Goal: Information Seeking & Learning: Learn about a topic

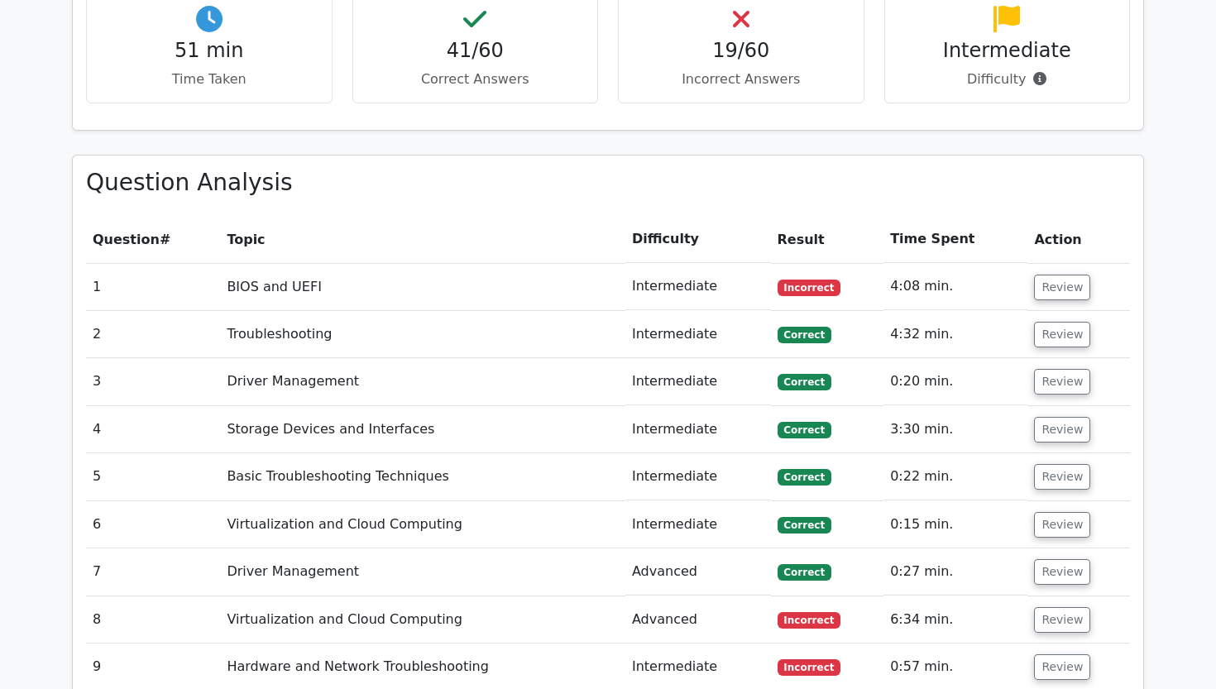
scroll to position [1755, 0]
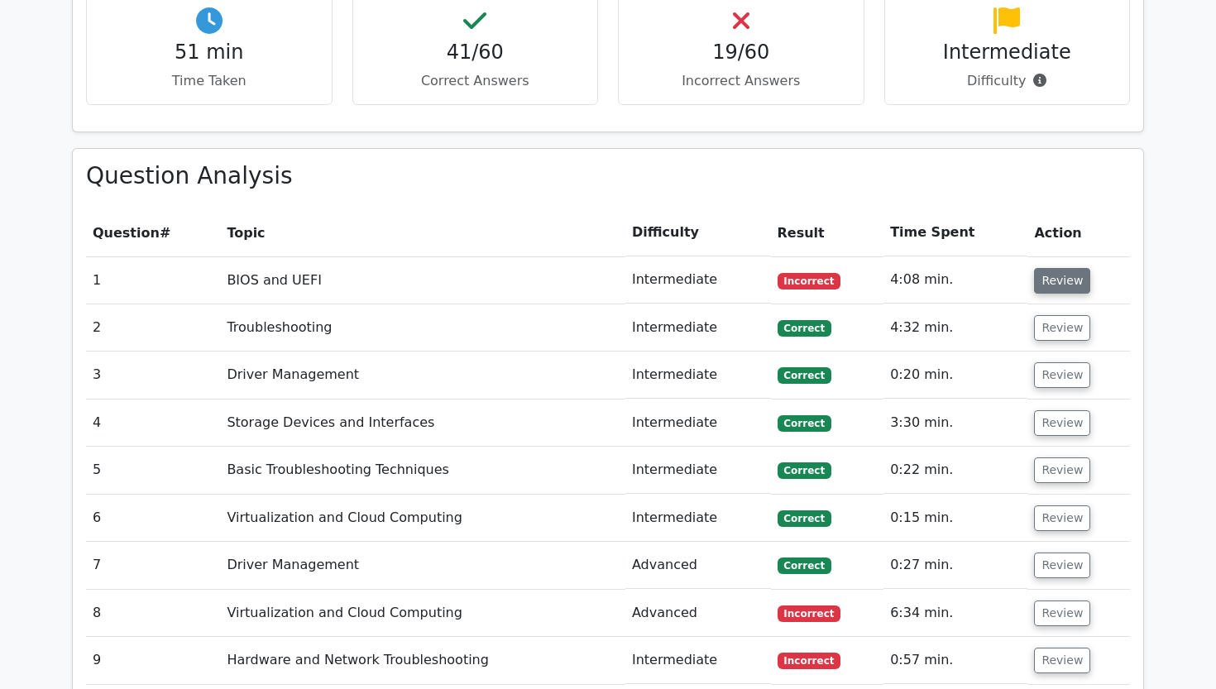
click at [1055, 268] on button "Review" at bounding box center [1062, 281] width 56 height 26
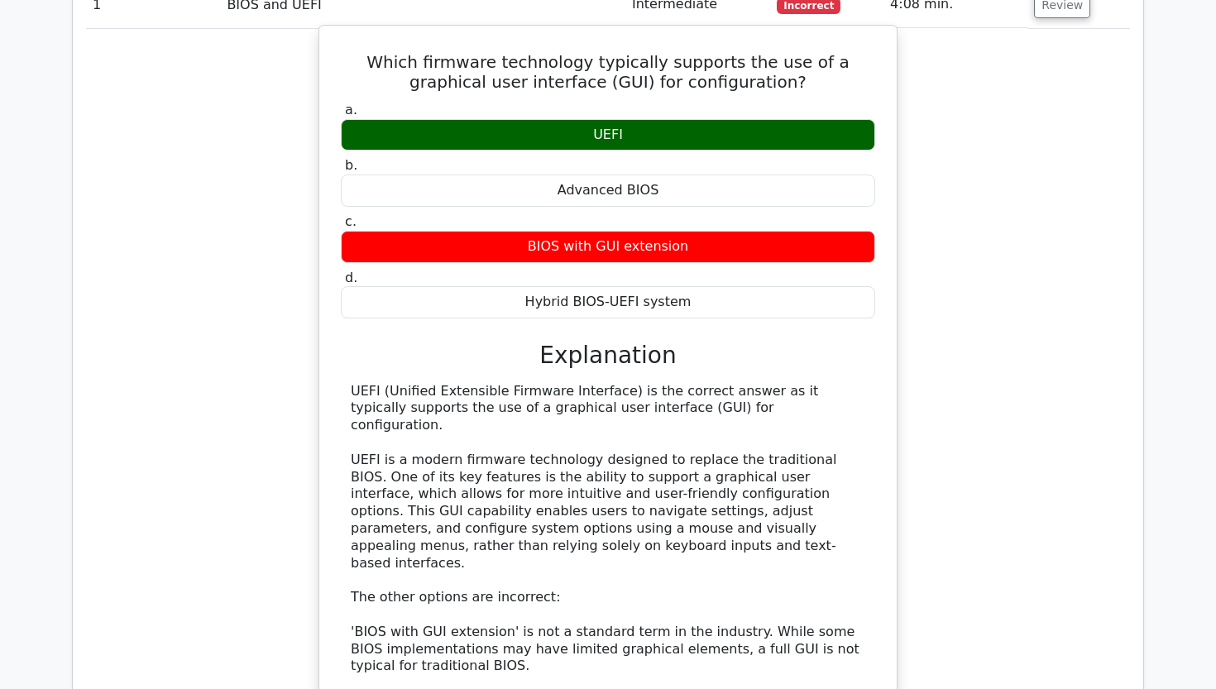
scroll to position [2034, 0]
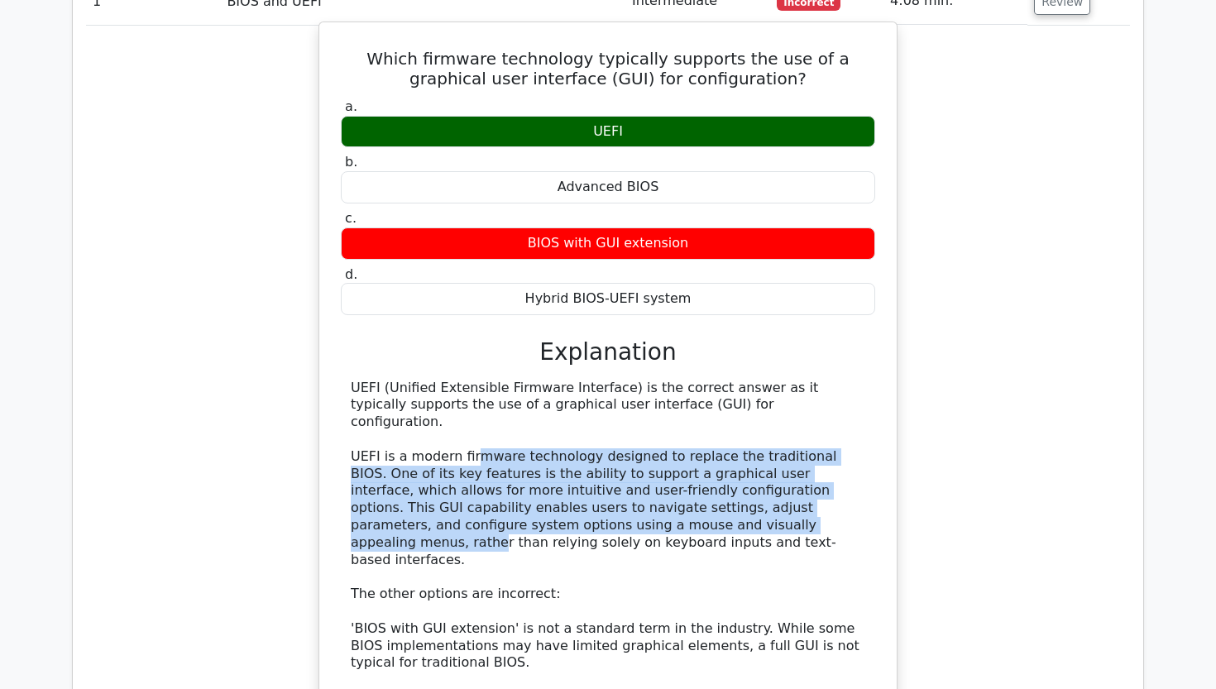
drag, startPoint x: 472, startPoint y: 384, endPoint x: 605, endPoint y: 453, distance: 149.5
click at [605, 452] on div "UEFI (Unified Extensible Firmware Interface) is the correct answer as it typica…" at bounding box center [608, 603] width 514 height 447
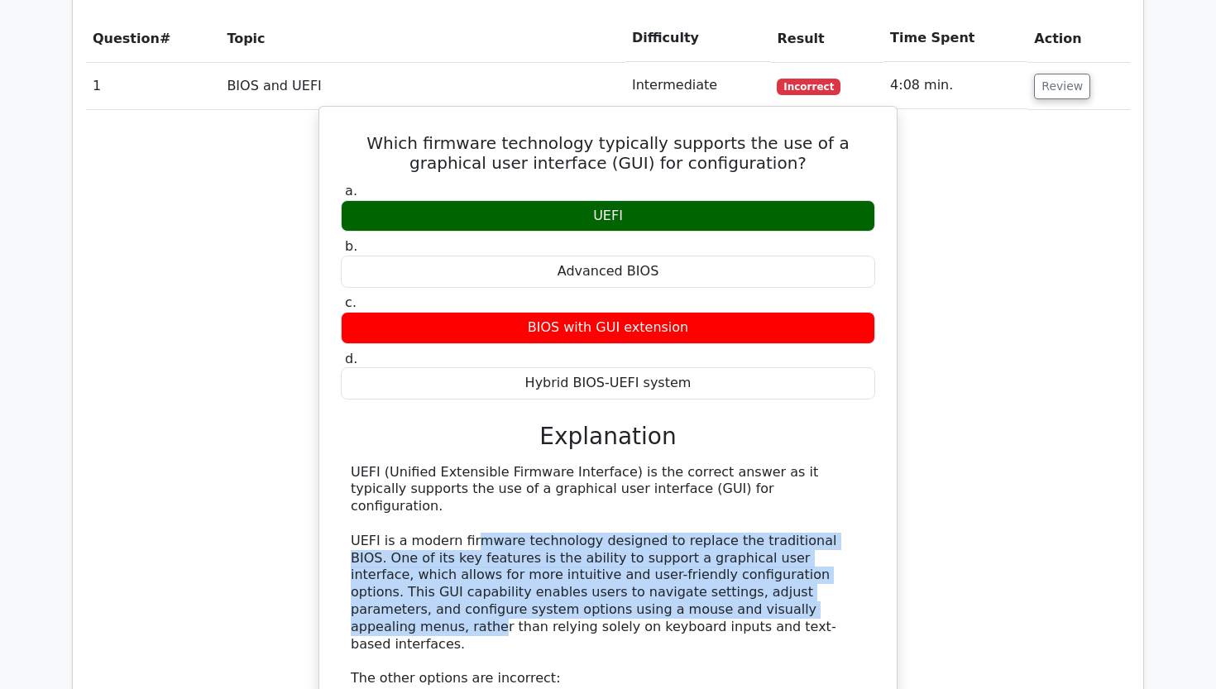
scroll to position [1948, 0]
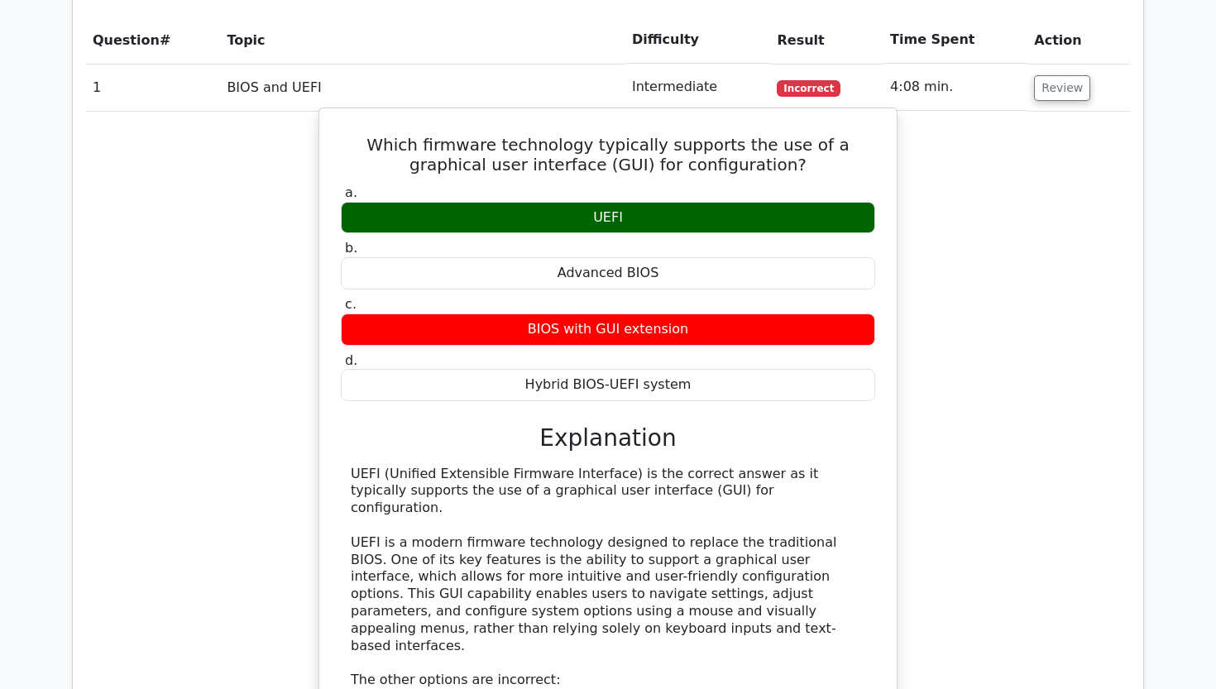
click at [605, 466] on div "UEFI (Unified Extensible Firmware Interface) is the correct answer as it typica…" at bounding box center [608, 689] width 514 height 447
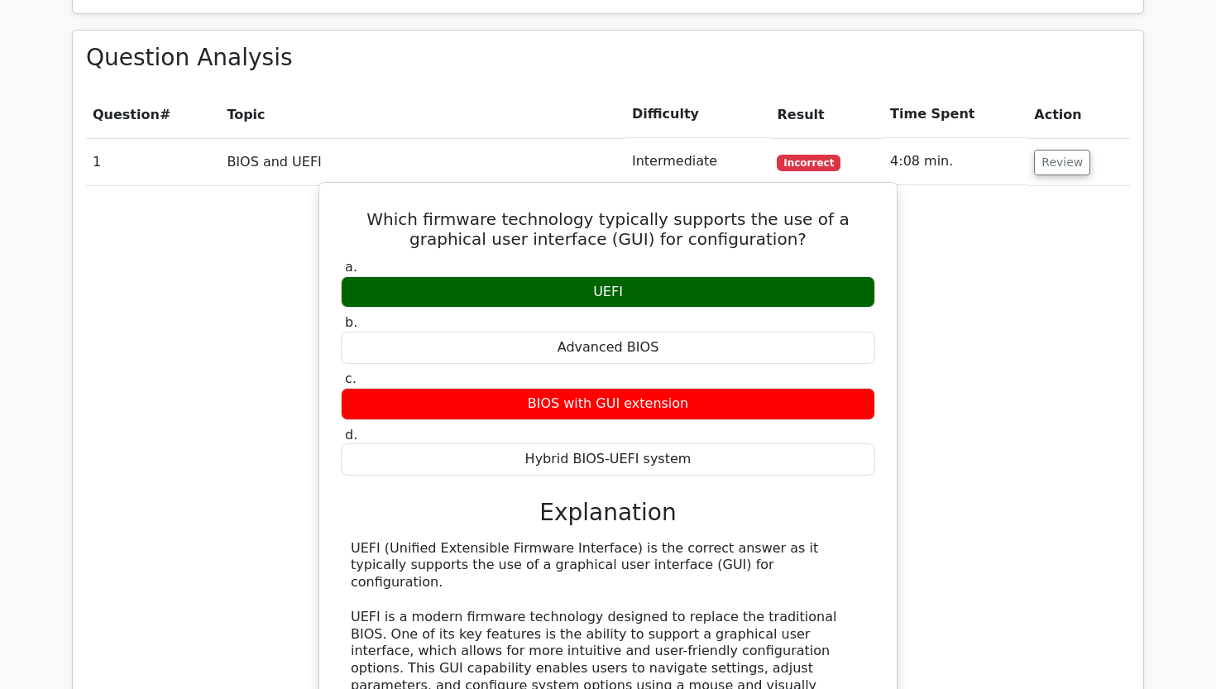
scroll to position [1725, 0]
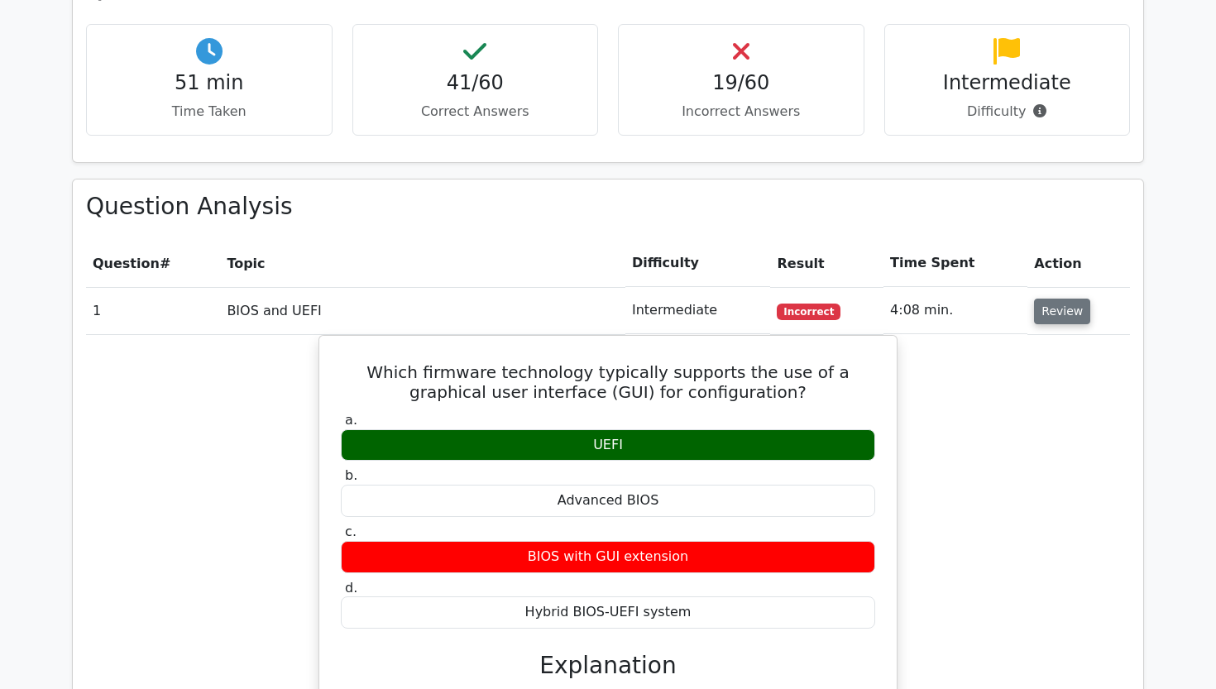
click at [1051, 299] on button "Review" at bounding box center [1062, 312] width 56 height 26
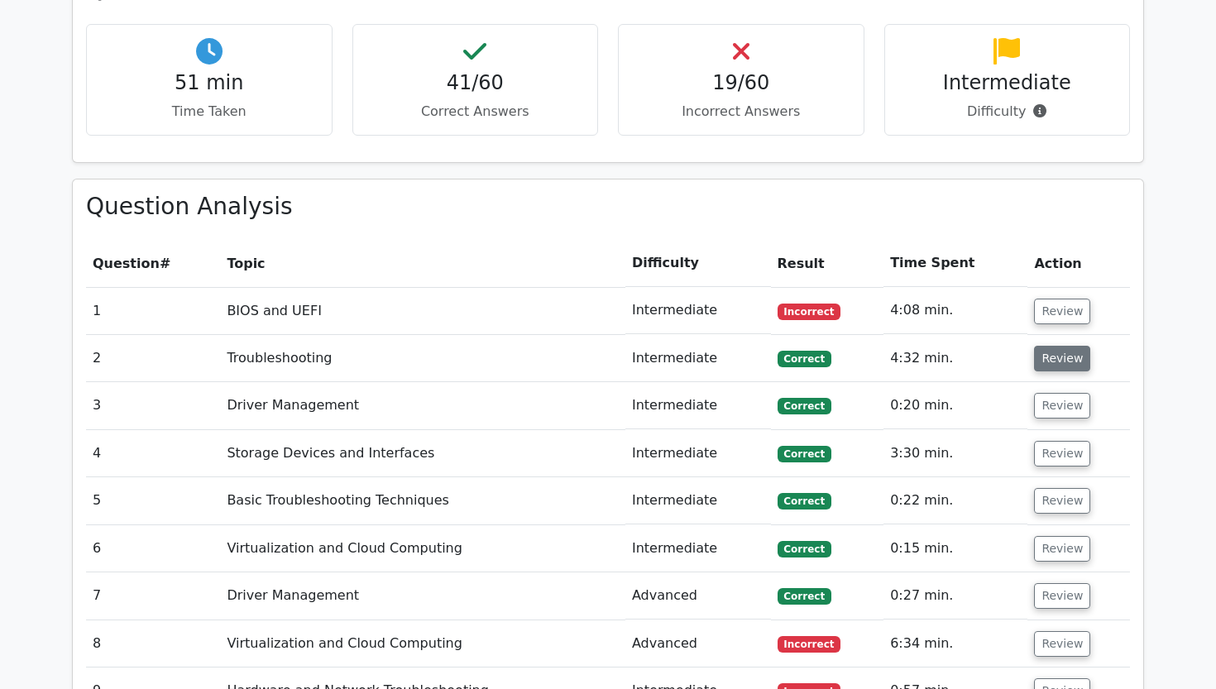
click at [1051, 346] on button "Review" at bounding box center [1062, 359] width 56 height 26
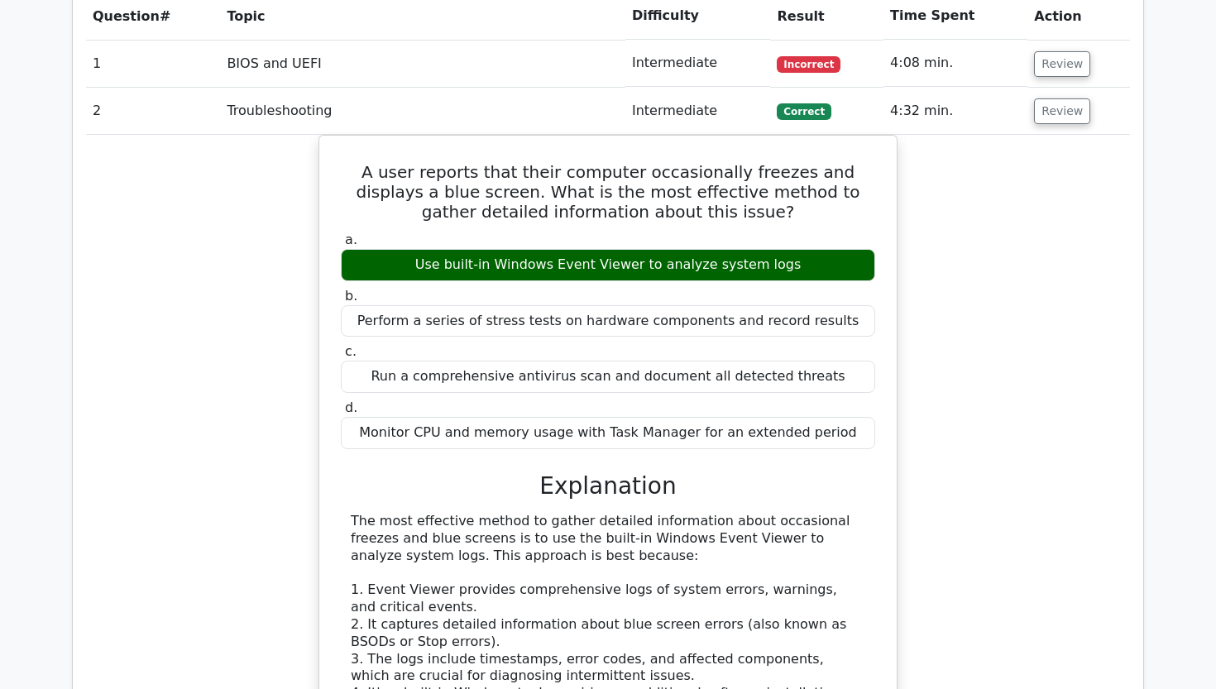
scroll to position [1973, 0]
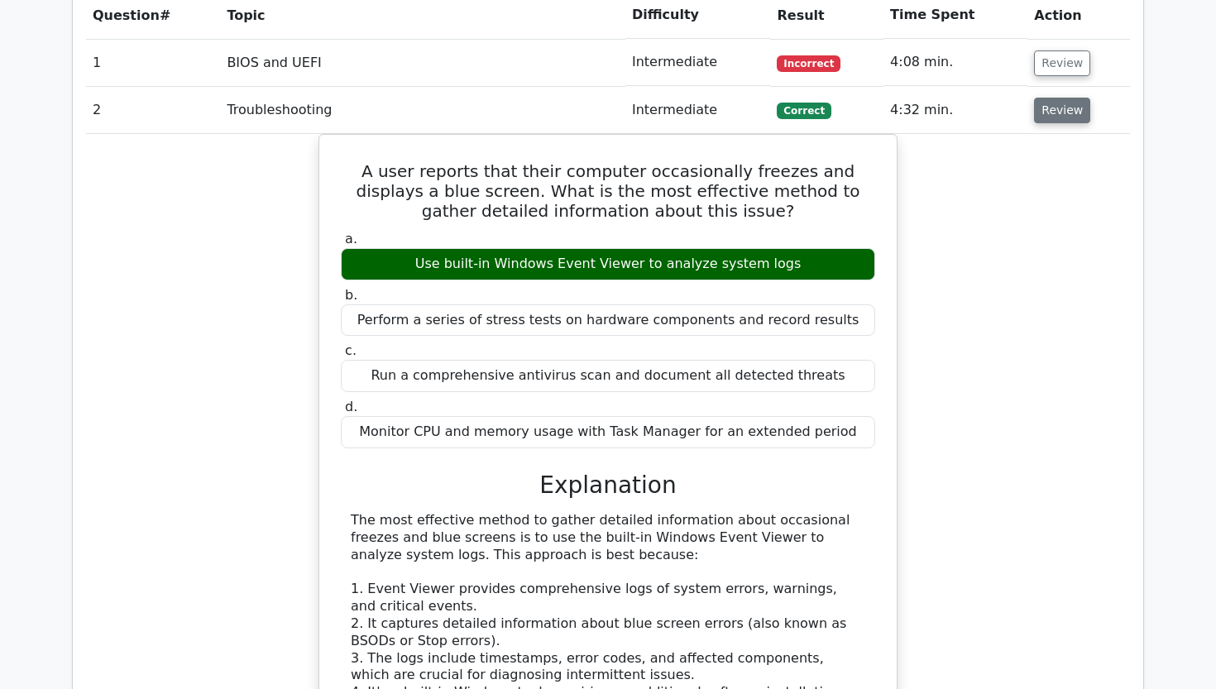
click at [1055, 98] on button "Review" at bounding box center [1062, 111] width 56 height 26
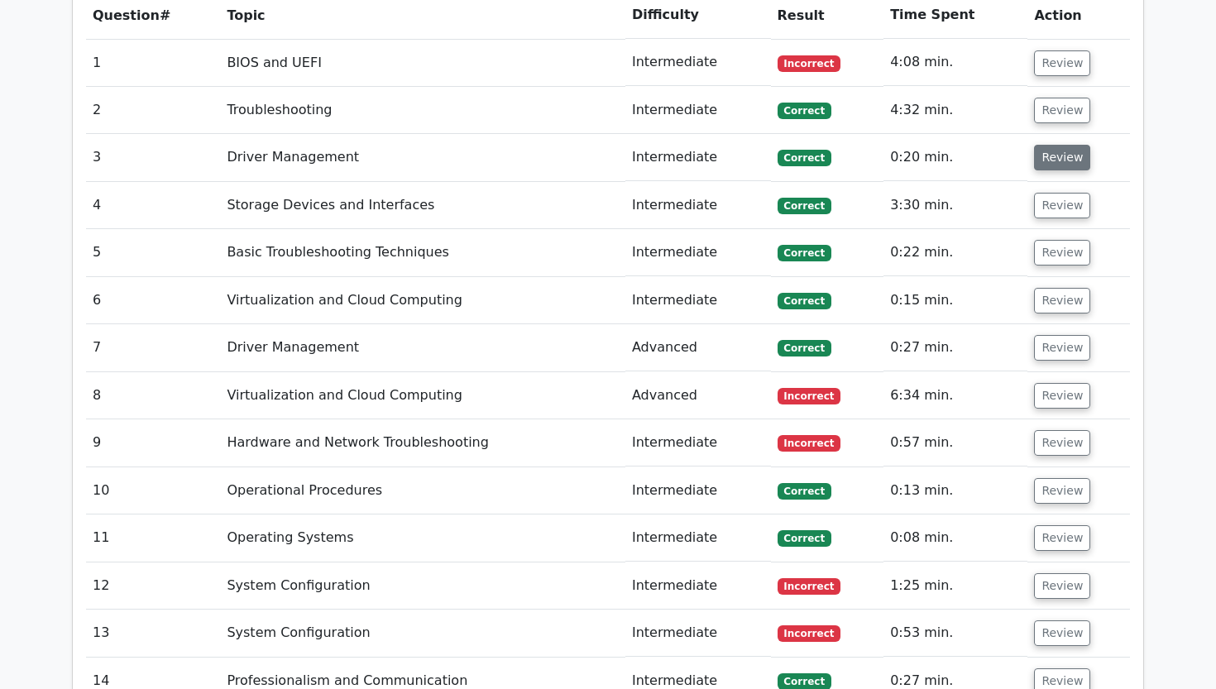
click at [1050, 145] on button "Review" at bounding box center [1062, 158] width 56 height 26
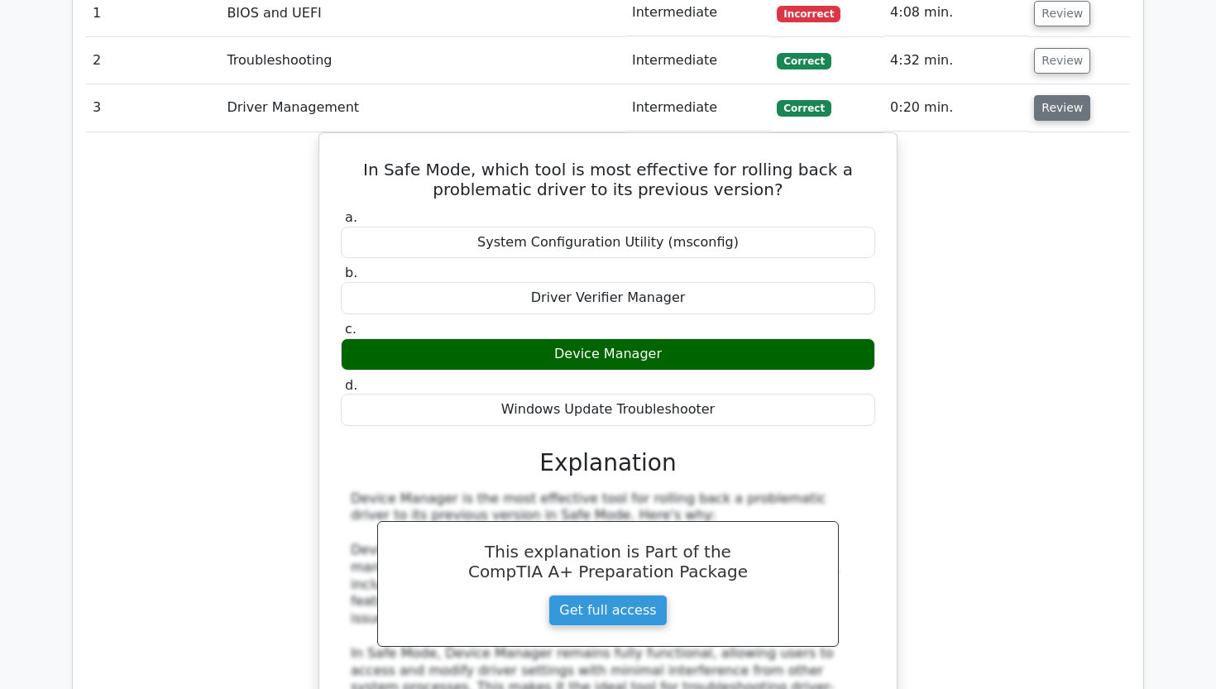
scroll to position [2027, 0]
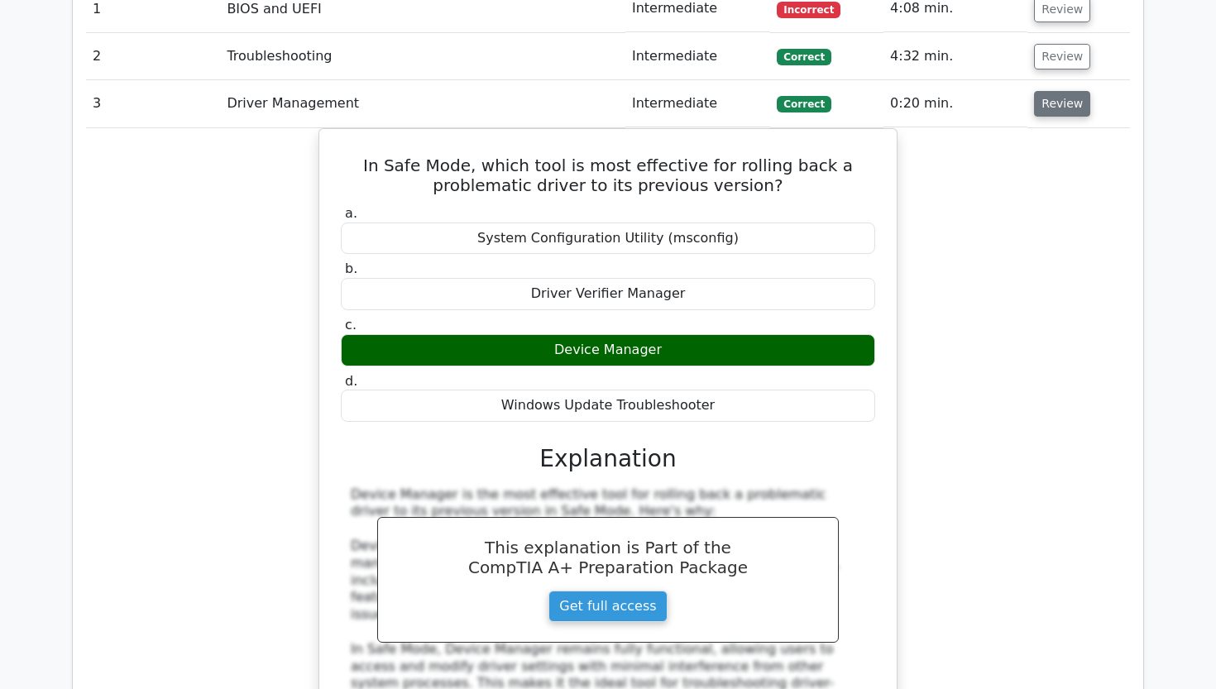
click at [1048, 91] on button "Review" at bounding box center [1062, 104] width 56 height 26
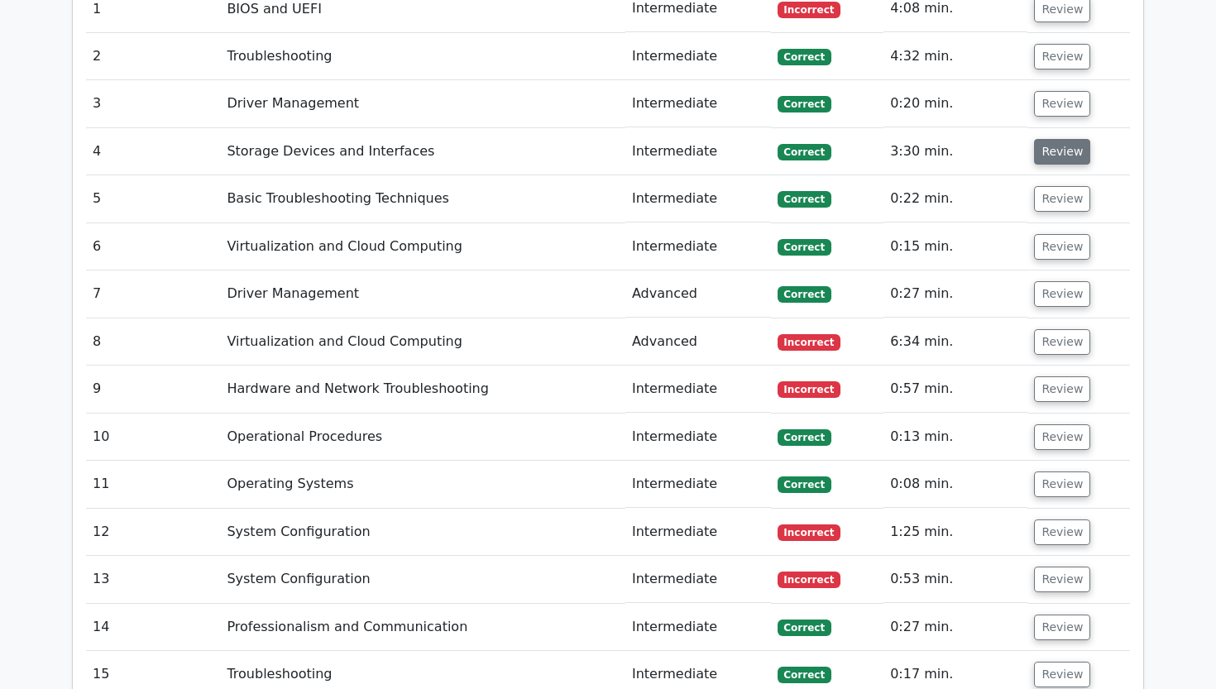
click at [1051, 139] on button "Review" at bounding box center [1062, 152] width 56 height 26
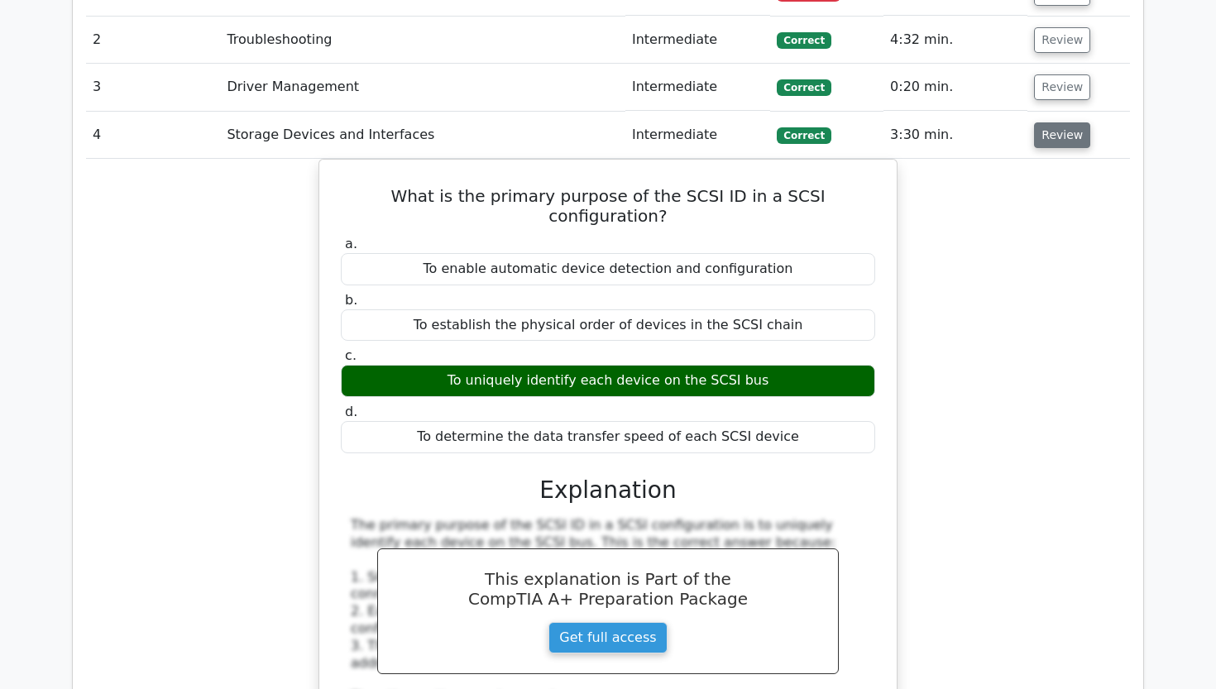
scroll to position [2048, 0]
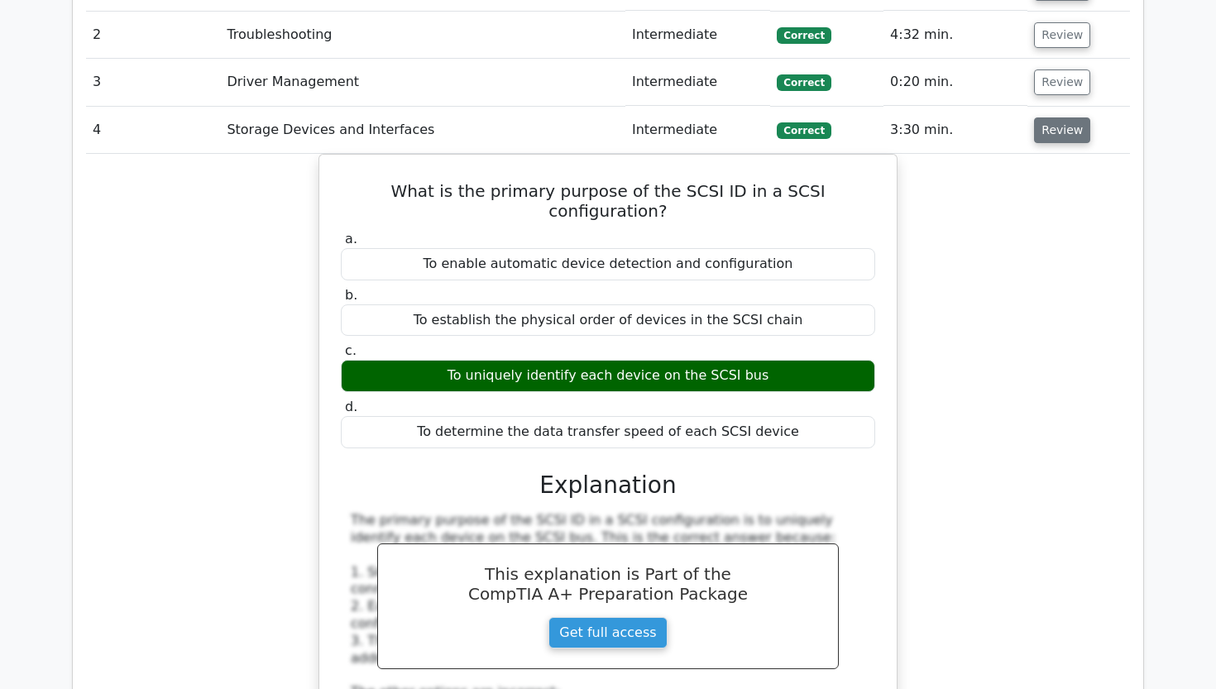
click at [1050, 117] on button "Review" at bounding box center [1062, 130] width 56 height 26
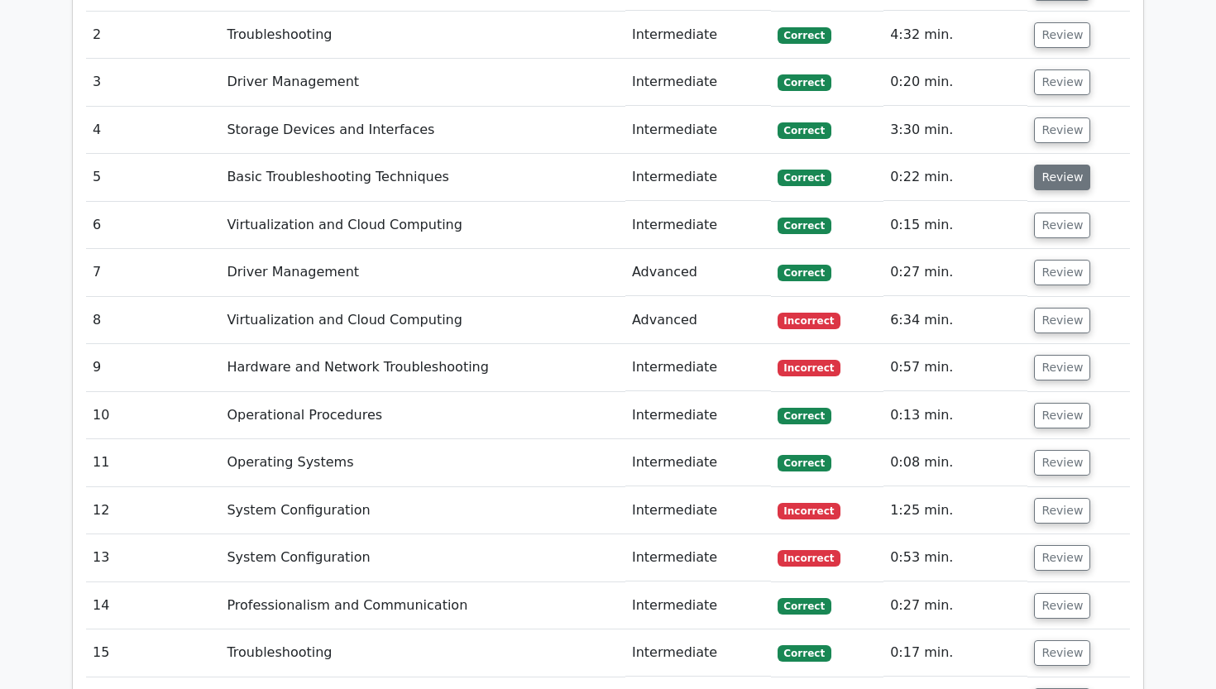
click at [1047, 165] on button "Review" at bounding box center [1062, 178] width 56 height 26
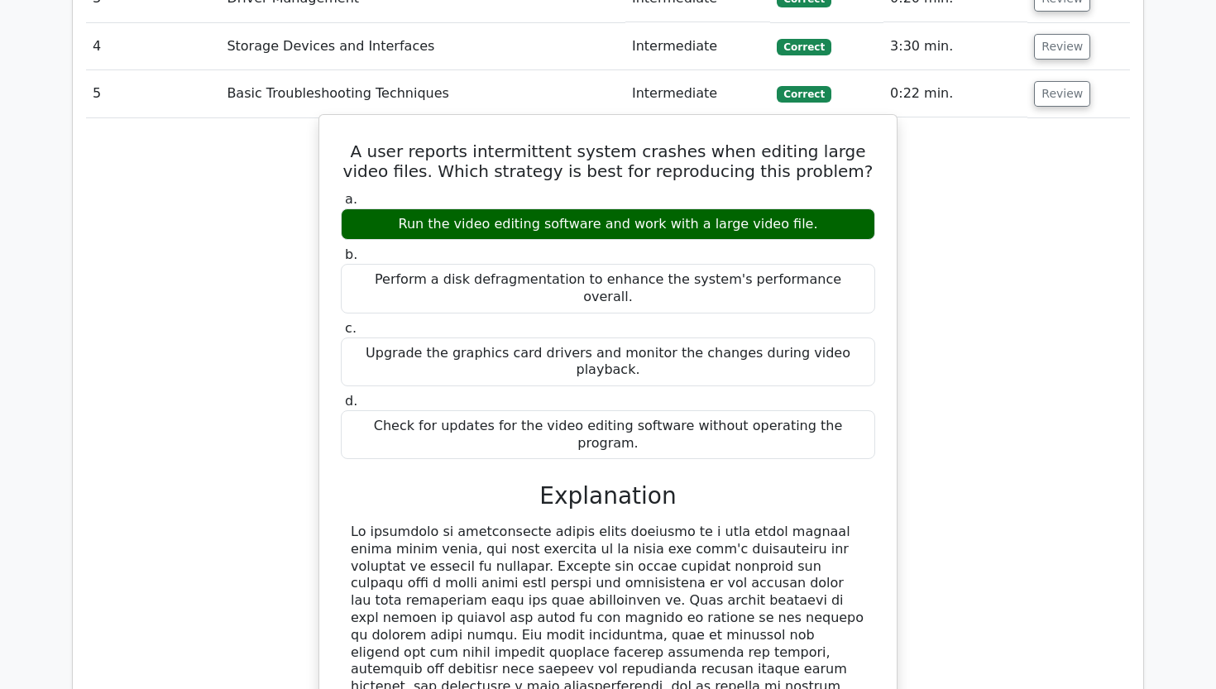
scroll to position [2120, 0]
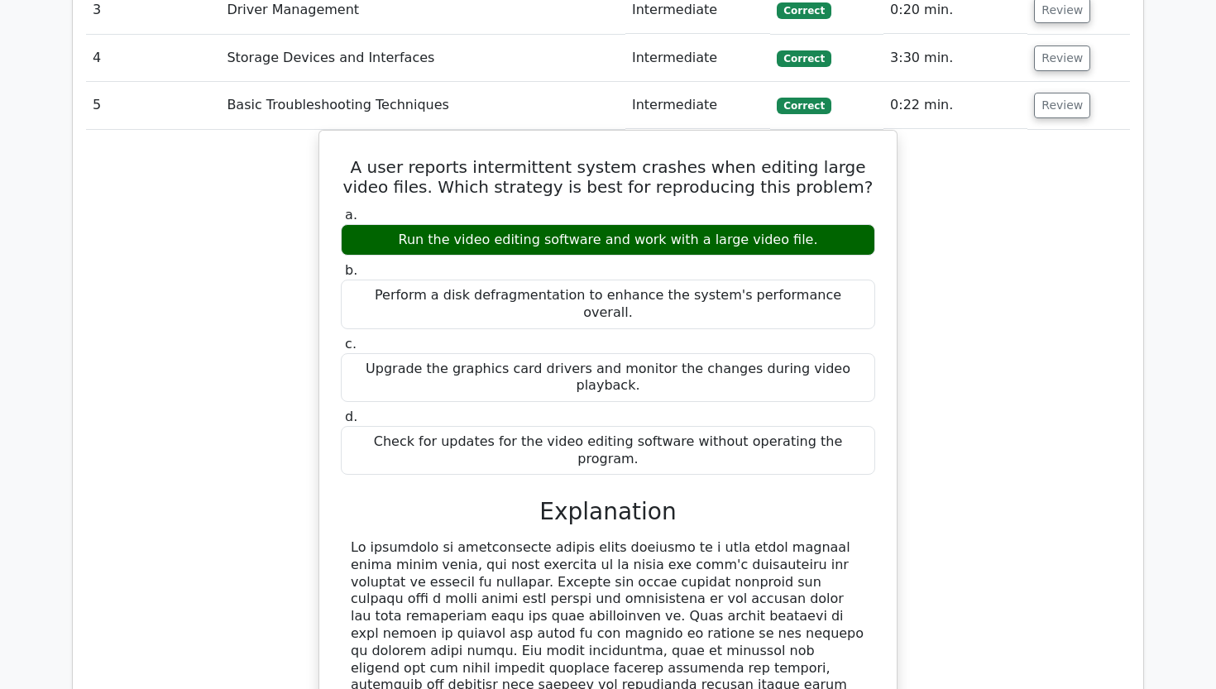
drag, startPoint x: 1040, startPoint y: 60, endPoint x: 1027, endPoint y: 52, distance: 14.9
click at [1041, 93] on button "Review" at bounding box center [1062, 106] width 56 height 26
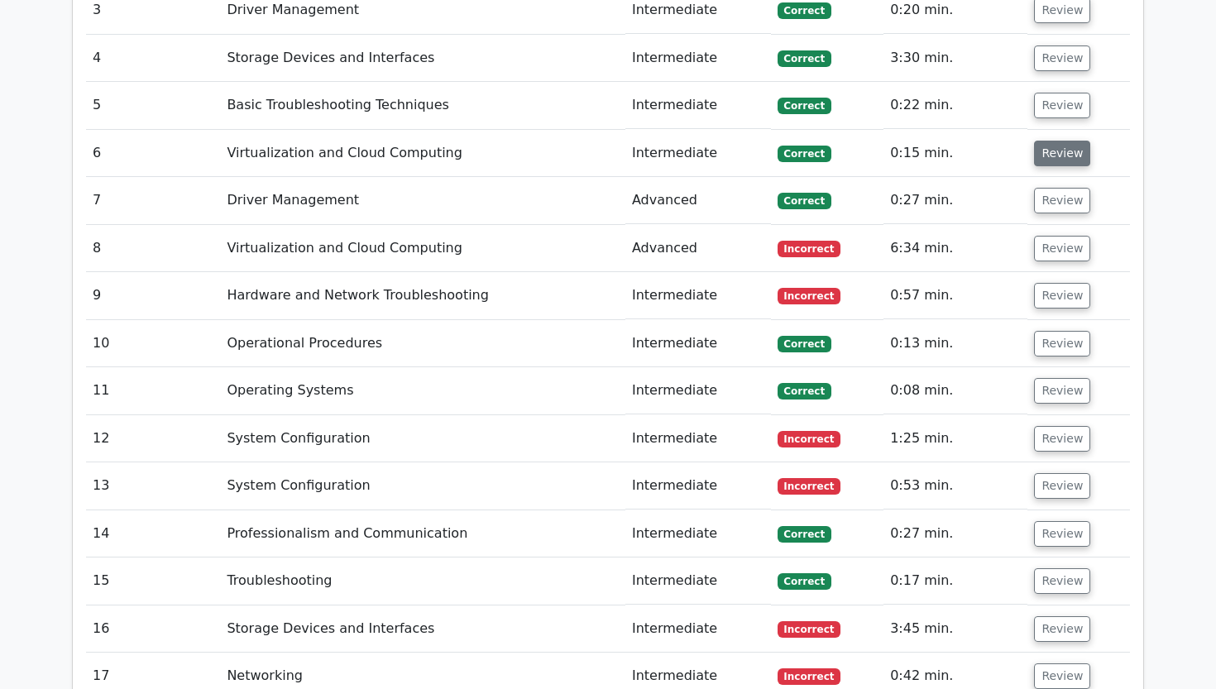
click at [1067, 141] on button "Review" at bounding box center [1062, 154] width 56 height 26
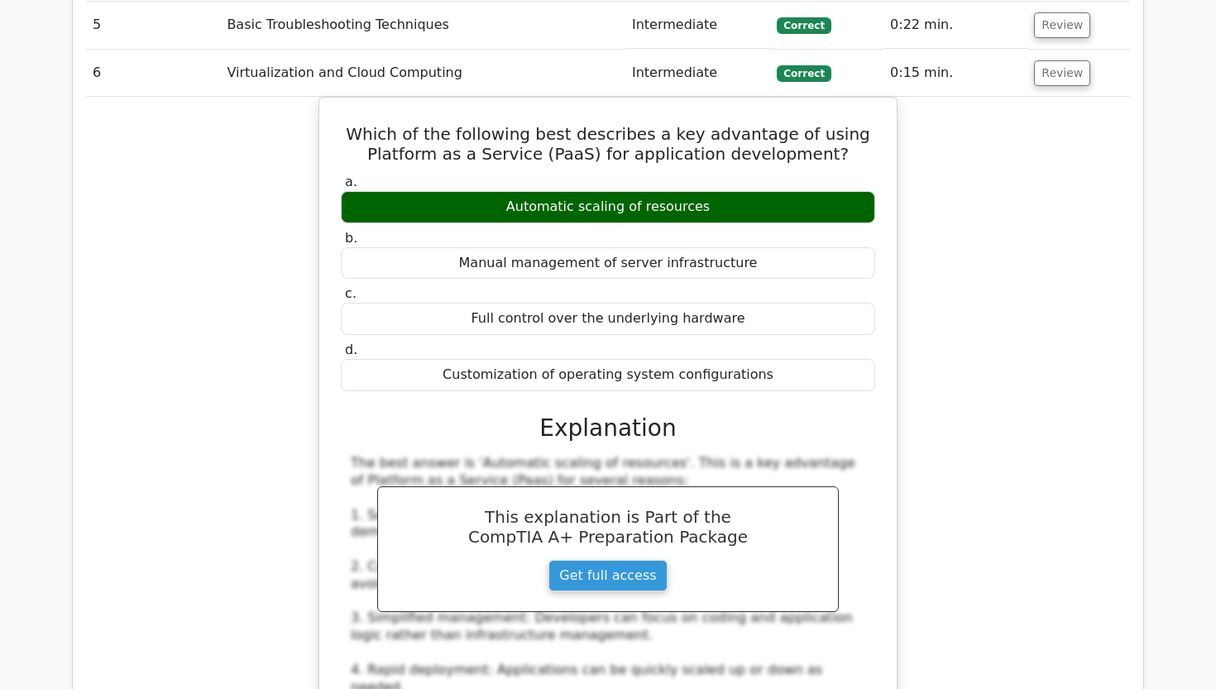
scroll to position [2204, 0]
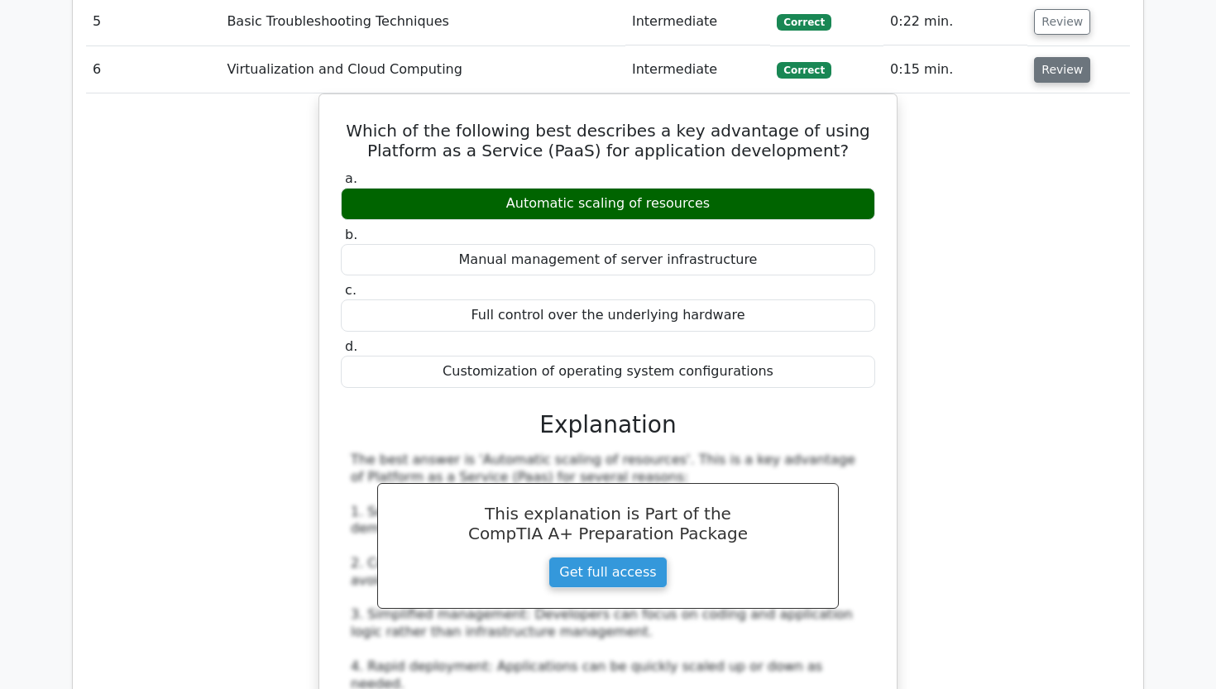
click at [1055, 57] on button "Review" at bounding box center [1062, 70] width 56 height 26
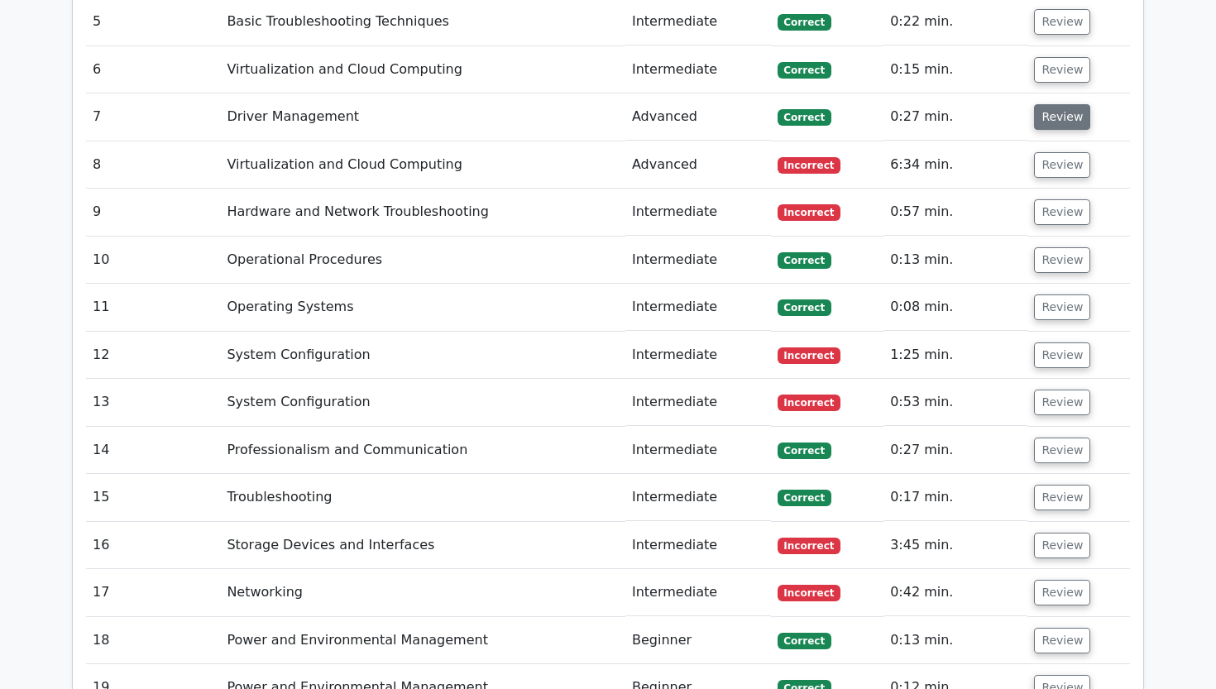
click at [1055, 104] on button "Review" at bounding box center [1062, 117] width 56 height 26
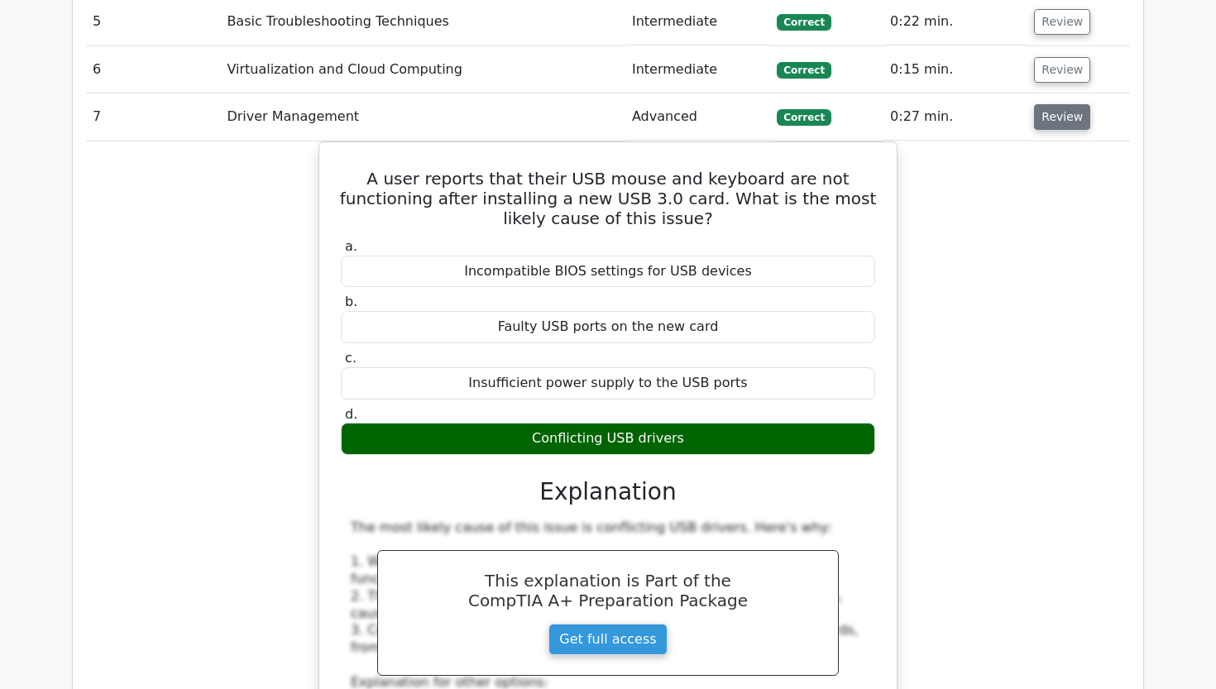
click at [1048, 104] on button "Review" at bounding box center [1062, 117] width 56 height 26
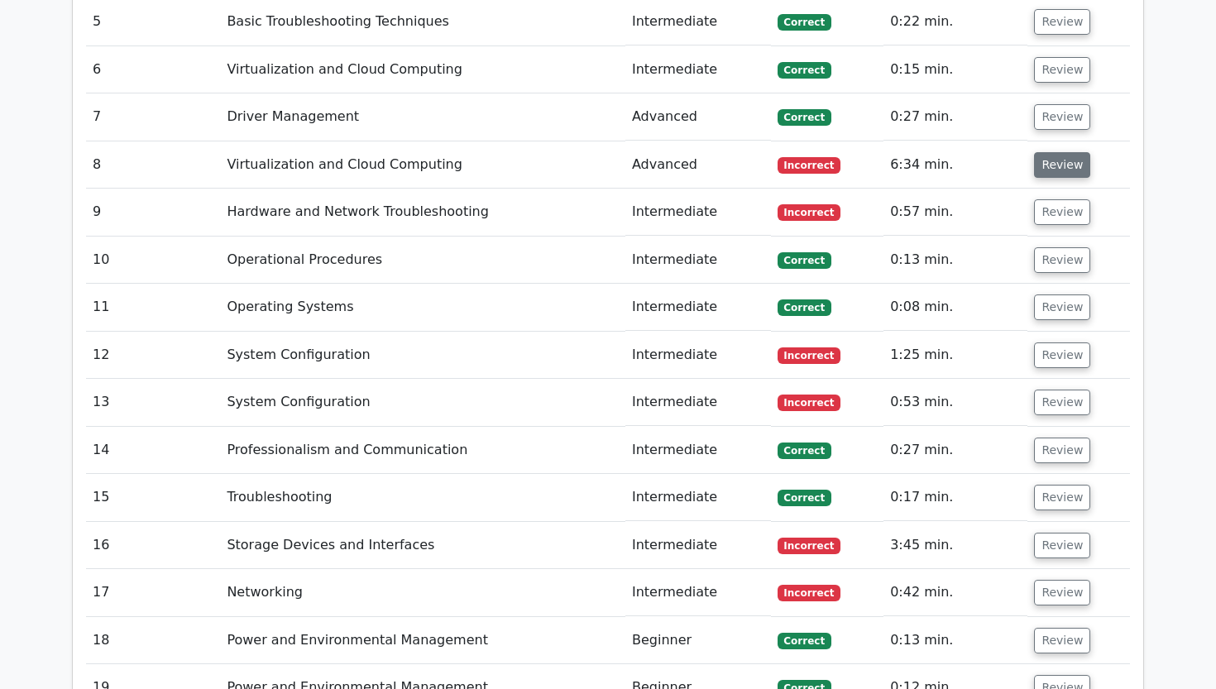
click at [1048, 152] on button "Review" at bounding box center [1062, 165] width 56 height 26
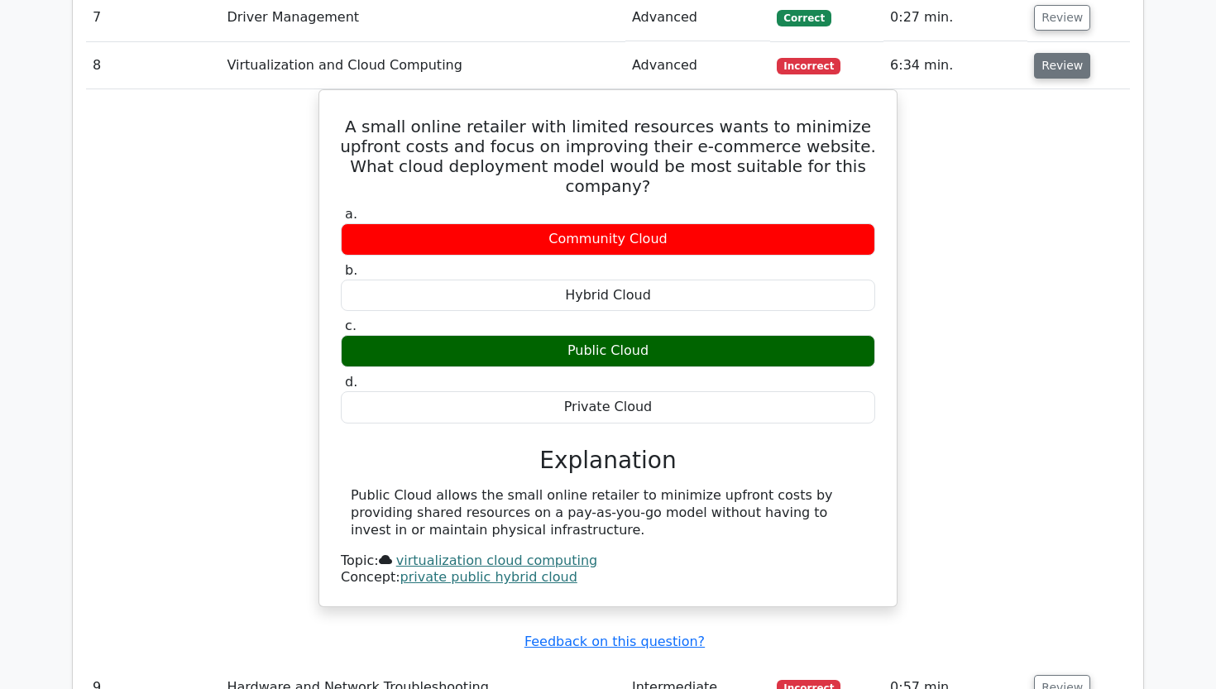
scroll to position [2304, 0]
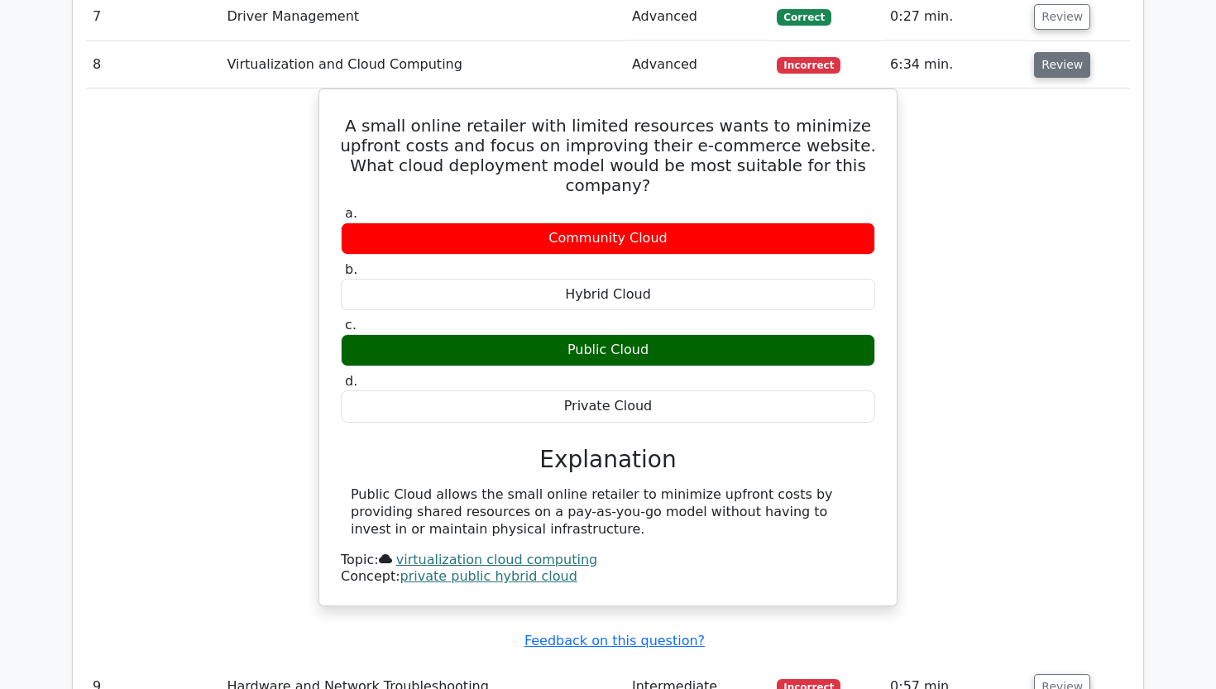
click at [1052, 52] on button "Review" at bounding box center [1062, 65] width 56 height 26
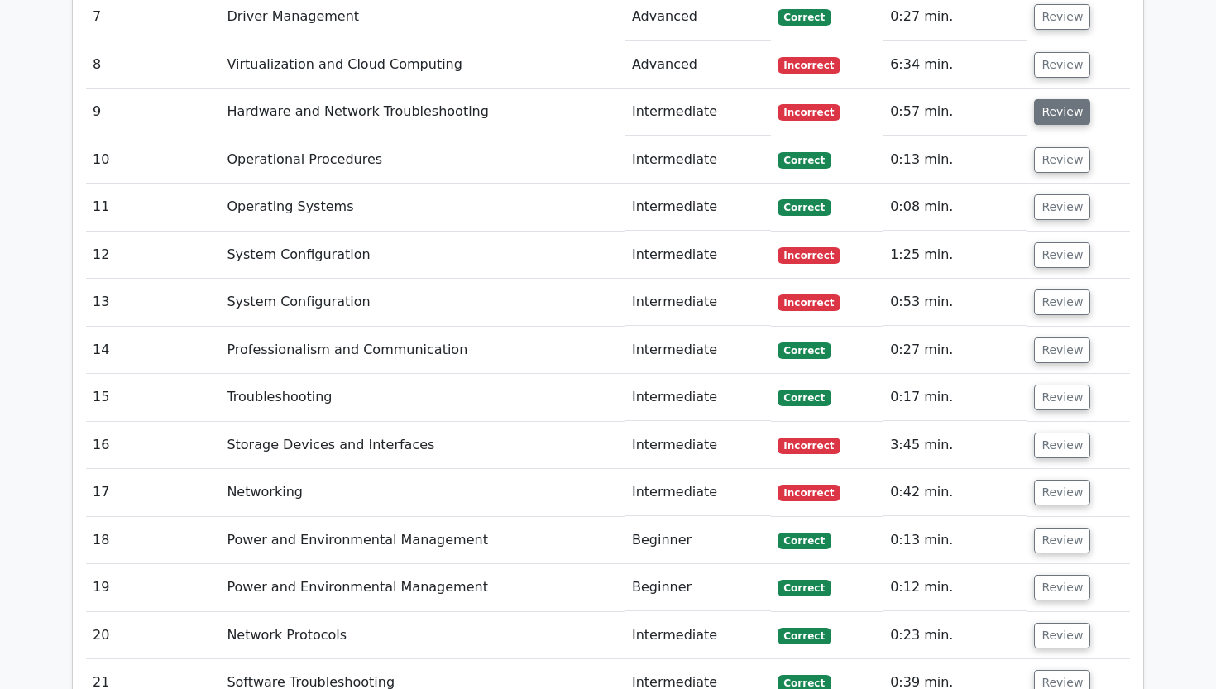
click at [1049, 99] on button "Review" at bounding box center [1062, 112] width 56 height 26
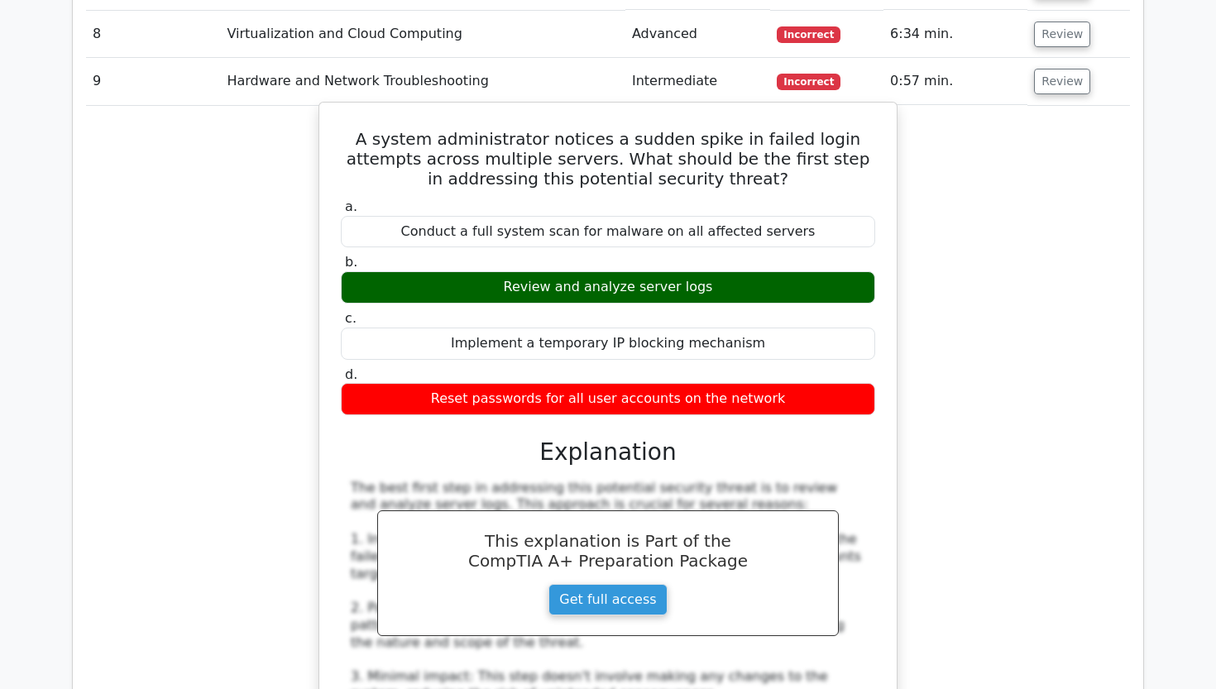
scroll to position [2340, 0]
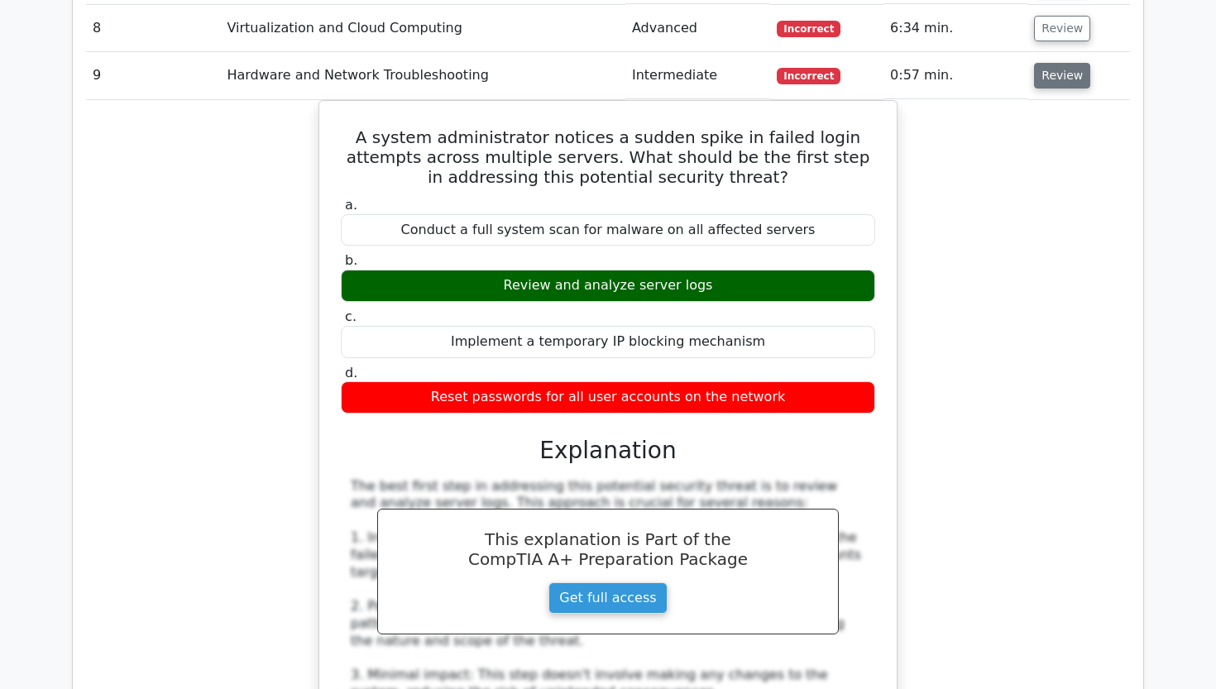
click at [1055, 63] on button "Review" at bounding box center [1062, 76] width 56 height 26
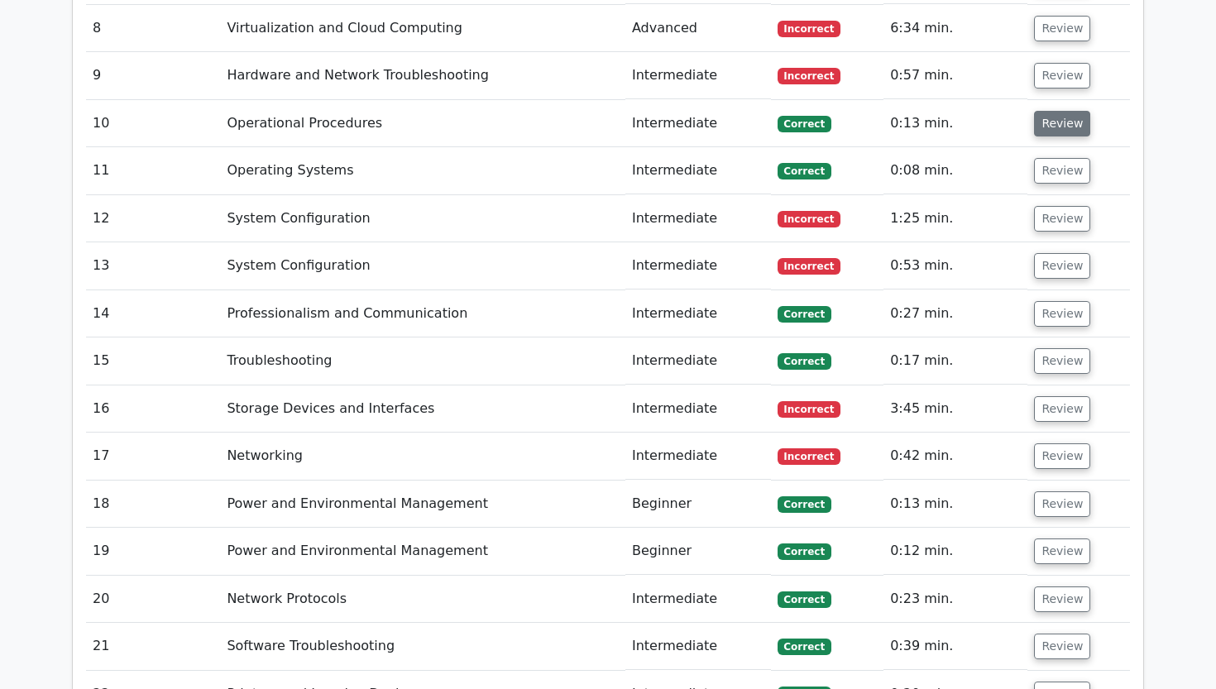
click at [1055, 111] on button "Review" at bounding box center [1062, 124] width 56 height 26
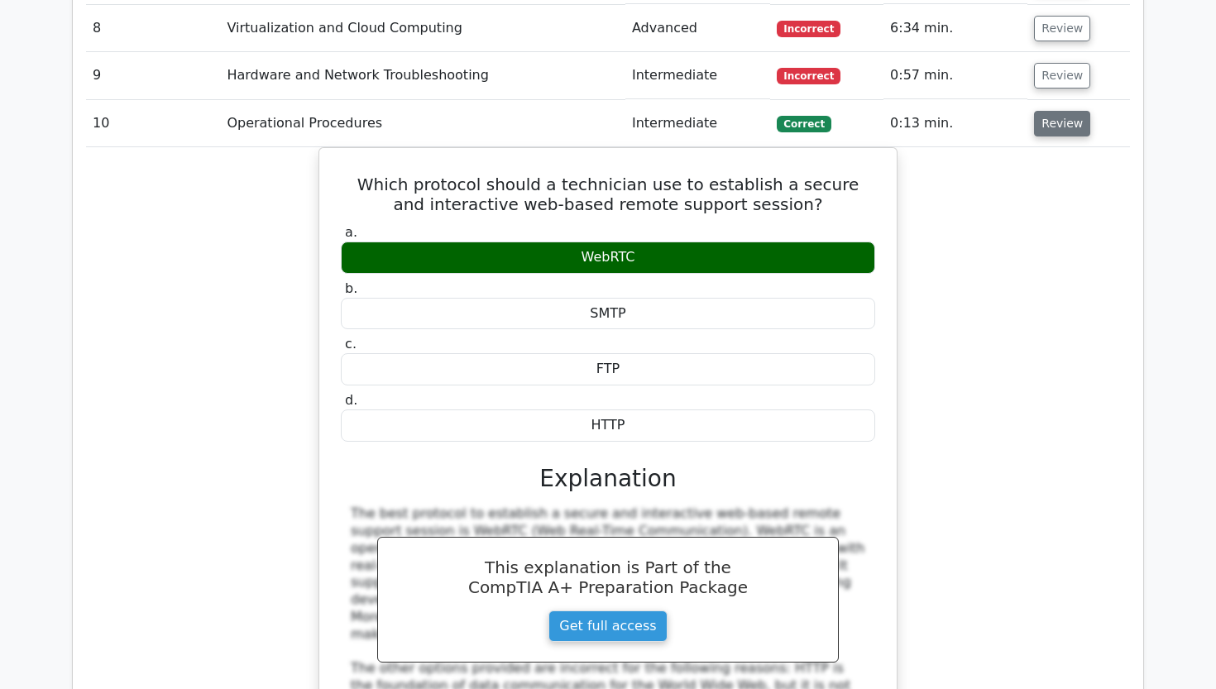
click at [1055, 111] on button "Review" at bounding box center [1062, 124] width 56 height 26
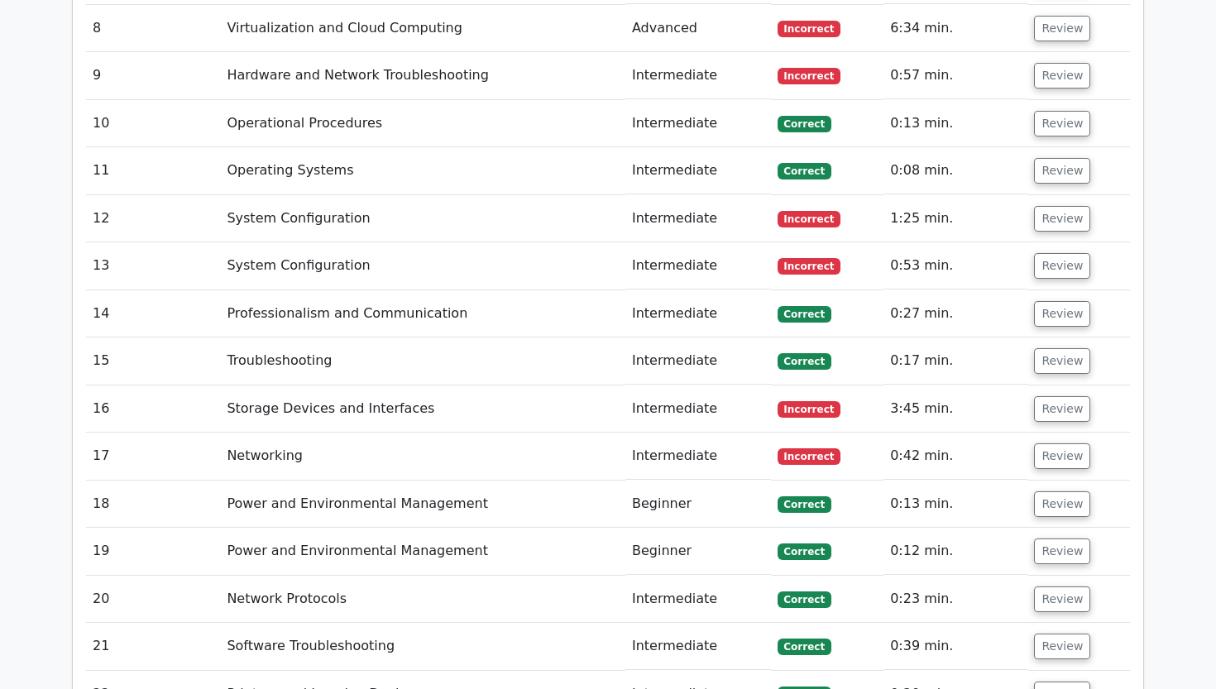
click at [1045, 147] on td "Review" at bounding box center [1078, 170] width 103 height 47
click at [1042, 158] on button "Review" at bounding box center [1062, 171] width 56 height 26
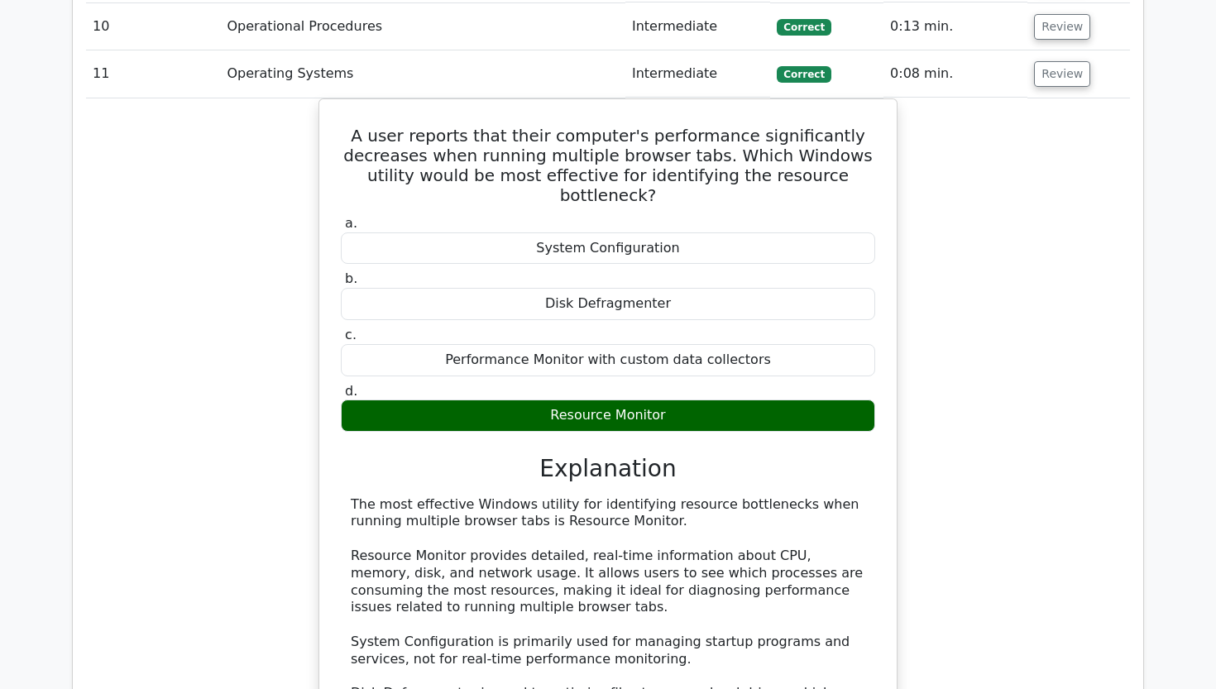
scroll to position [2436, 0]
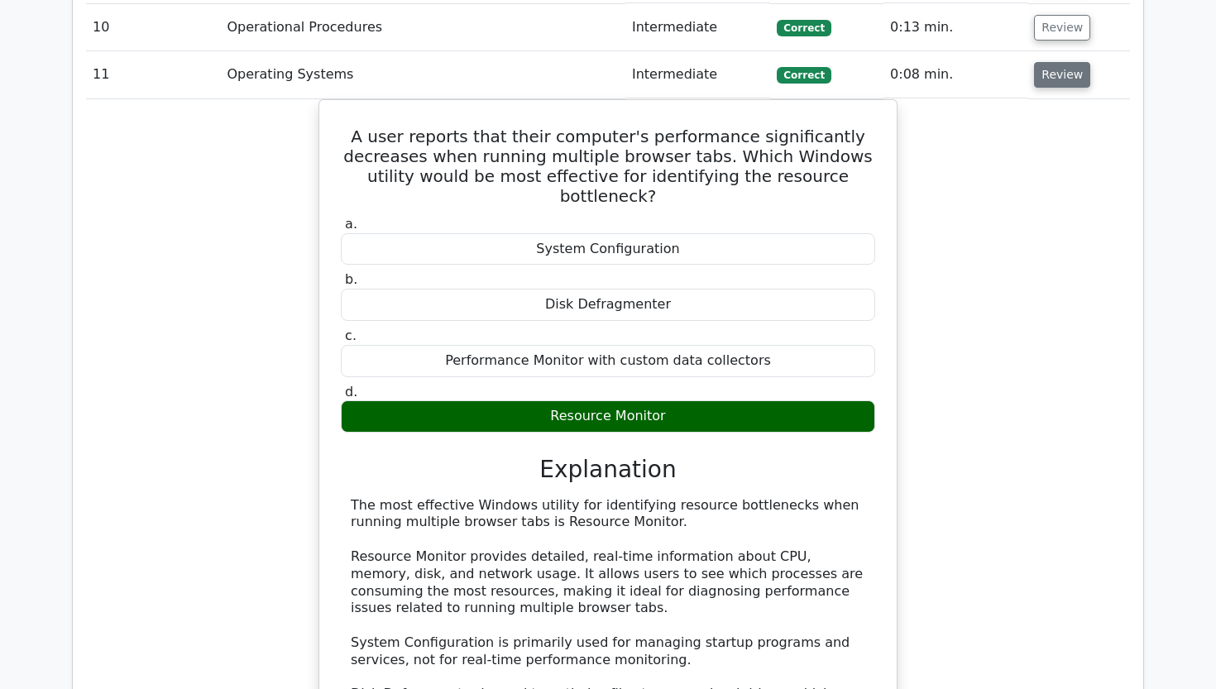
click at [1054, 62] on button "Review" at bounding box center [1062, 75] width 56 height 26
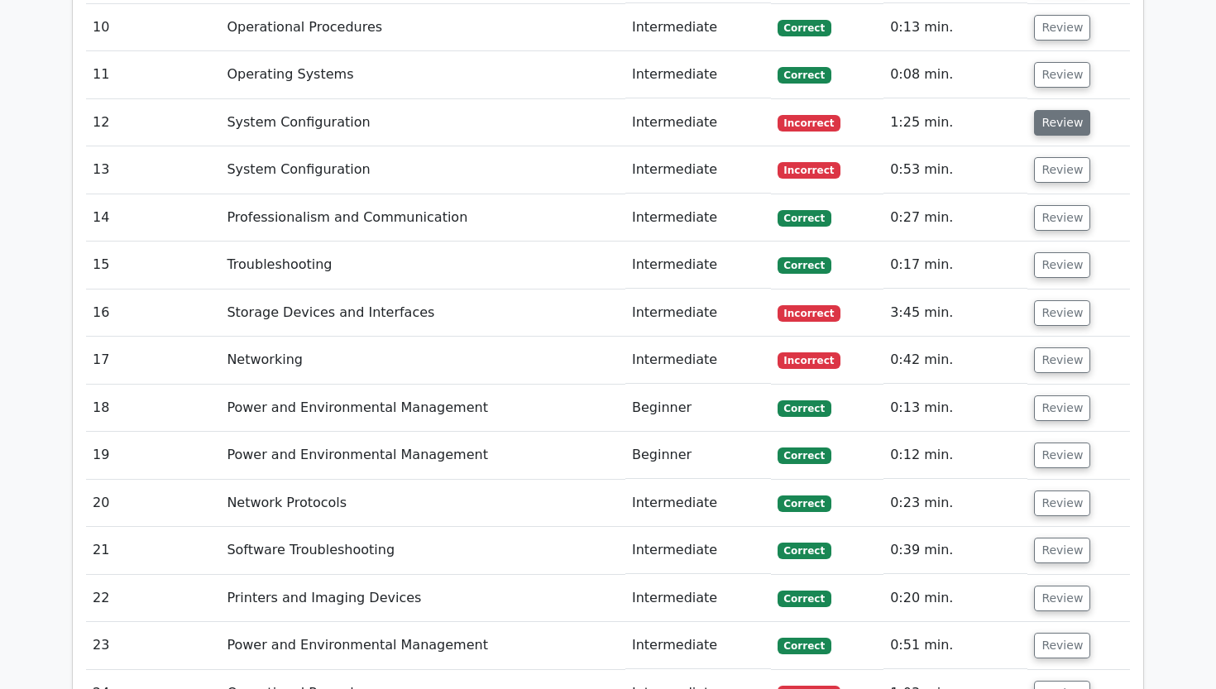
click at [1046, 110] on button "Review" at bounding box center [1062, 123] width 56 height 26
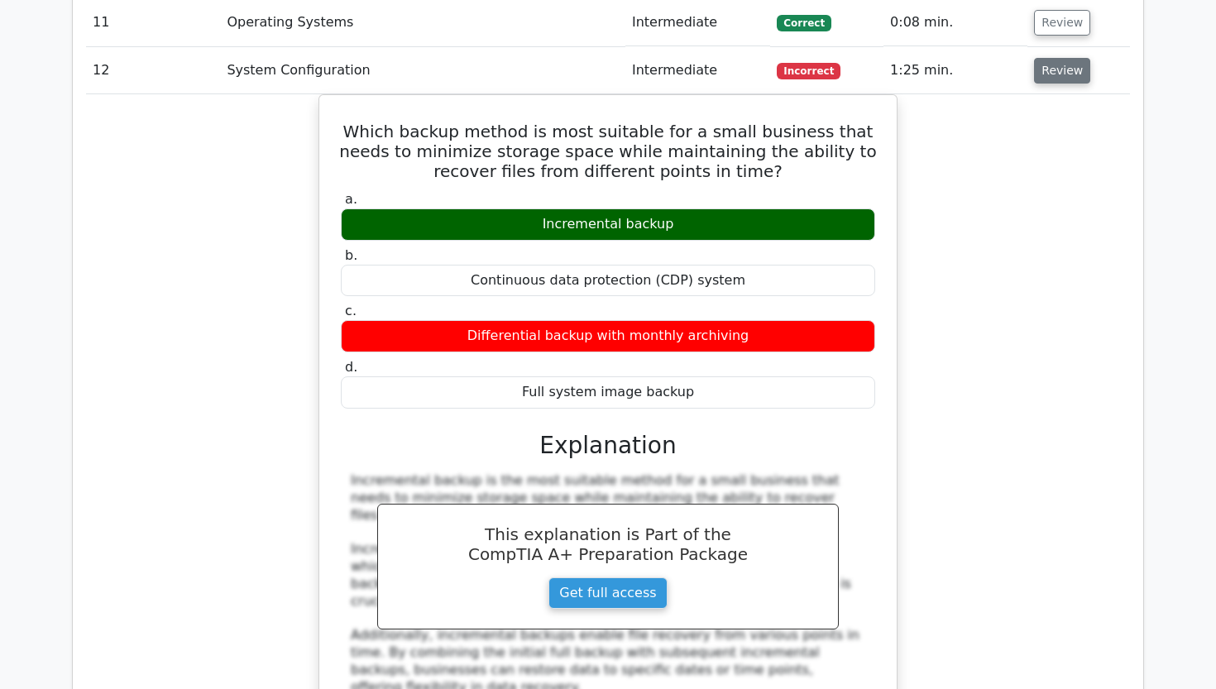
scroll to position [2489, 0]
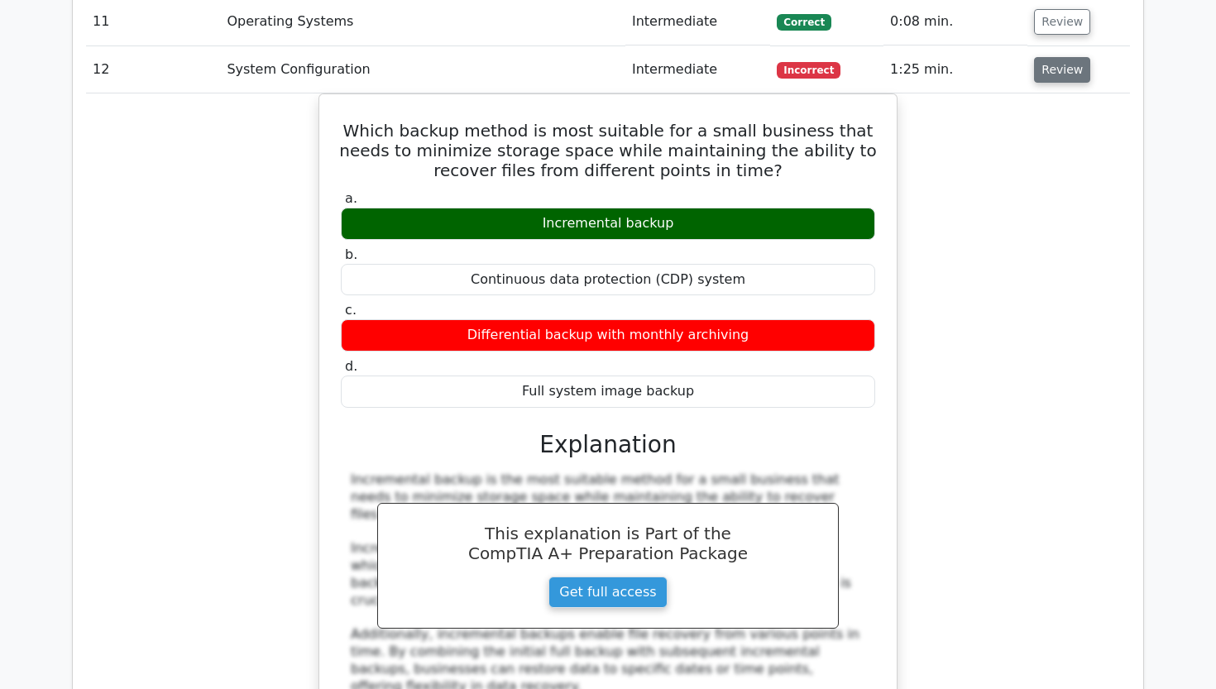
click at [1046, 57] on button "Review" at bounding box center [1062, 70] width 56 height 26
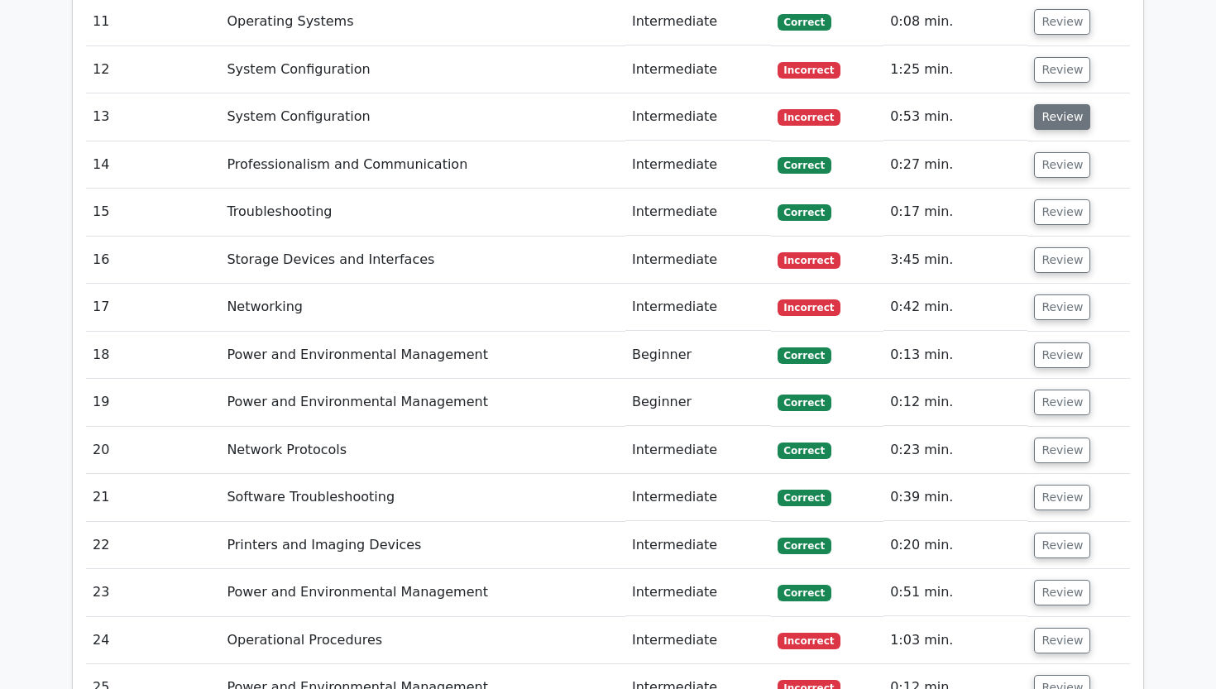
click at [1038, 104] on button "Review" at bounding box center [1062, 117] width 56 height 26
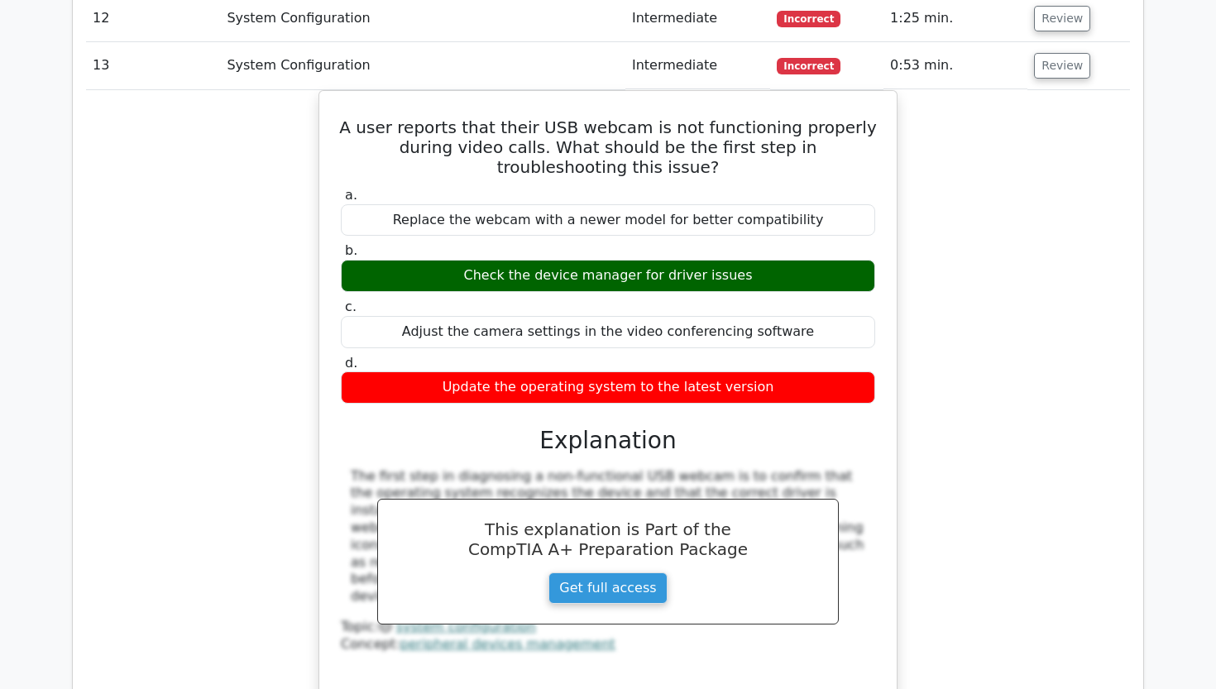
scroll to position [2536, 0]
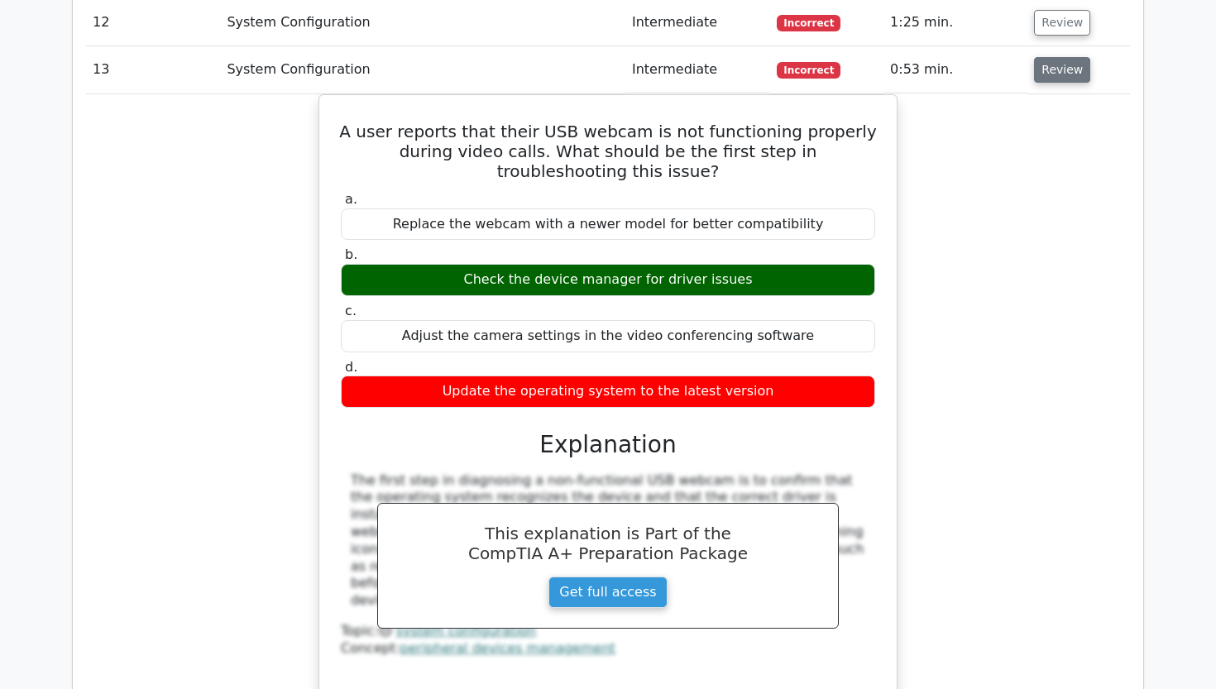
click at [1047, 57] on button "Review" at bounding box center [1062, 70] width 56 height 26
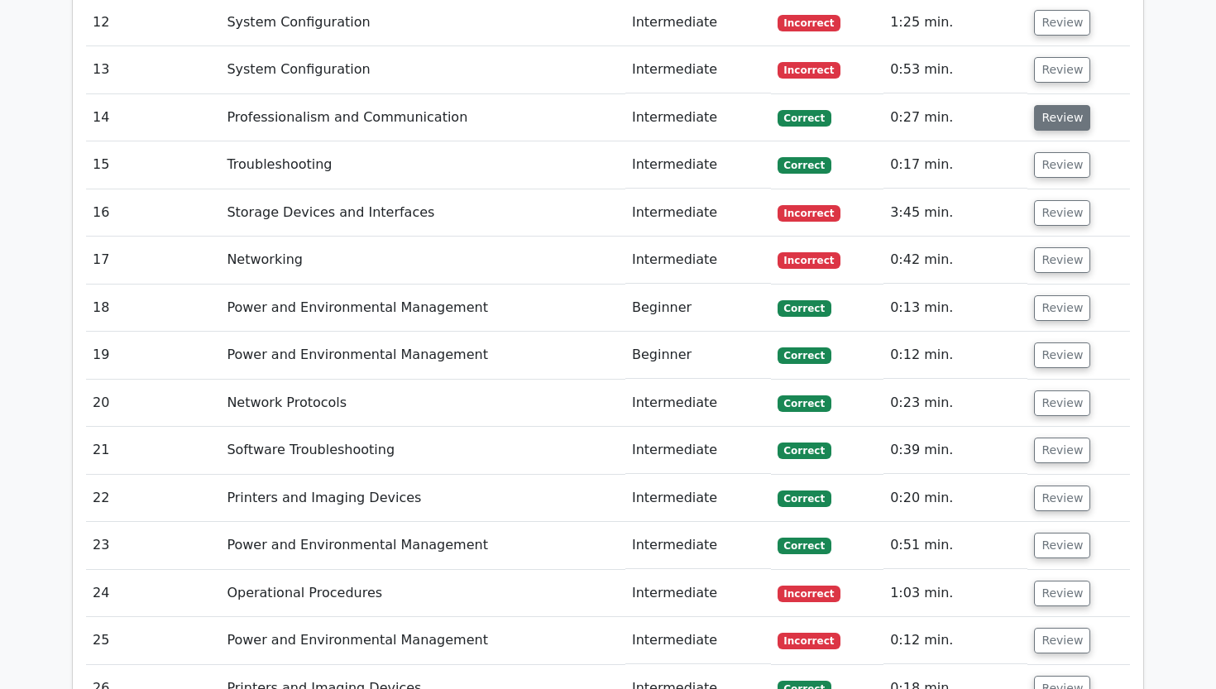
click at [1060, 105] on button "Review" at bounding box center [1062, 118] width 56 height 26
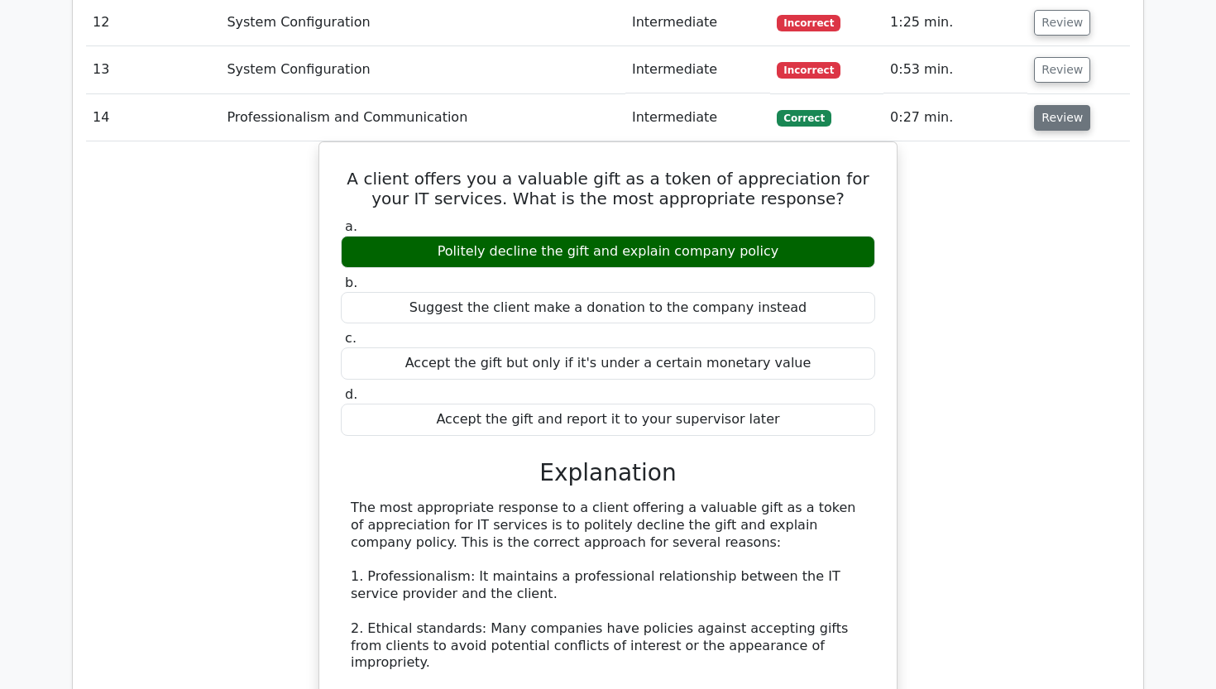
scroll to position [2585, 0]
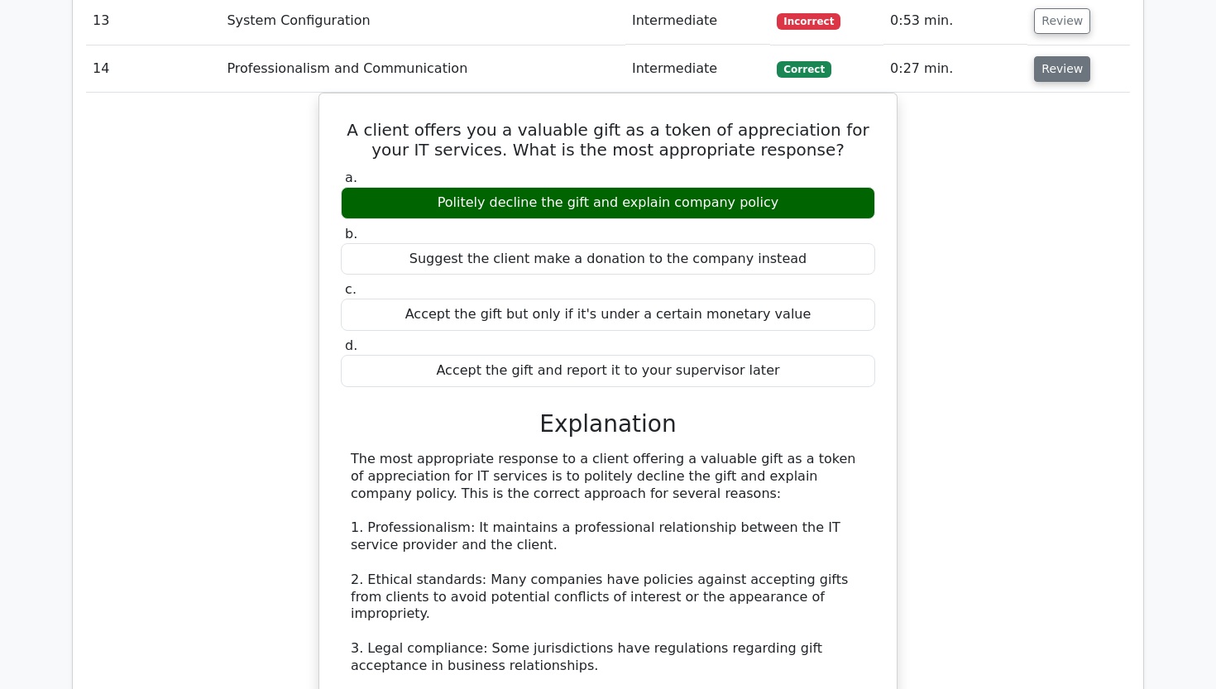
click at [1058, 56] on button "Review" at bounding box center [1062, 69] width 56 height 26
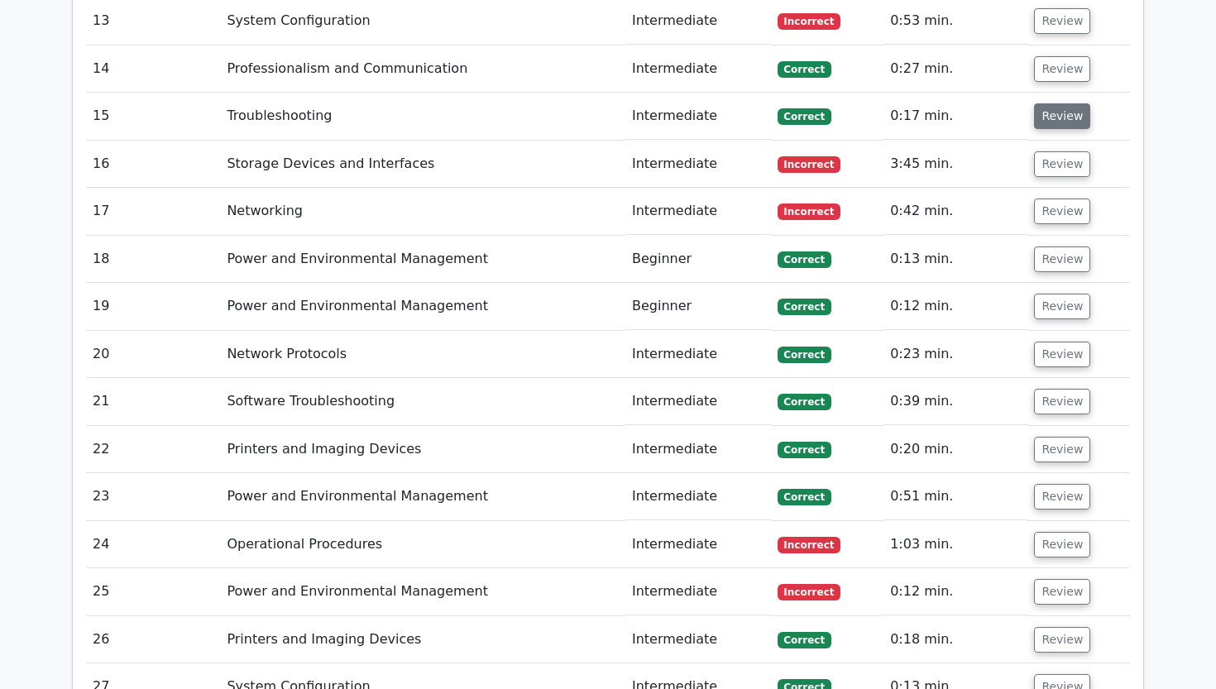
click at [1058, 103] on button "Review" at bounding box center [1062, 116] width 56 height 26
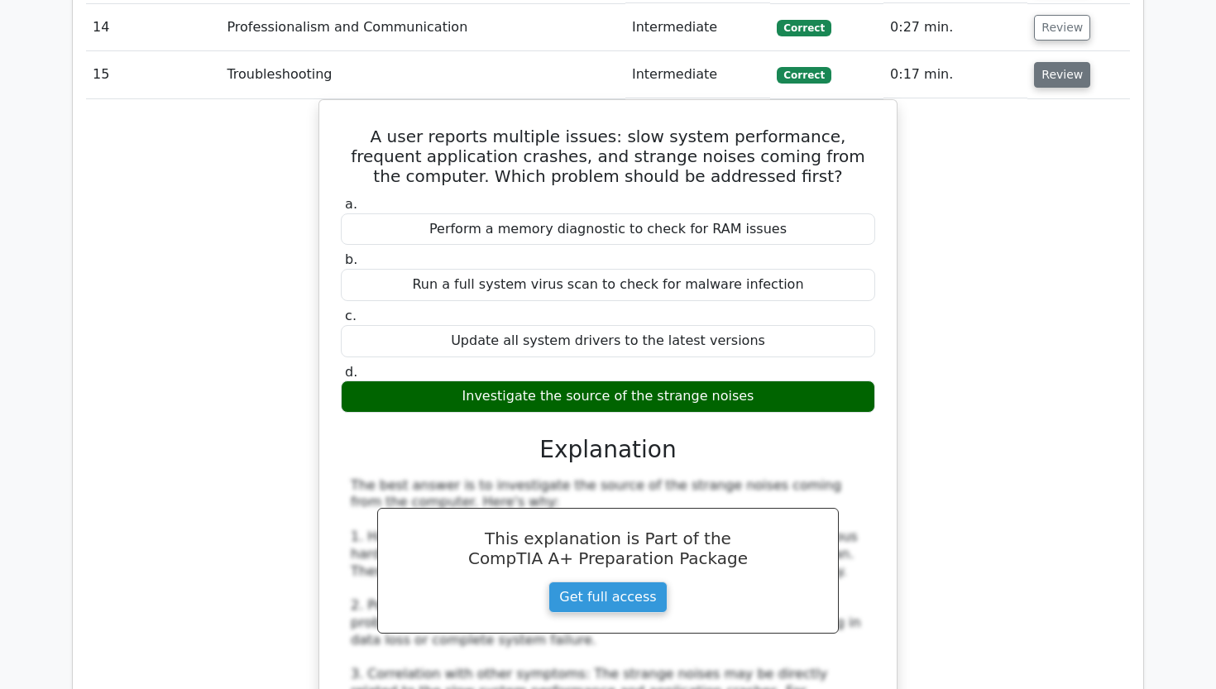
scroll to position [2627, 0]
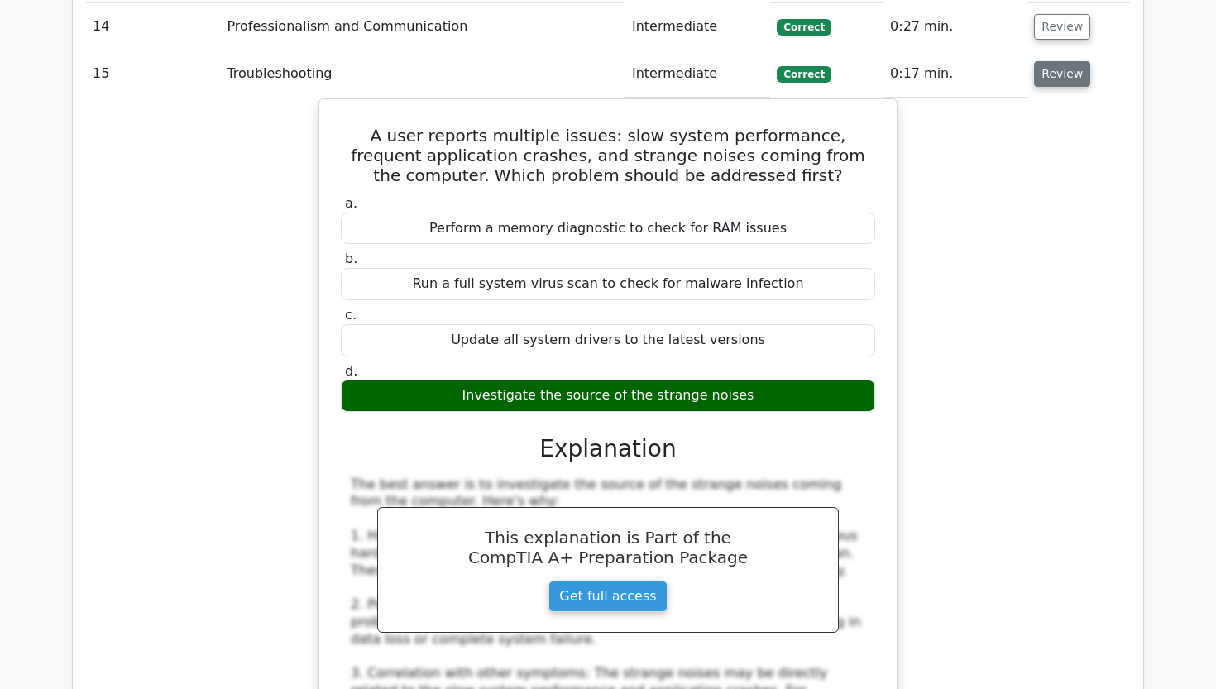
click at [1043, 61] on button "Review" at bounding box center [1062, 74] width 56 height 26
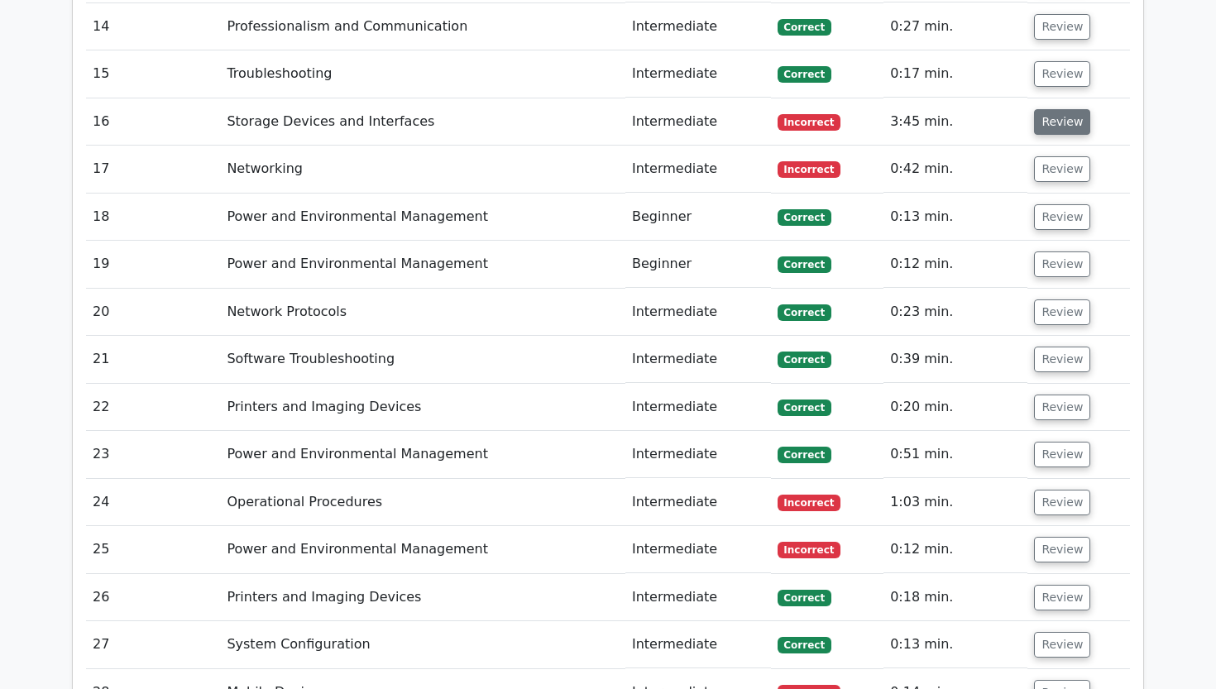
click at [1041, 109] on button "Review" at bounding box center [1062, 122] width 56 height 26
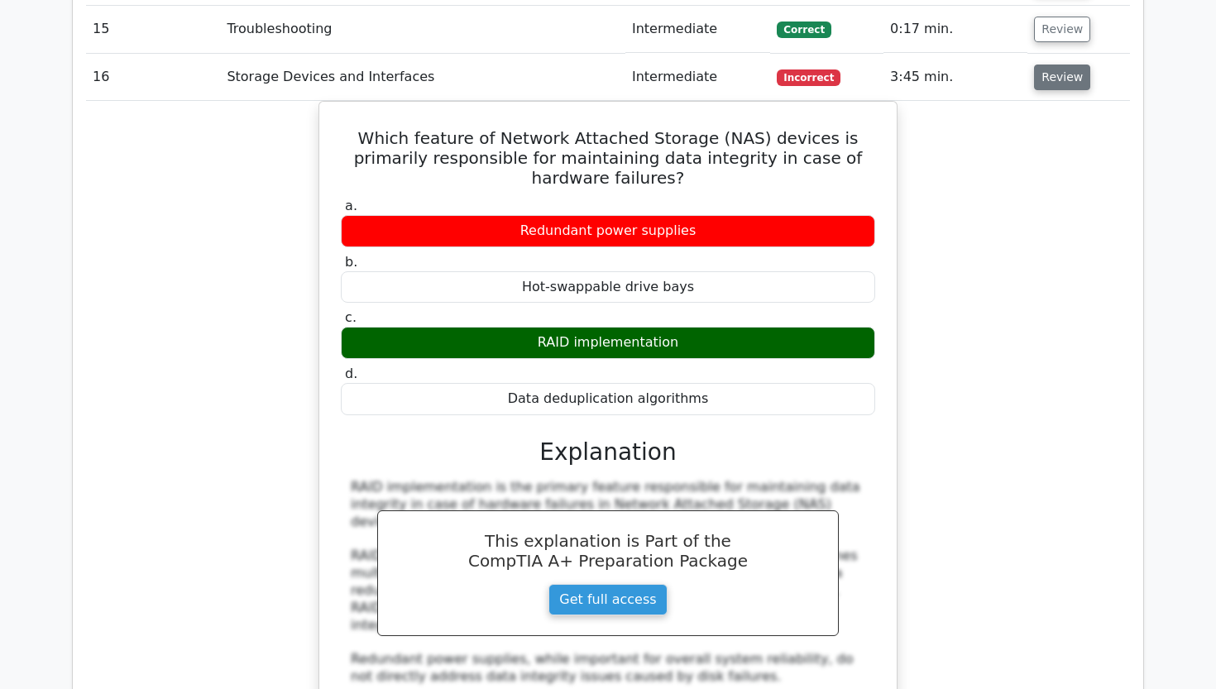
scroll to position [2673, 0]
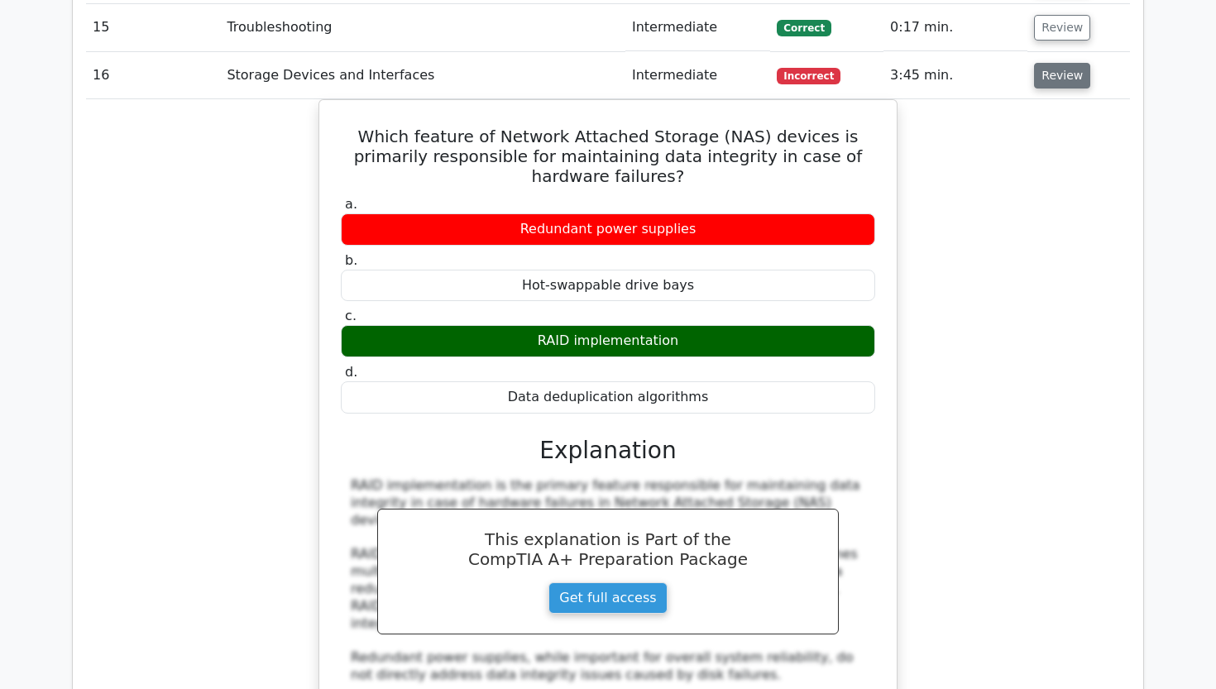
click at [1056, 63] on button "Review" at bounding box center [1062, 76] width 56 height 26
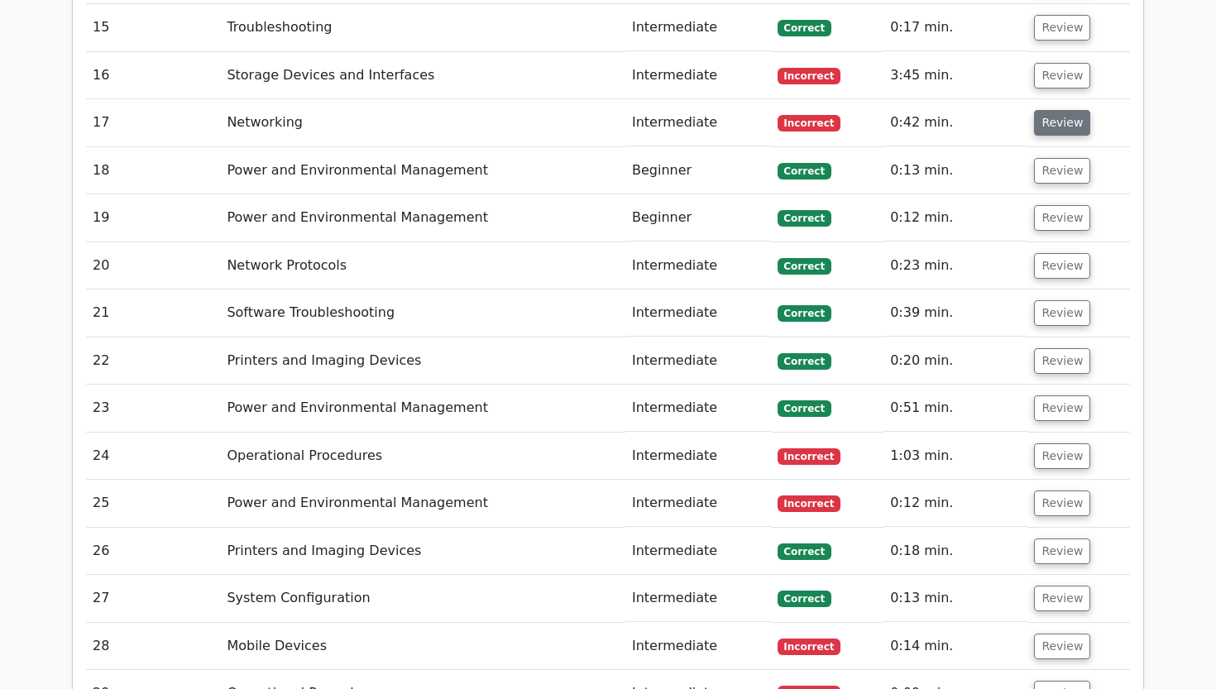
click at [1052, 110] on button "Review" at bounding box center [1062, 123] width 56 height 26
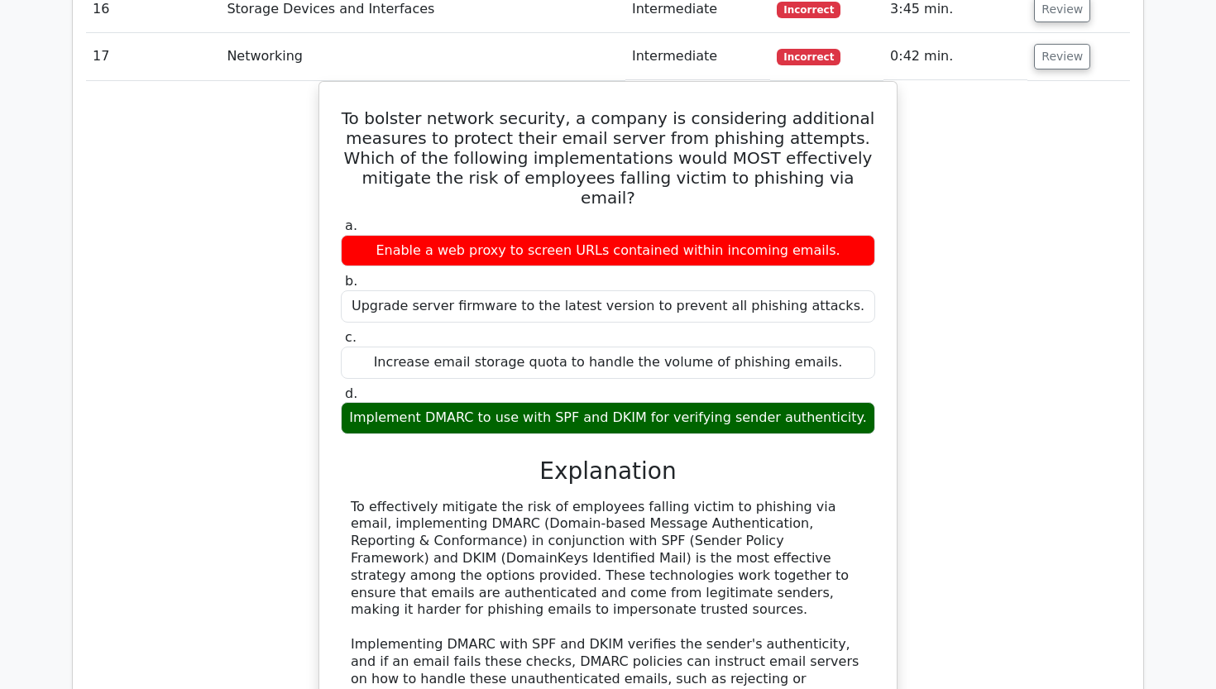
scroll to position [2735, 1]
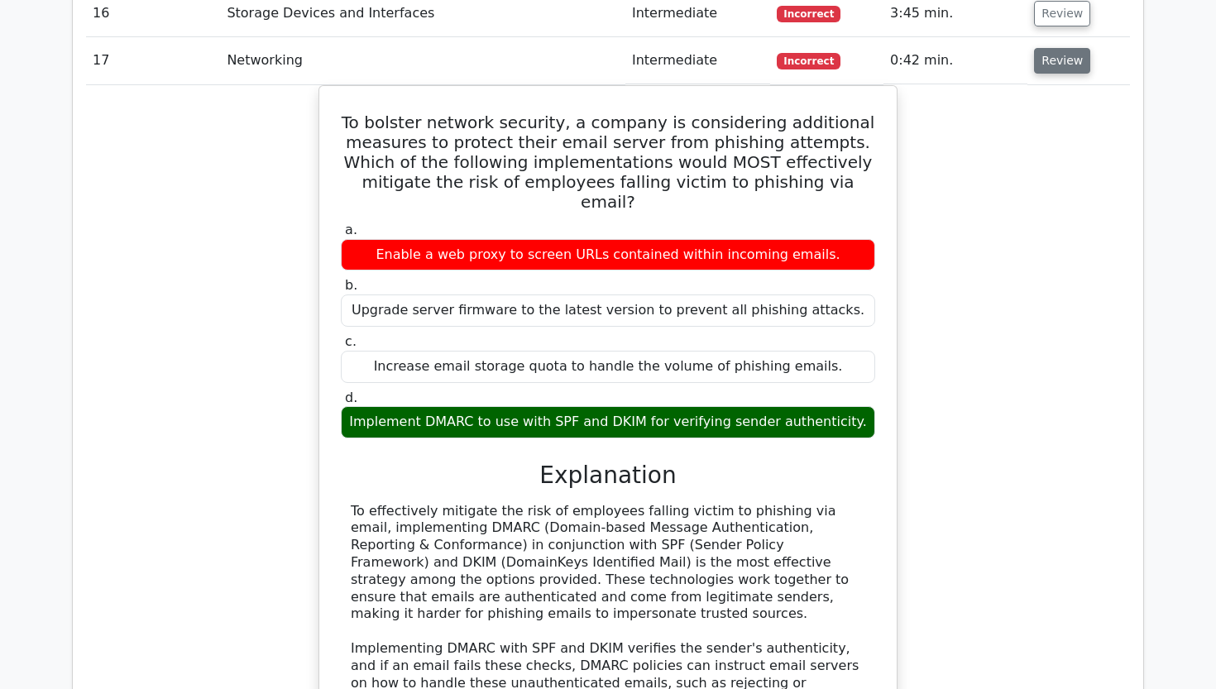
click at [1043, 48] on button "Review" at bounding box center [1062, 61] width 56 height 26
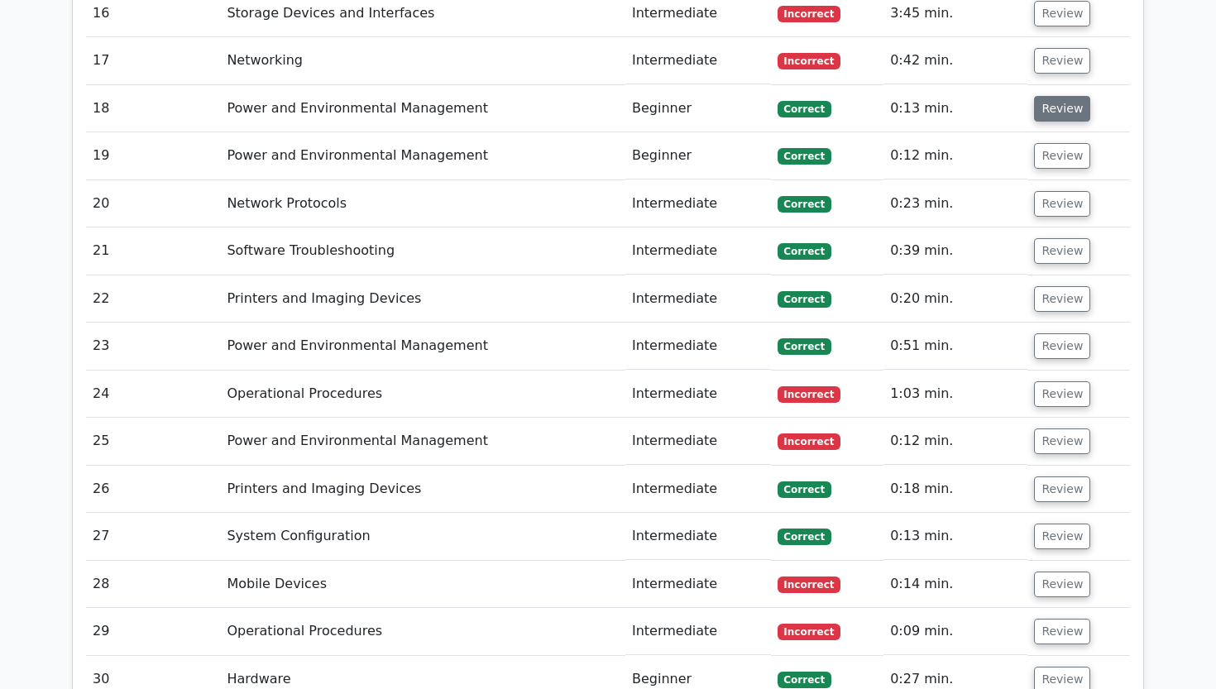
click at [1043, 96] on button "Review" at bounding box center [1062, 109] width 56 height 26
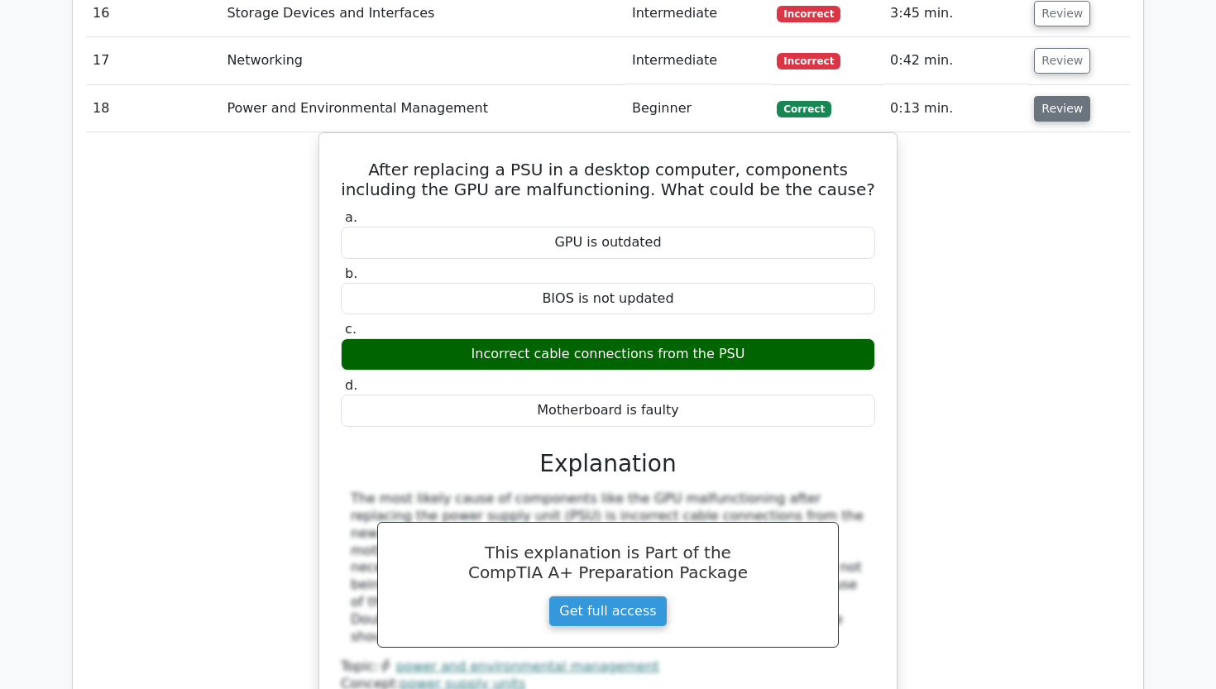
click at [1043, 96] on button "Review" at bounding box center [1062, 109] width 56 height 26
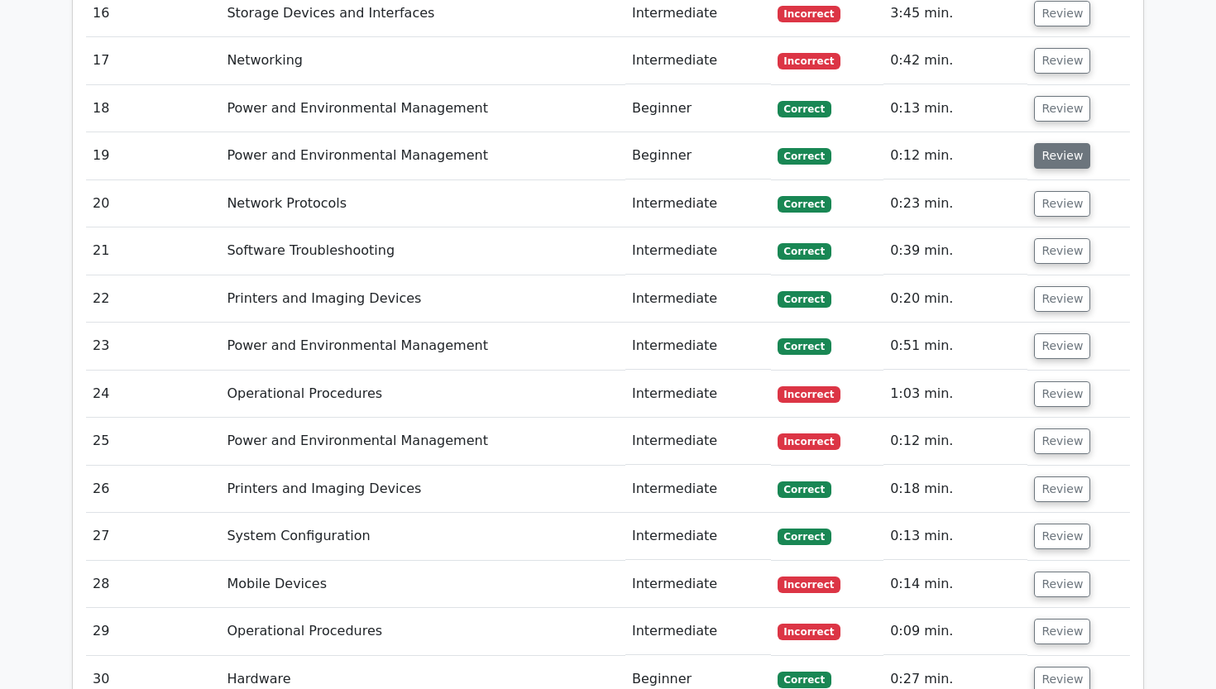
click at [1051, 143] on button "Review" at bounding box center [1062, 156] width 56 height 26
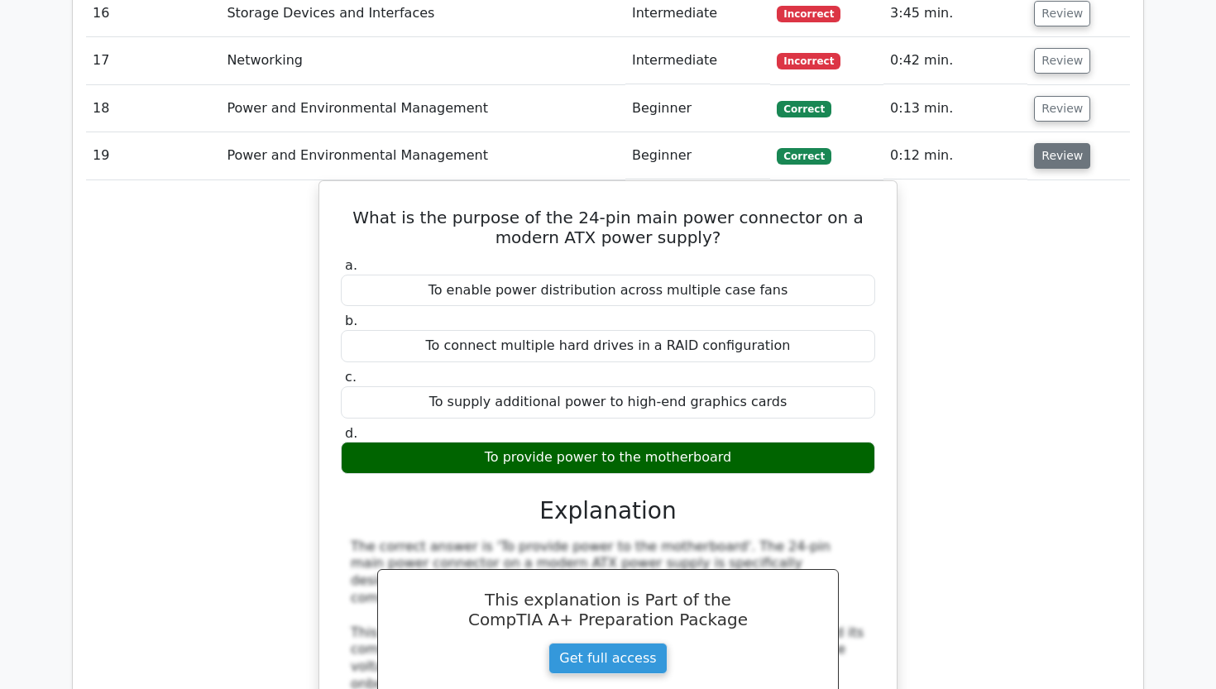
click at [1045, 143] on button "Review" at bounding box center [1062, 156] width 56 height 26
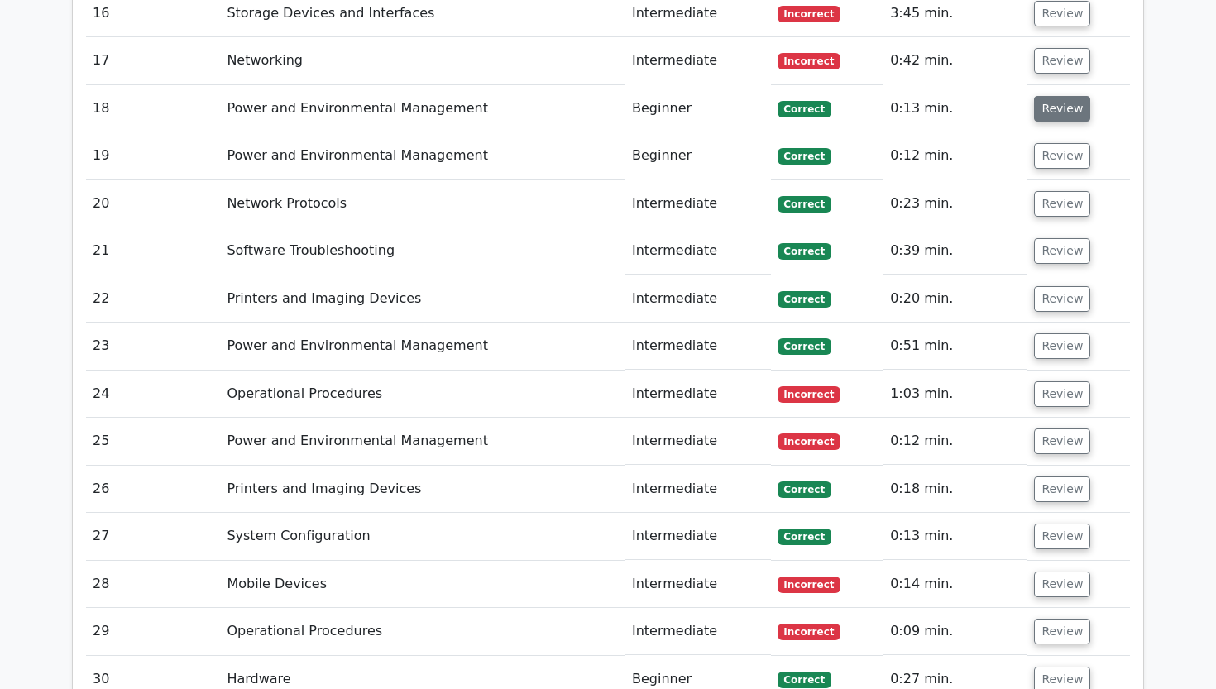
click at [1055, 96] on button "Review" at bounding box center [1062, 109] width 56 height 26
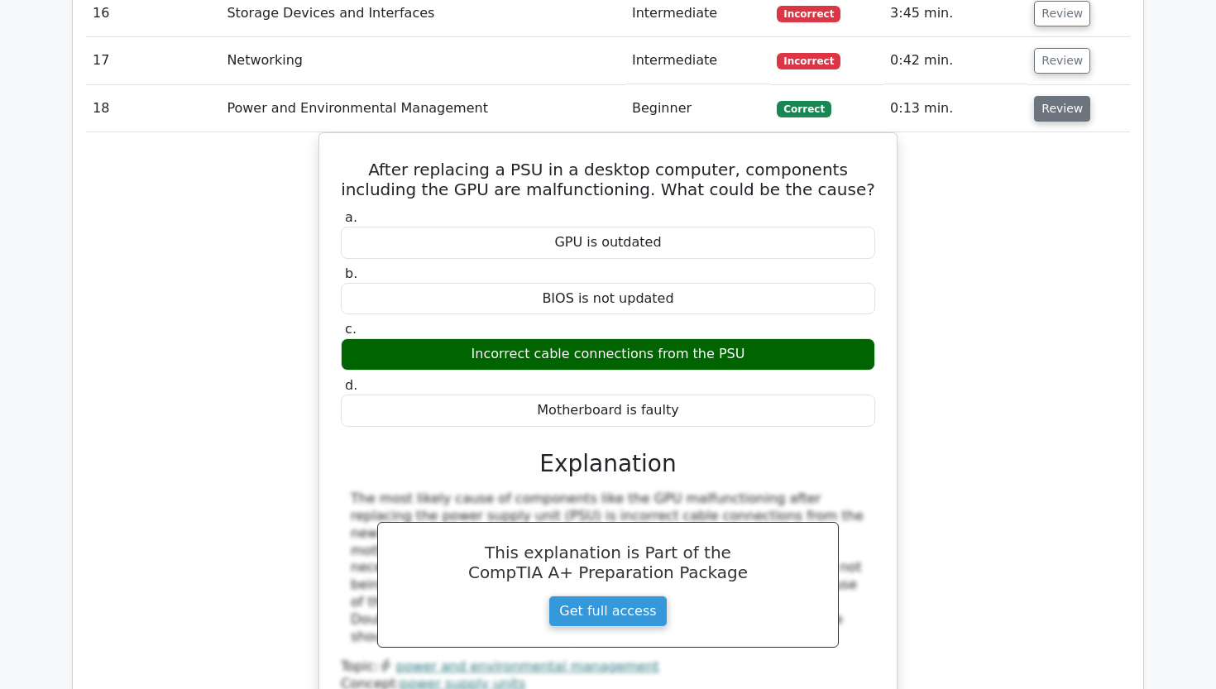
click at [1055, 96] on button "Review" at bounding box center [1062, 109] width 56 height 26
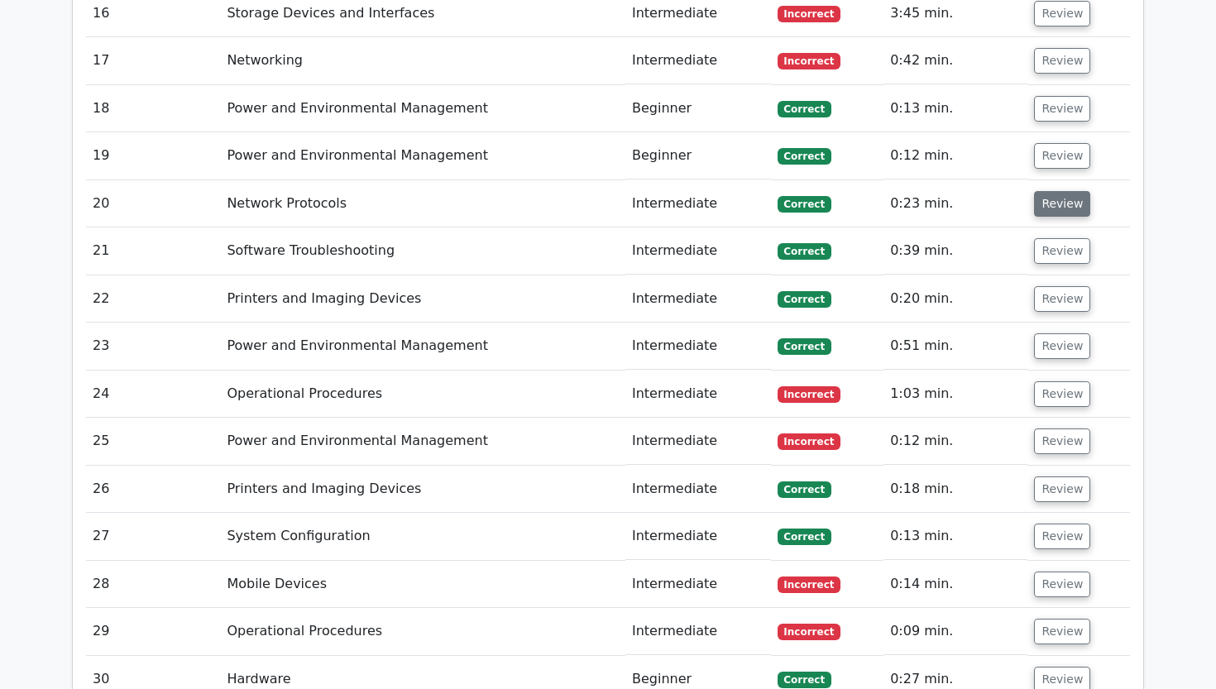
click at [1055, 191] on button "Review" at bounding box center [1062, 204] width 56 height 26
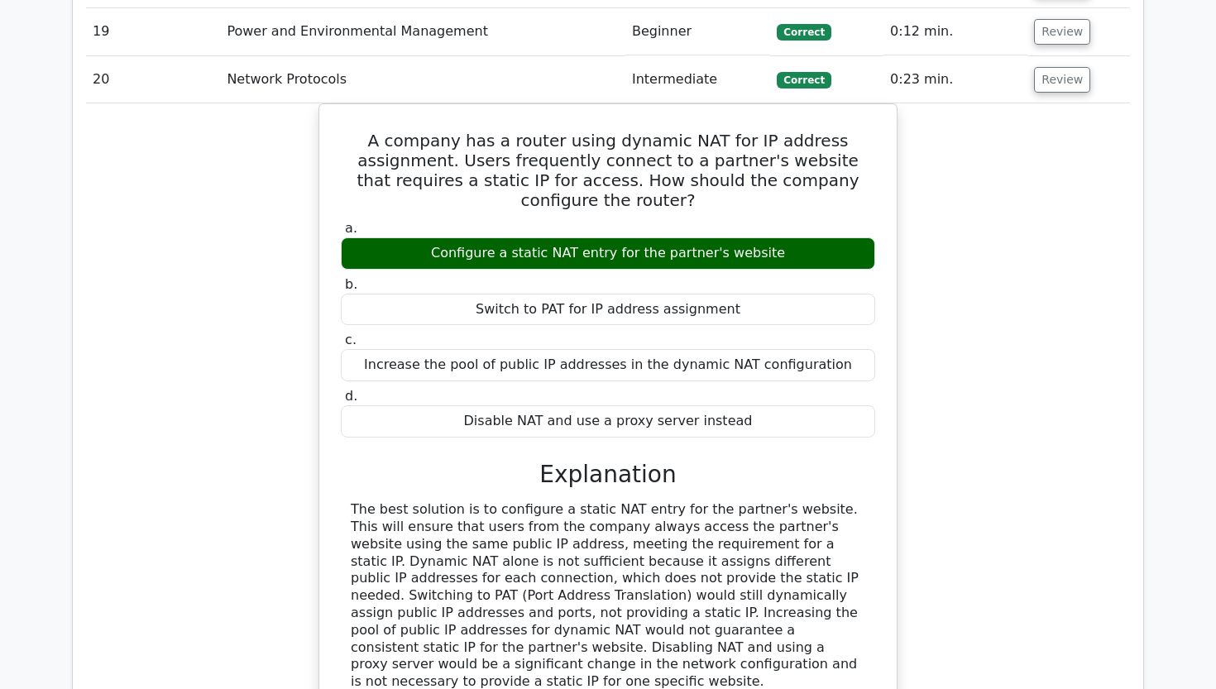
scroll to position [2866, 0]
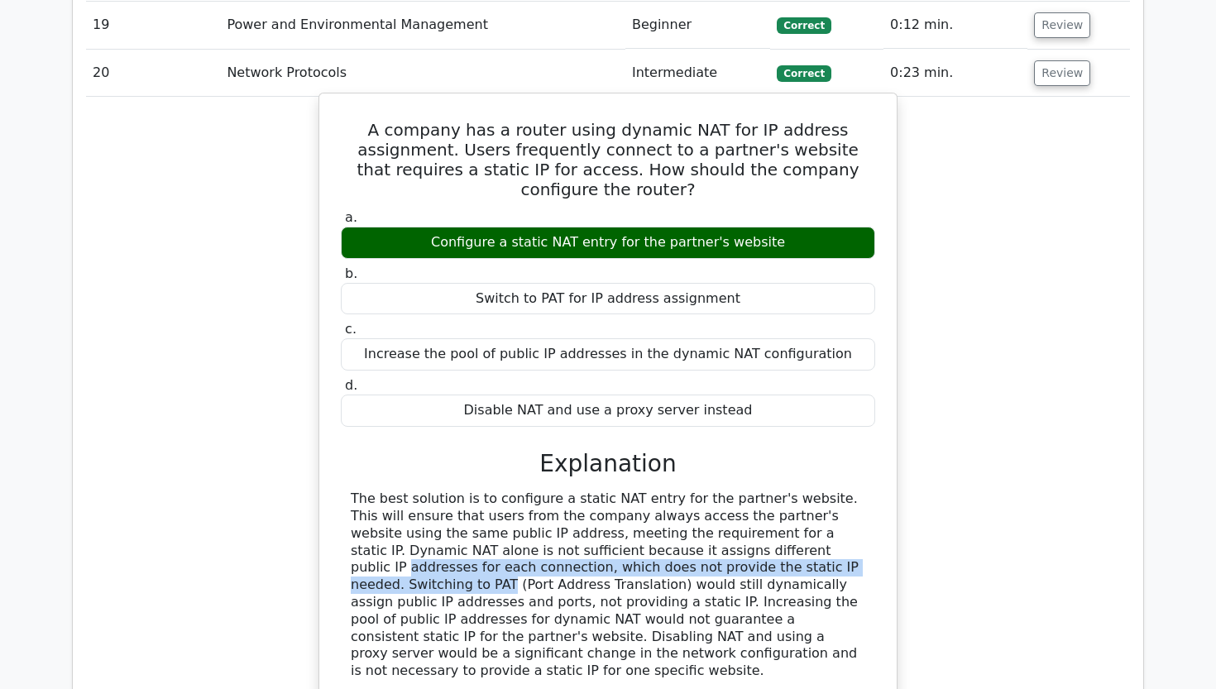
drag, startPoint x: 563, startPoint y: 476, endPoint x: 615, endPoint y: 496, distance: 55.3
click at [615, 497] on div "The best solution is to configure a static NAT entry for the partner's website.…" at bounding box center [608, 585] width 514 height 189
click at [615, 496] on div "The best solution is to configure a static NAT entry for the partner's website.…" at bounding box center [608, 585] width 514 height 189
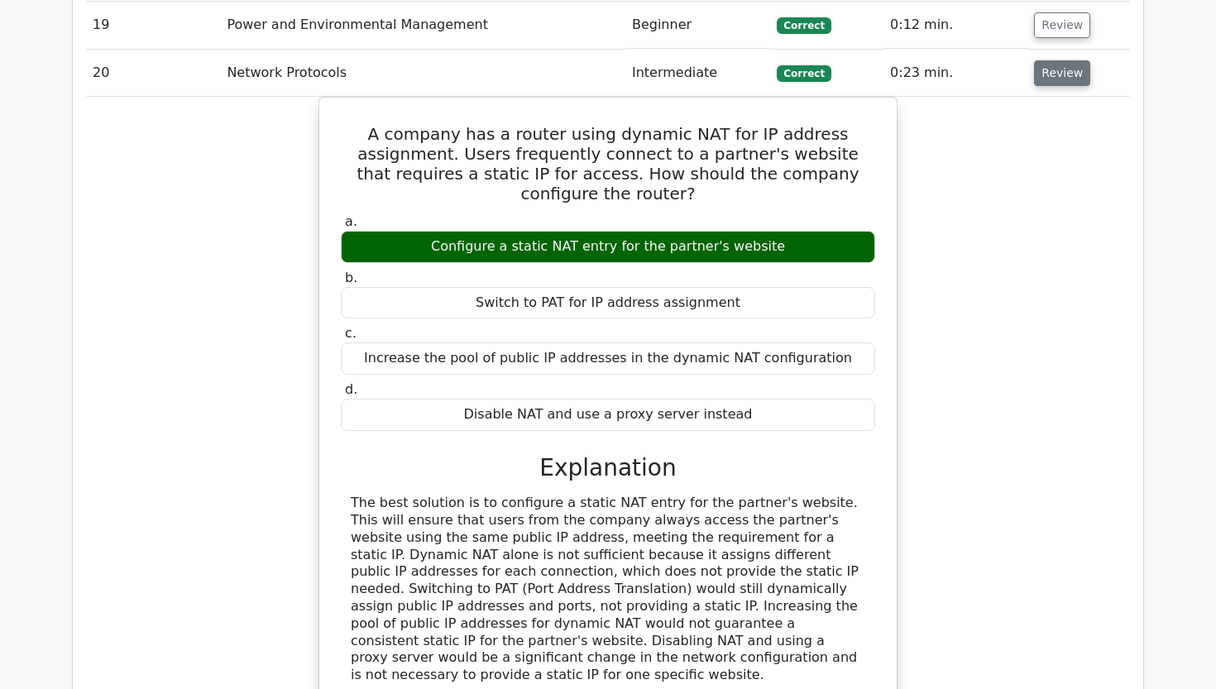
click at [1065, 60] on button "Review" at bounding box center [1062, 73] width 56 height 26
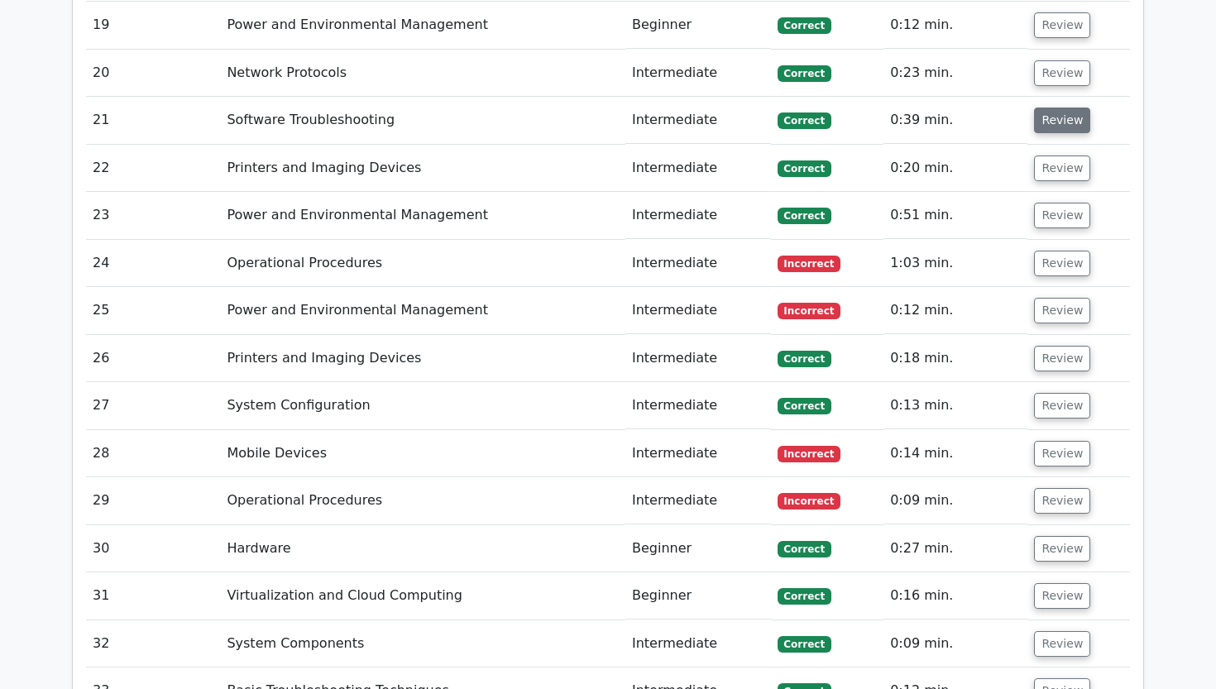
click at [1054, 108] on button "Review" at bounding box center [1062, 121] width 56 height 26
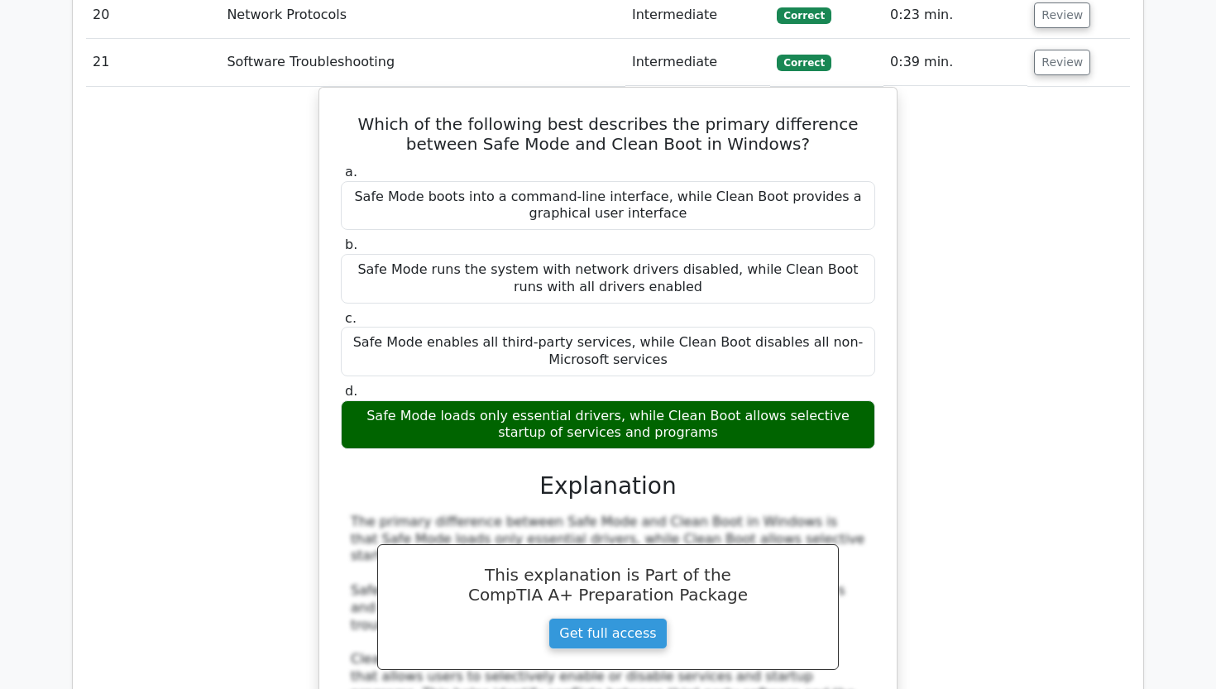
scroll to position [2918, 0]
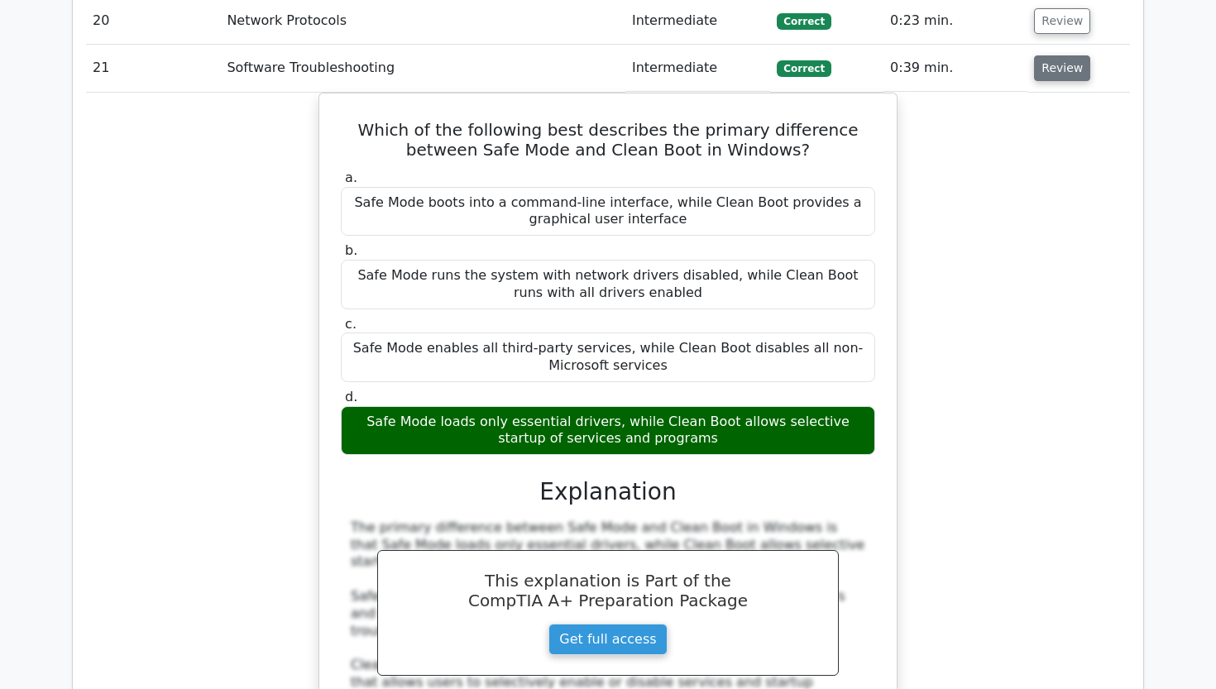
click at [1058, 55] on button "Review" at bounding box center [1062, 68] width 56 height 26
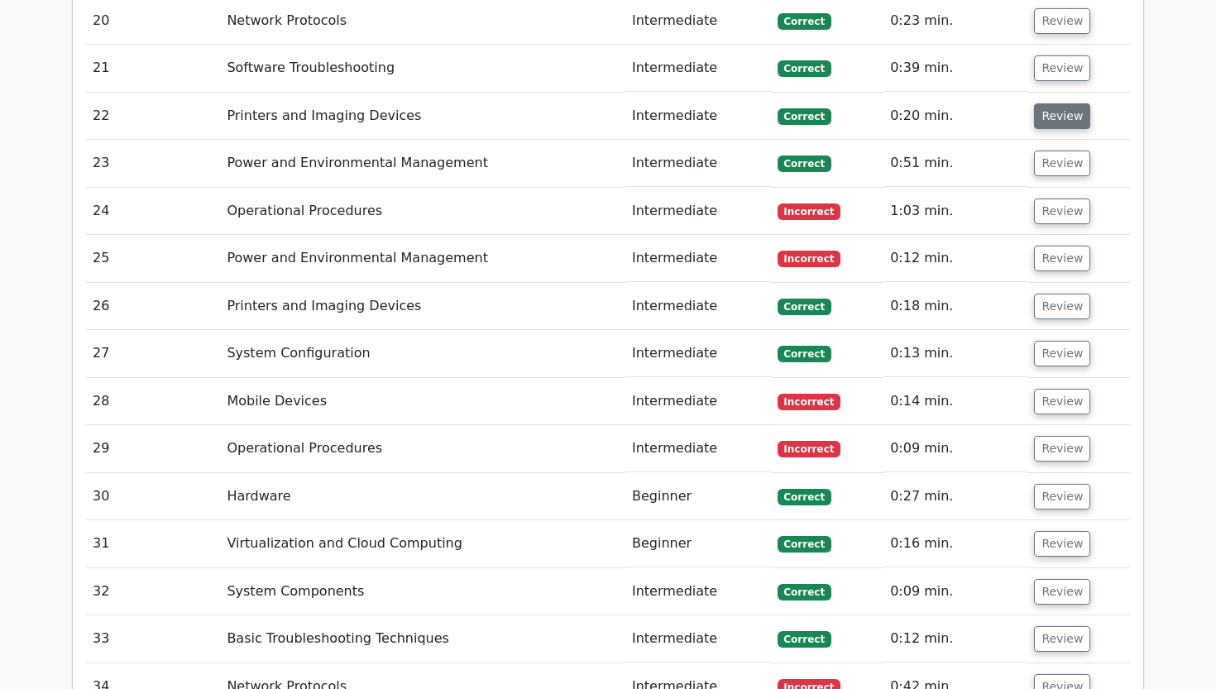
click at [1060, 103] on button "Review" at bounding box center [1062, 116] width 56 height 26
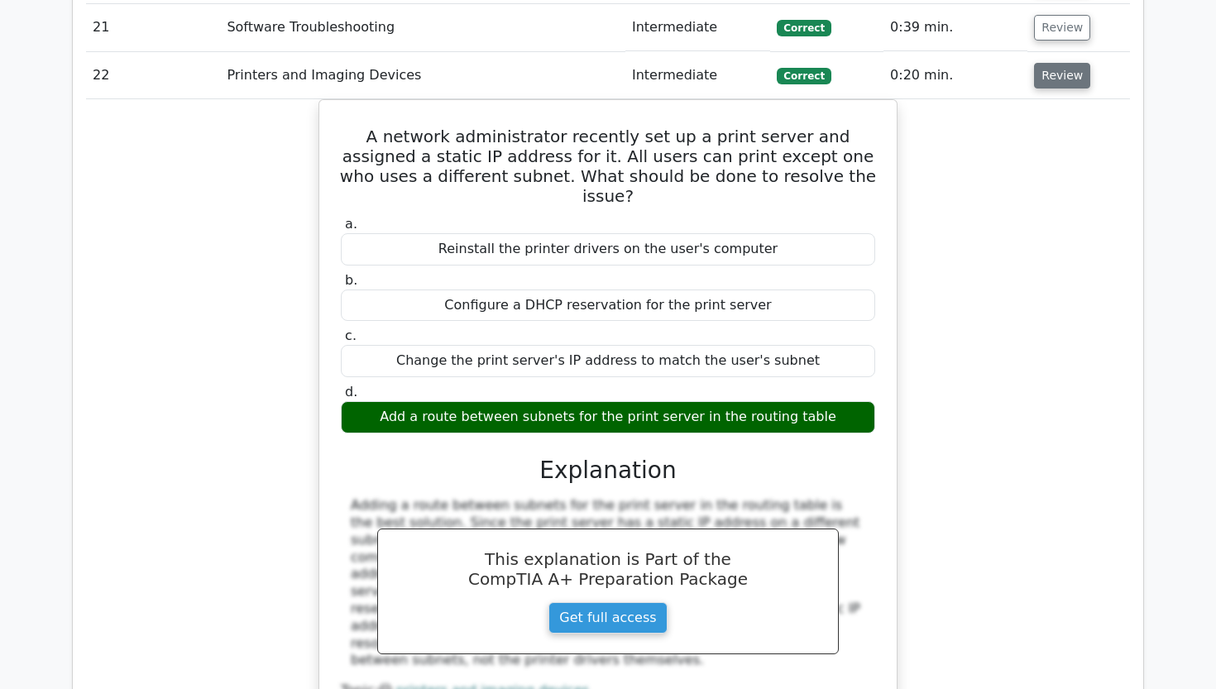
scroll to position [2960, 0]
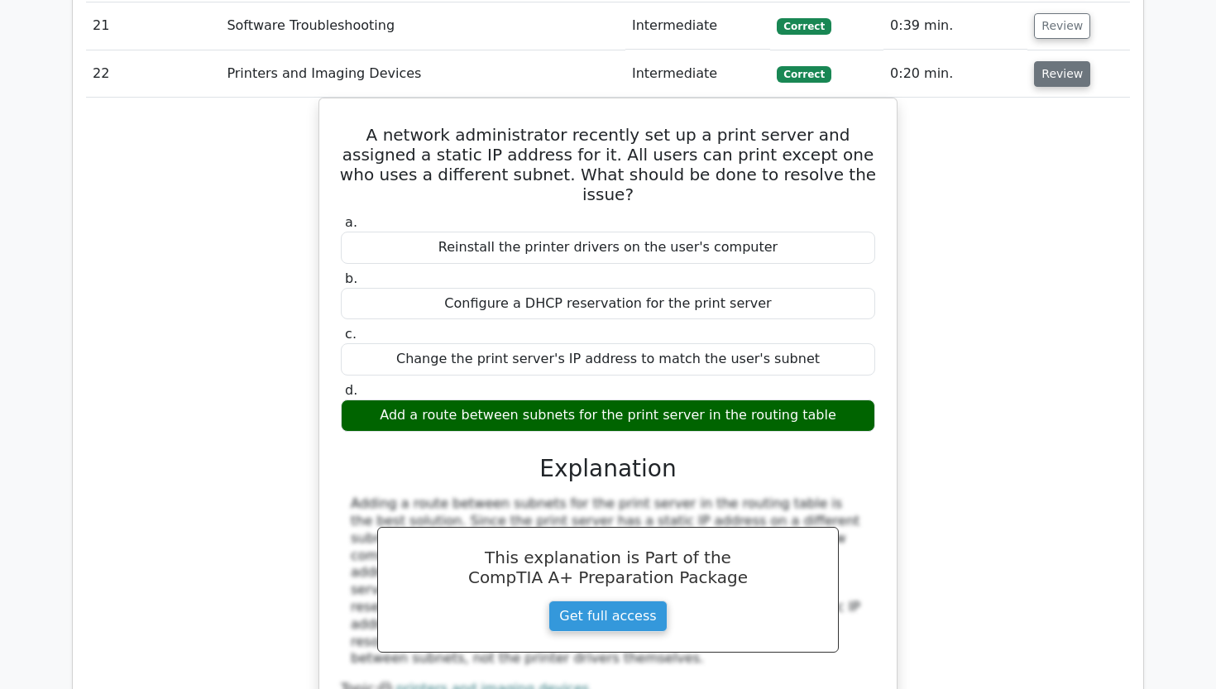
click at [1066, 61] on button "Review" at bounding box center [1062, 74] width 56 height 26
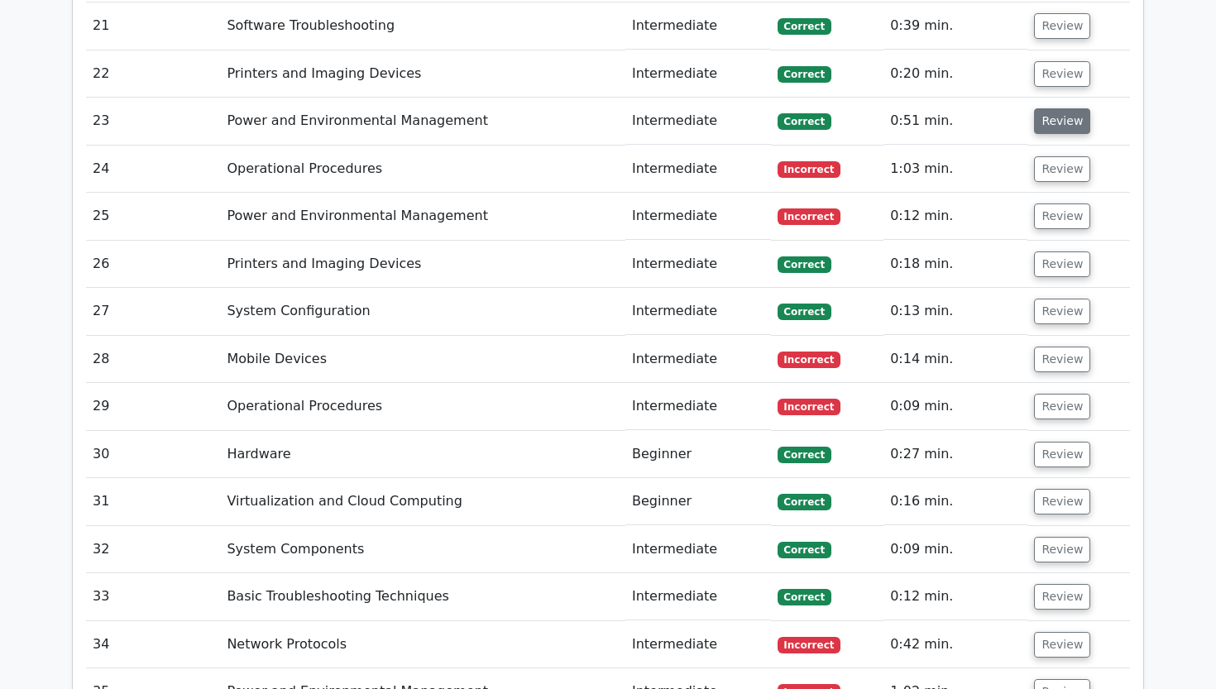
click at [1055, 108] on button "Review" at bounding box center [1062, 121] width 56 height 26
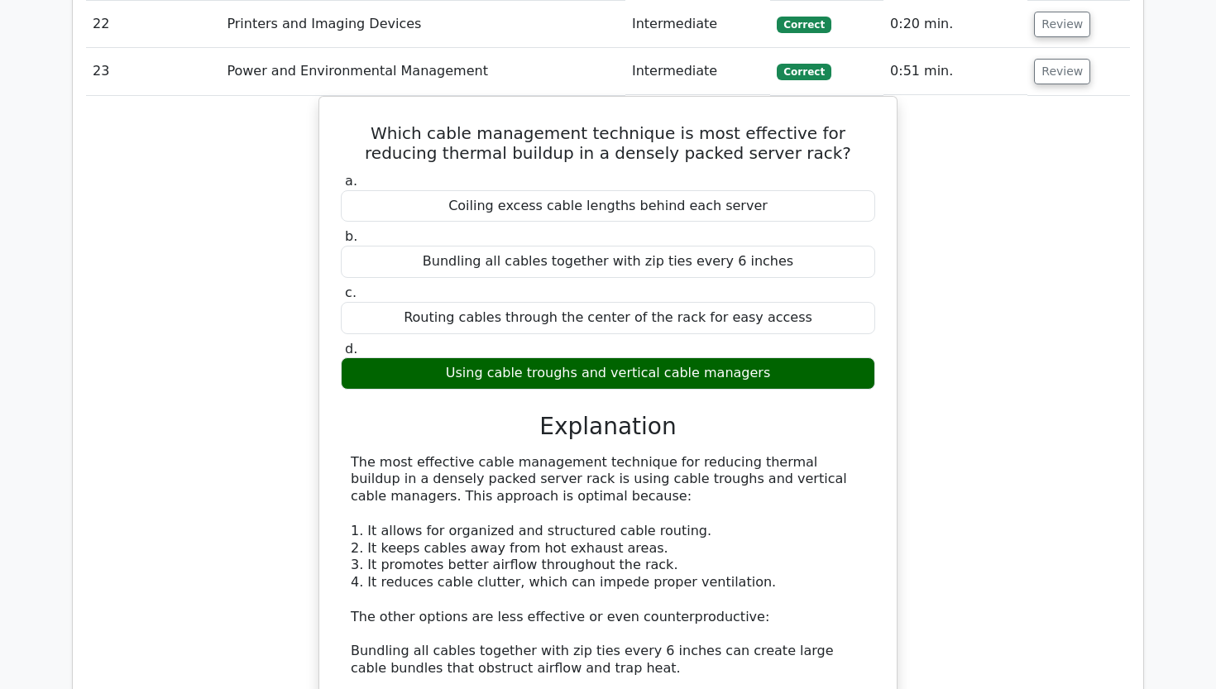
scroll to position [3012, 0]
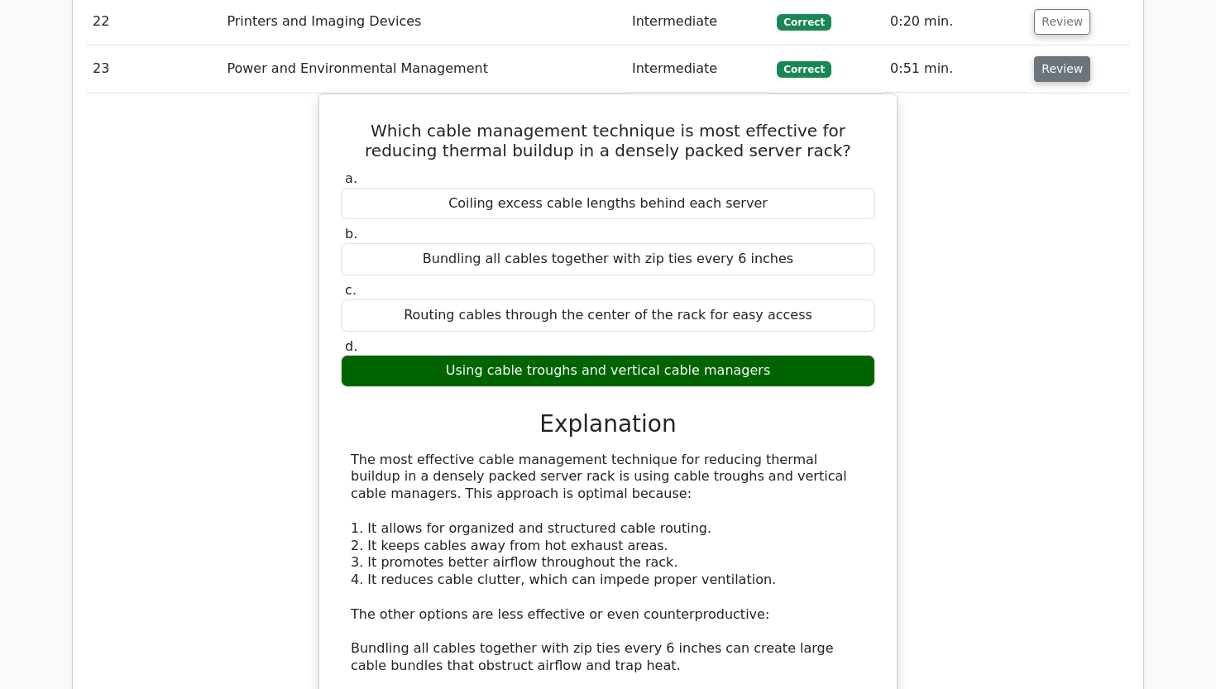
click at [1049, 56] on button "Review" at bounding box center [1062, 69] width 56 height 26
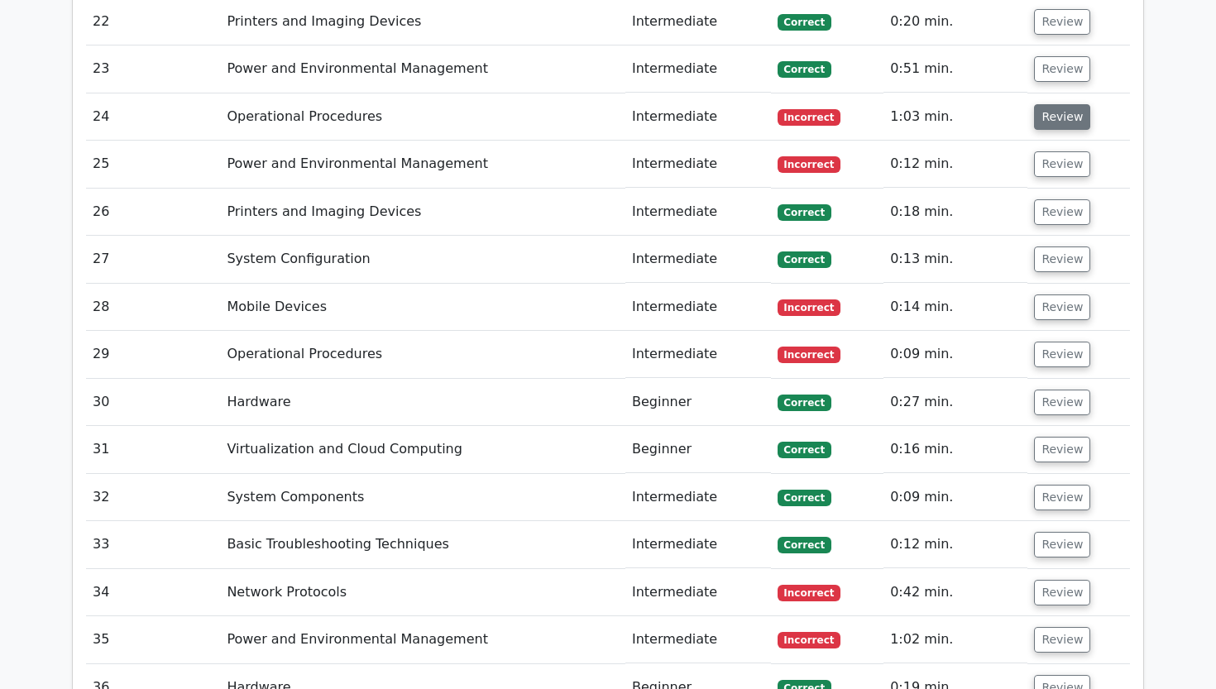
click at [1049, 104] on button "Review" at bounding box center [1062, 117] width 56 height 26
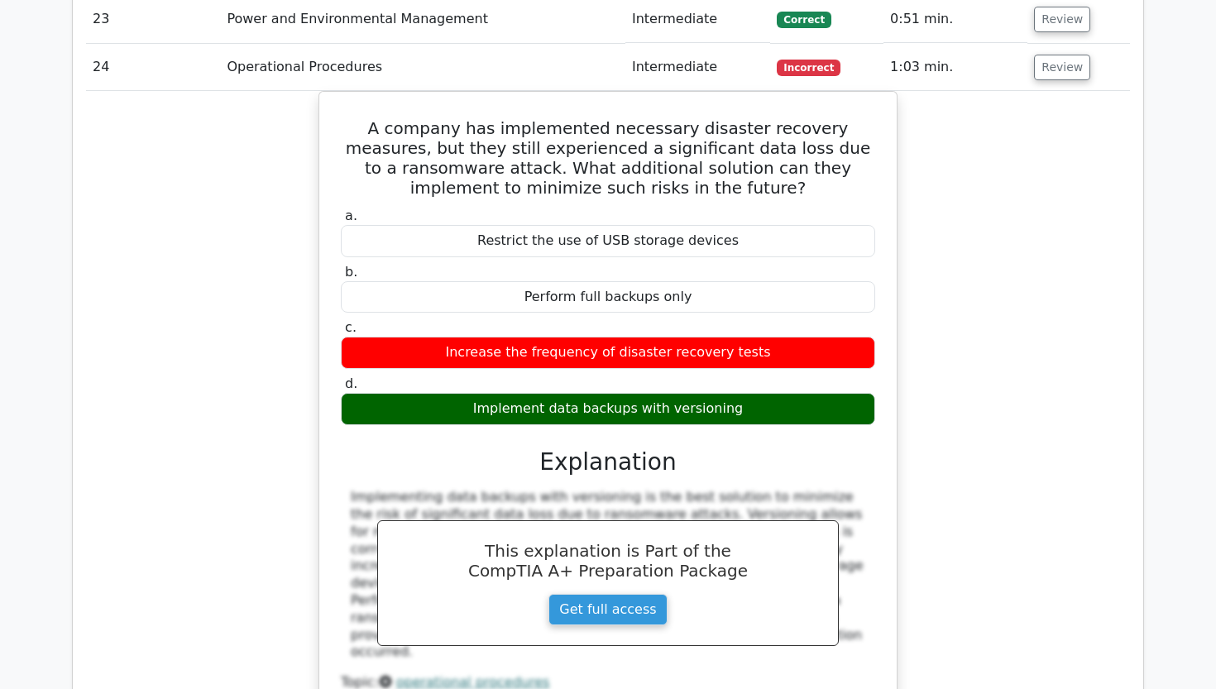
scroll to position [3054, 0]
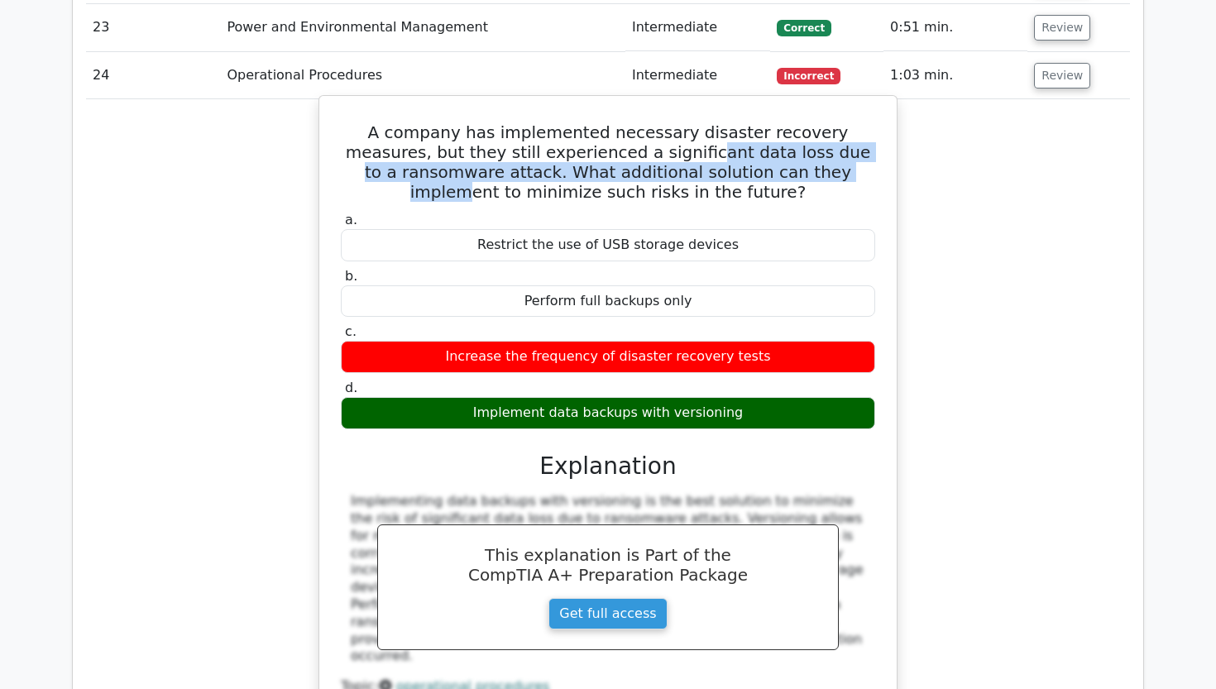
drag, startPoint x: 567, startPoint y: 102, endPoint x: 654, endPoint y: 139, distance: 95.3
click at [654, 139] on h5 "A company has implemented necessary disaster recovery measures, but they still …" at bounding box center [608, 161] width 538 height 79
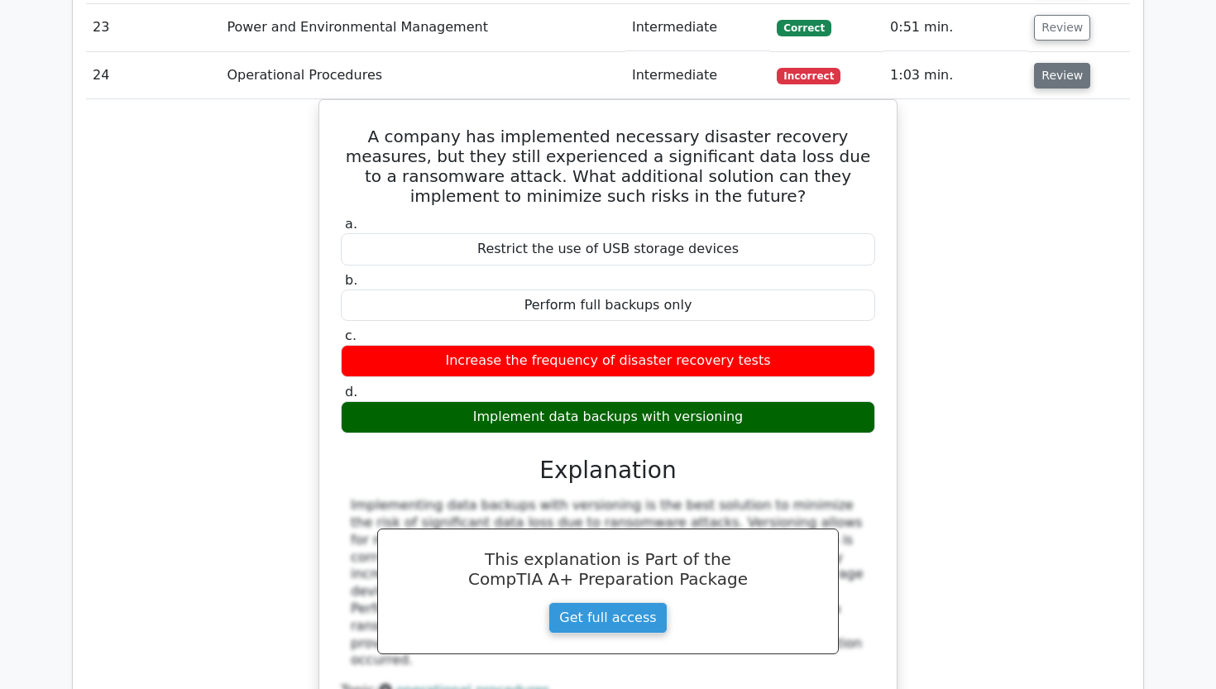
click at [1041, 63] on button "Review" at bounding box center [1062, 76] width 56 height 26
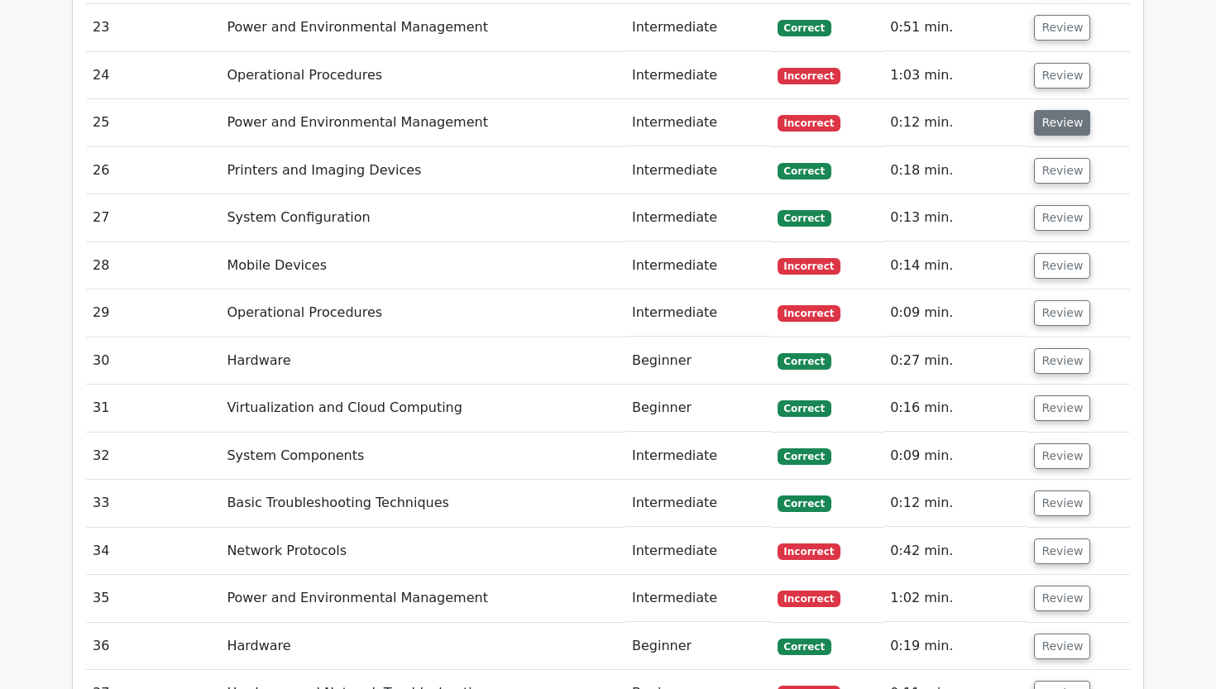
click at [1037, 110] on button "Review" at bounding box center [1062, 123] width 56 height 26
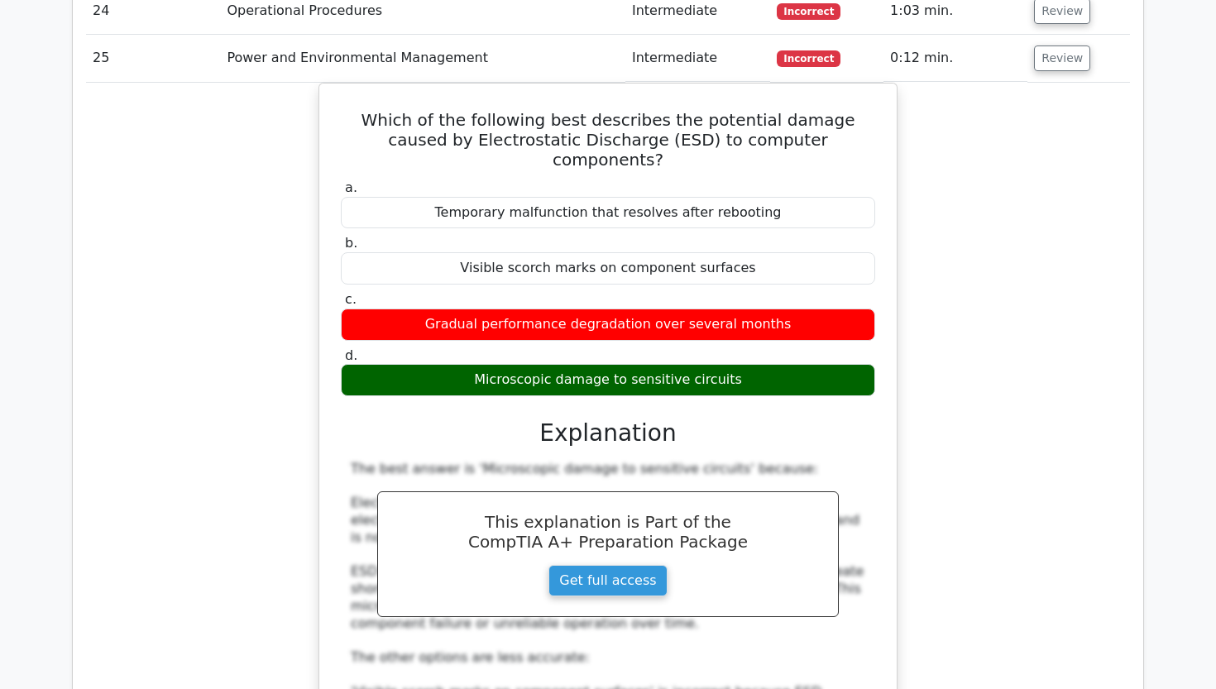
scroll to position [3115, 0]
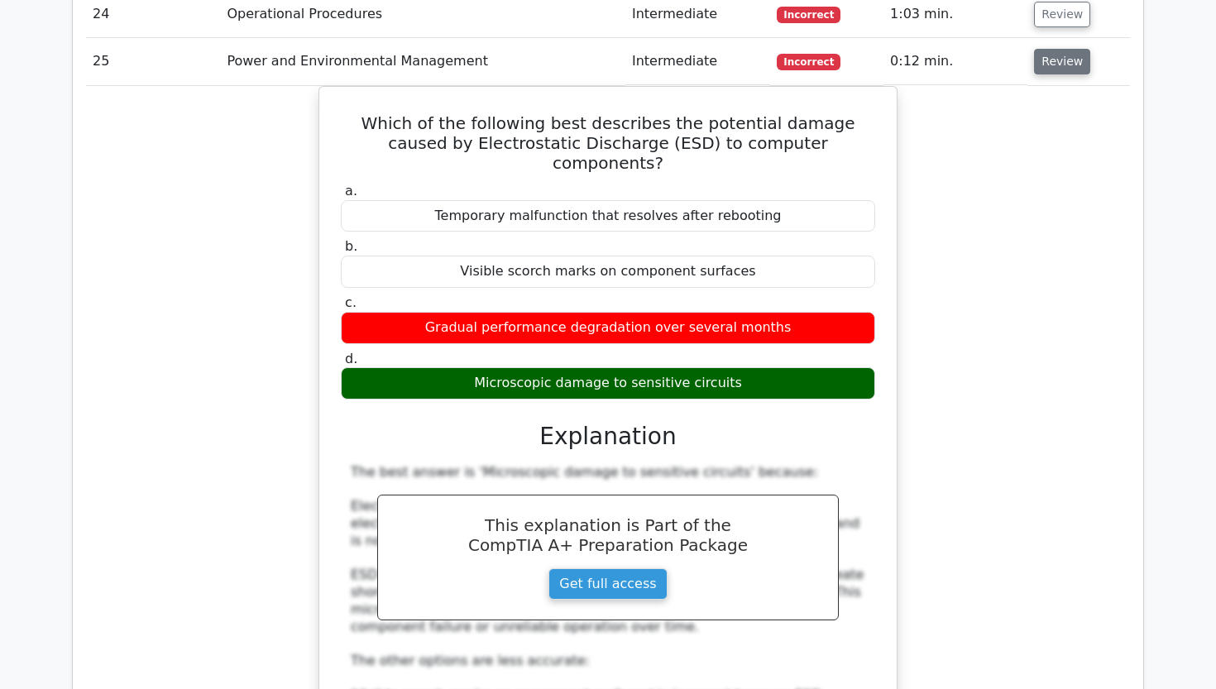
click at [1069, 49] on button "Review" at bounding box center [1062, 62] width 56 height 26
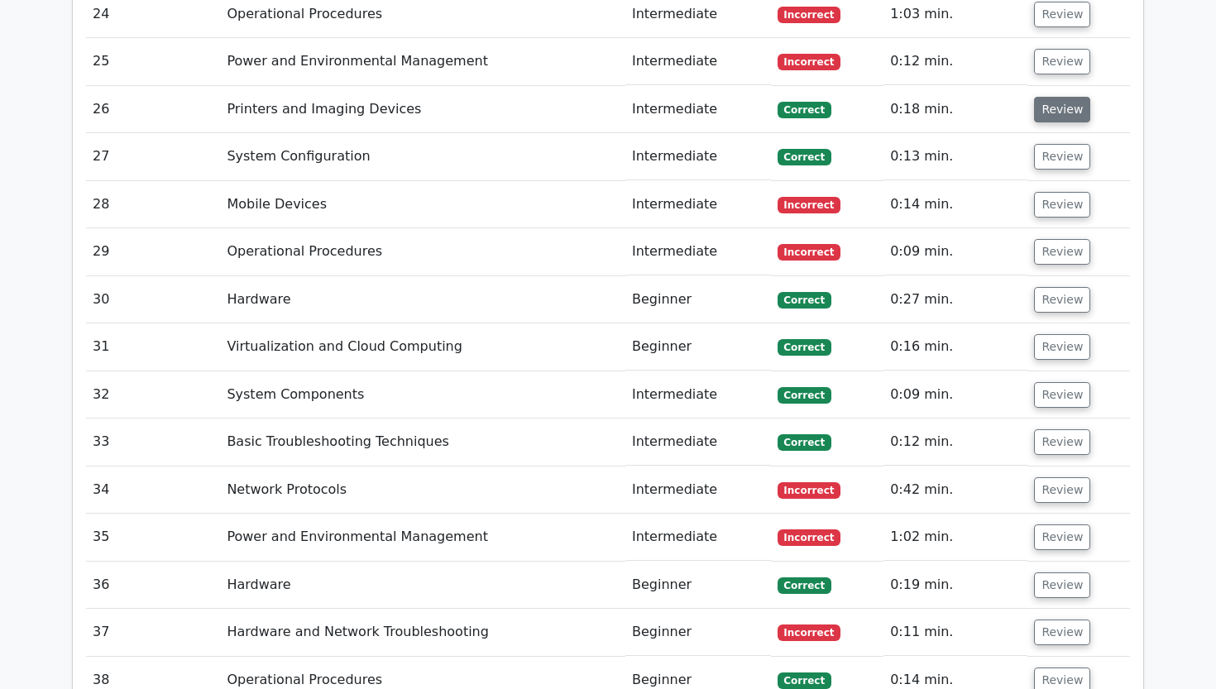
click at [1062, 97] on button "Review" at bounding box center [1062, 110] width 56 height 26
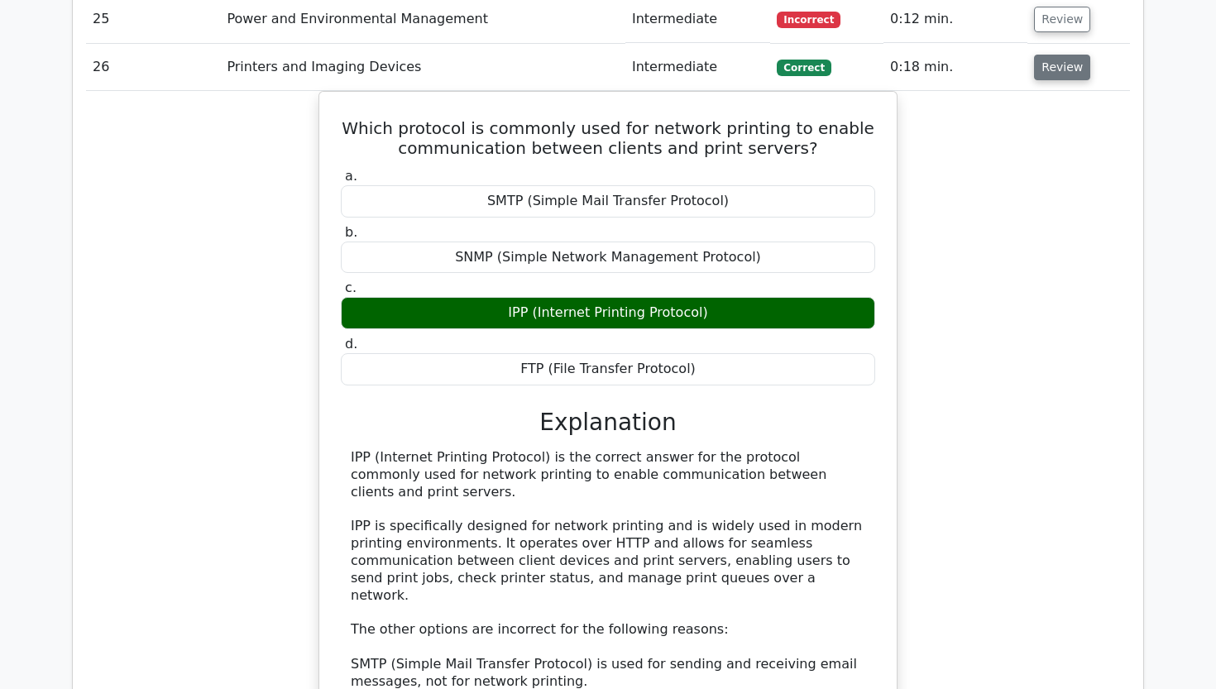
scroll to position [3161, 0]
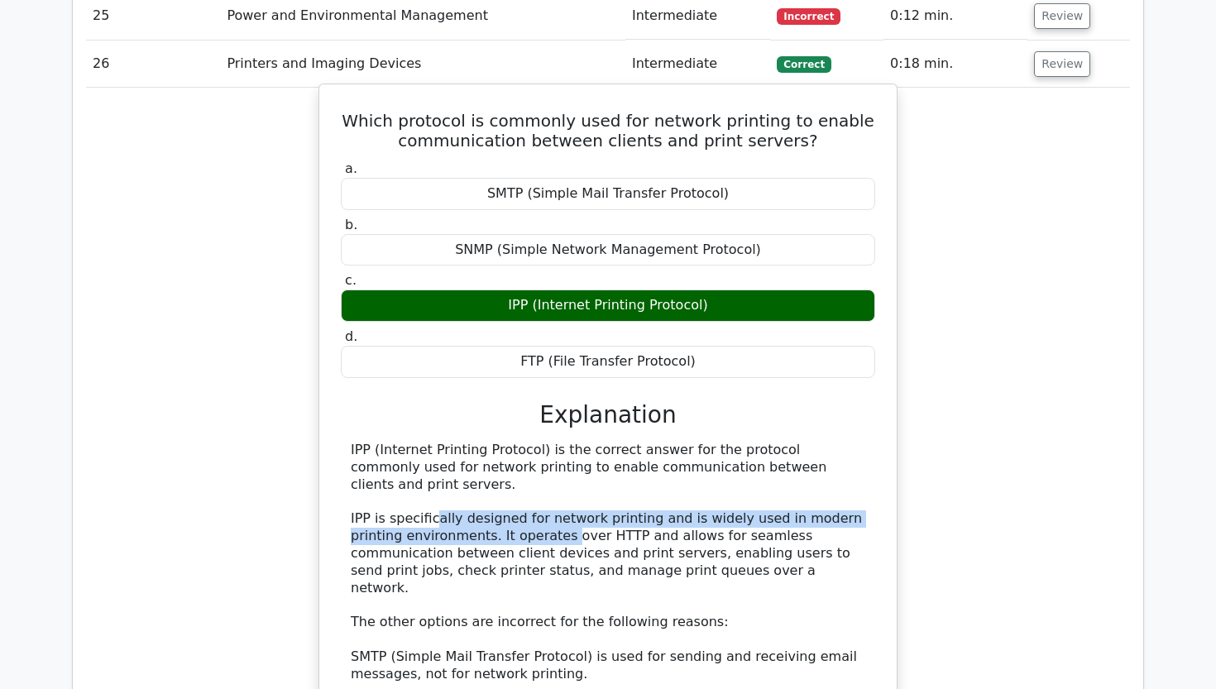
drag, startPoint x: 434, startPoint y: 453, endPoint x: 506, endPoint y: 467, distance: 73.3
click at [506, 467] on div "IPP (Internet Printing Protocol) is the correct answer for the protocol commonl…" at bounding box center [608, 622] width 514 height 361
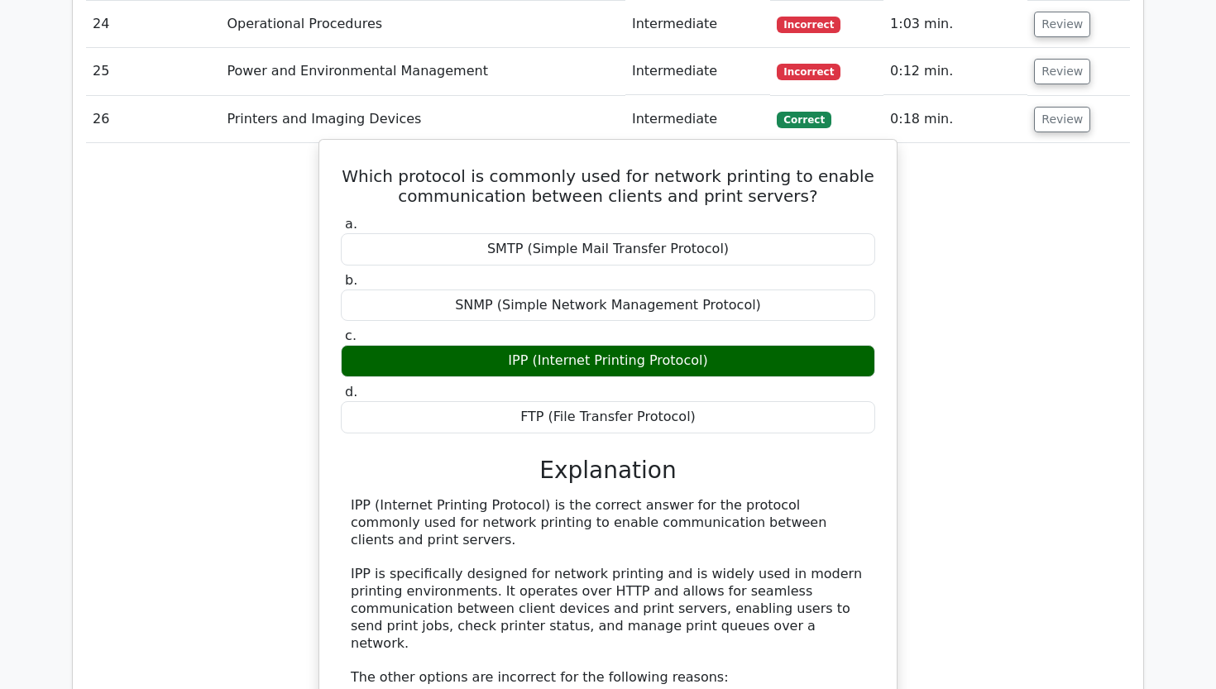
scroll to position [3096, 0]
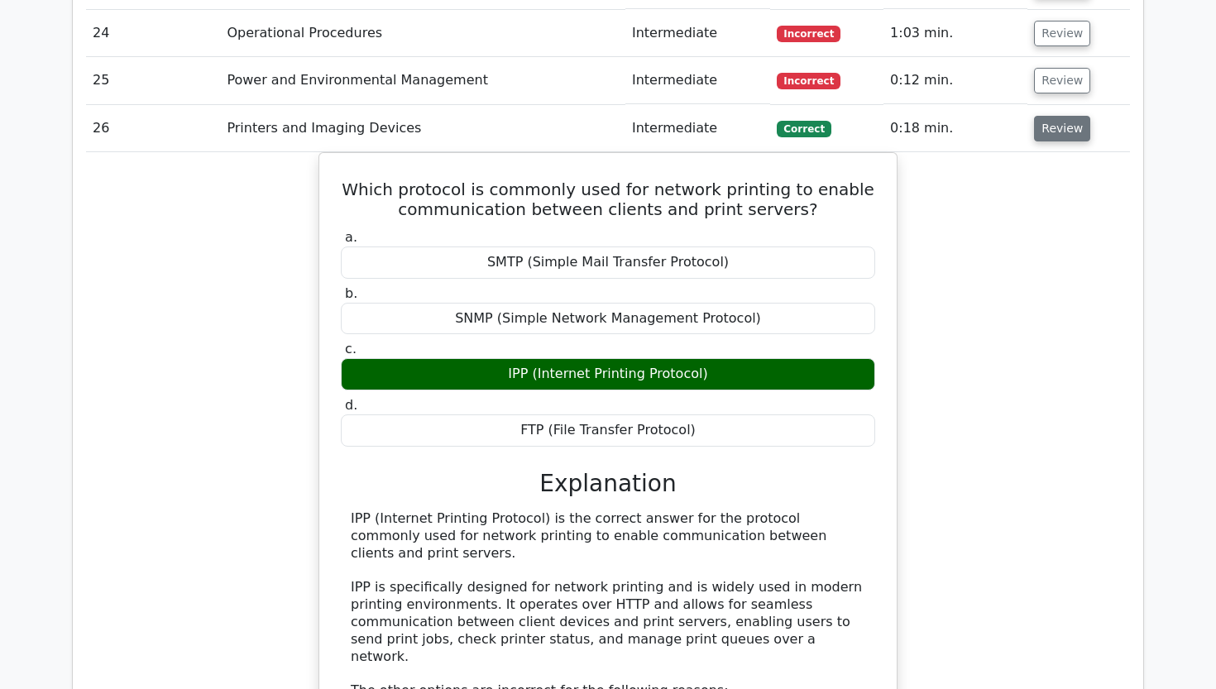
click at [1067, 116] on button "Review" at bounding box center [1062, 129] width 56 height 26
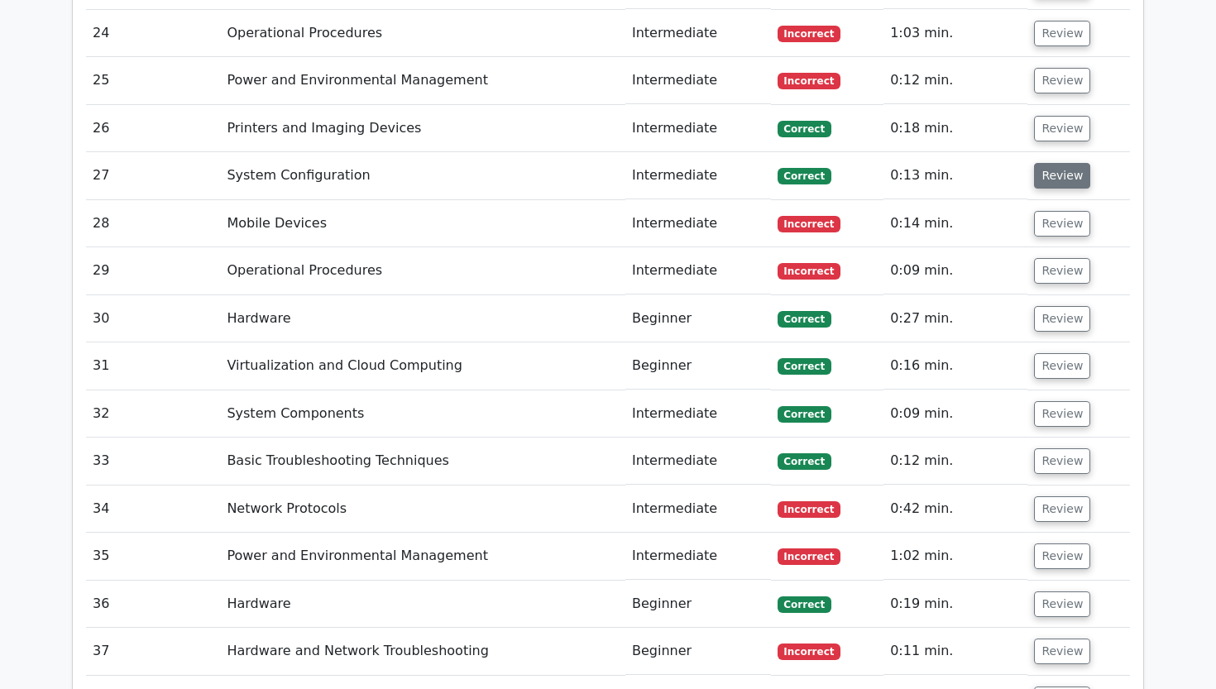
click at [1039, 163] on button "Review" at bounding box center [1062, 176] width 56 height 26
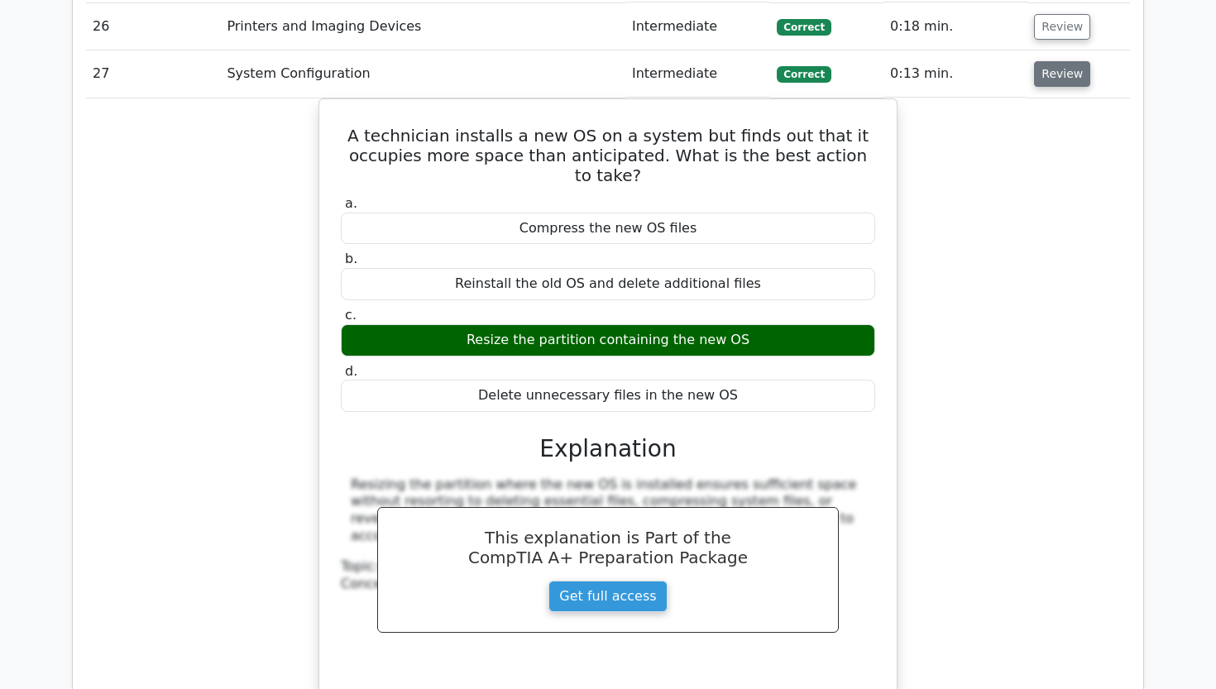
scroll to position [3199, 0]
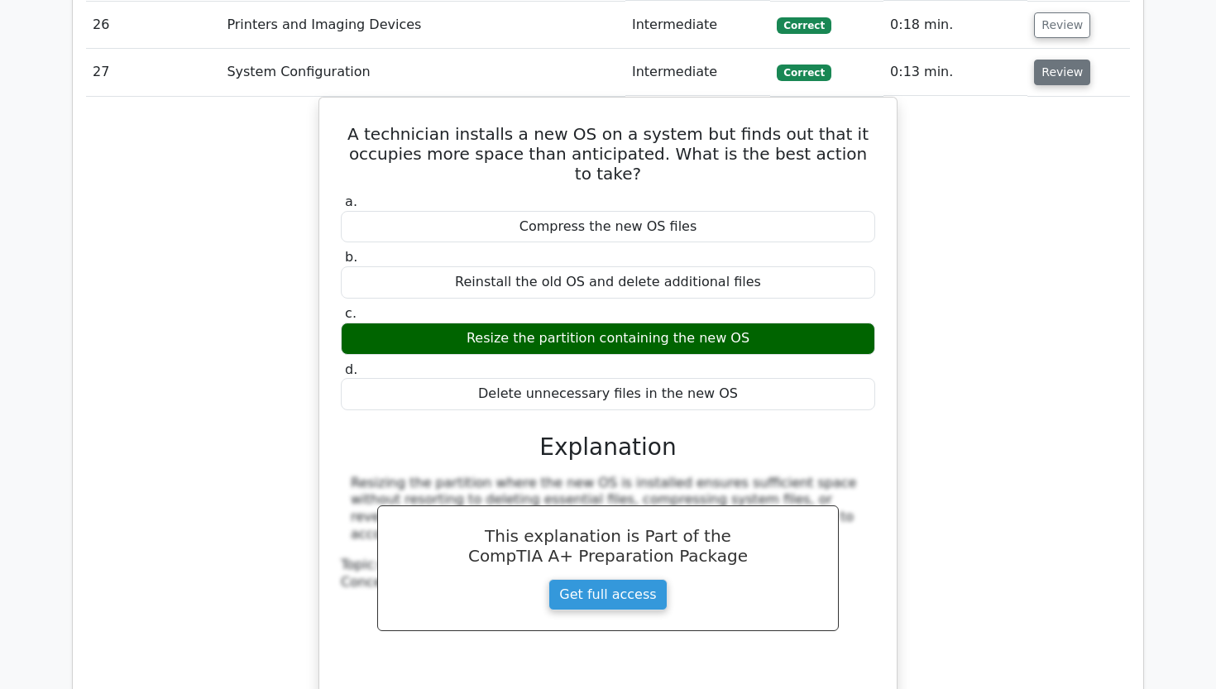
click at [1076, 60] on button "Review" at bounding box center [1062, 73] width 56 height 26
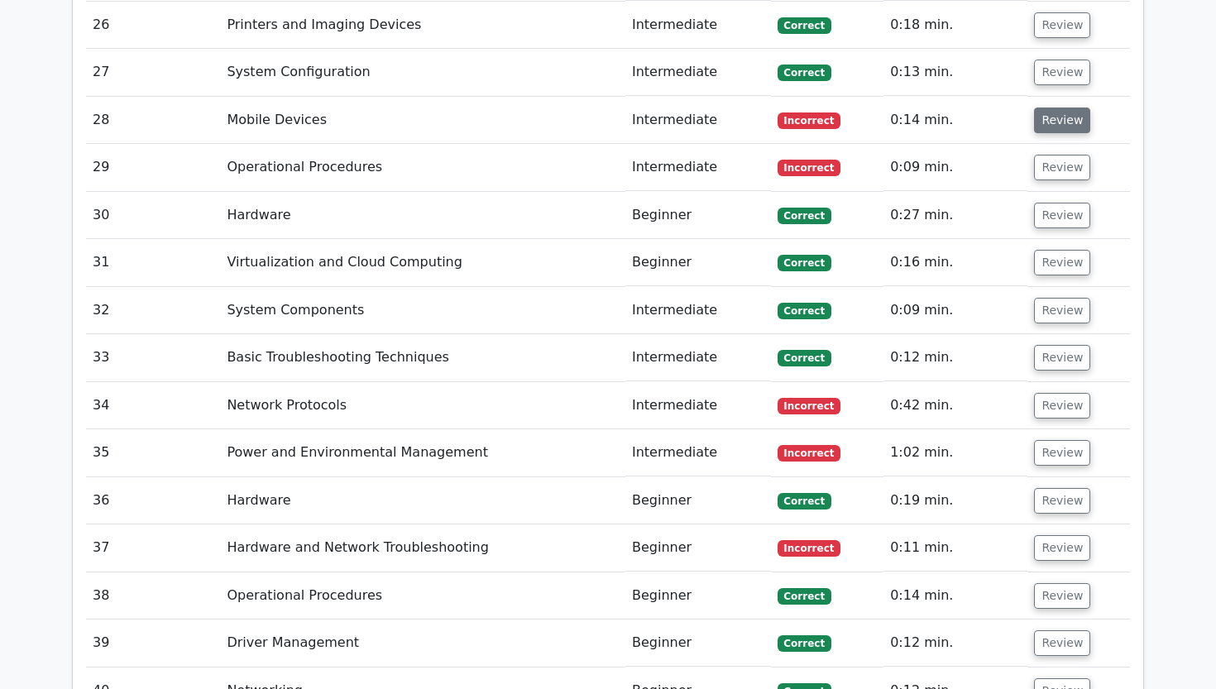
click at [1060, 108] on button "Review" at bounding box center [1062, 121] width 56 height 26
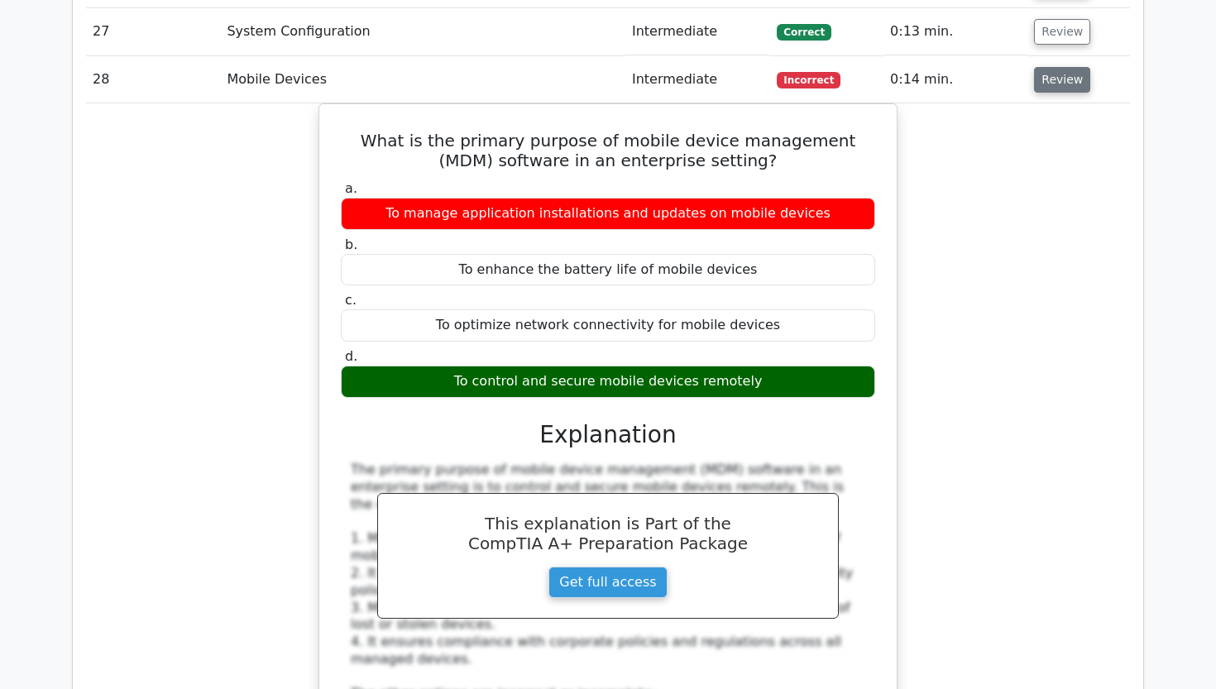
scroll to position [3242, 0]
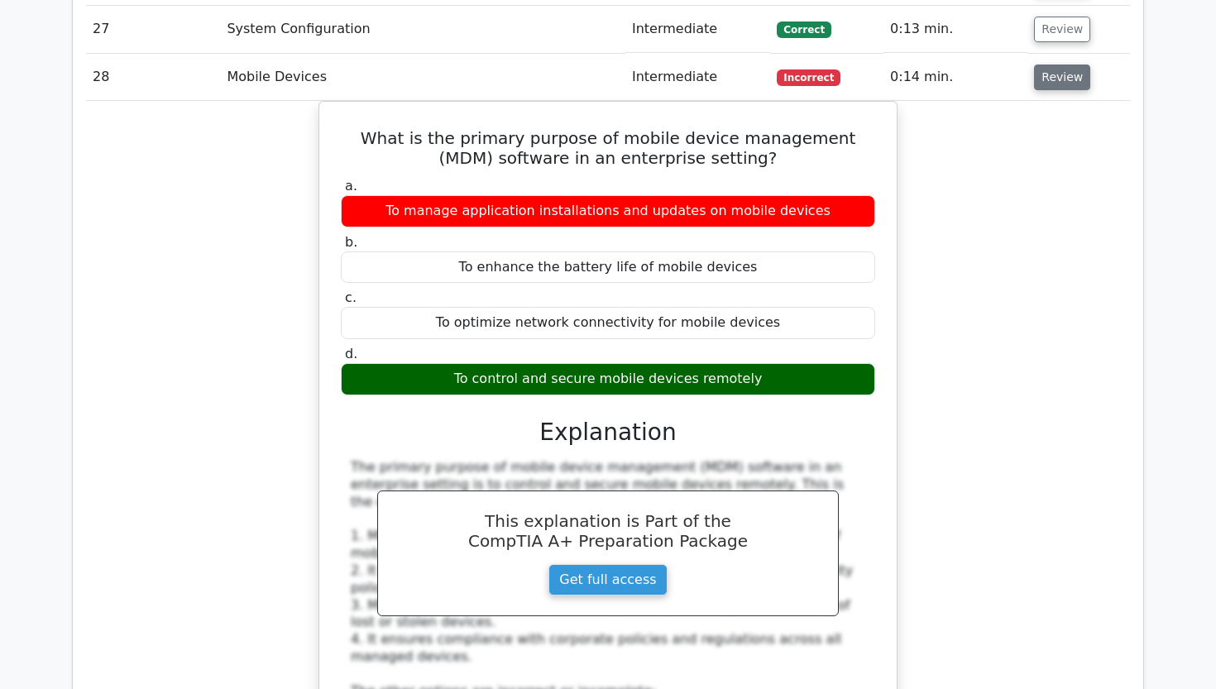
click at [1050, 65] on button "Review" at bounding box center [1062, 78] width 56 height 26
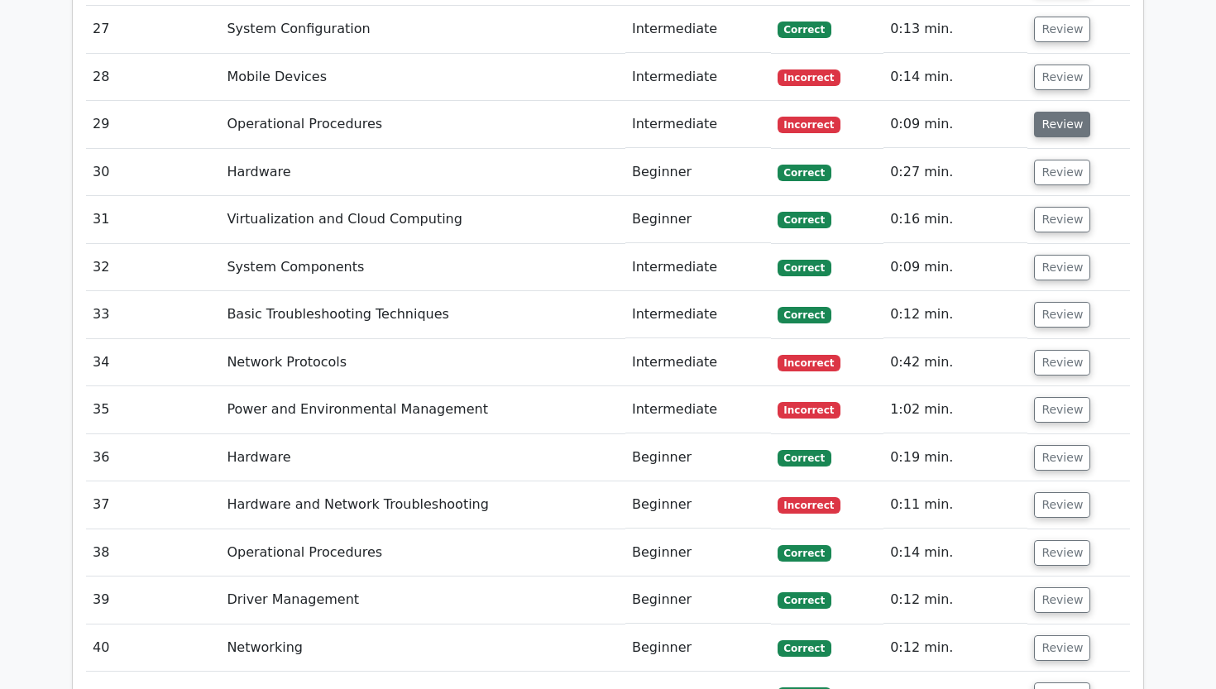
click at [1050, 112] on button "Review" at bounding box center [1062, 125] width 56 height 26
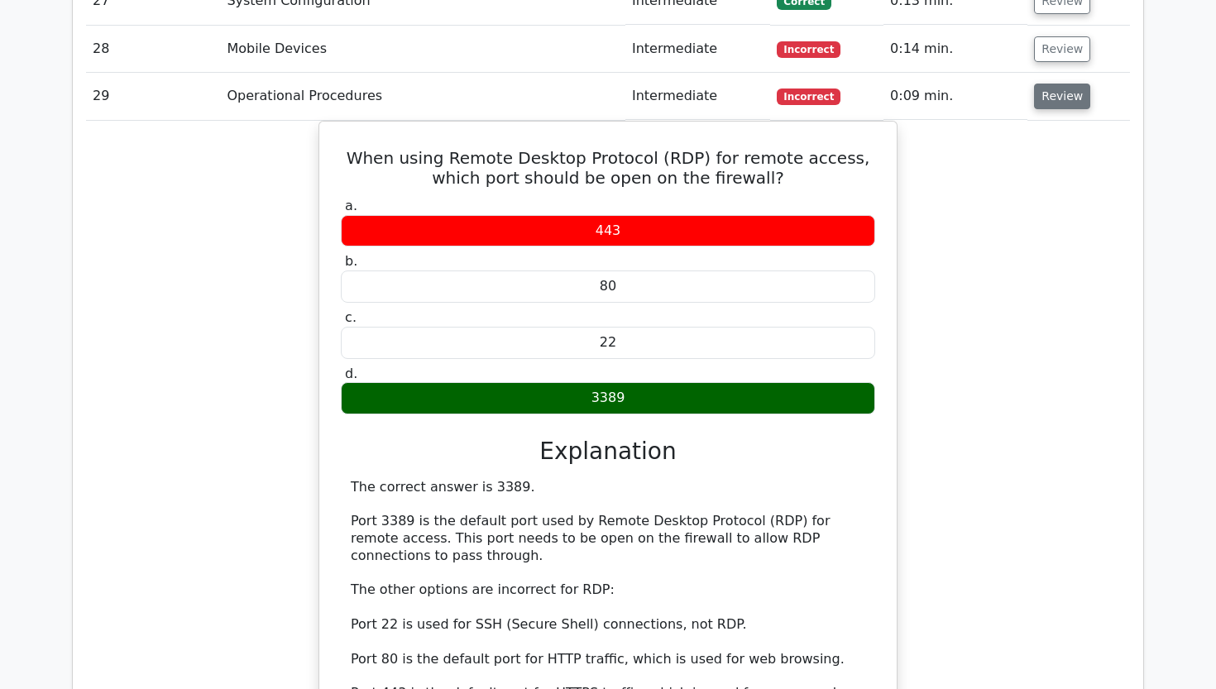
scroll to position [3274, 0]
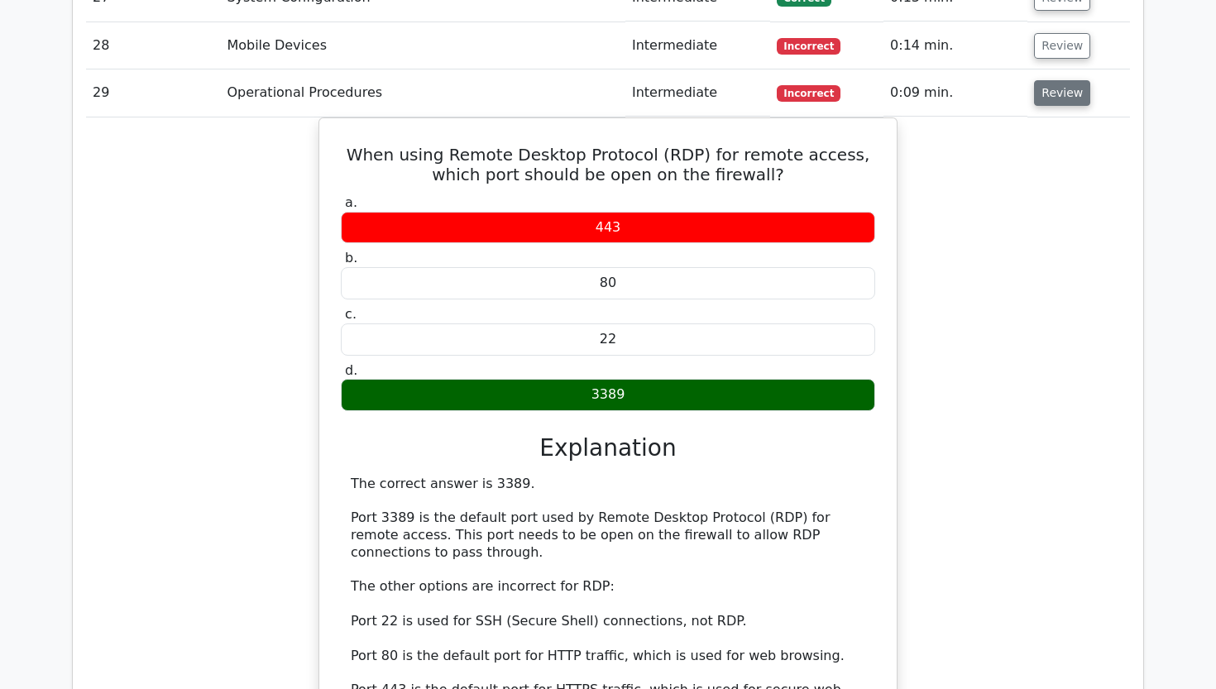
click at [1056, 80] on button "Review" at bounding box center [1062, 93] width 56 height 26
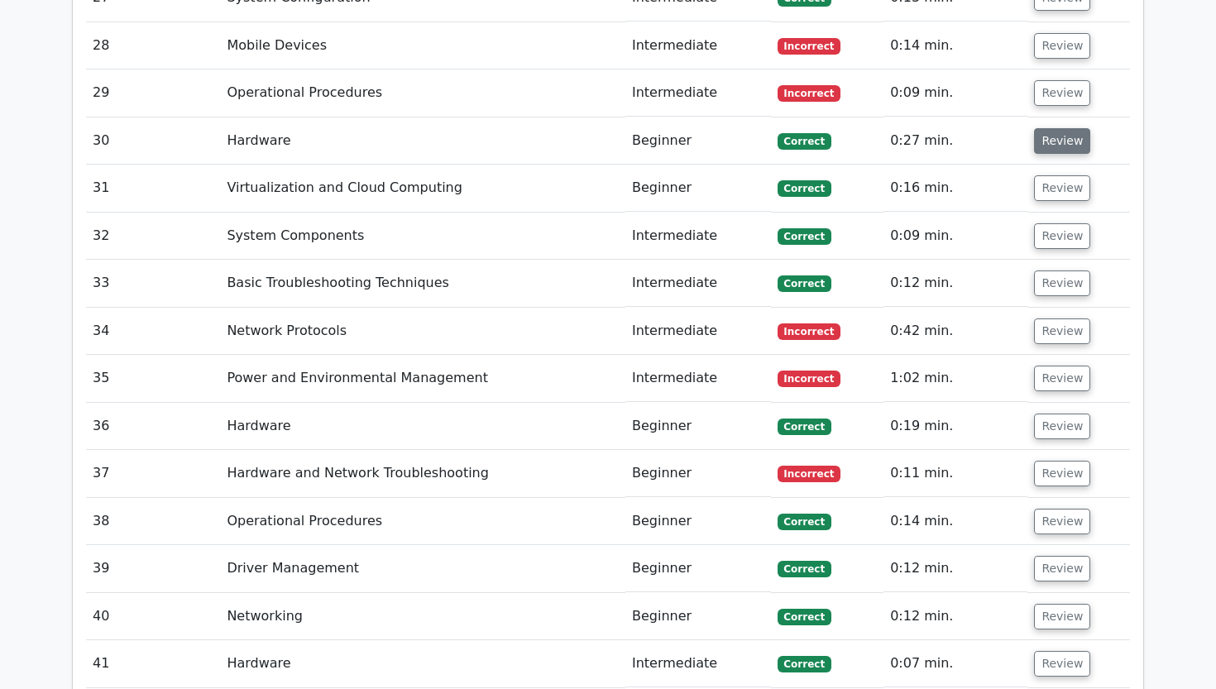
click at [1054, 128] on button "Review" at bounding box center [1062, 141] width 56 height 26
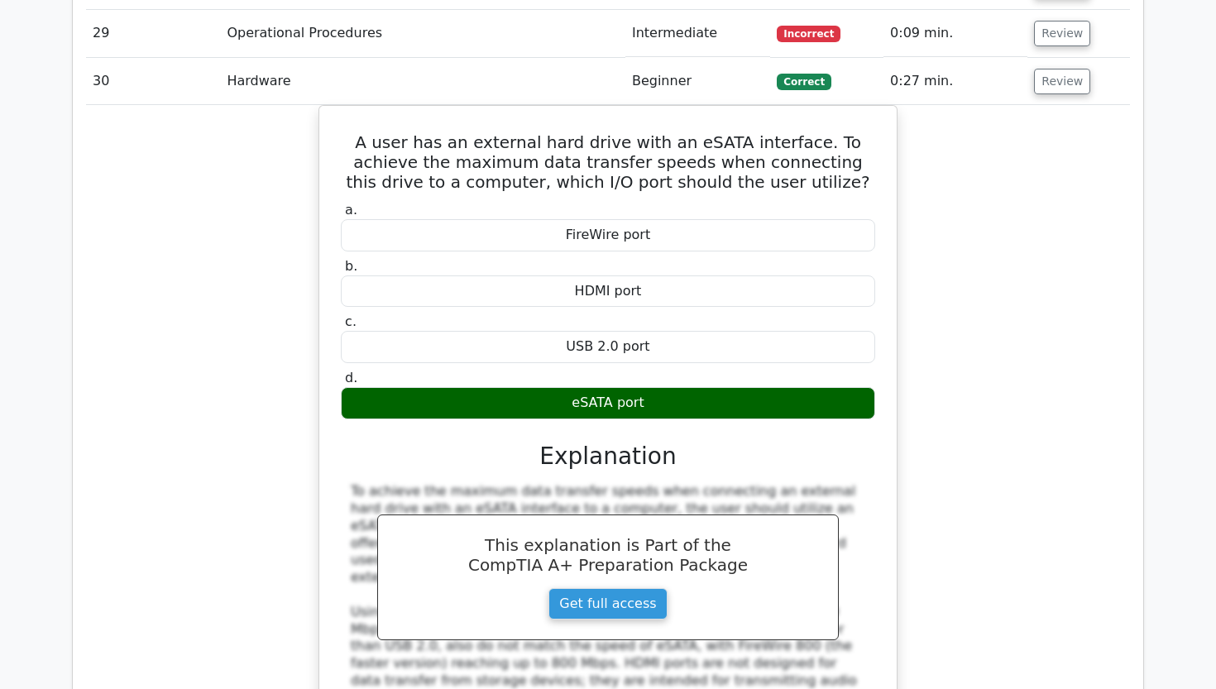
scroll to position [3338, 0]
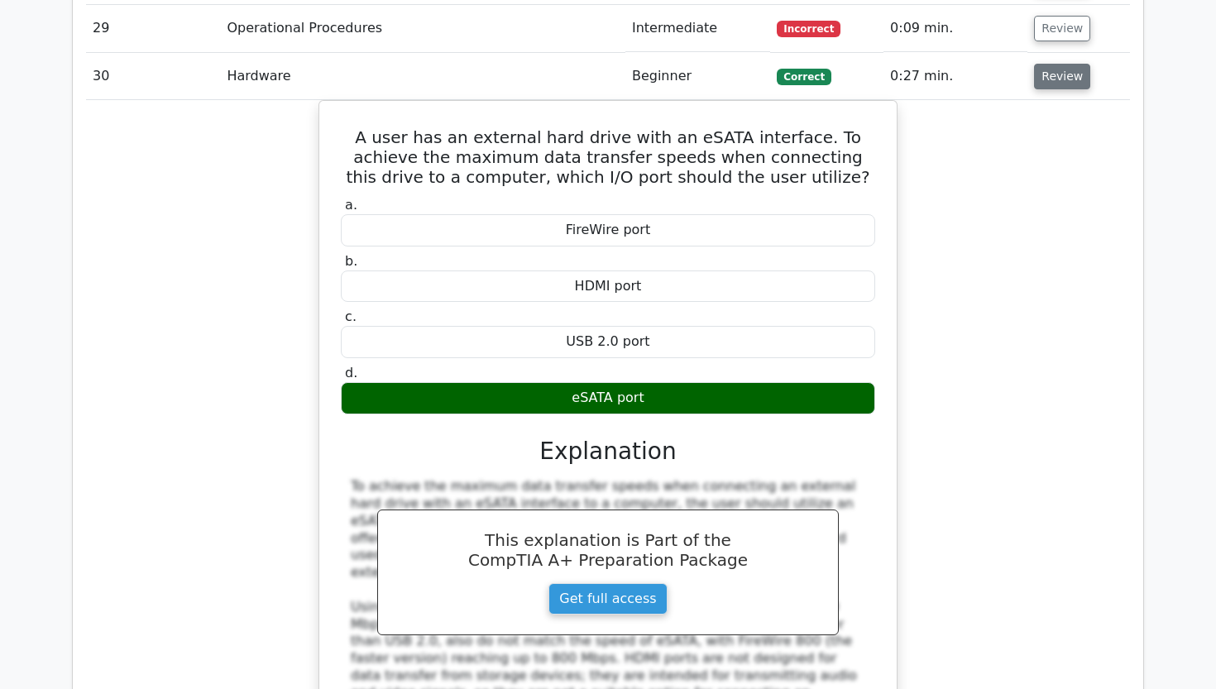
click at [1066, 64] on button "Review" at bounding box center [1062, 77] width 56 height 26
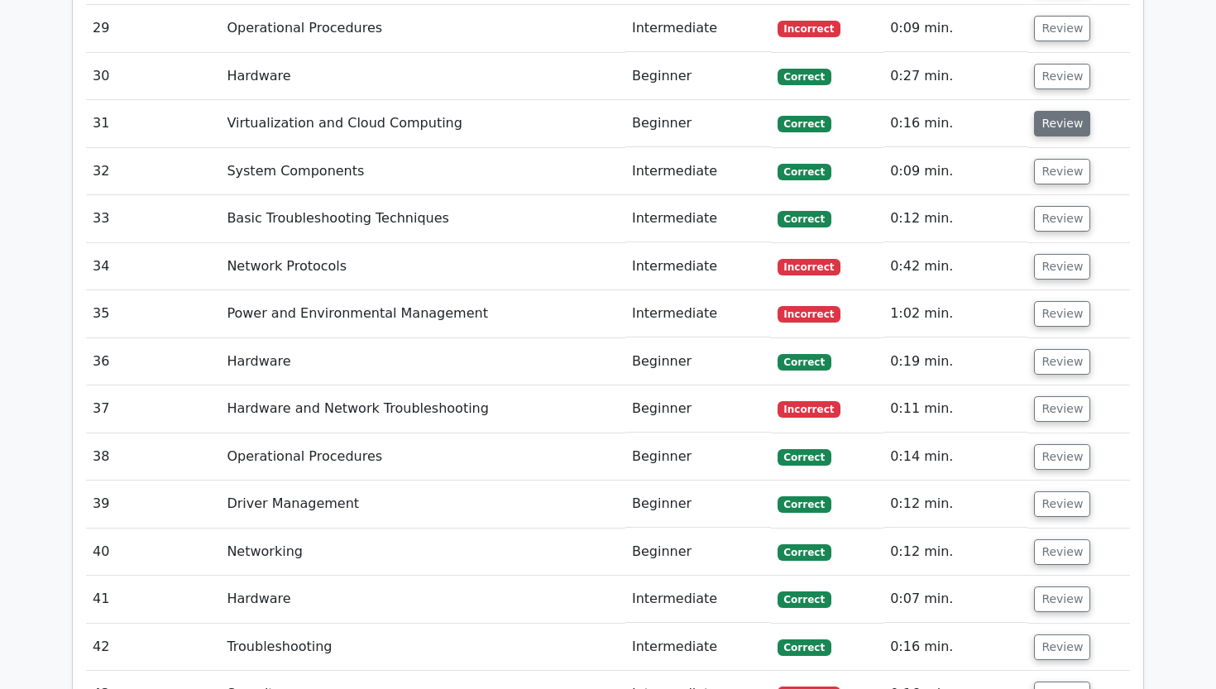
click at [1055, 111] on button "Review" at bounding box center [1062, 124] width 56 height 26
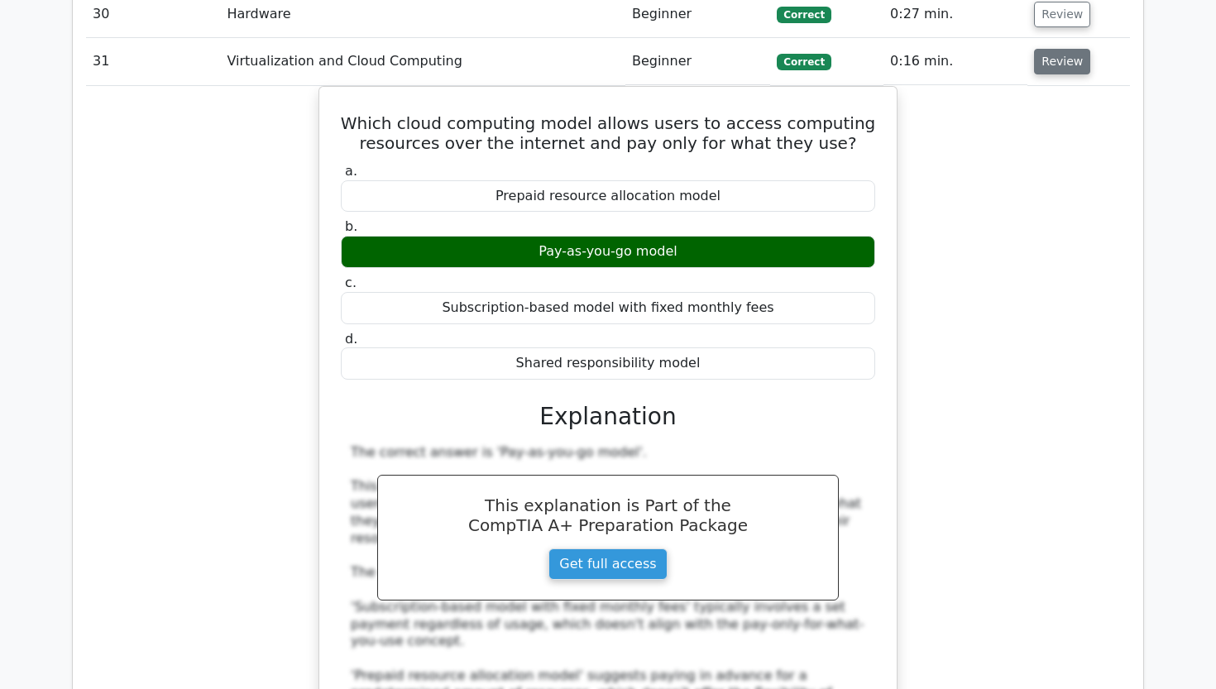
scroll to position [3401, 0]
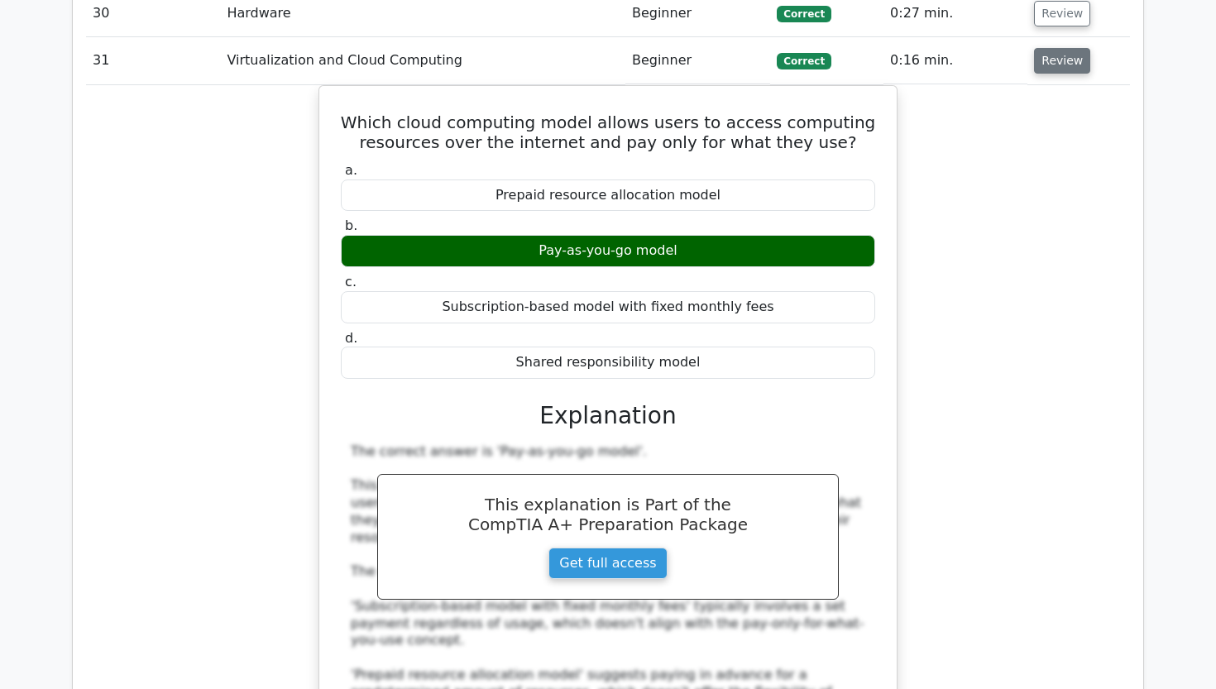
click at [1070, 48] on button "Review" at bounding box center [1062, 61] width 56 height 26
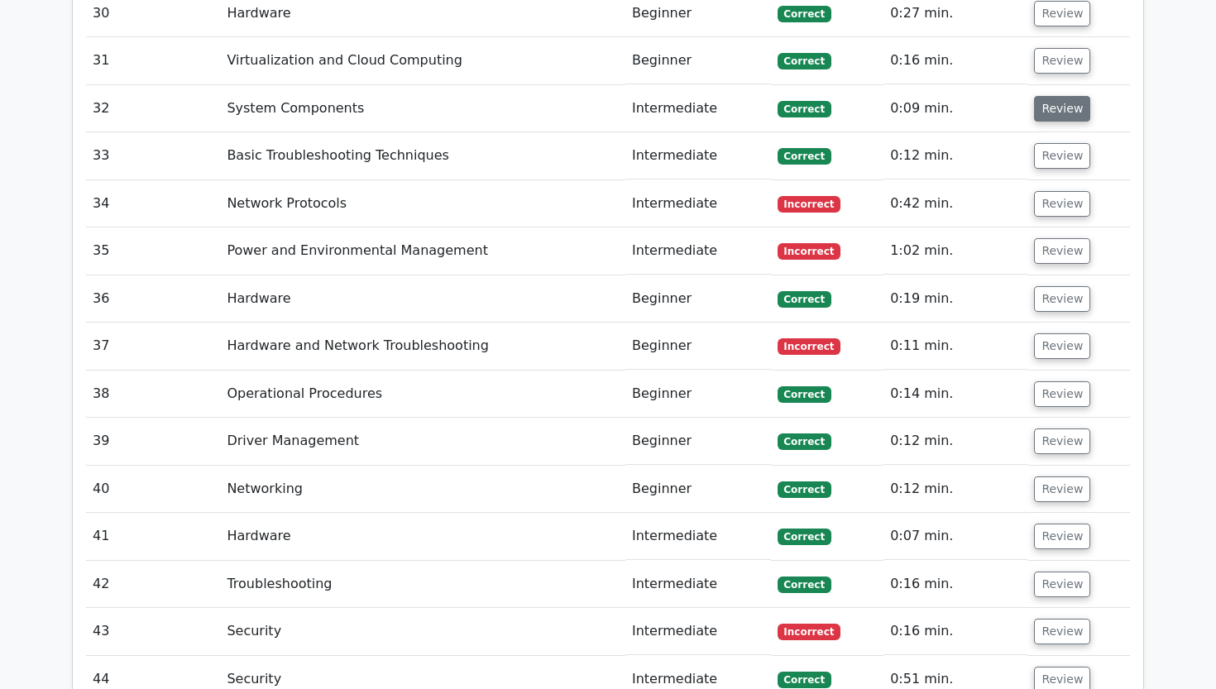
click at [1059, 96] on button "Review" at bounding box center [1062, 109] width 56 height 26
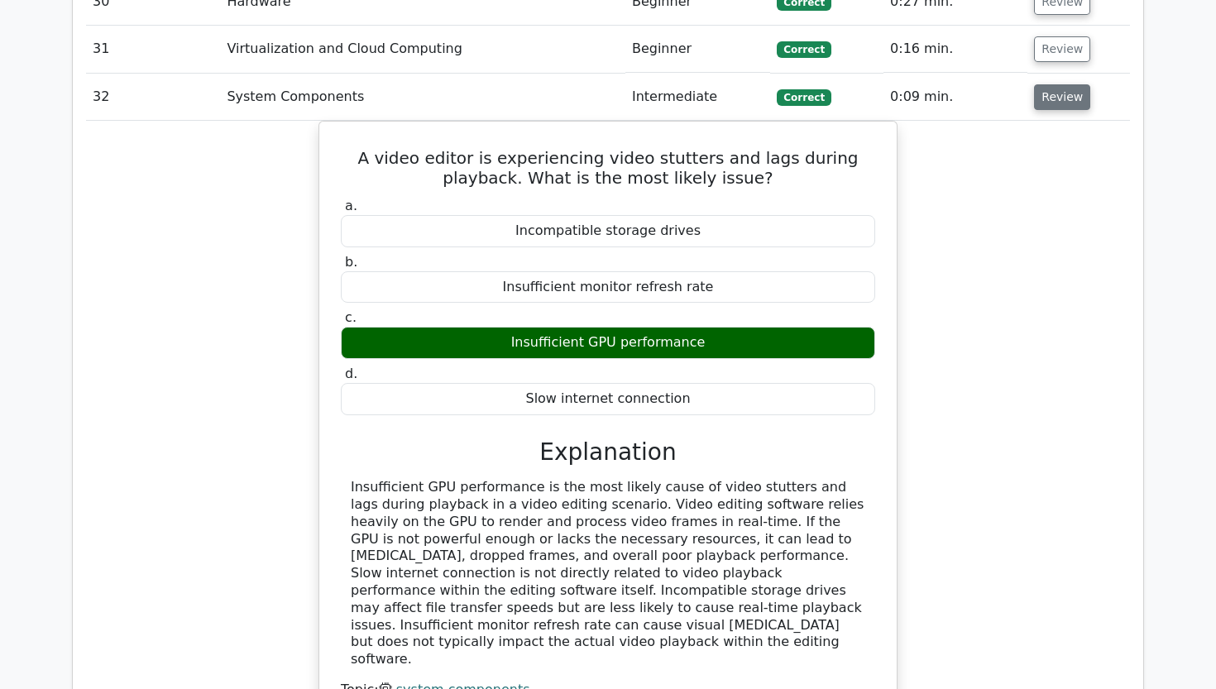
scroll to position [3420, 0]
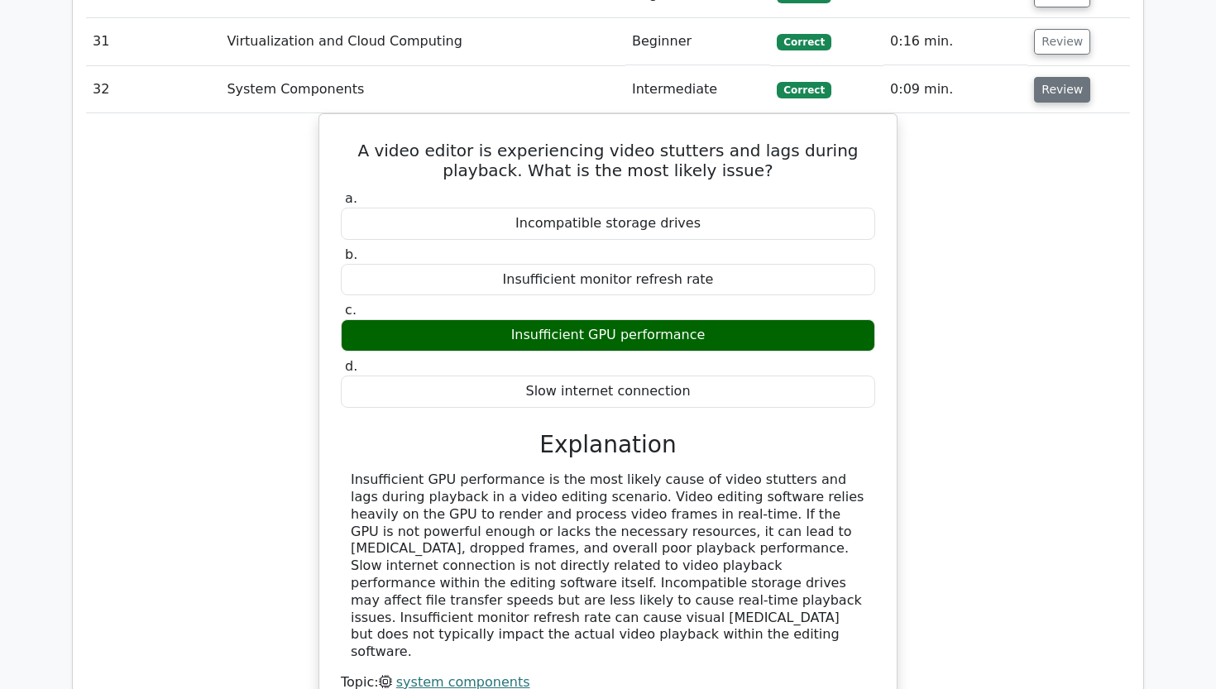
click at [1059, 77] on button "Review" at bounding box center [1062, 90] width 56 height 26
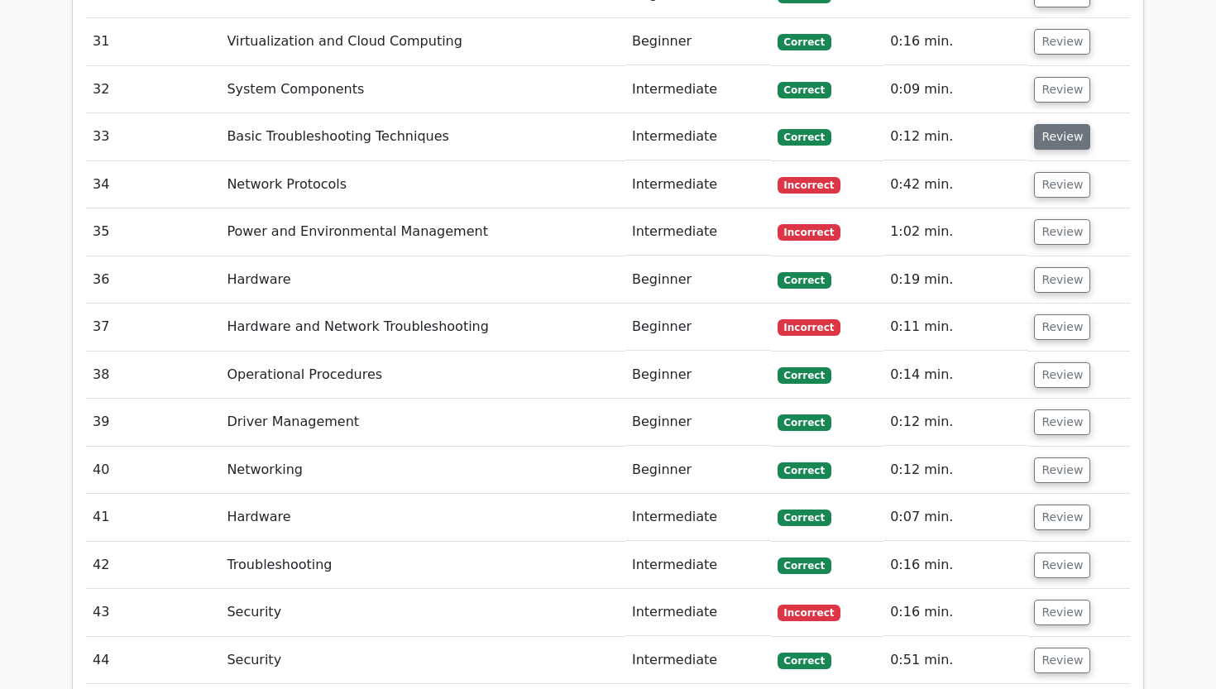
click at [1043, 124] on button "Review" at bounding box center [1062, 137] width 56 height 26
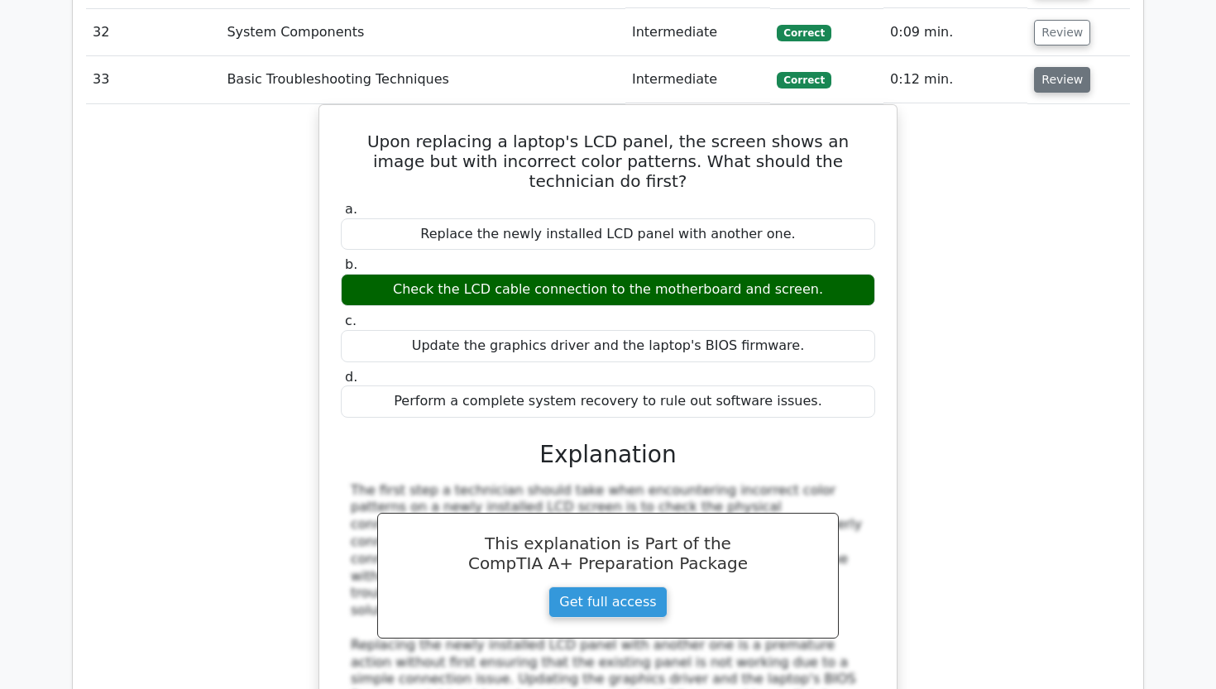
scroll to position [3483, 0]
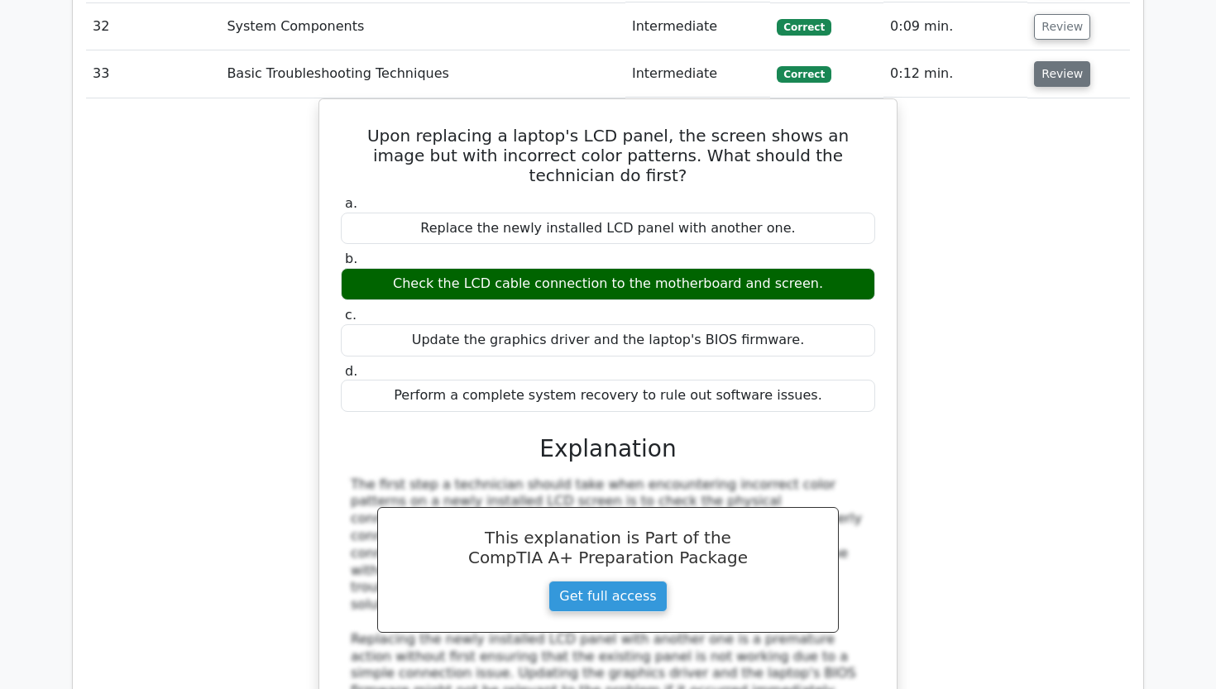
click at [1039, 61] on button "Review" at bounding box center [1062, 74] width 56 height 26
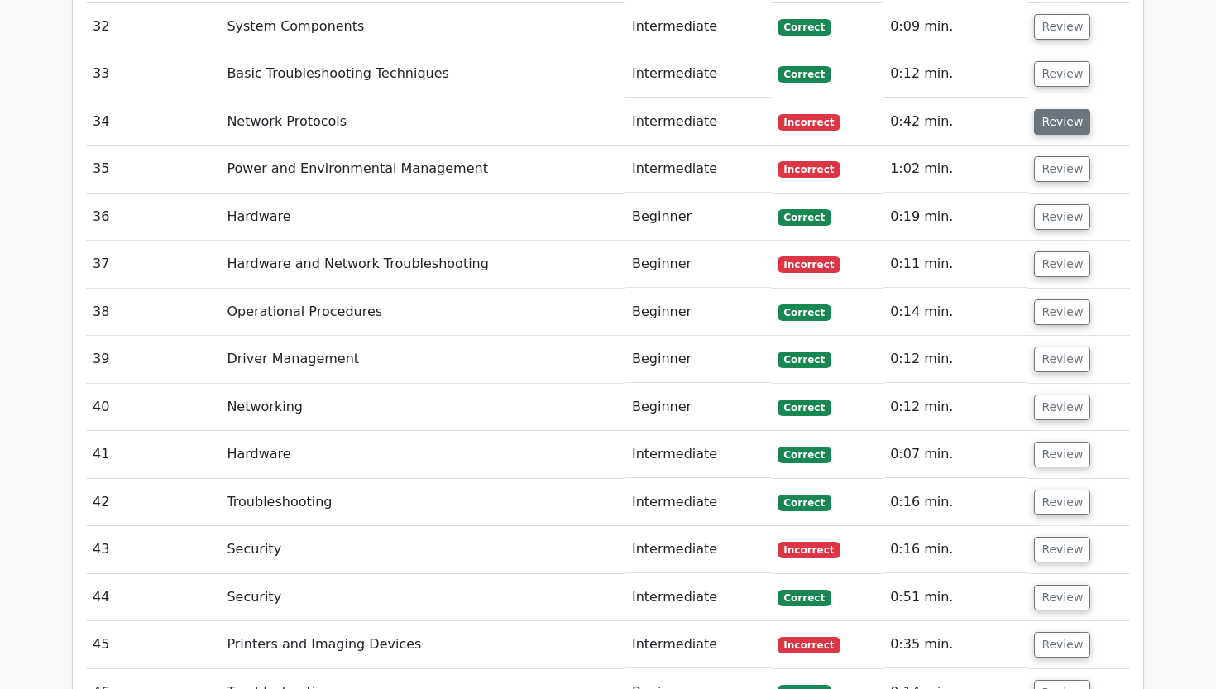
click at [1051, 109] on button "Review" at bounding box center [1062, 122] width 56 height 26
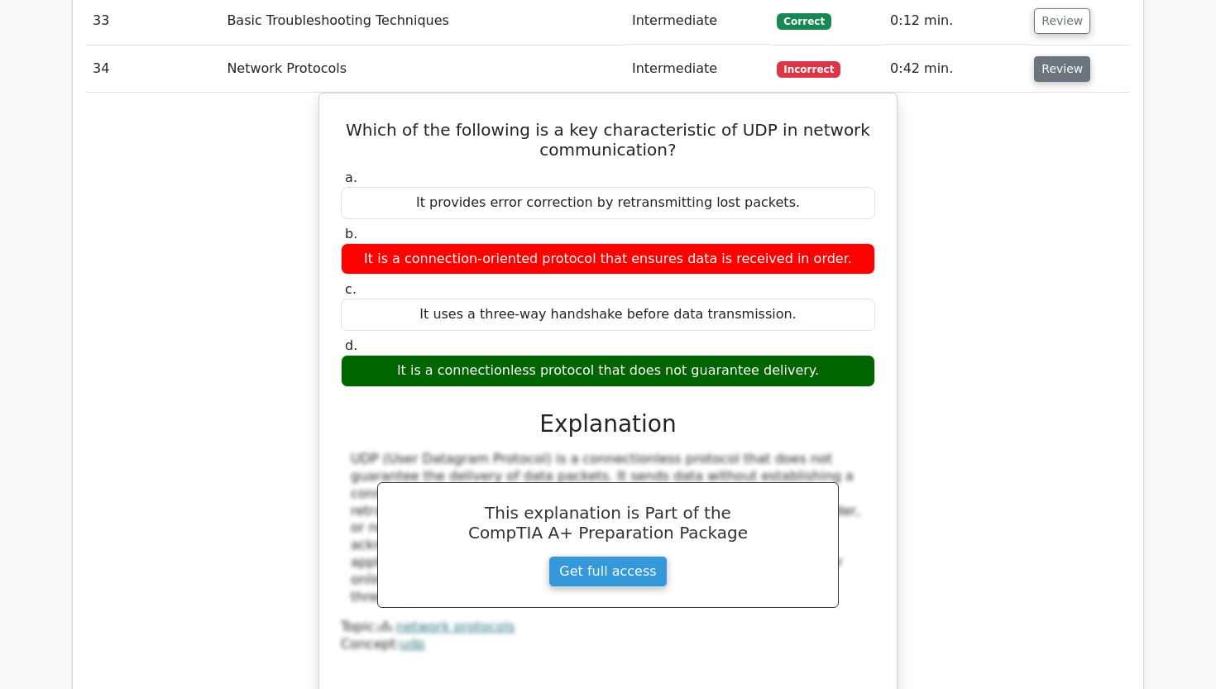
scroll to position [3539, 0]
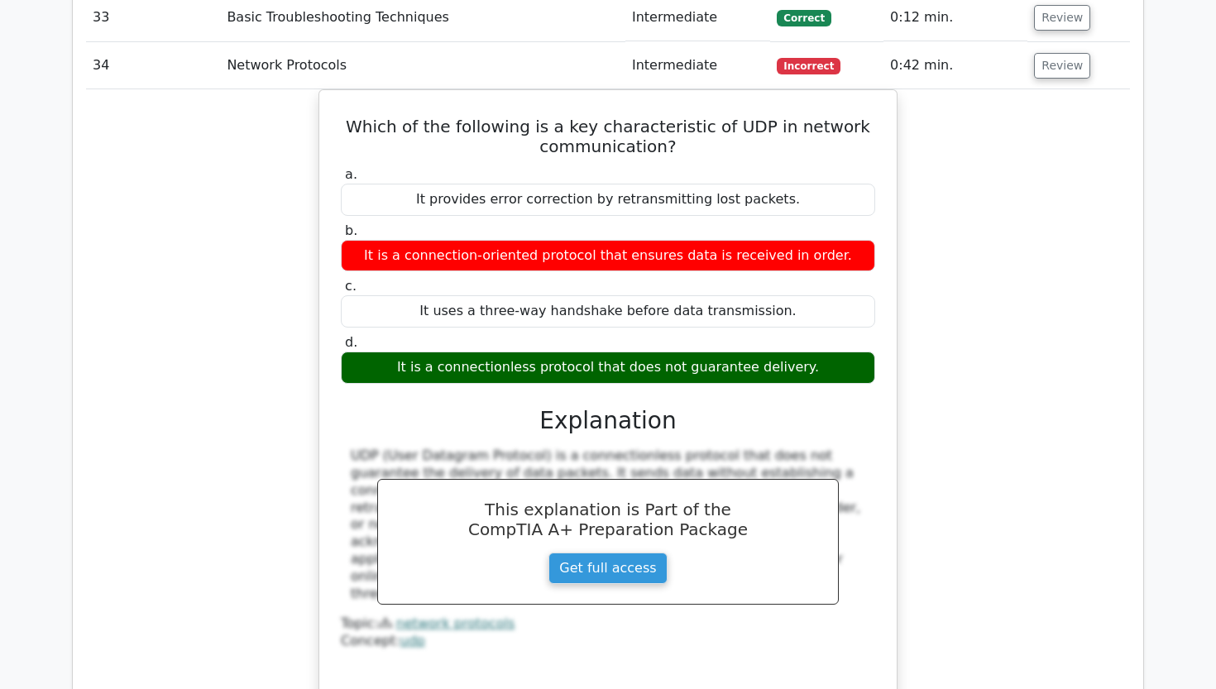
click at [1023, 89] on div "Which of the following is a key characteristic of UDP in network communication?…" at bounding box center [608, 404] width 1044 height 630
click at [1036, 53] on button "Review" at bounding box center [1062, 66] width 56 height 26
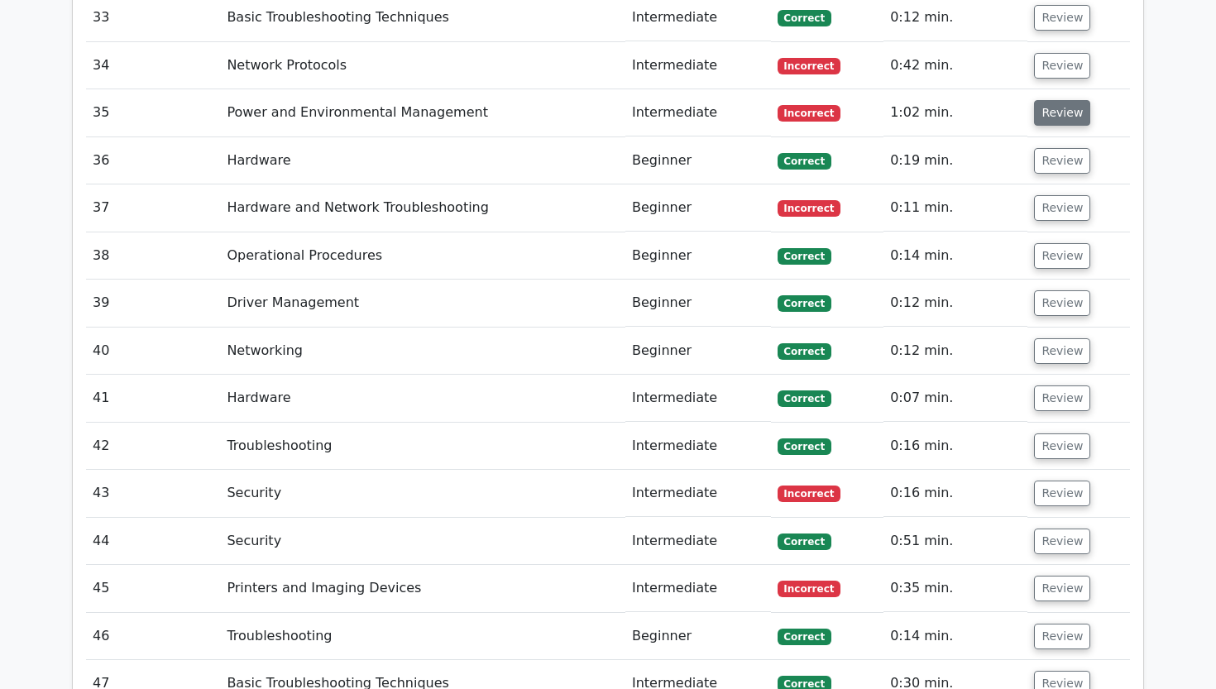
click at [1037, 100] on button "Review" at bounding box center [1062, 113] width 56 height 26
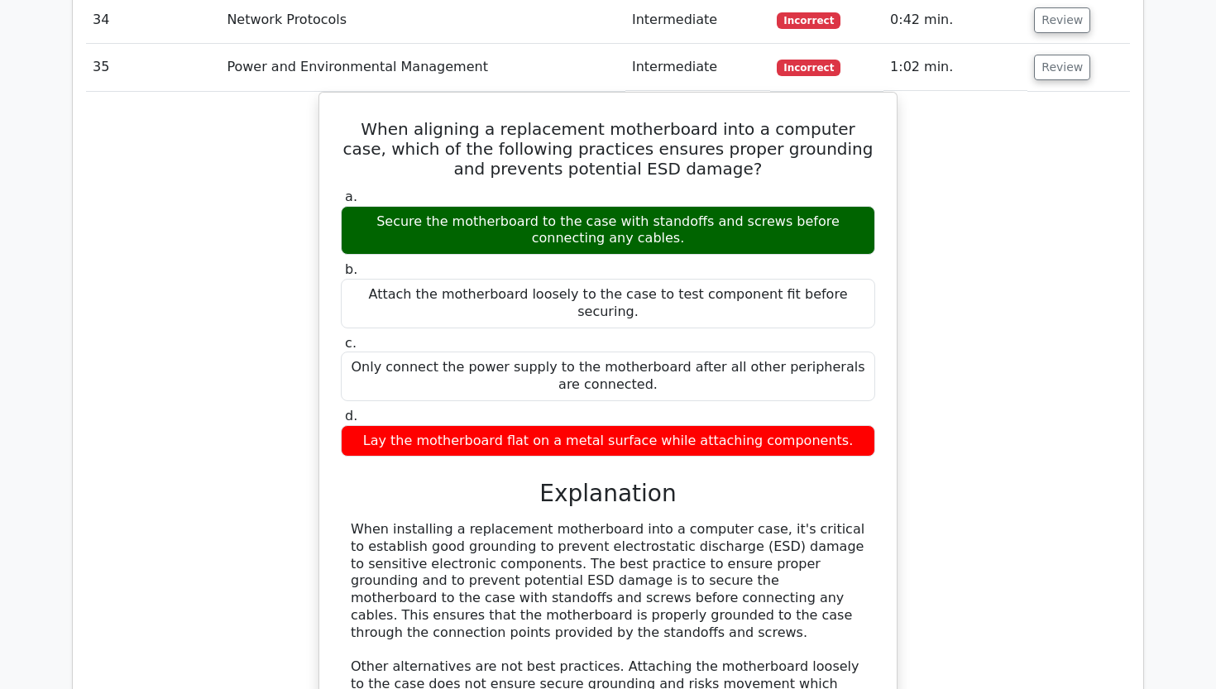
scroll to position [3588, 0]
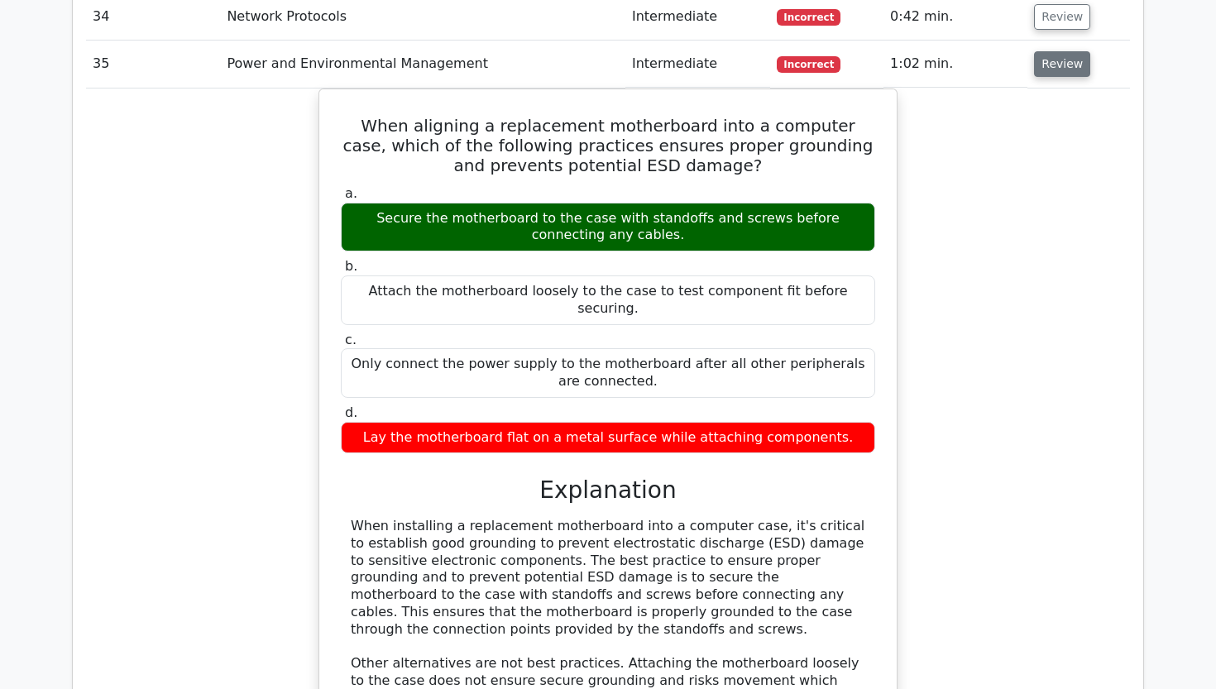
click at [1056, 51] on button "Review" at bounding box center [1062, 64] width 56 height 26
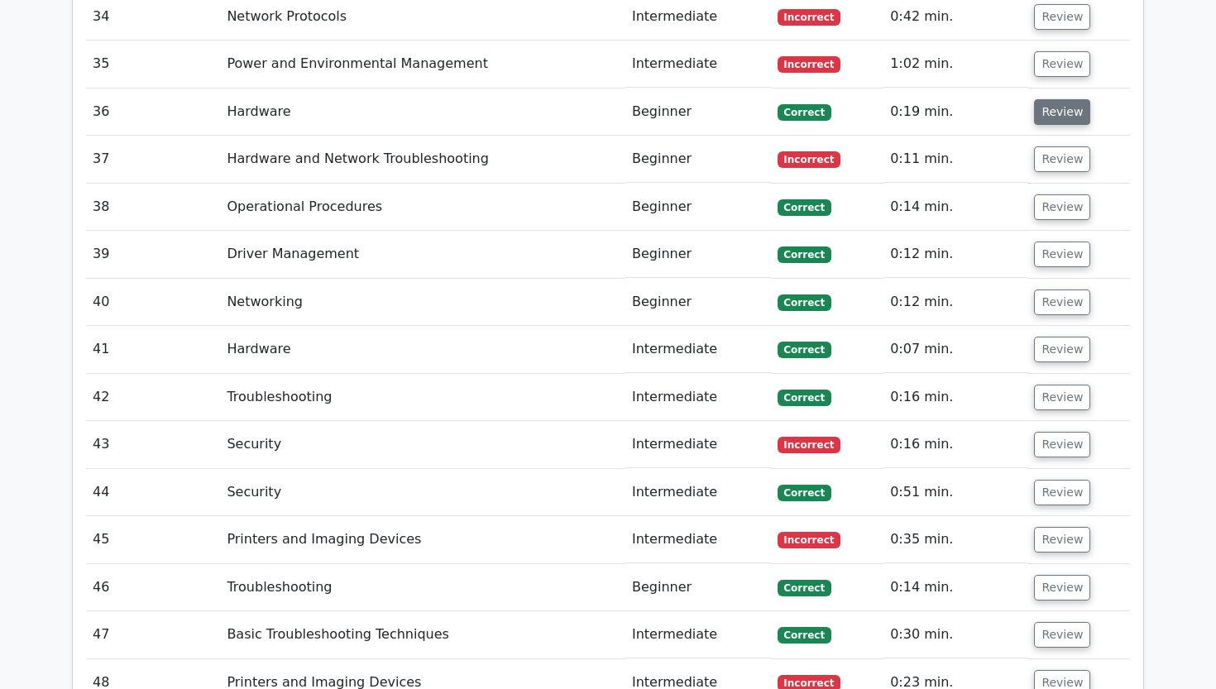
click at [1055, 99] on button "Review" at bounding box center [1062, 112] width 56 height 26
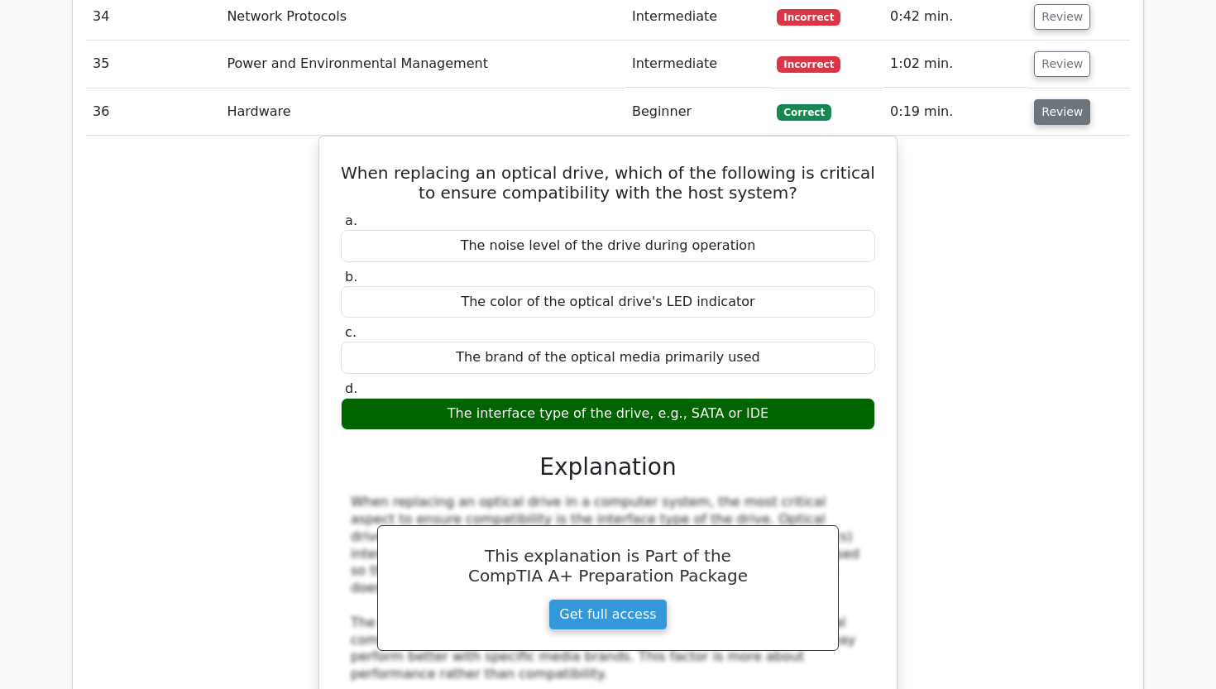
click at [1059, 99] on button "Review" at bounding box center [1062, 112] width 56 height 26
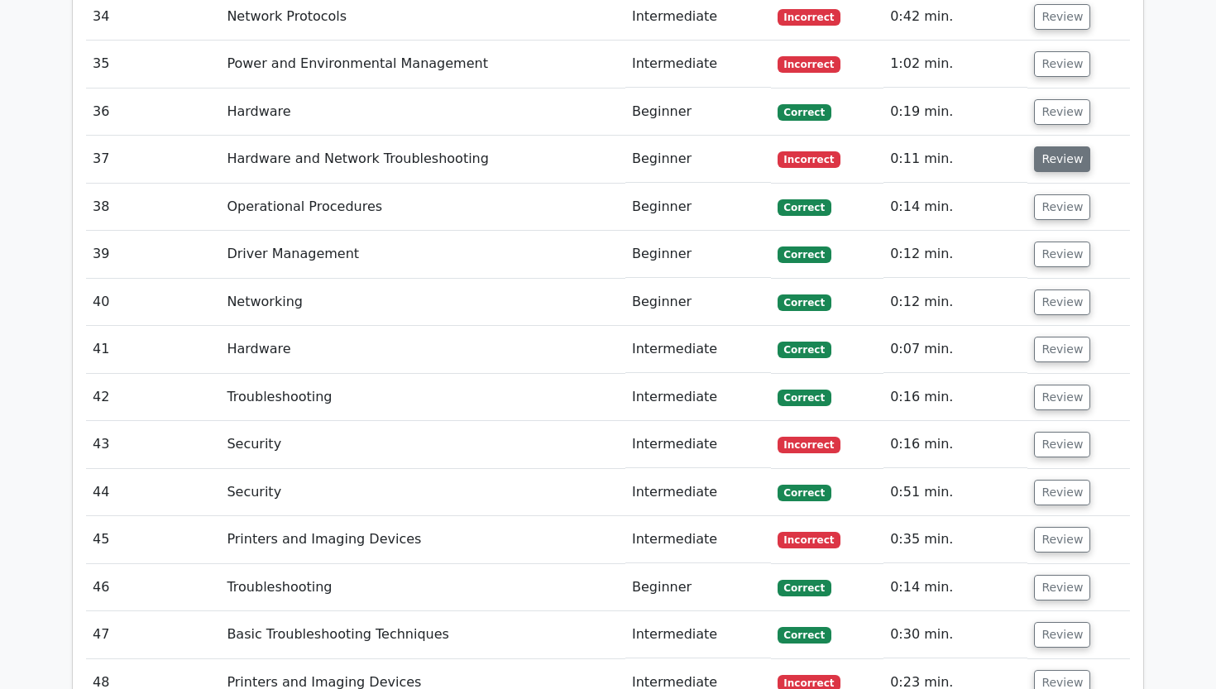
click at [1050, 146] on button "Review" at bounding box center [1062, 159] width 56 height 26
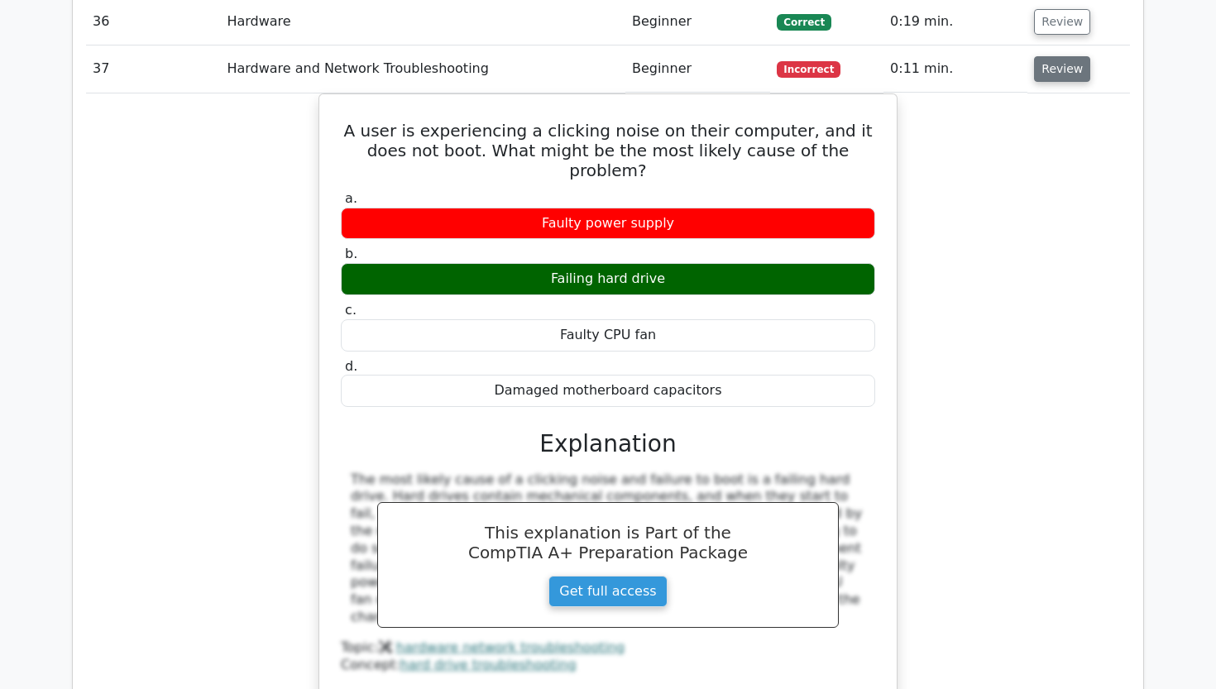
scroll to position [3680, 0]
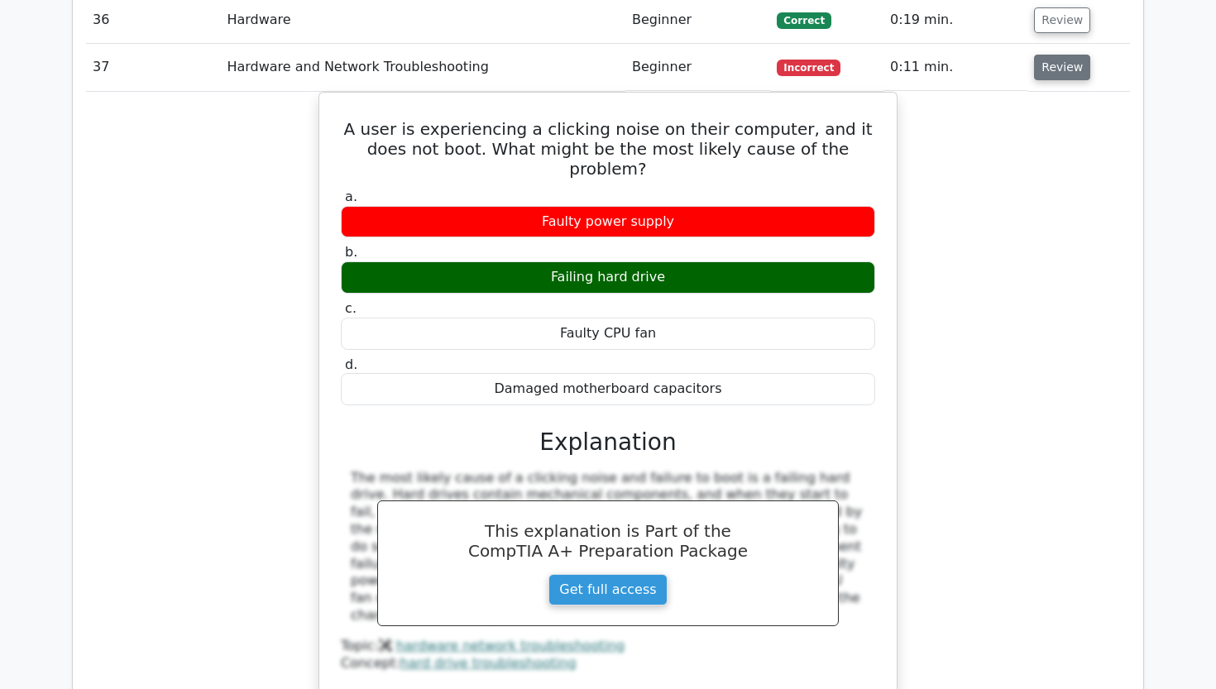
click at [1044, 55] on button "Review" at bounding box center [1062, 68] width 56 height 26
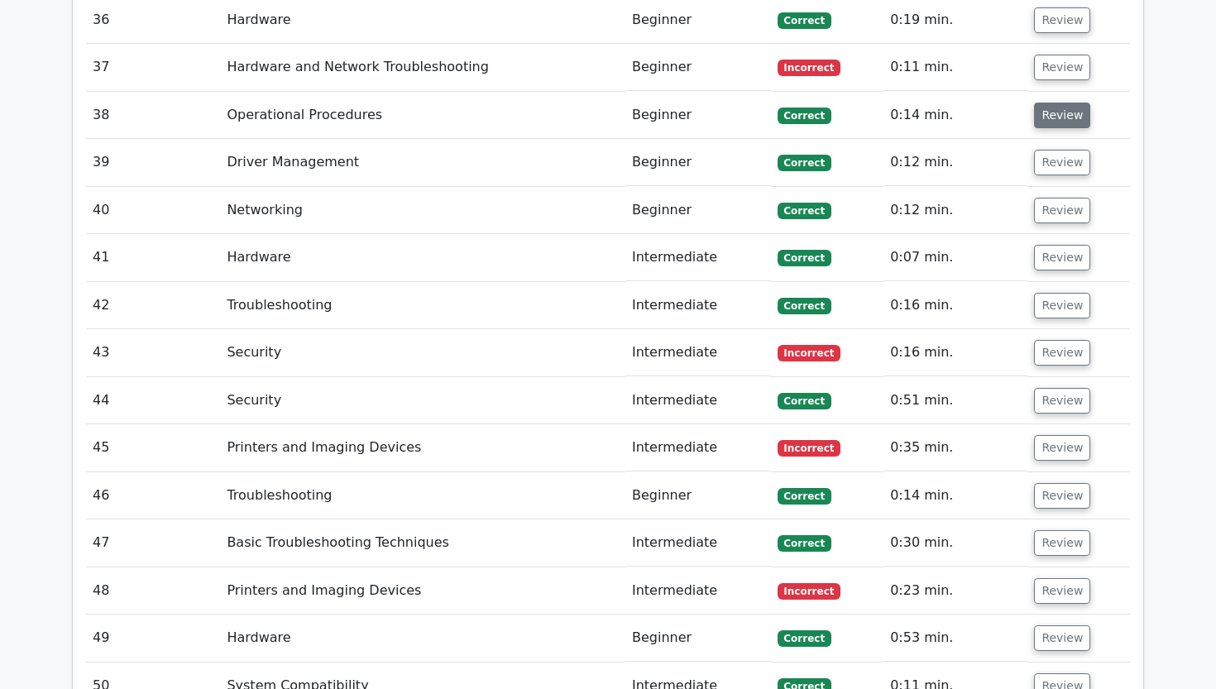
click at [1041, 103] on button "Review" at bounding box center [1062, 116] width 56 height 26
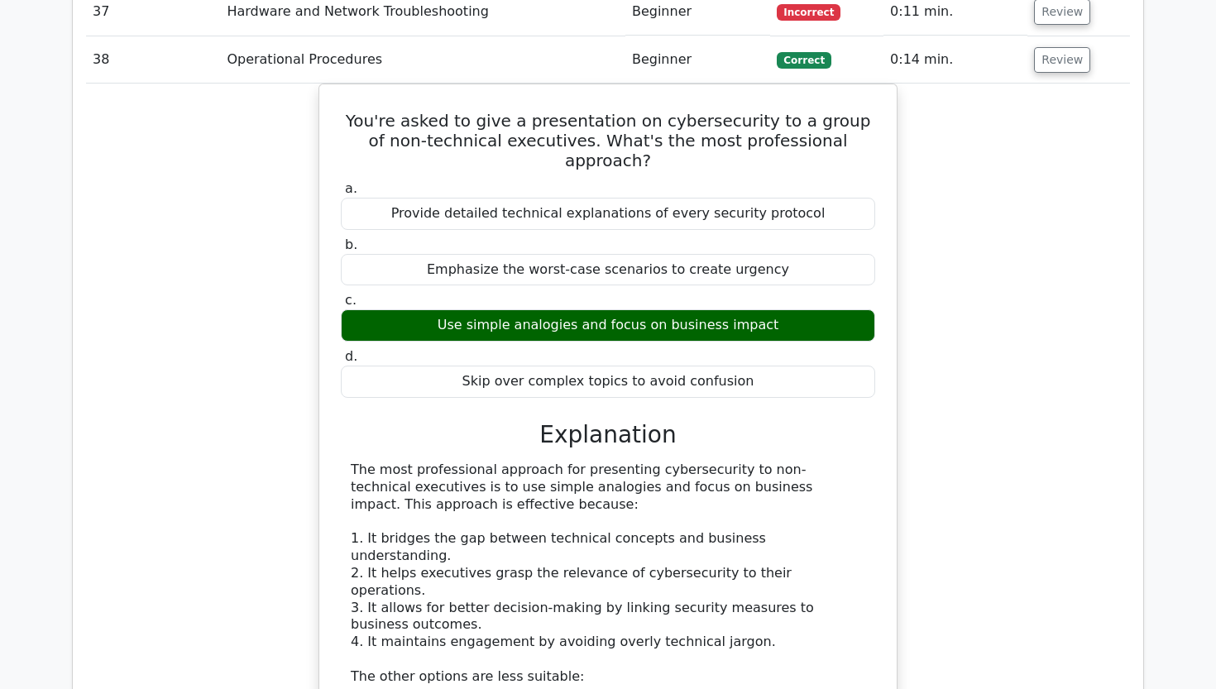
scroll to position [3734, 0]
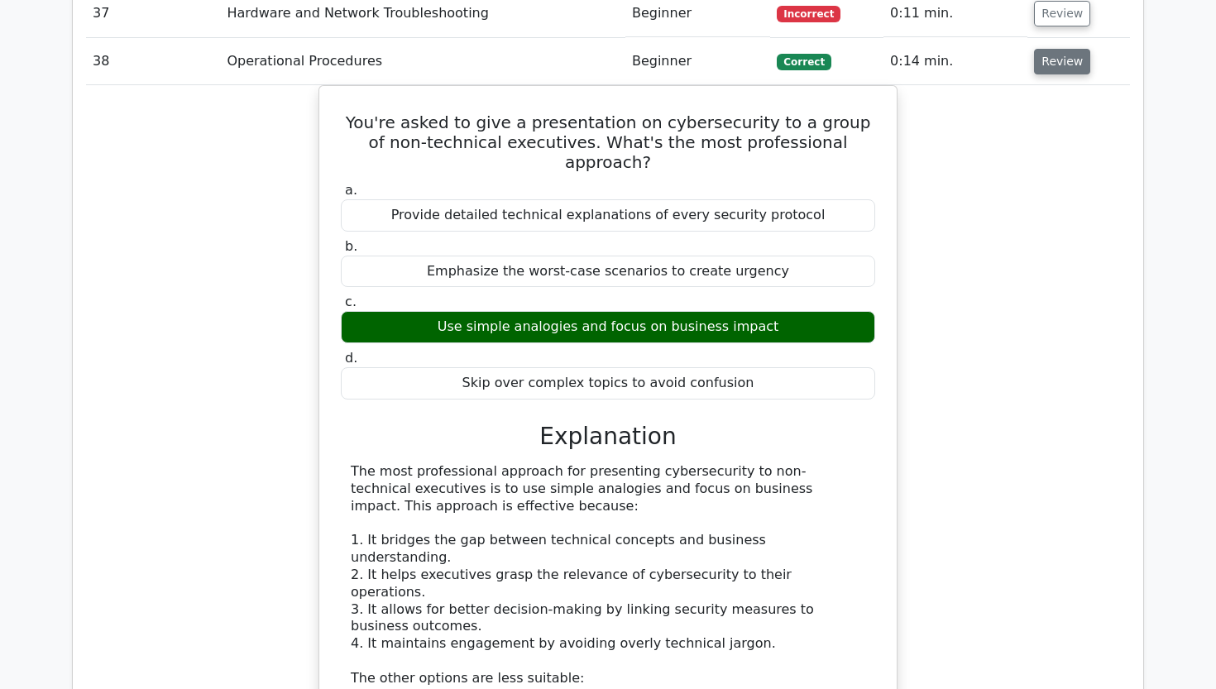
click at [1063, 49] on button "Review" at bounding box center [1062, 62] width 56 height 26
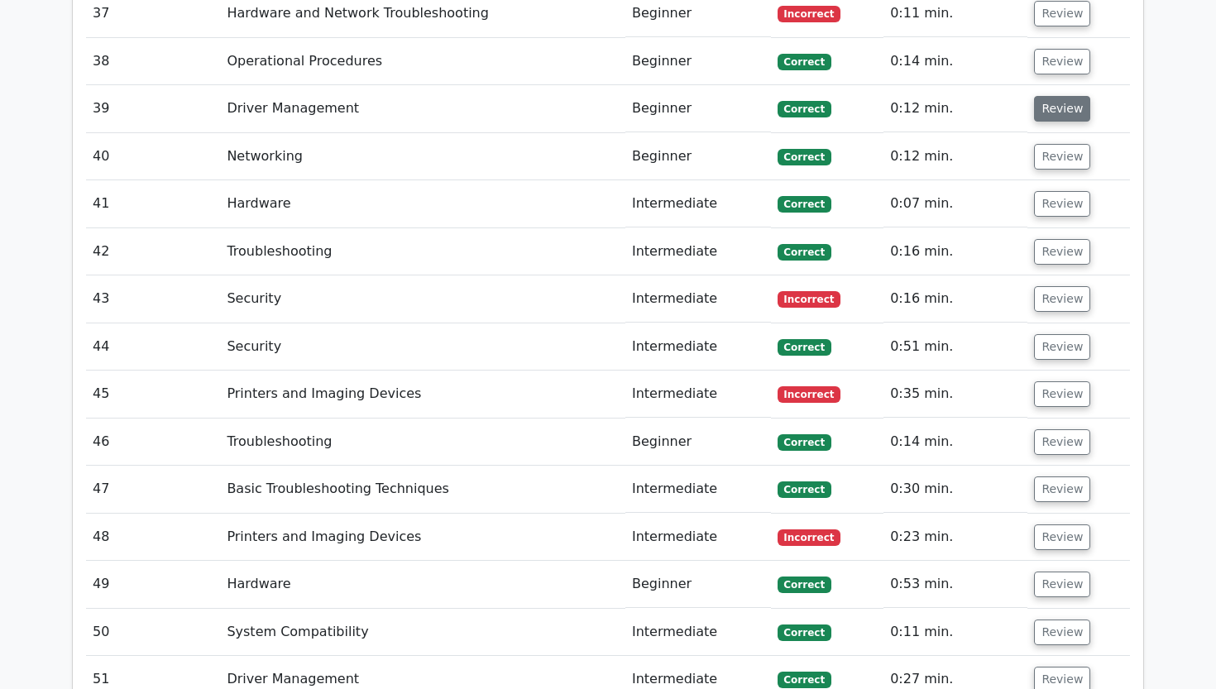
click at [1056, 96] on button "Review" at bounding box center [1062, 109] width 56 height 26
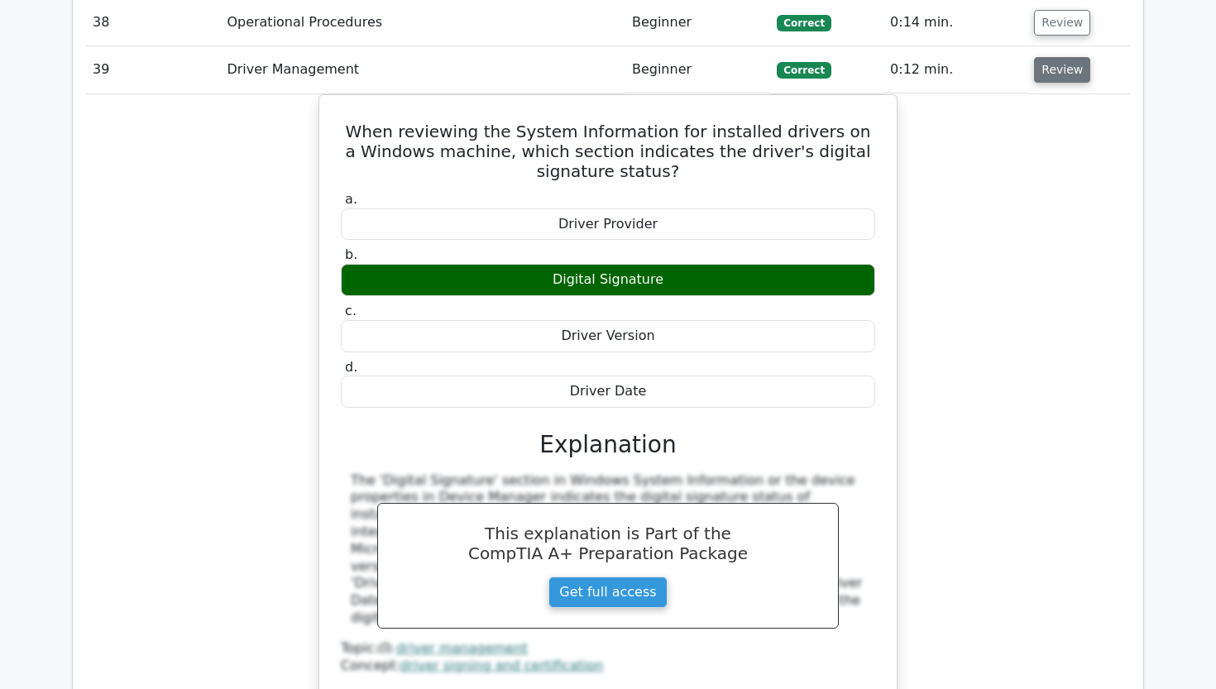
scroll to position [3780, 0]
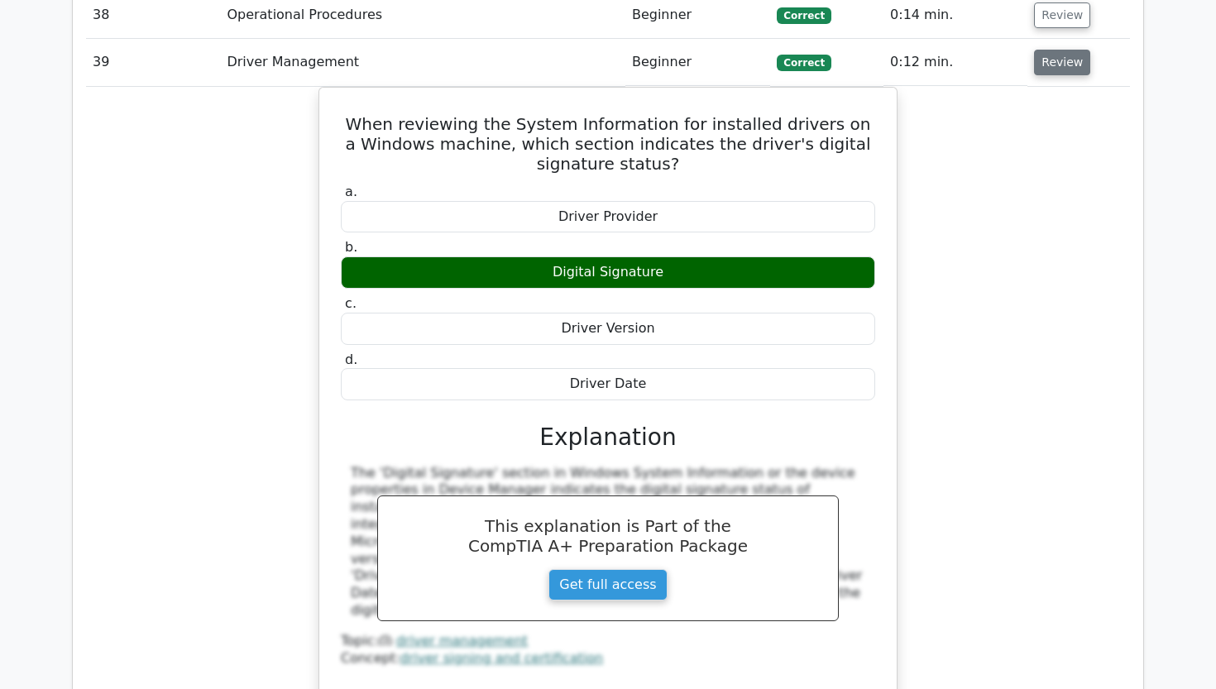
click at [1055, 50] on button "Review" at bounding box center [1062, 63] width 56 height 26
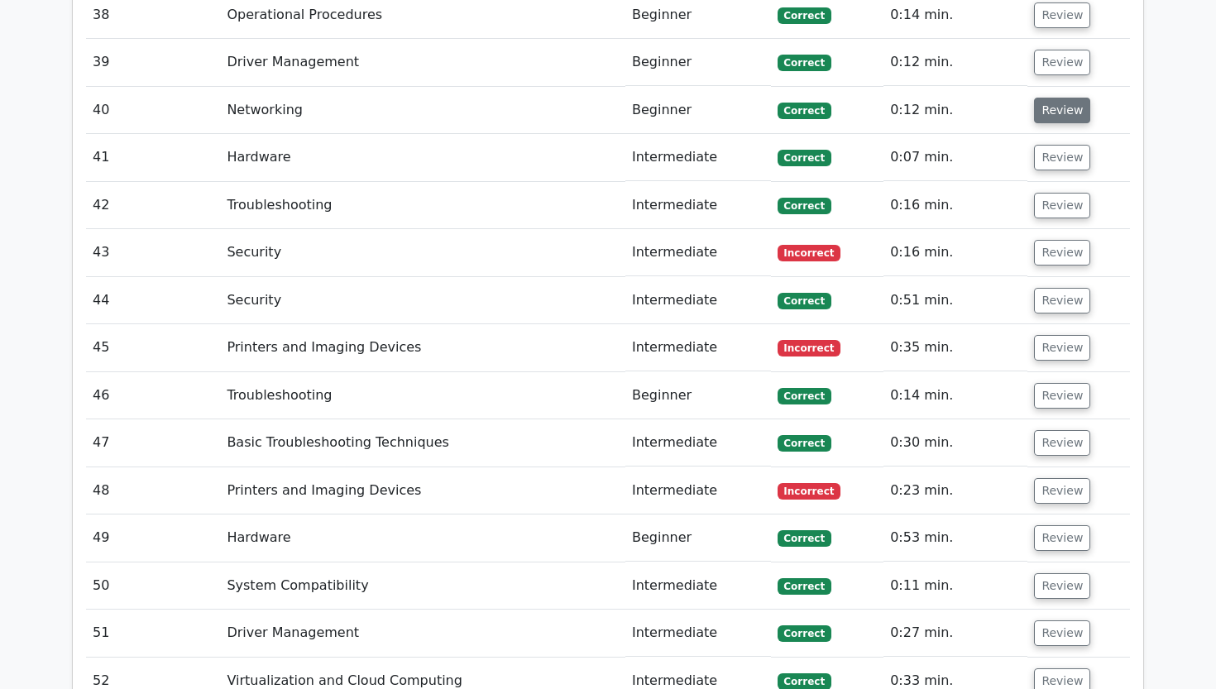
click at [1051, 98] on button "Review" at bounding box center [1062, 111] width 56 height 26
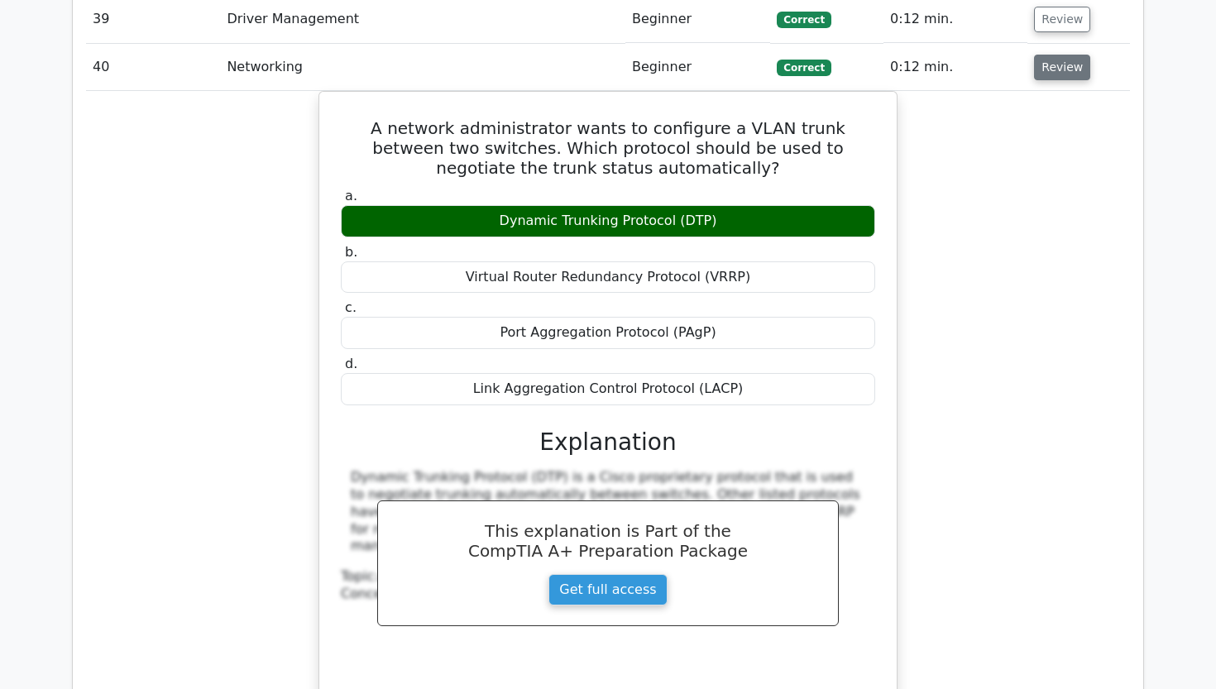
scroll to position [3825, 0]
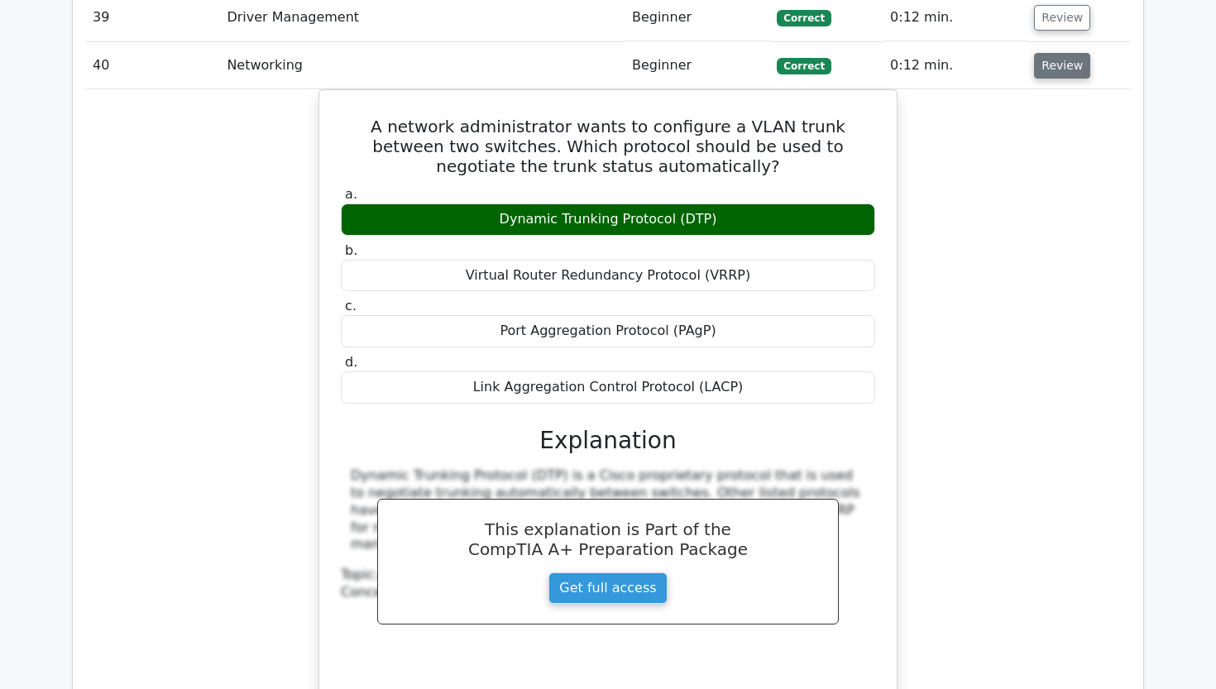
click at [1055, 53] on button "Review" at bounding box center [1062, 66] width 56 height 26
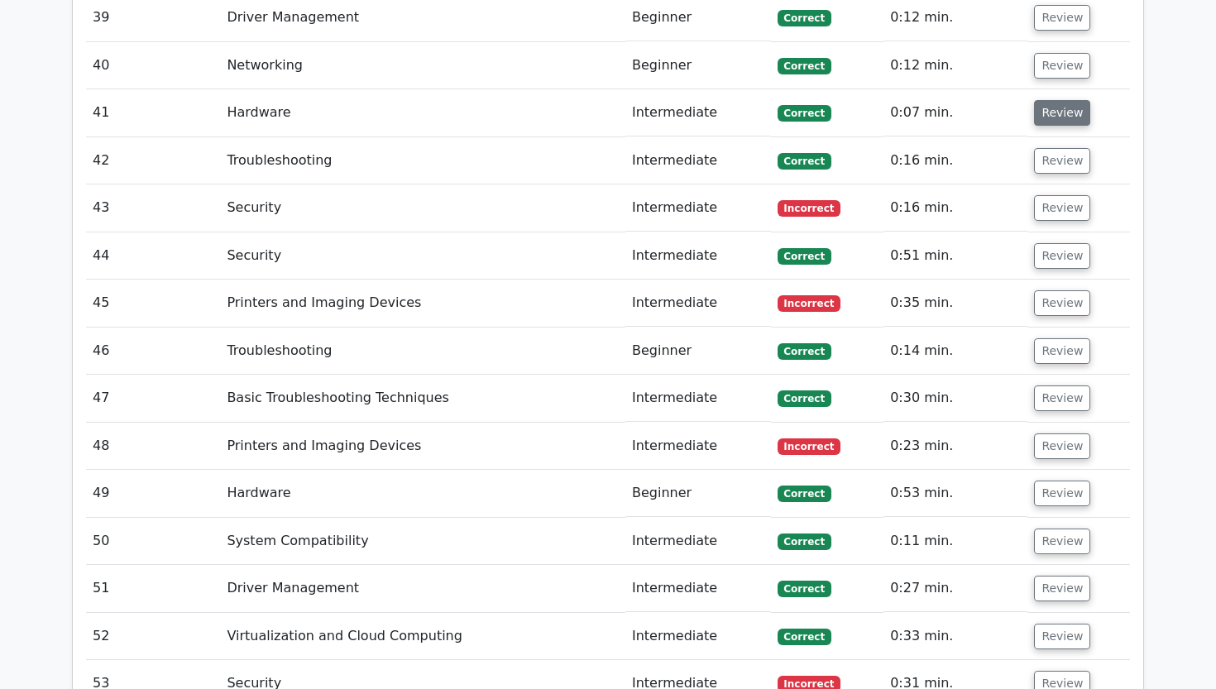
click at [1055, 100] on button "Review" at bounding box center [1062, 113] width 56 height 26
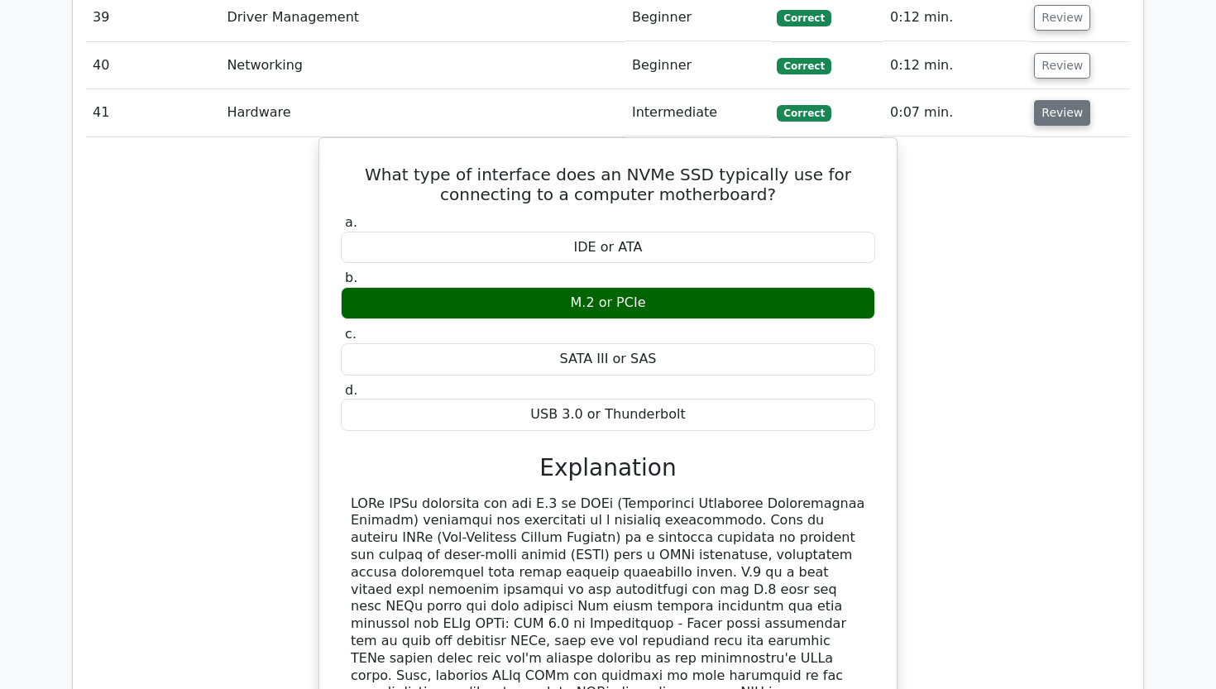
click at [1057, 100] on button "Review" at bounding box center [1062, 113] width 56 height 26
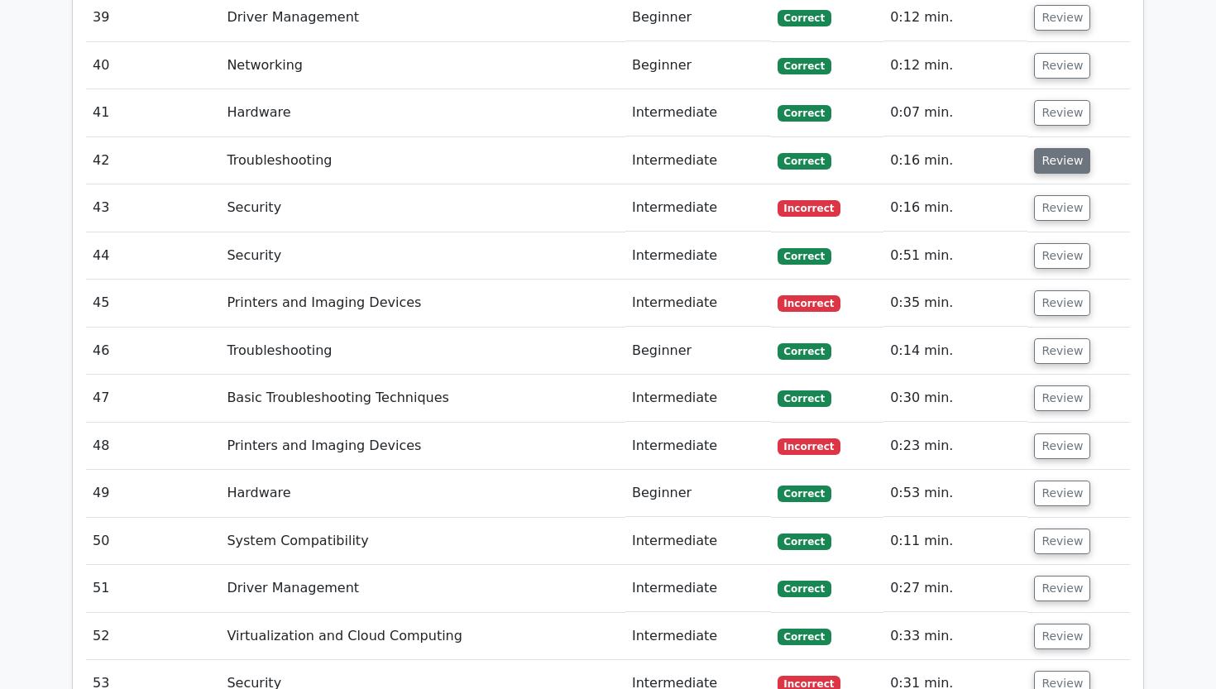
click at [1050, 148] on button "Review" at bounding box center [1062, 161] width 56 height 26
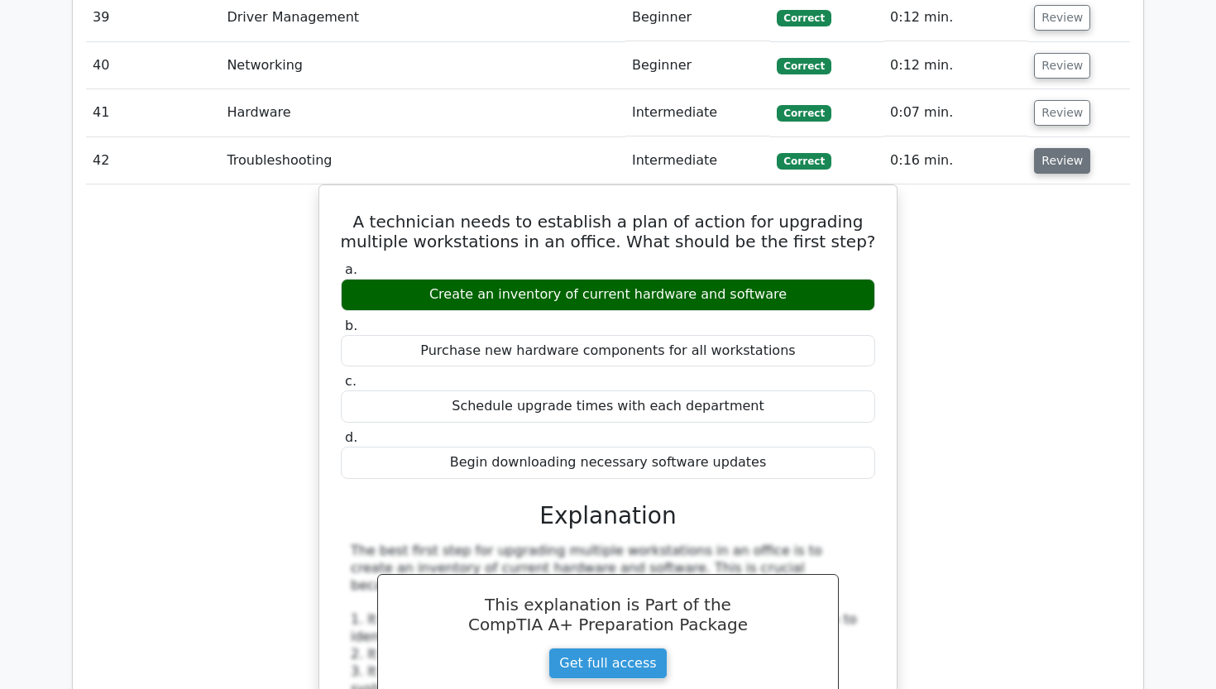
click at [1050, 148] on button "Review" at bounding box center [1062, 161] width 56 height 26
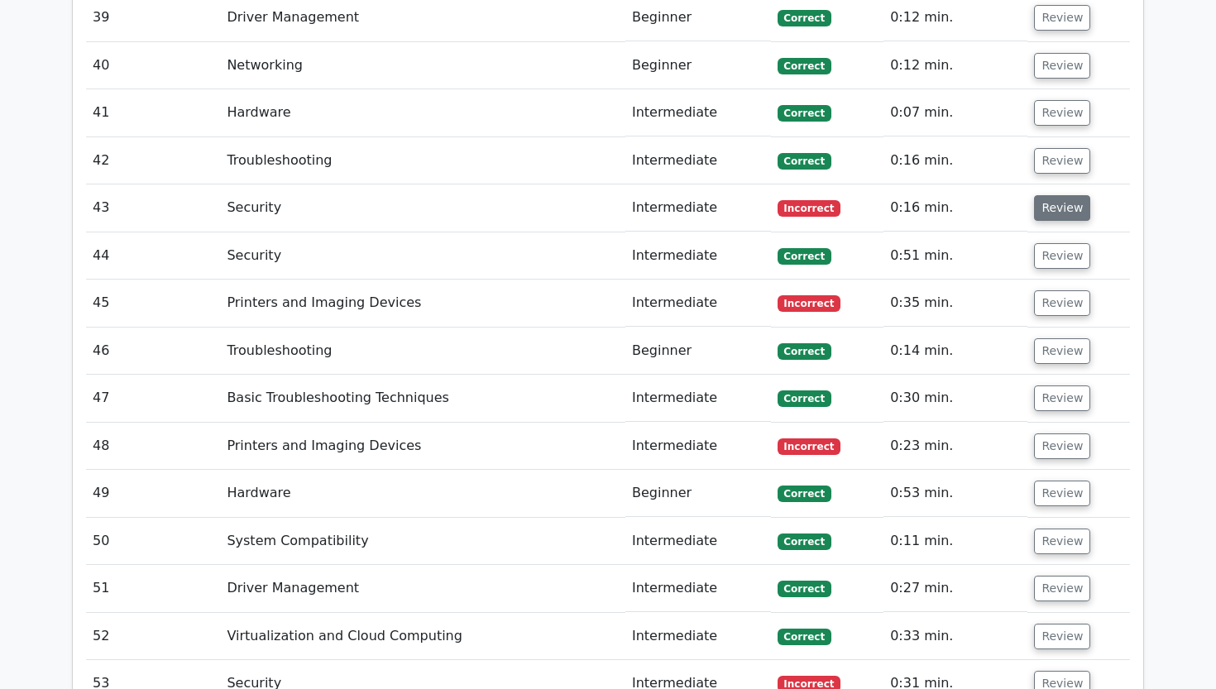
click at [1046, 195] on button "Review" at bounding box center [1062, 208] width 56 height 26
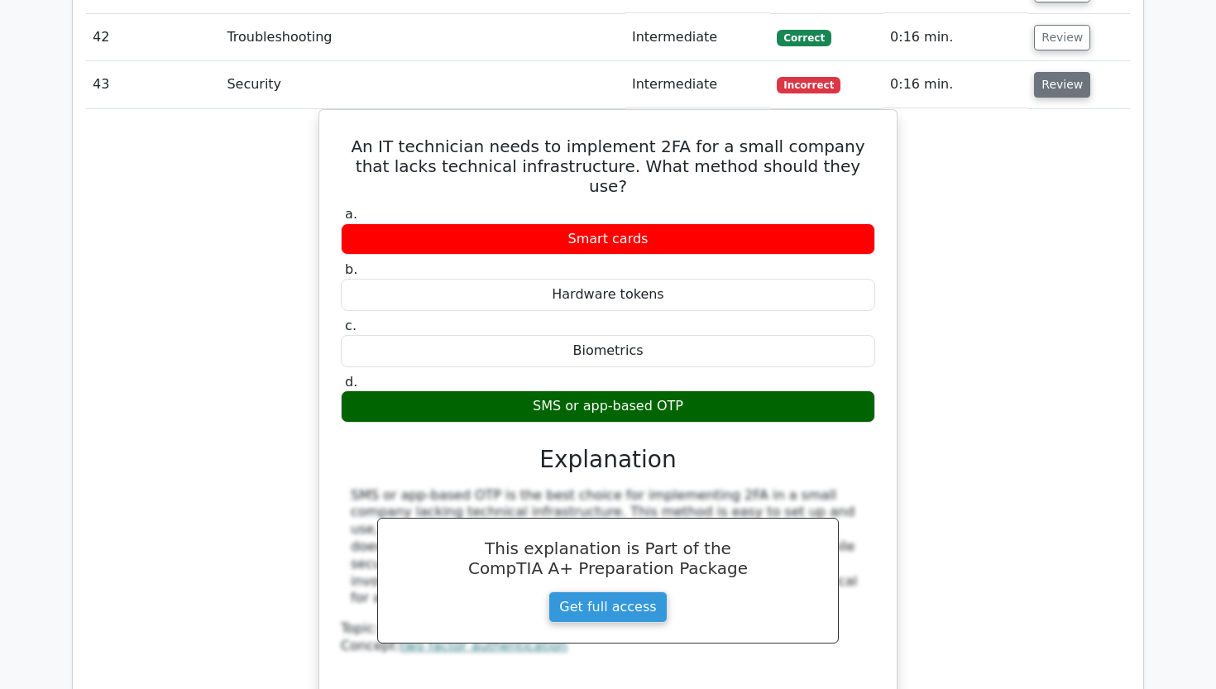
scroll to position [3953, 0]
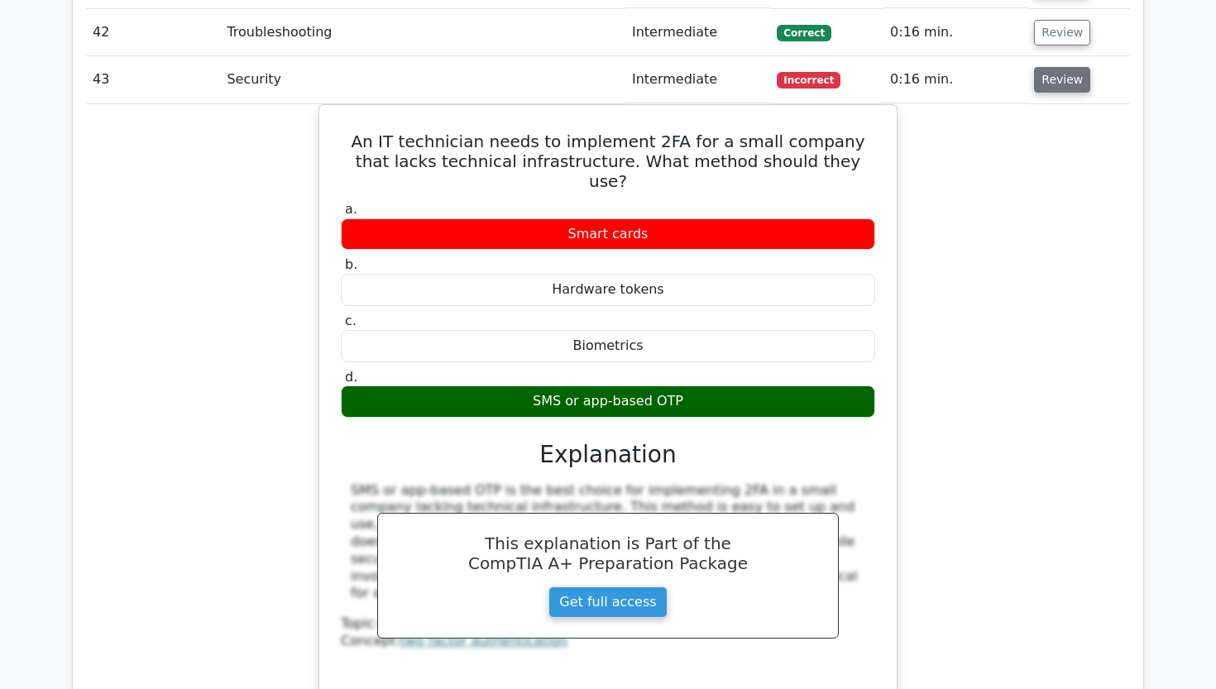
click at [1067, 67] on button "Review" at bounding box center [1062, 80] width 56 height 26
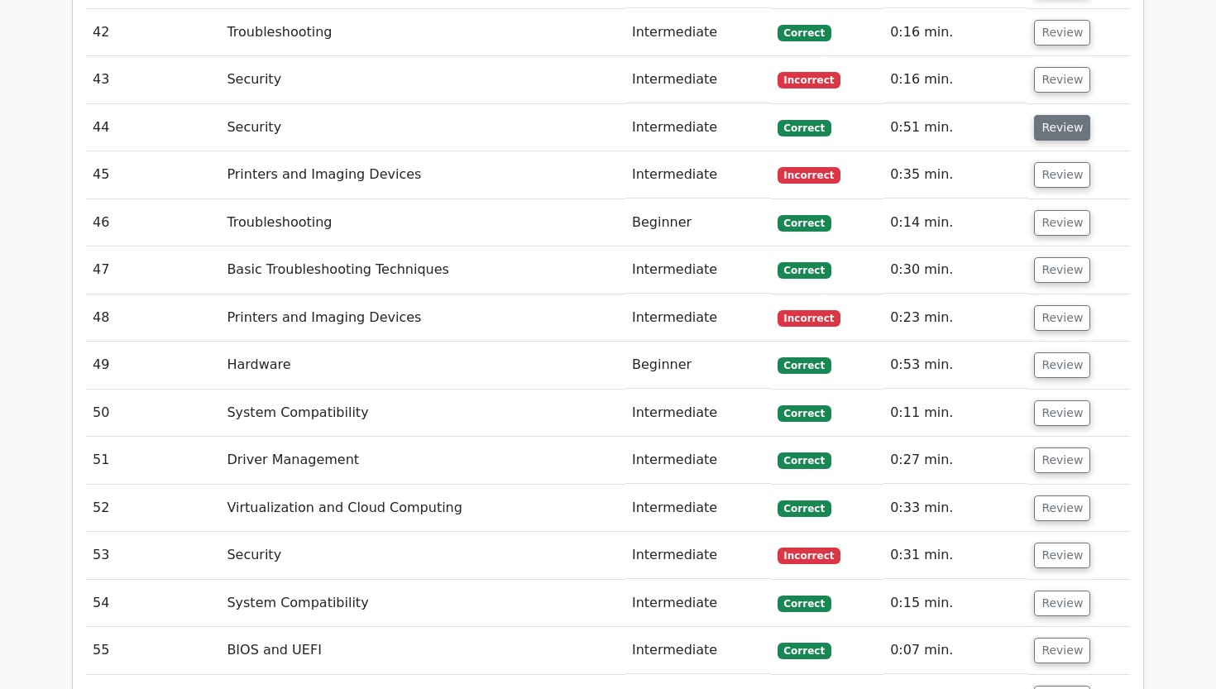
click at [1062, 115] on button "Review" at bounding box center [1062, 128] width 56 height 26
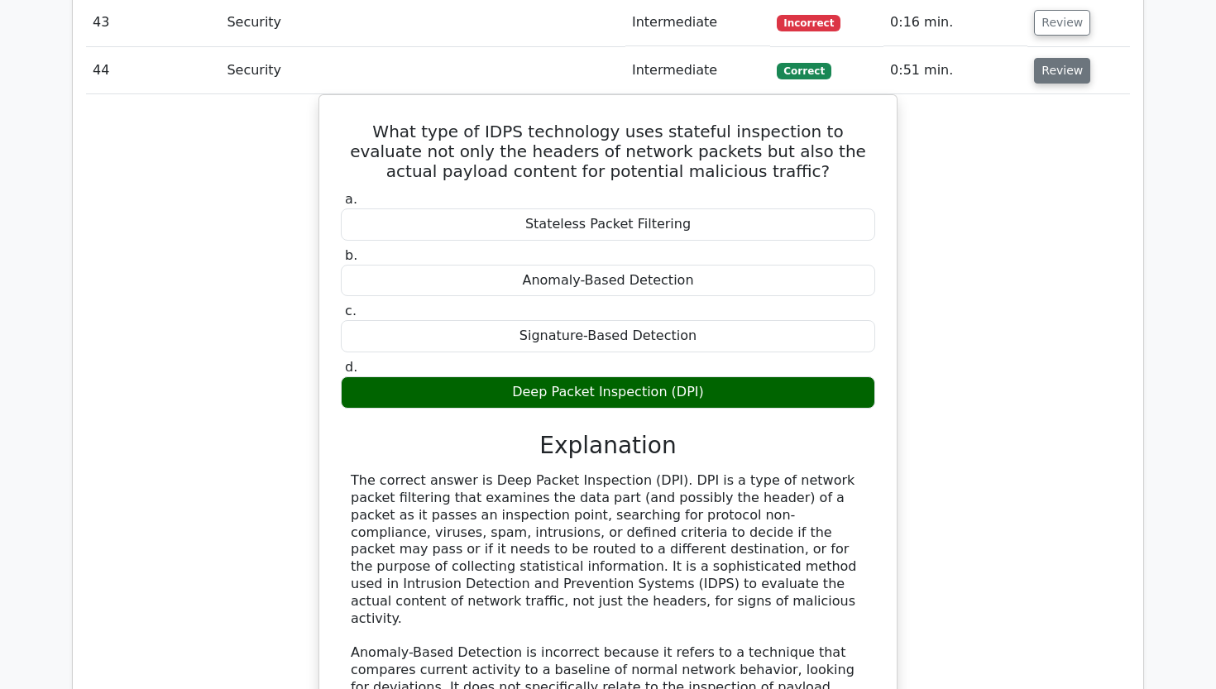
scroll to position [4014, 0]
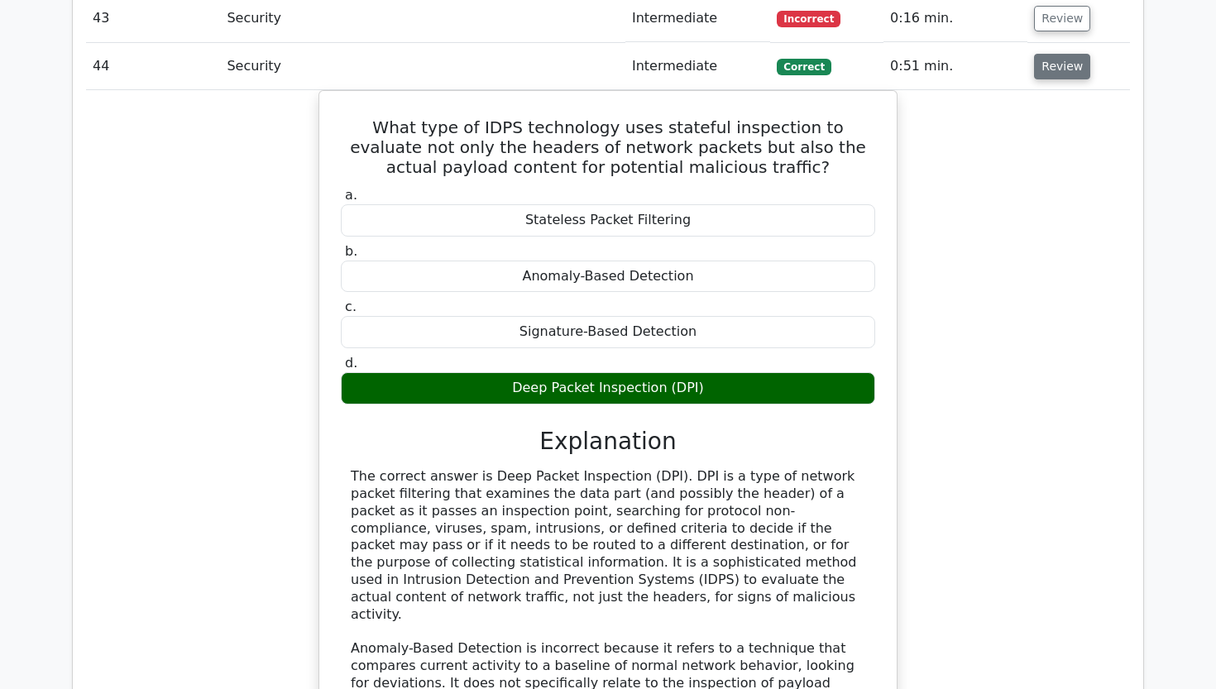
click at [1046, 54] on button "Review" at bounding box center [1062, 67] width 56 height 26
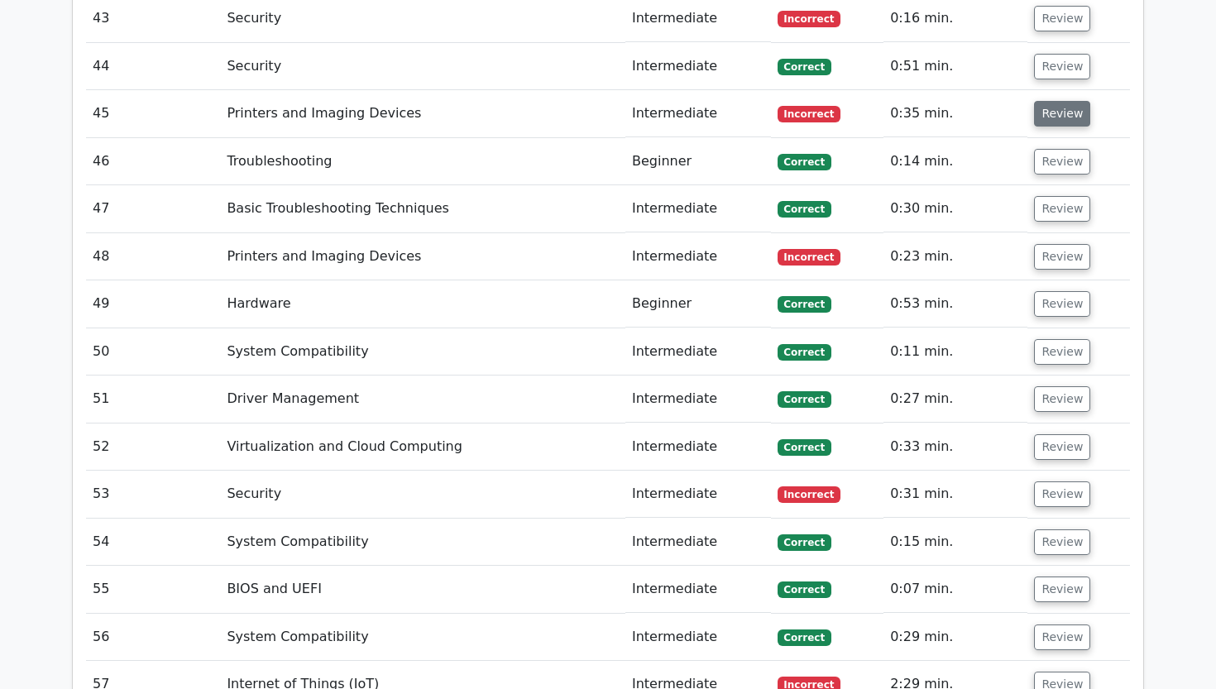
click at [1043, 101] on button "Review" at bounding box center [1062, 114] width 56 height 26
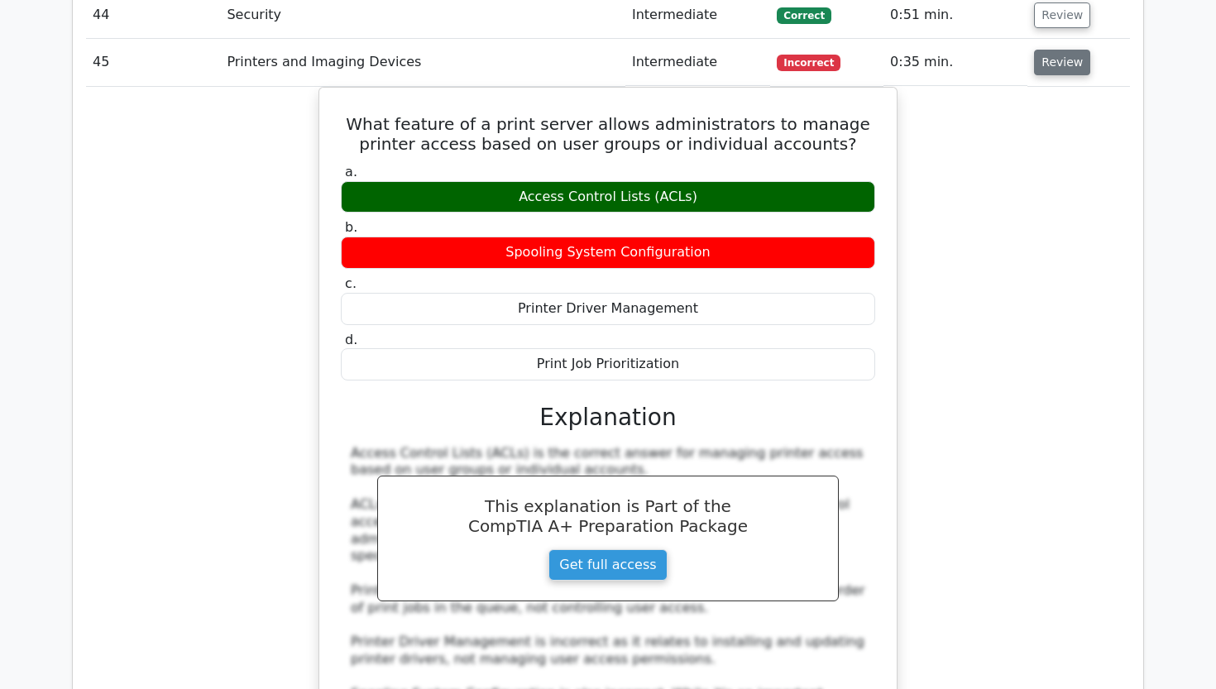
scroll to position [4069, 0]
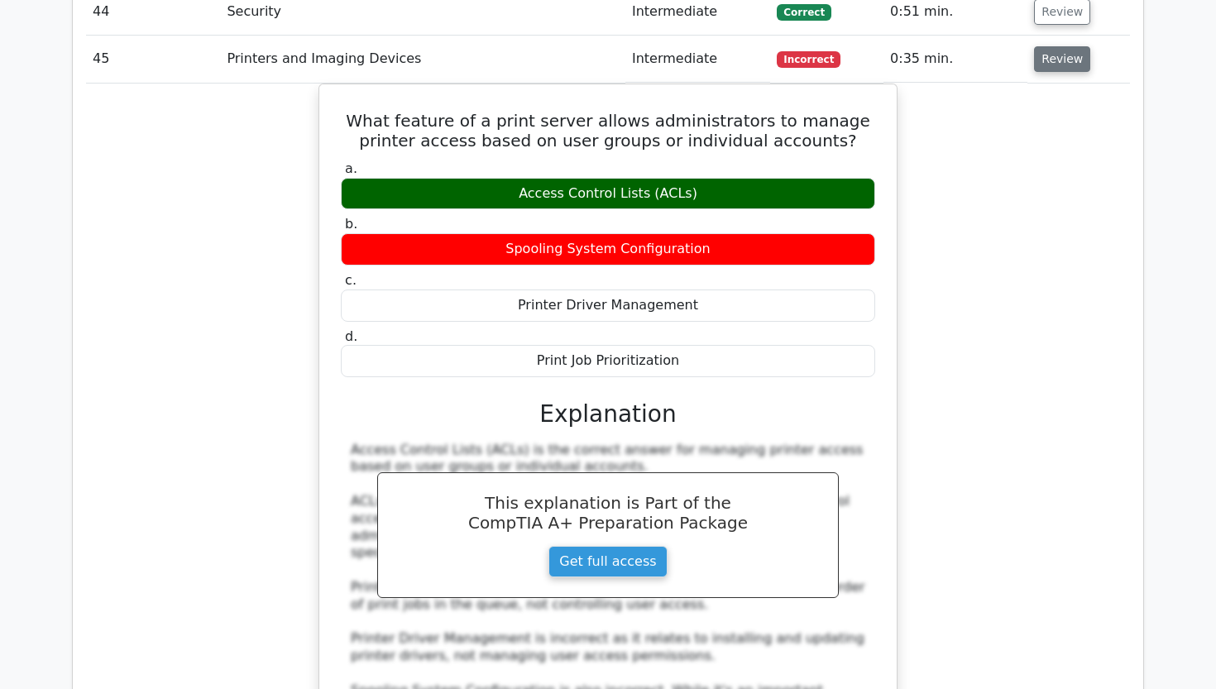
click at [1045, 46] on button "Review" at bounding box center [1062, 59] width 56 height 26
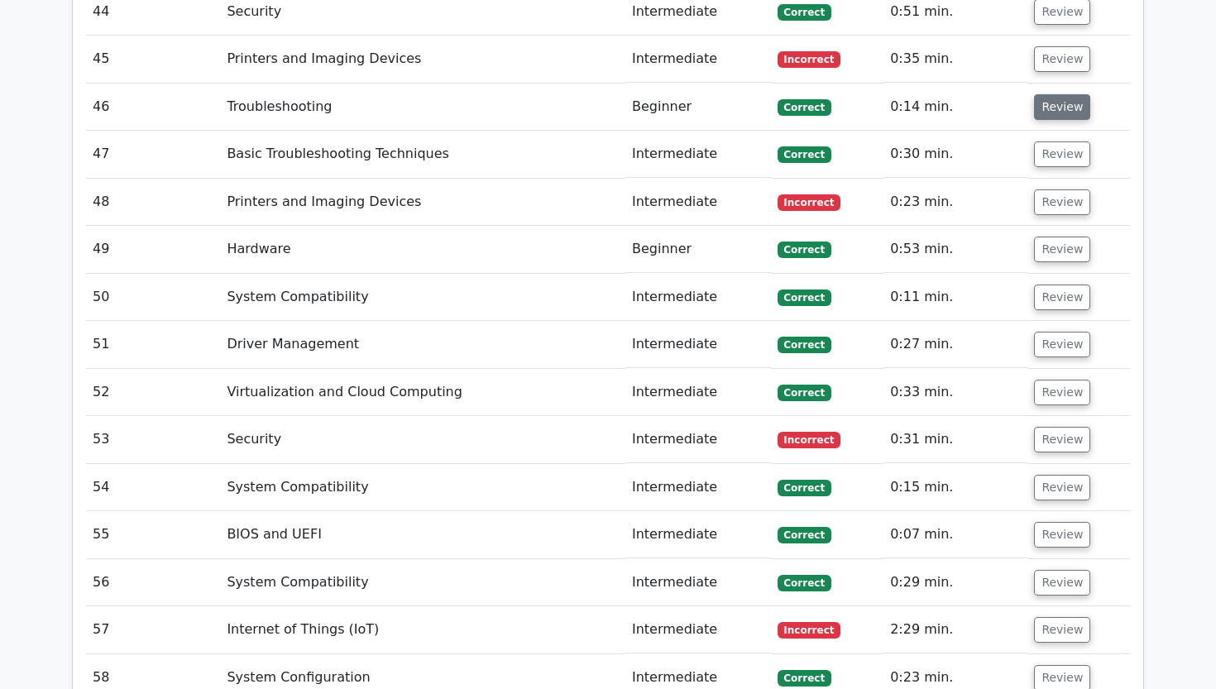
click at [1045, 94] on button "Review" at bounding box center [1062, 107] width 56 height 26
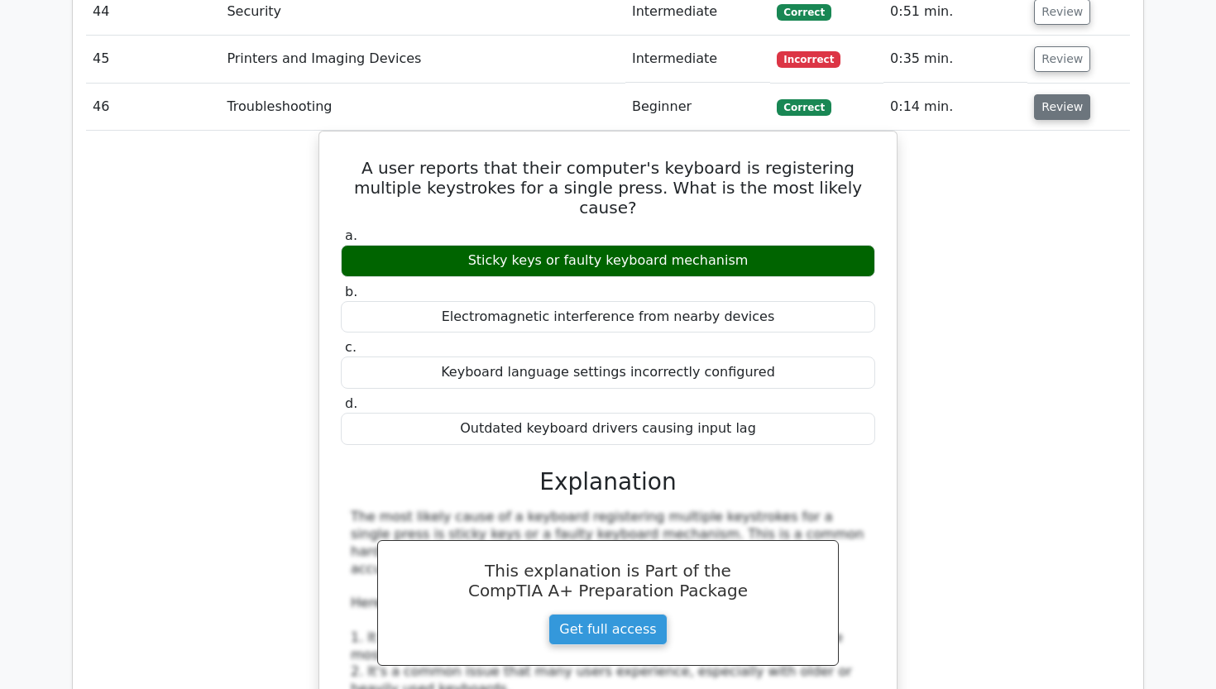
click at [1045, 94] on button "Review" at bounding box center [1062, 107] width 56 height 26
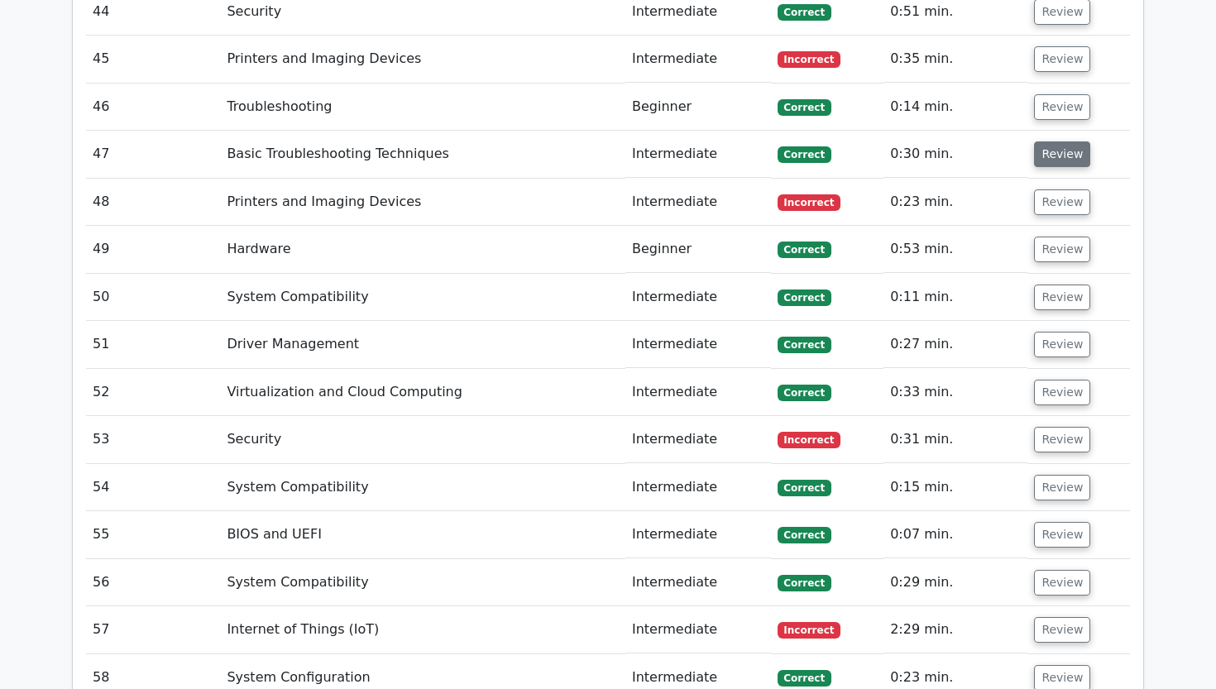
click at [1048, 141] on button "Review" at bounding box center [1062, 154] width 56 height 26
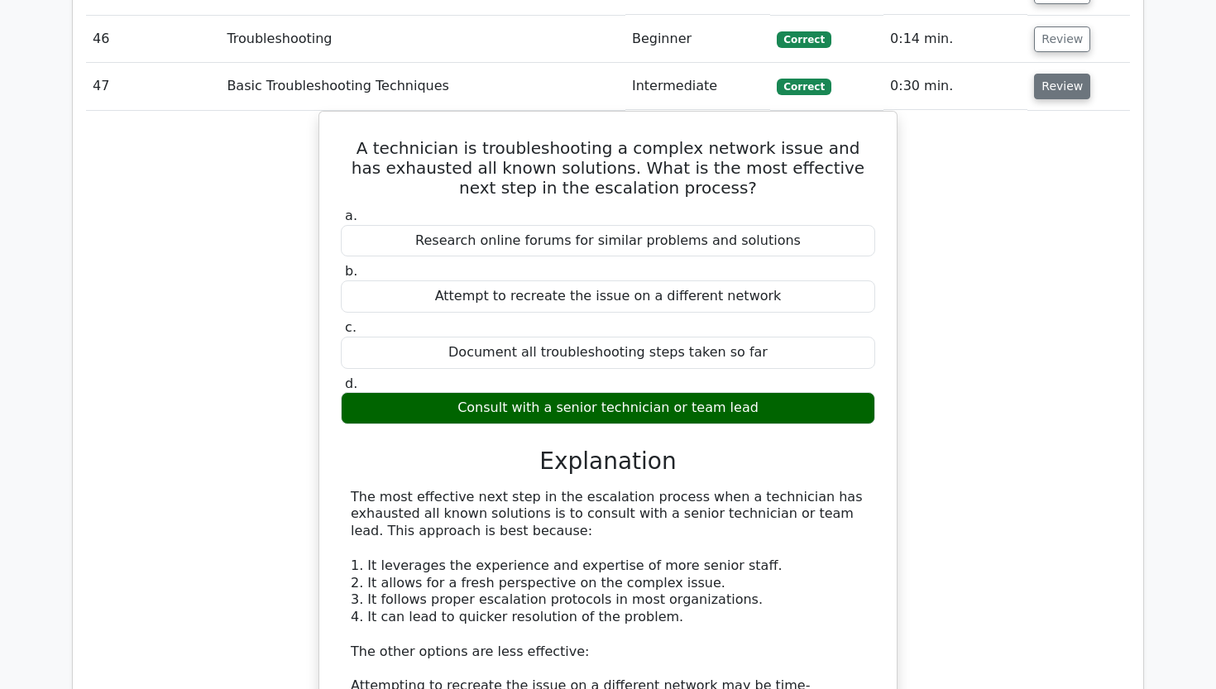
scroll to position [4167, 0]
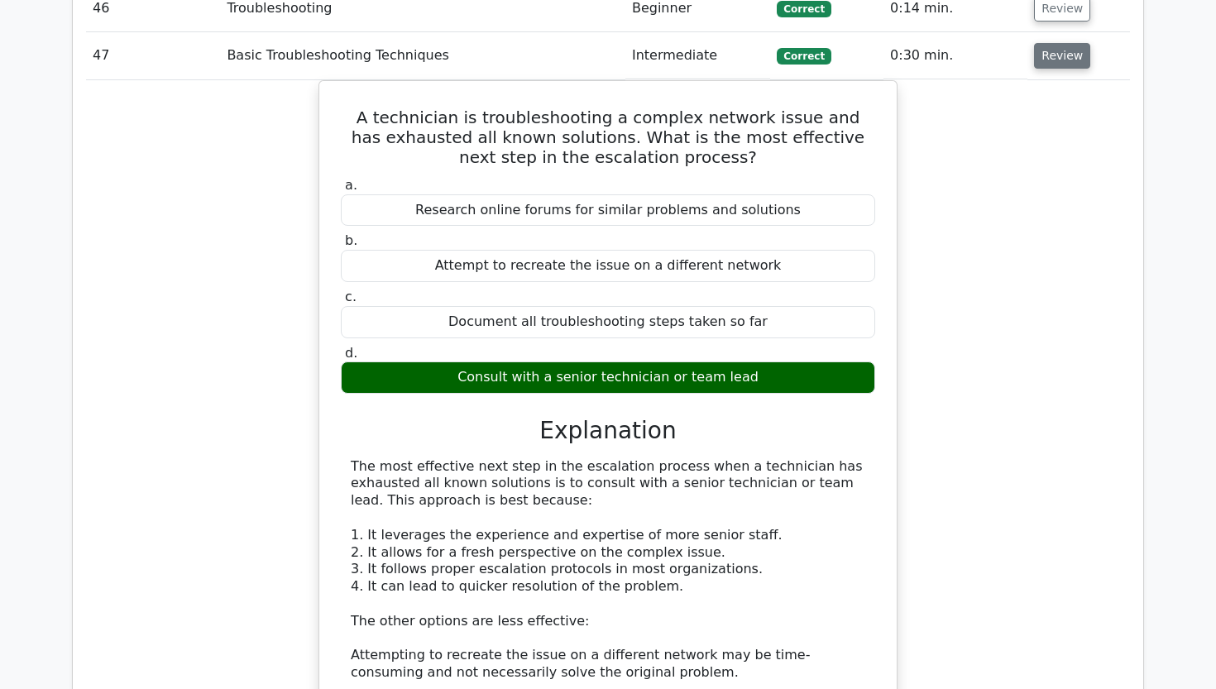
click at [1051, 43] on button "Review" at bounding box center [1062, 56] width 56 height 26
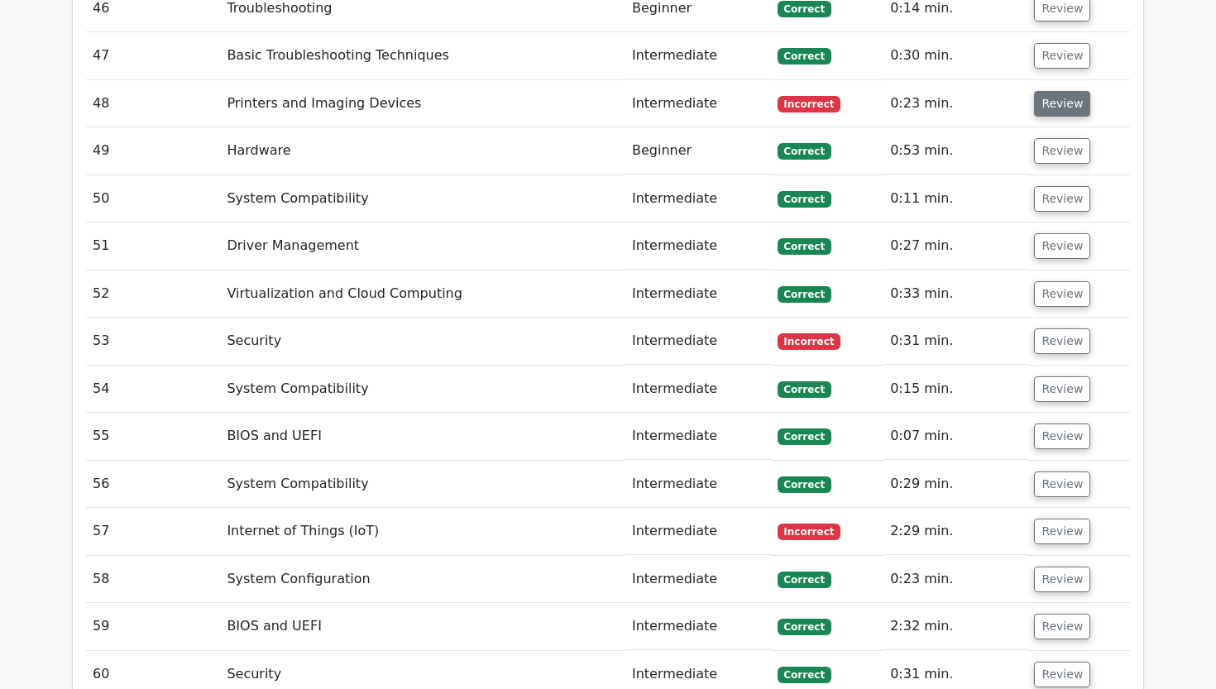
click at [1039, 91] on button "Review" at bounding box center [1062, 104] width 56 height 26
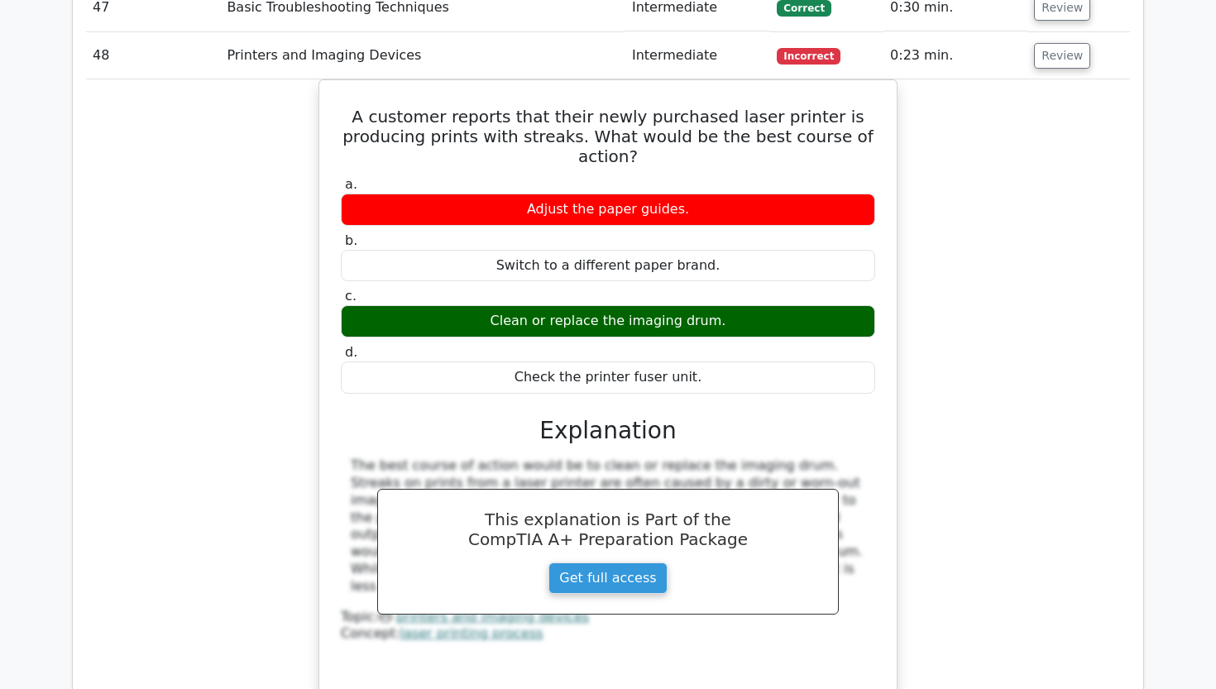
scroll to position [4211, 0]
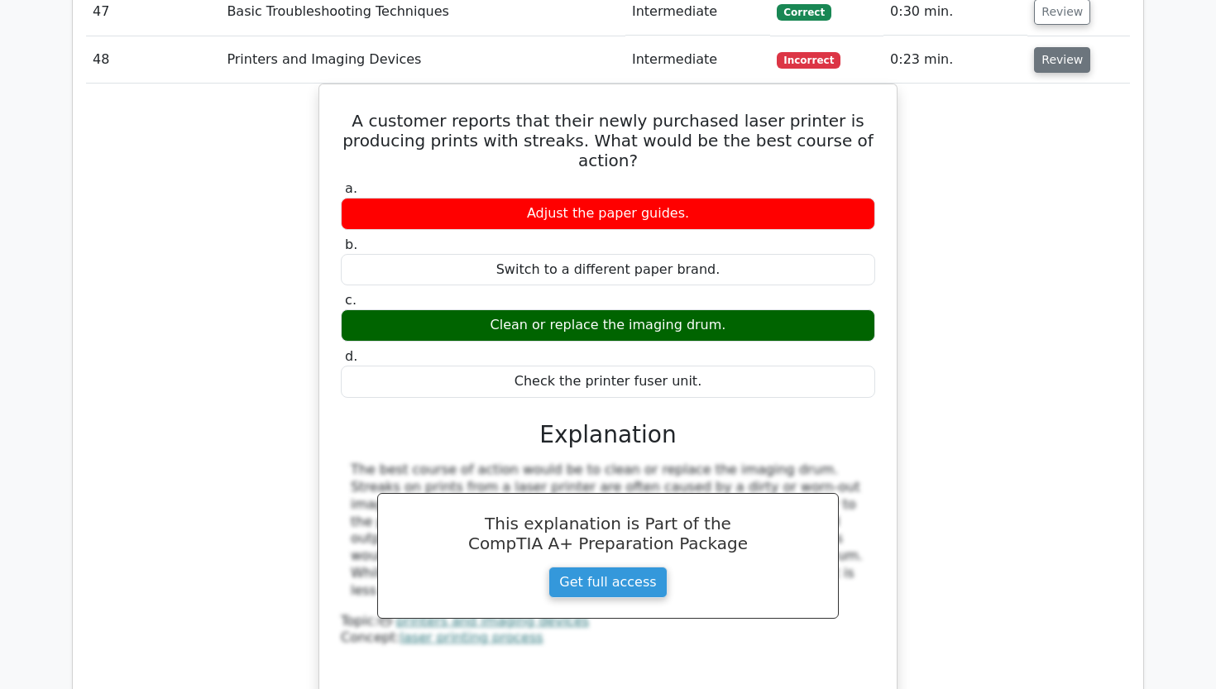
click at [1049, 47] on button "Review" at bounding box center [1062, 60] width 56 height 26
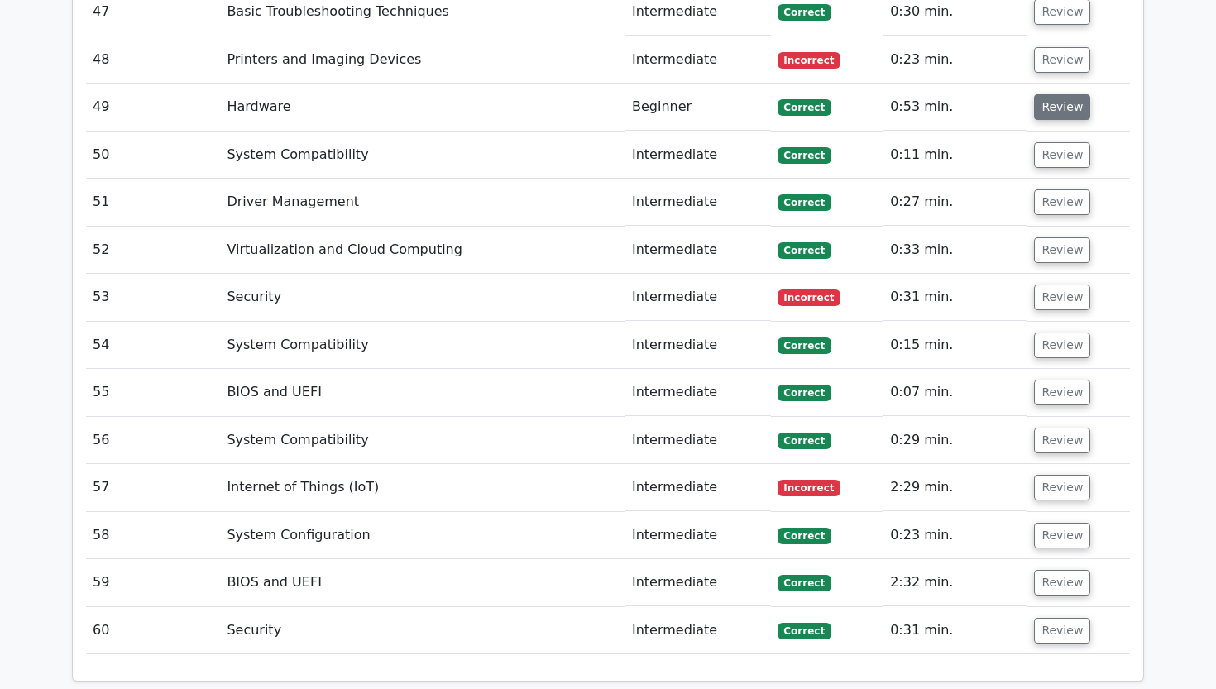
click at [1046, 94] on button "Review" at bounding box center [1062, 107] width 56 height 26
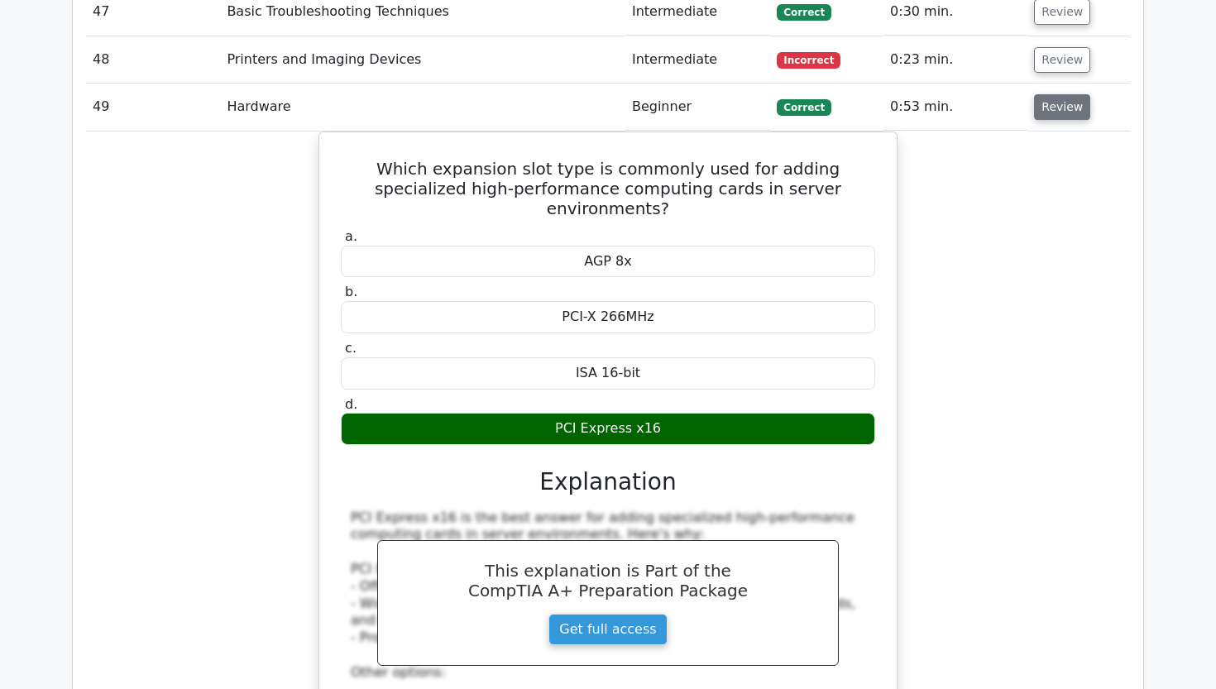
click at [1046, 94] on button "Review" at bounding box center [1062, 107] width 56 height 26
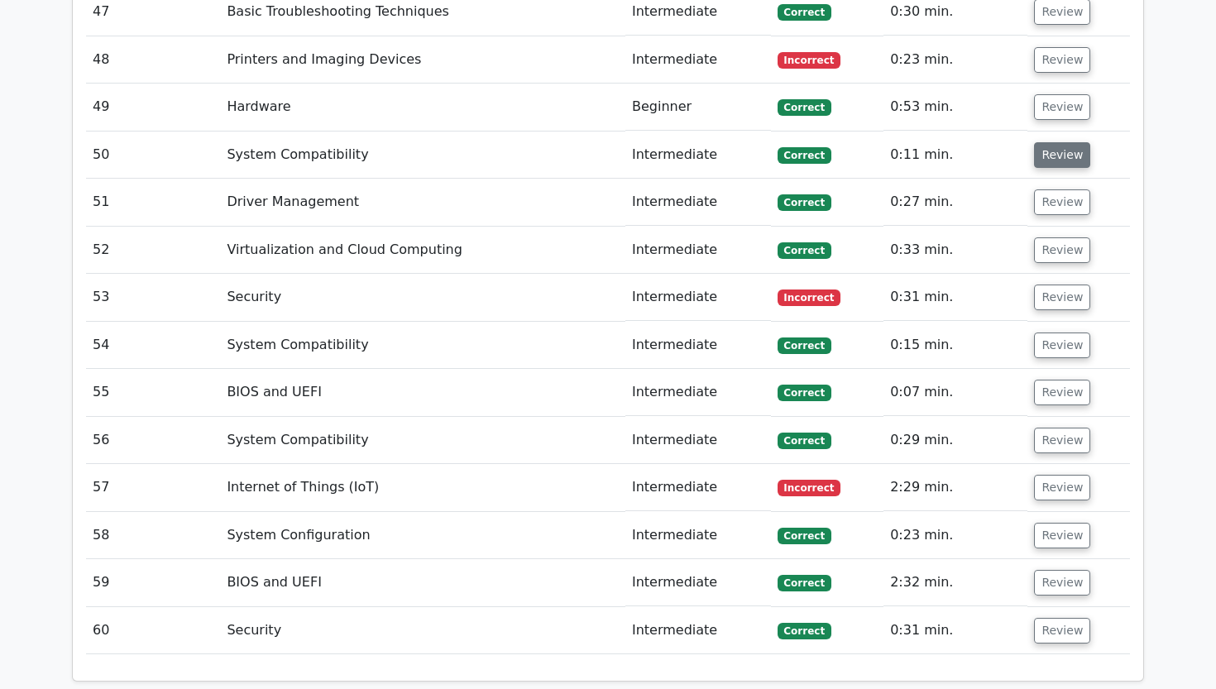
click at [1042, 142] on button "Review" at bounding box center [1062, 155] width 56 height 26
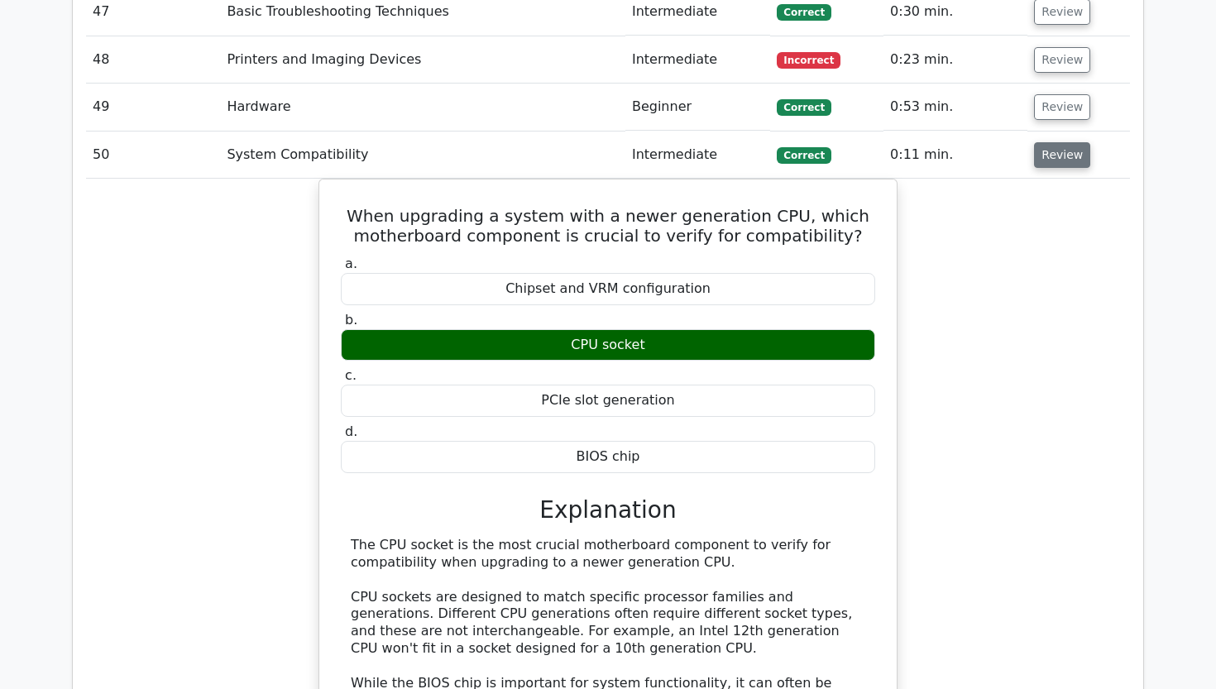
click at [1042, 142] on button "Review" at bounding box center [1062, 155] width 56 height 26
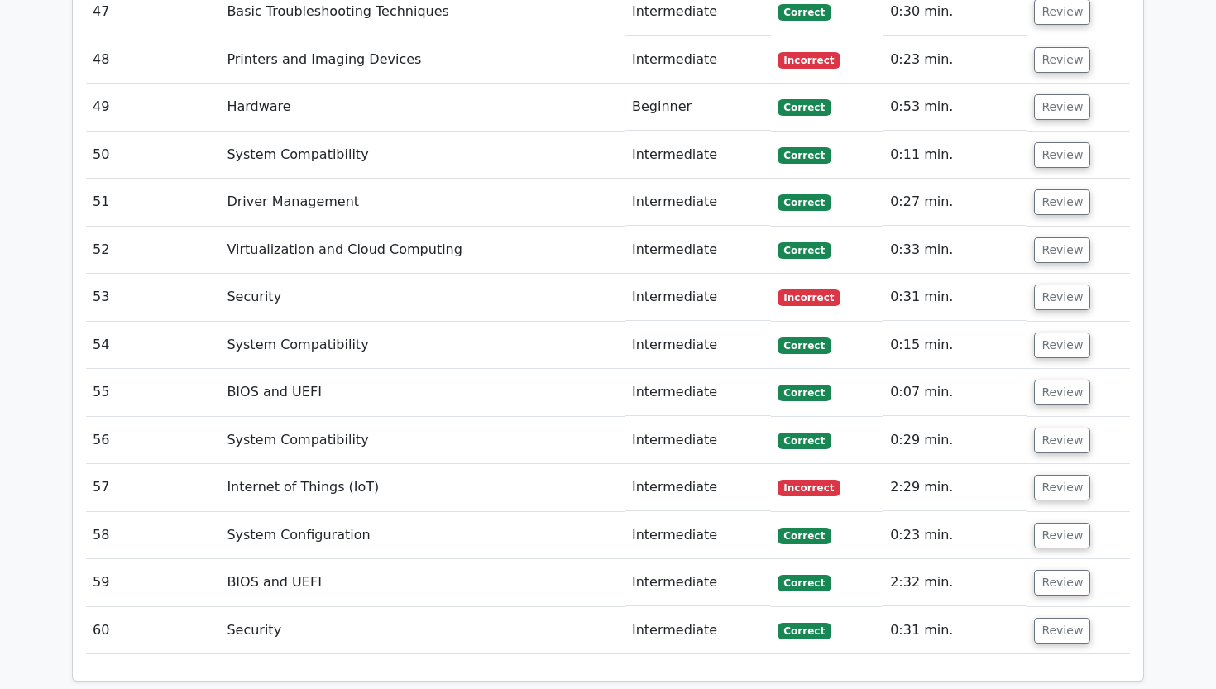
click at [1041, 179] on td "Review" at bounding box center [1078, 202] width 103 height 47
click at [1041, 189] on button "Review" at bounding box center [1062, 202] width 56 height 26
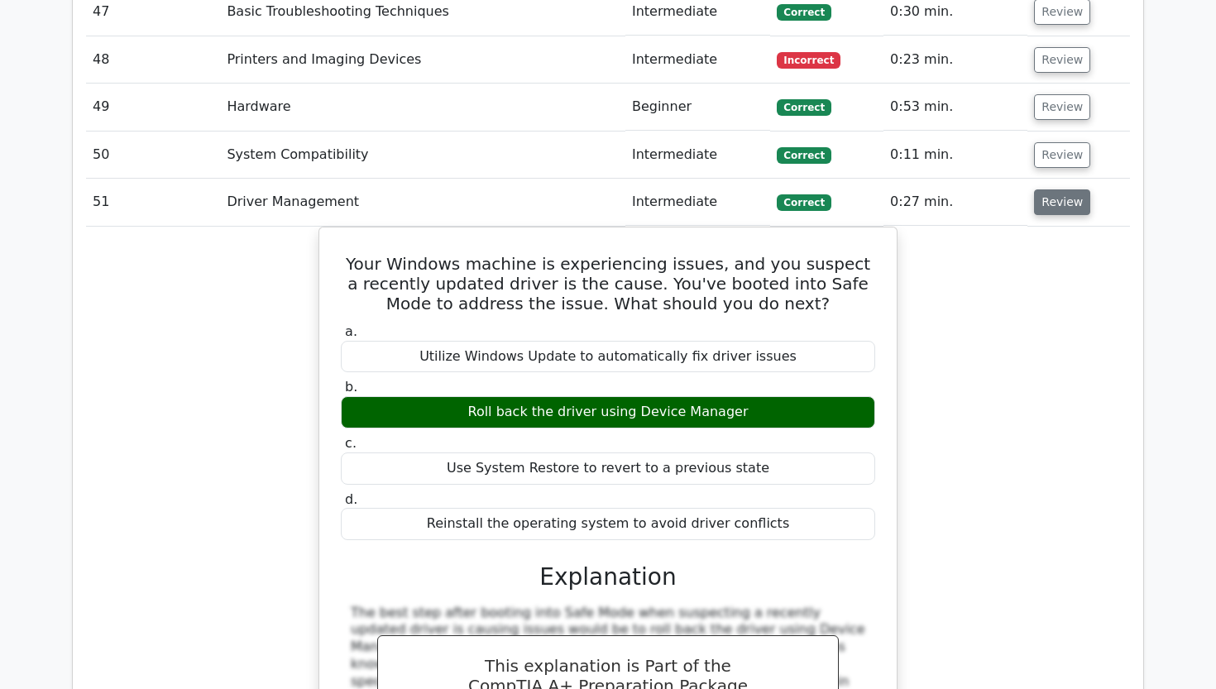
click at [1041, 189] on button "Review" at bounding box center [1062, 202] width 56 height 26
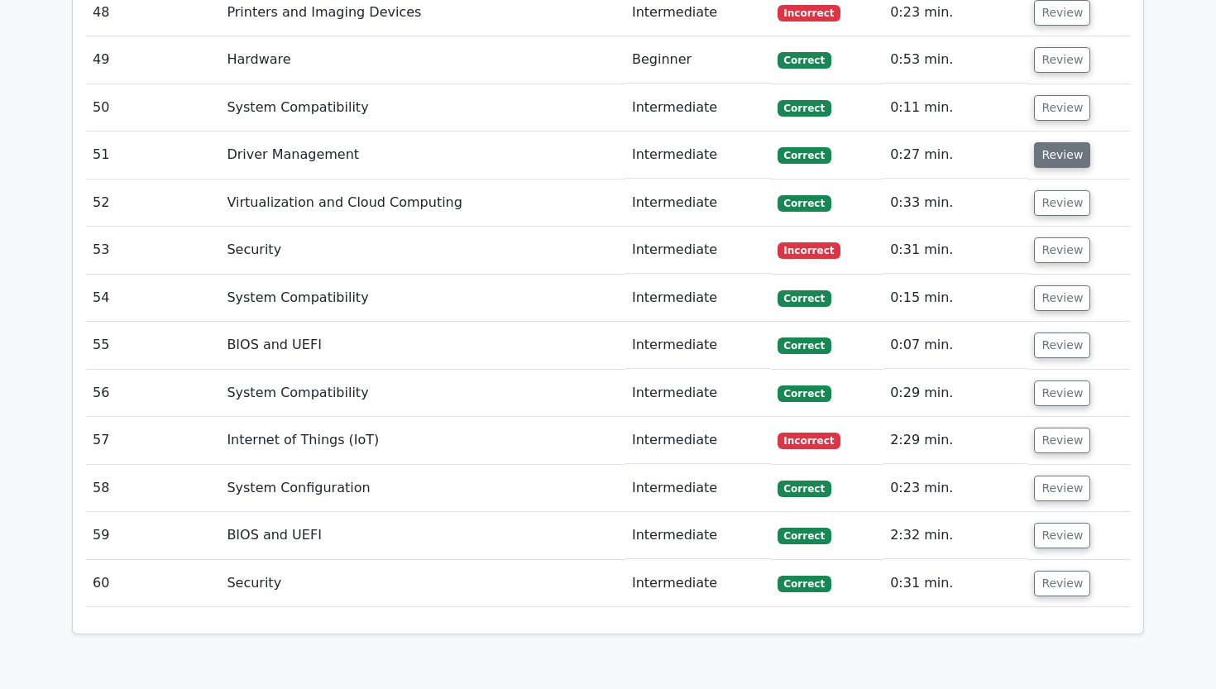
scroll to position [4259, 0]
click at [1041, 189] on button "Review" at bounding box center [1062, 202] width 56 height 26
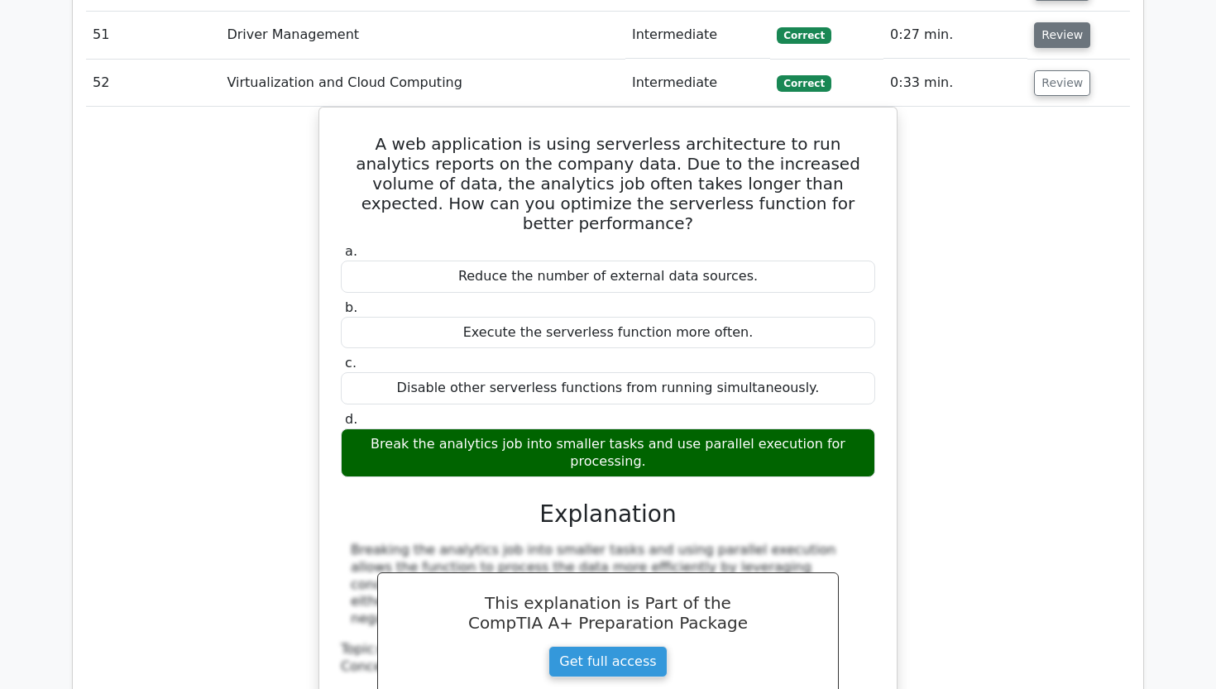
scroll to position [4386, 0]
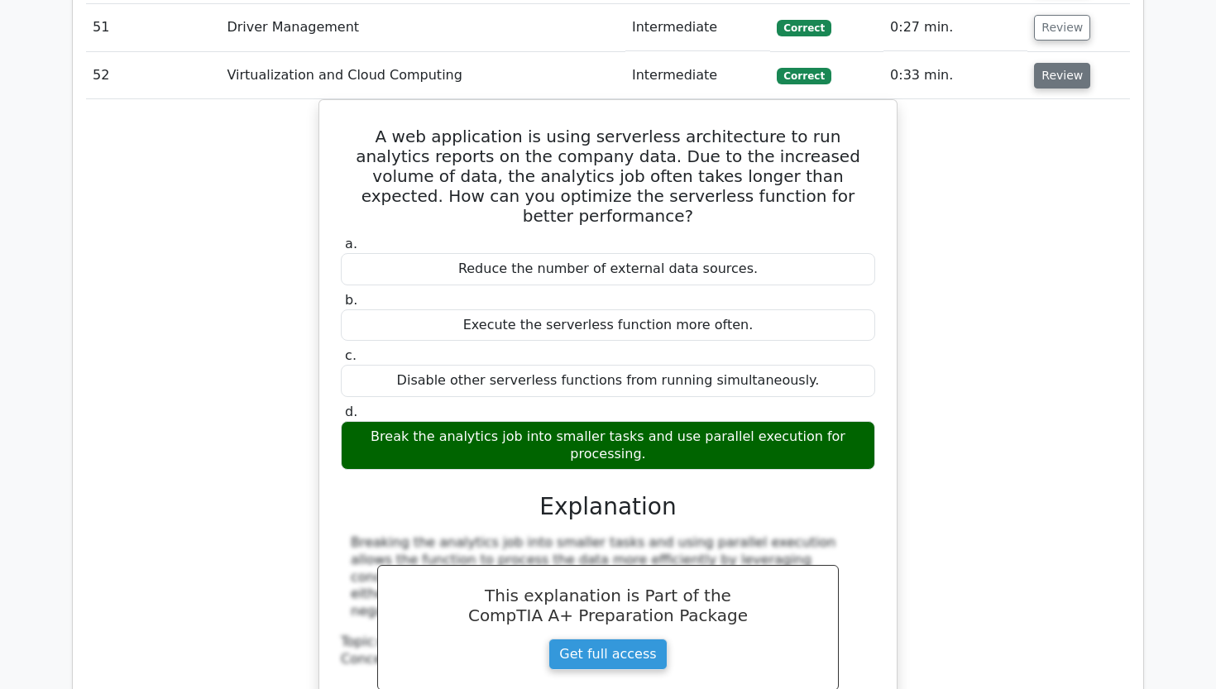
click at [1046, 63] on button "Review" at bounding box center [1062, 76] width 56 height 26
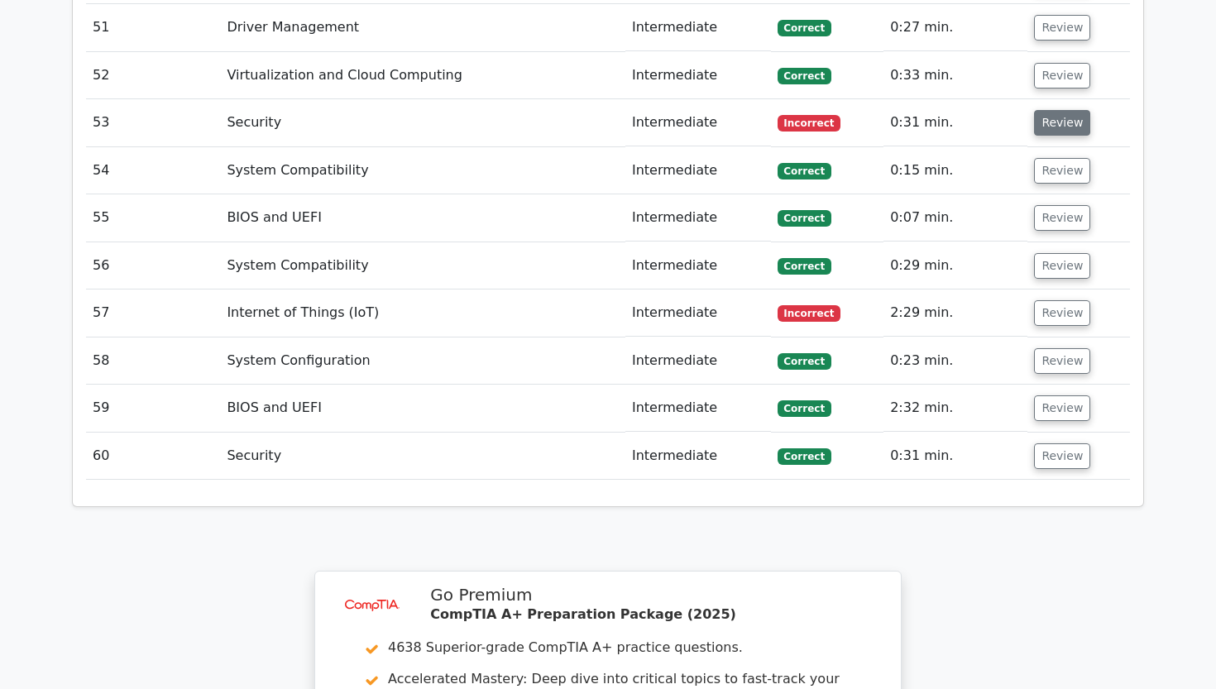
click at [1044, 110] on button "Review" at bounding box center [1062, 123] width 56 height 26
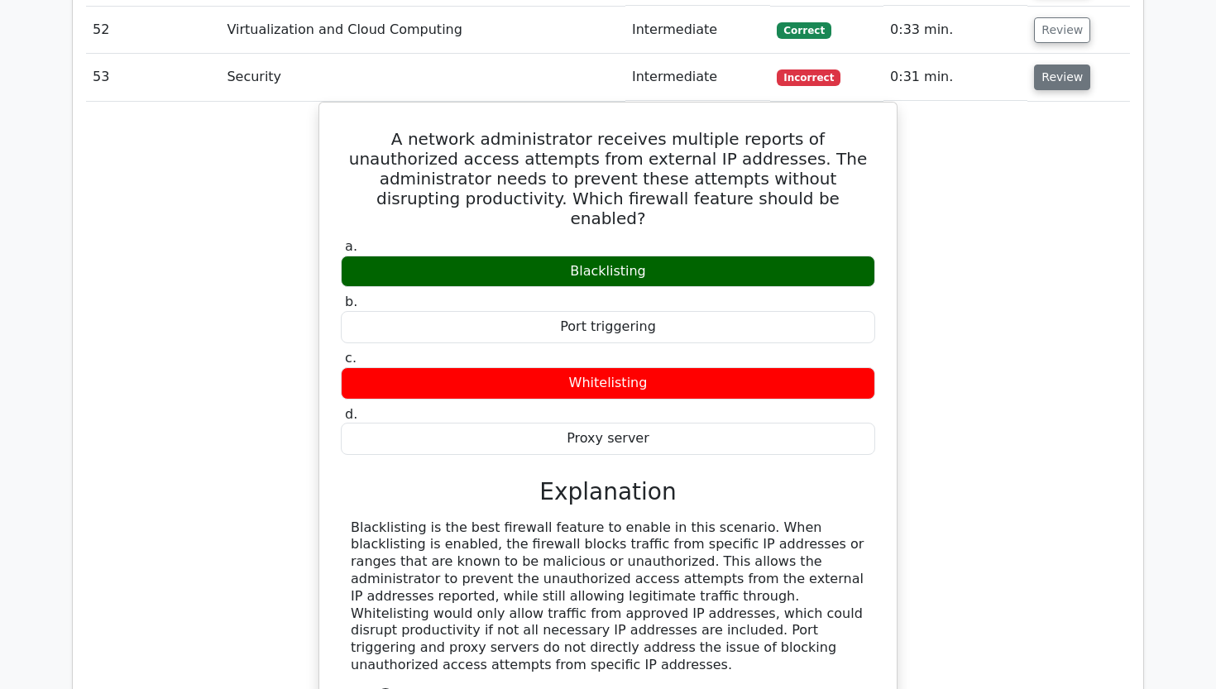
scroll to position [4433, 0]
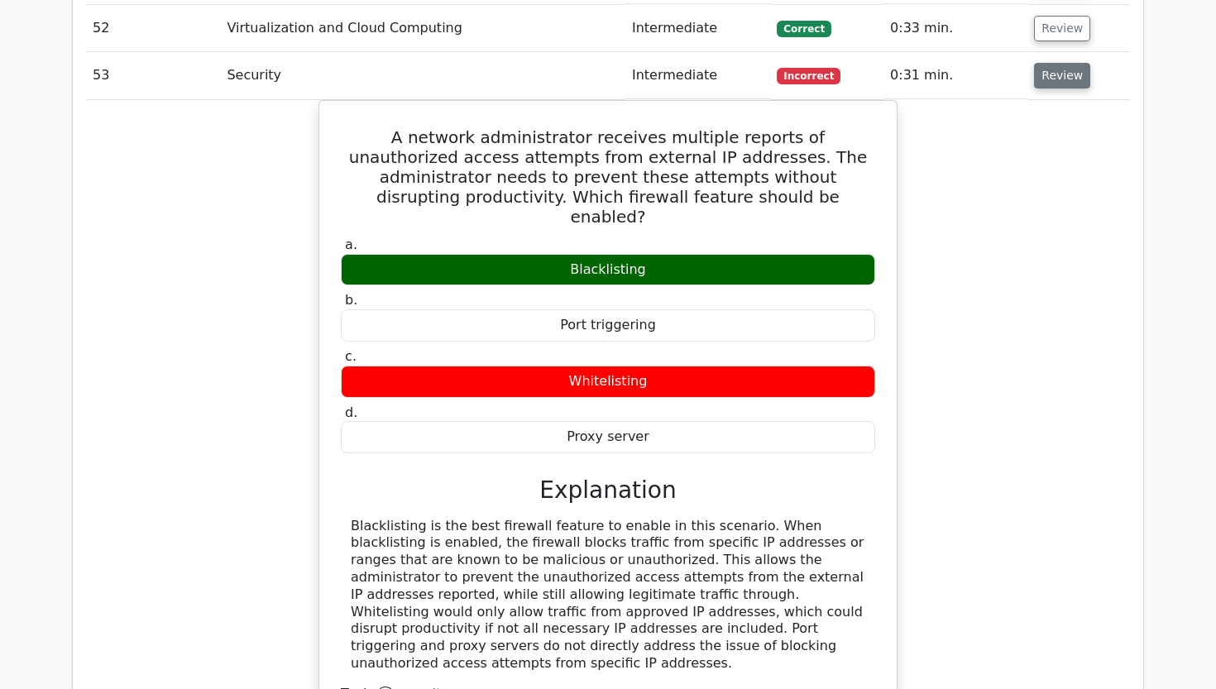
click at [1048, 63] on button "Review" at bounding box center [1062, 76] width 56 height 26
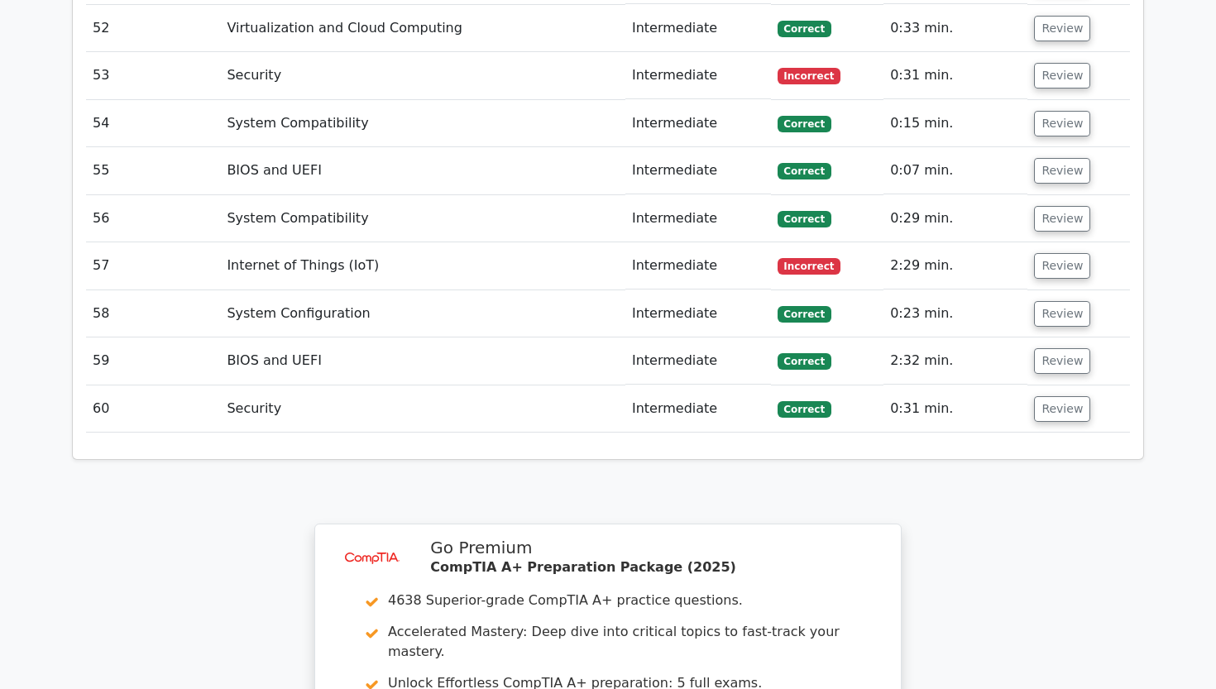
click at [1035, 100] on td "Review" at bounding box center [1078, 123] width 103 height 47
click at [1040, 111] on button "Review" at bounding box center [1062, 124] width 56 height 26
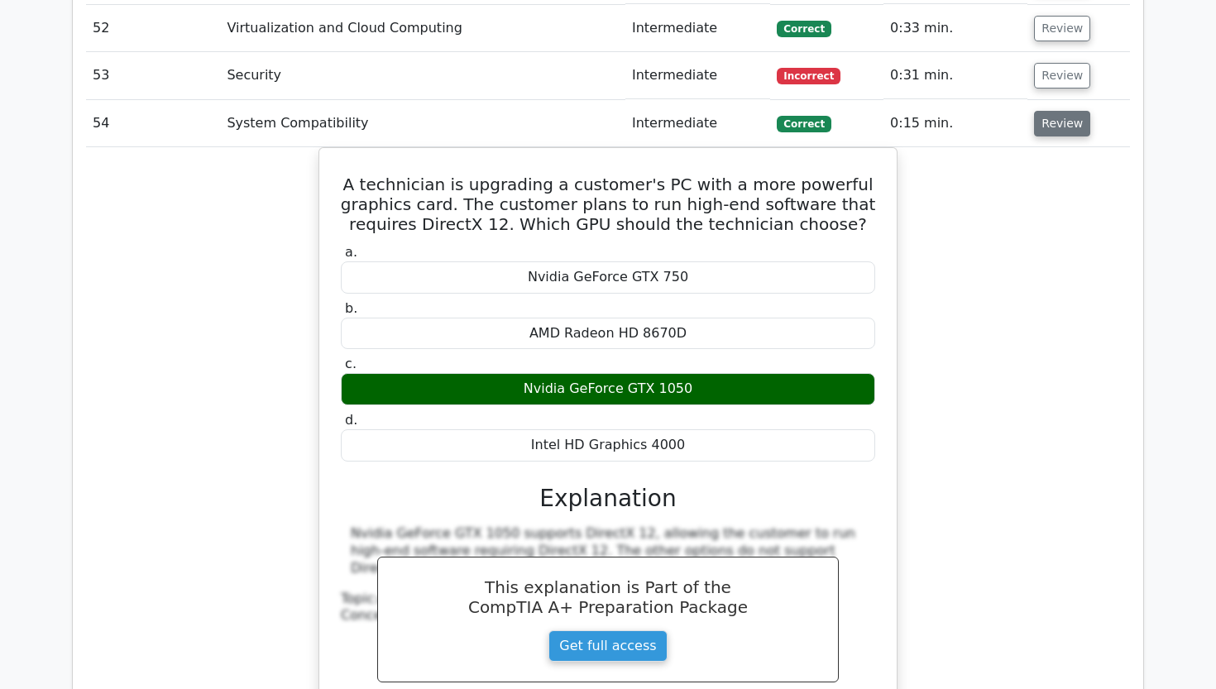
click at [1040, 111] on button "Review" at bounding box center [1062, 124] width 56 height 26
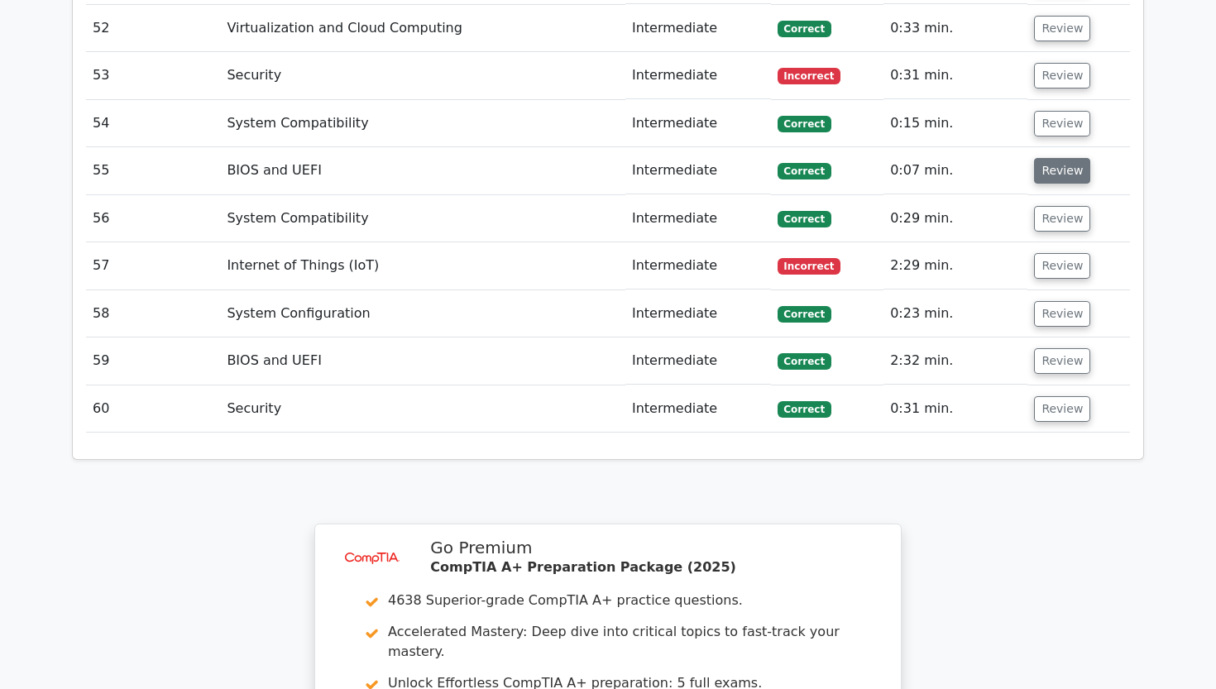
click at [1040, 158] on button "Review" at bounding box center [1062, 171] width 56 height 26
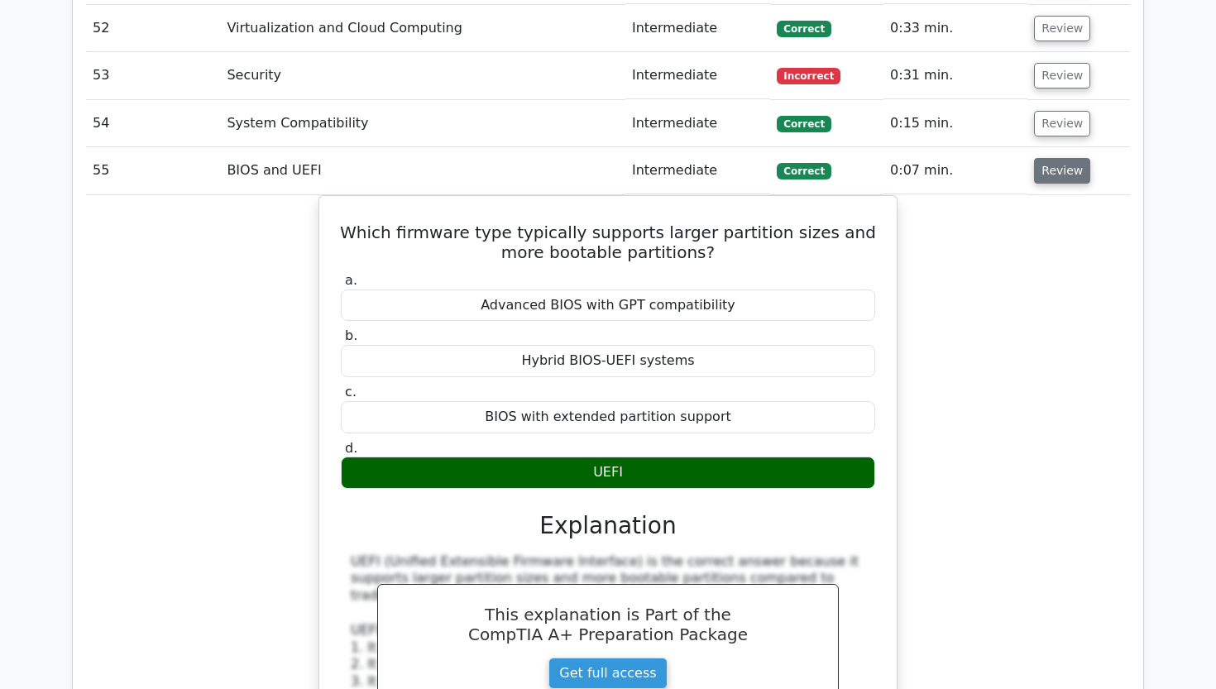
click at [1040, 158] on button "Review" at bounding box center [1062, 171] width 56 height 26
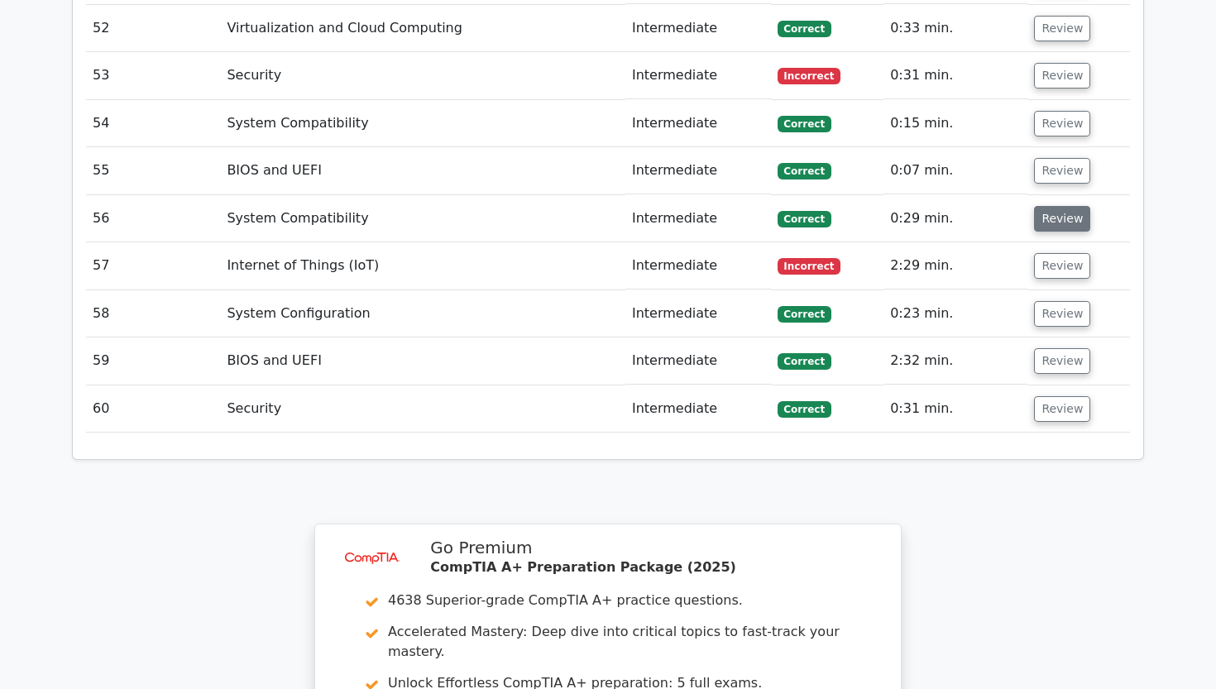
click at [1043, 206] on button "Review" at bounding box center [1062, 219] width 56 height 26
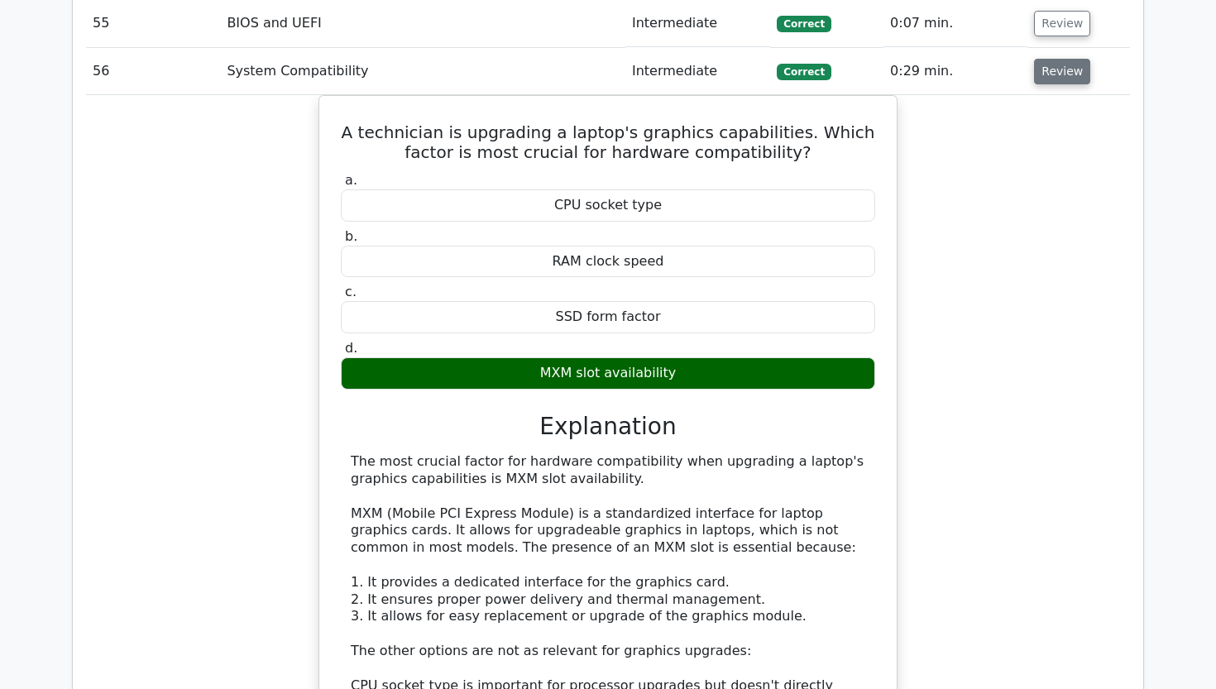
scroll to position [4582, 0]
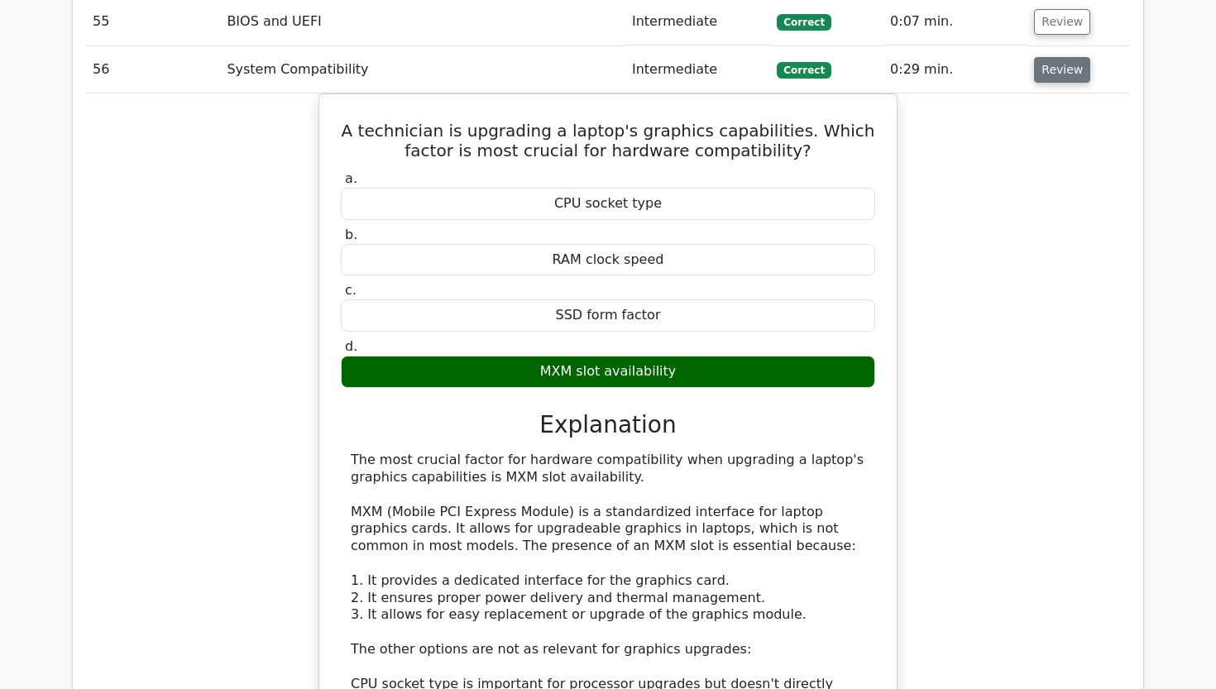
click at [1055, 57] on button "Review" at bounding box center [1062, 70] width 56 height 26
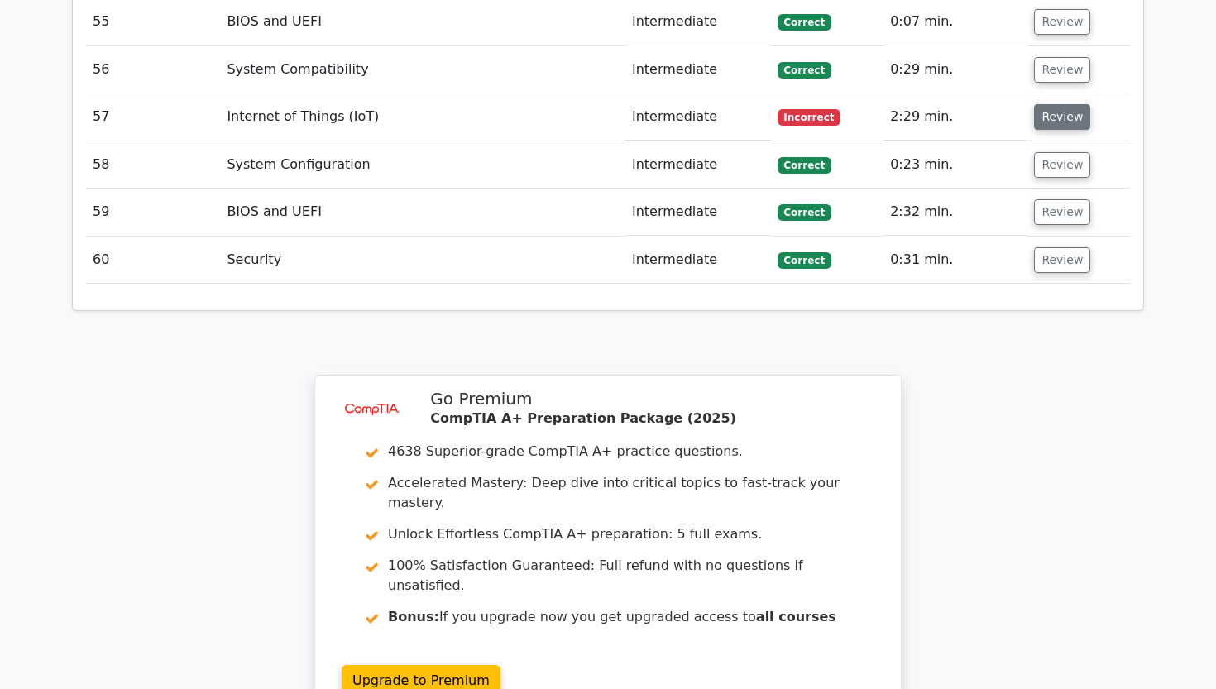
click at [1043, 104] on button "Review" at bounding box center [1062, 117] width 56 height 26
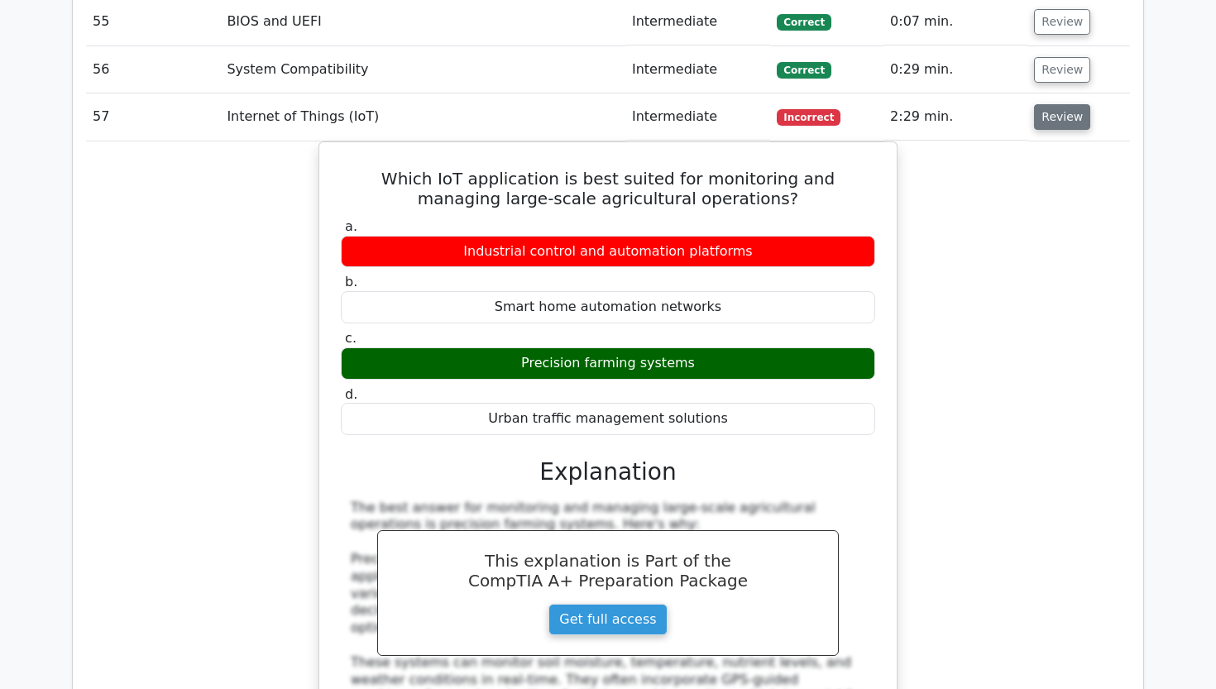
click at [1043, 104] on button "Review" at bounding box center [1062, 117] width 56 height 26
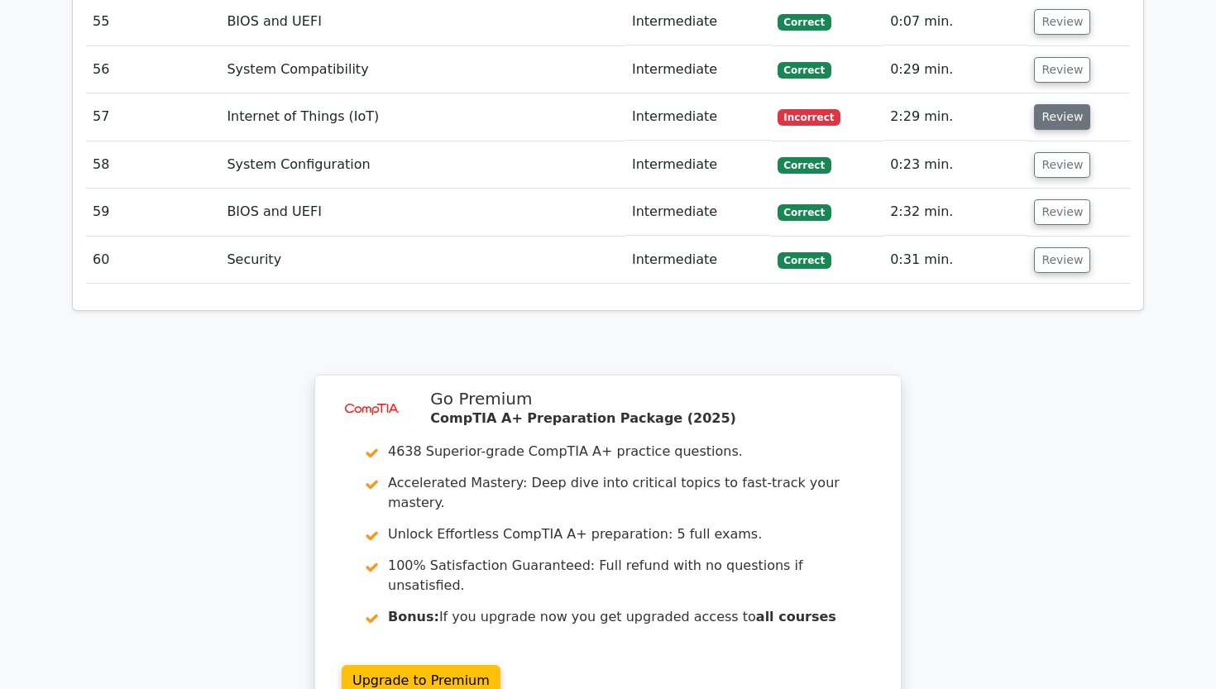
click at [1042, 104] on button "Review" at bounding box center [1062, 117] width 56 height 26
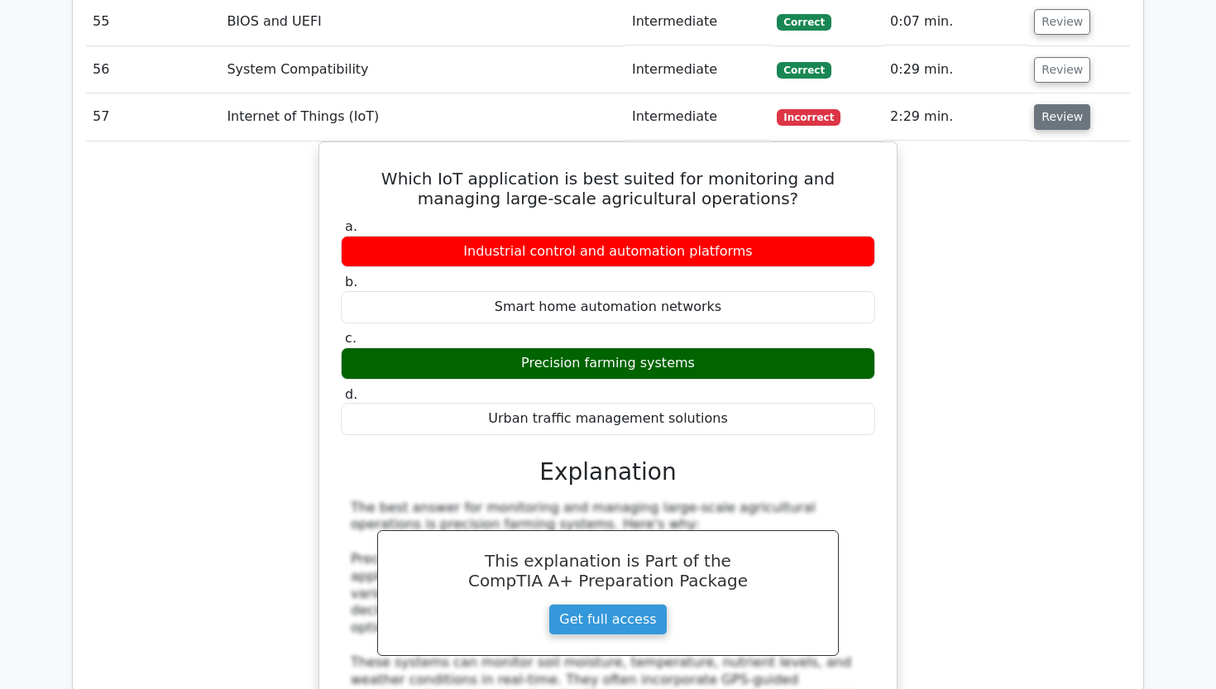
click at [1042, 104] on button "Review" at bounding box center [1062, 117] width 56 height 26
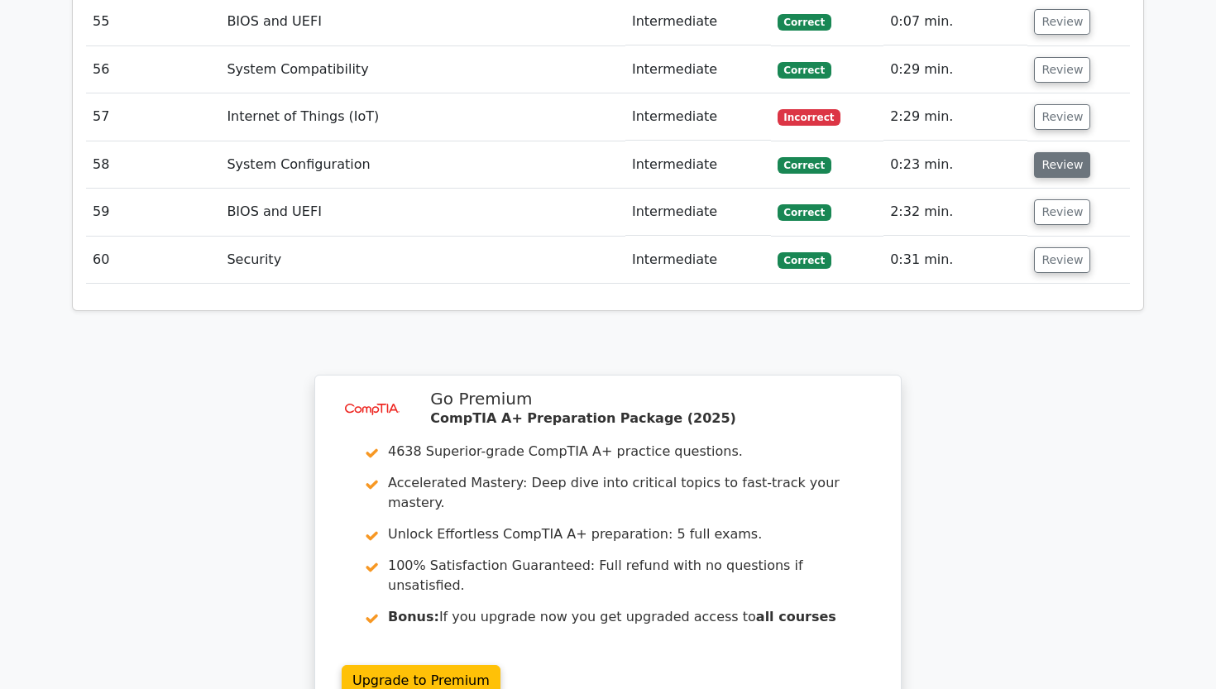
click at [1044, 152] on button "Review" at bounding box center [1062, 165] width 56 height 26
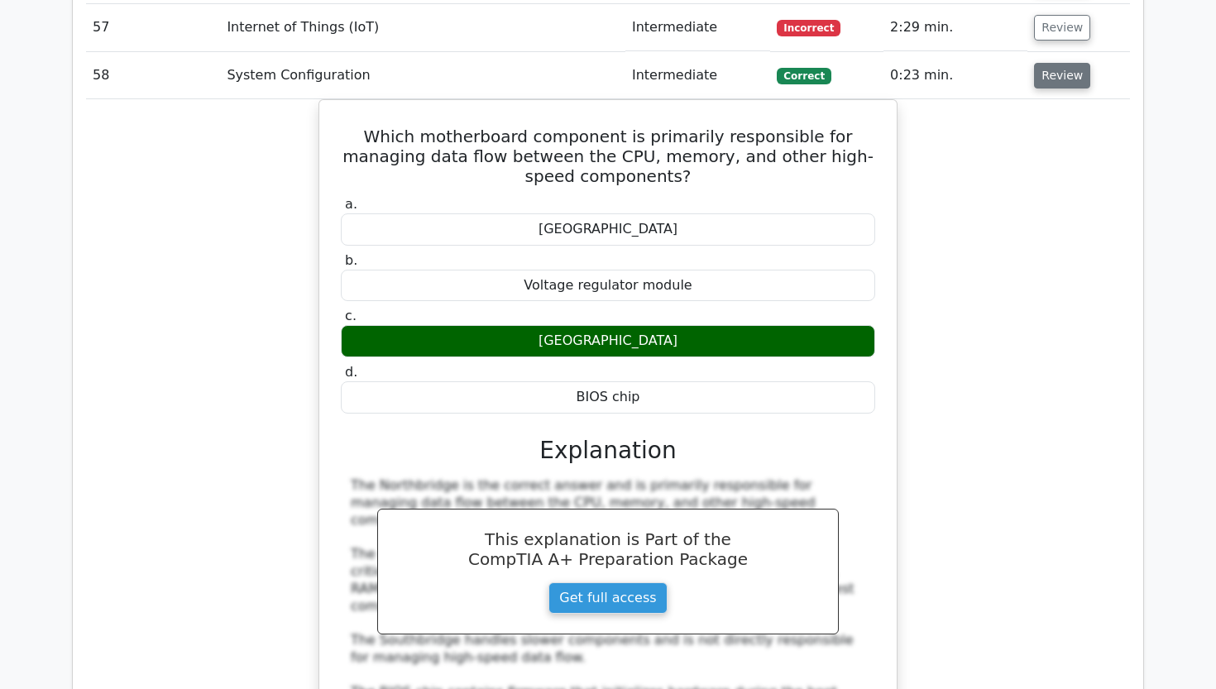
scroll to position [4670, 0]
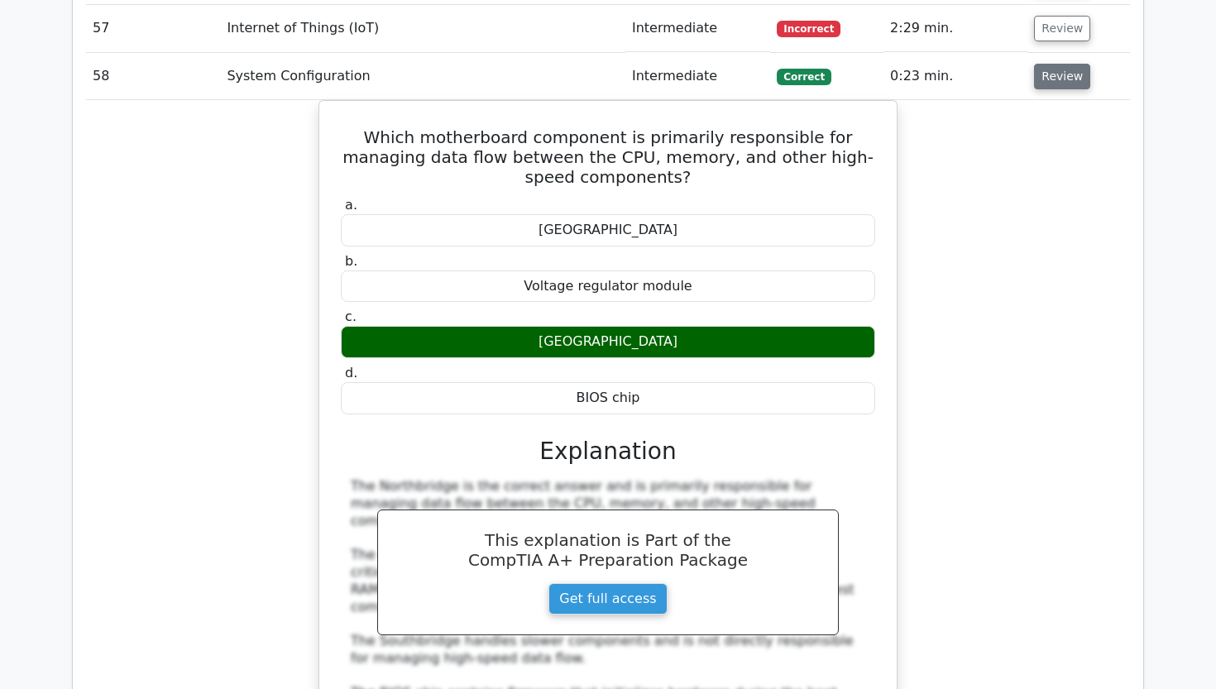
click at [1048, 64] on button "Review" at bounding box center [1062, 77] width 56 height 26
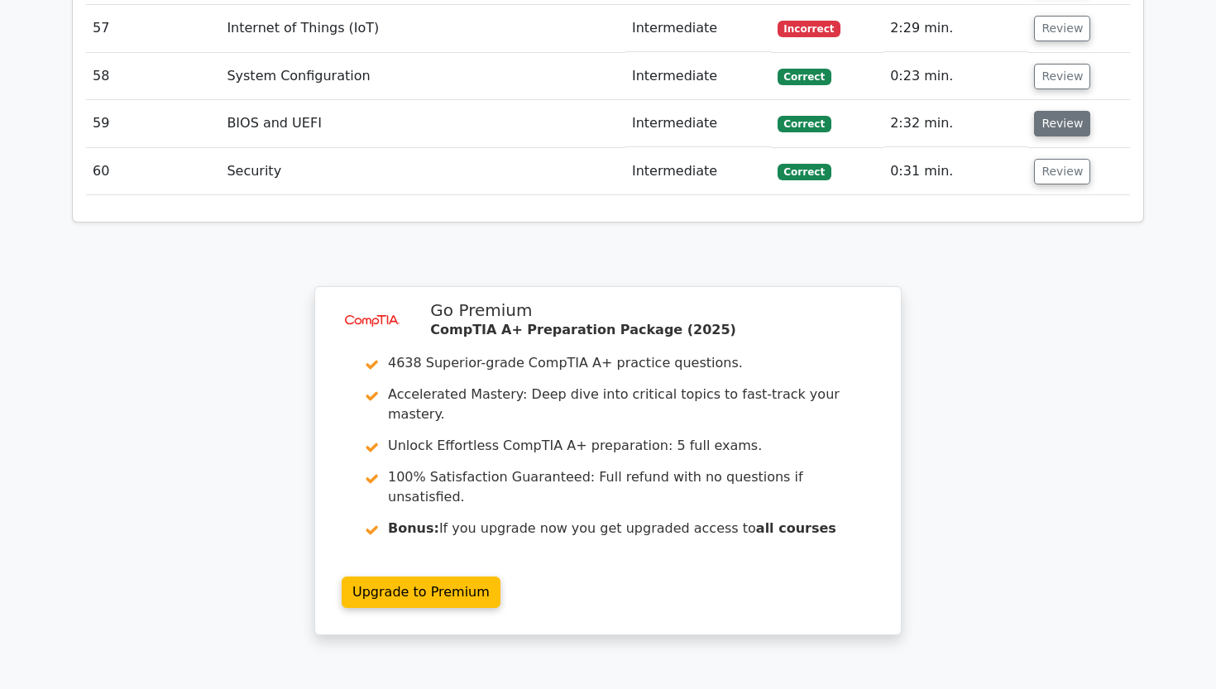
click at [1044, 111] on button "Review" at bounding box center [1062, 124] width 56 height 26
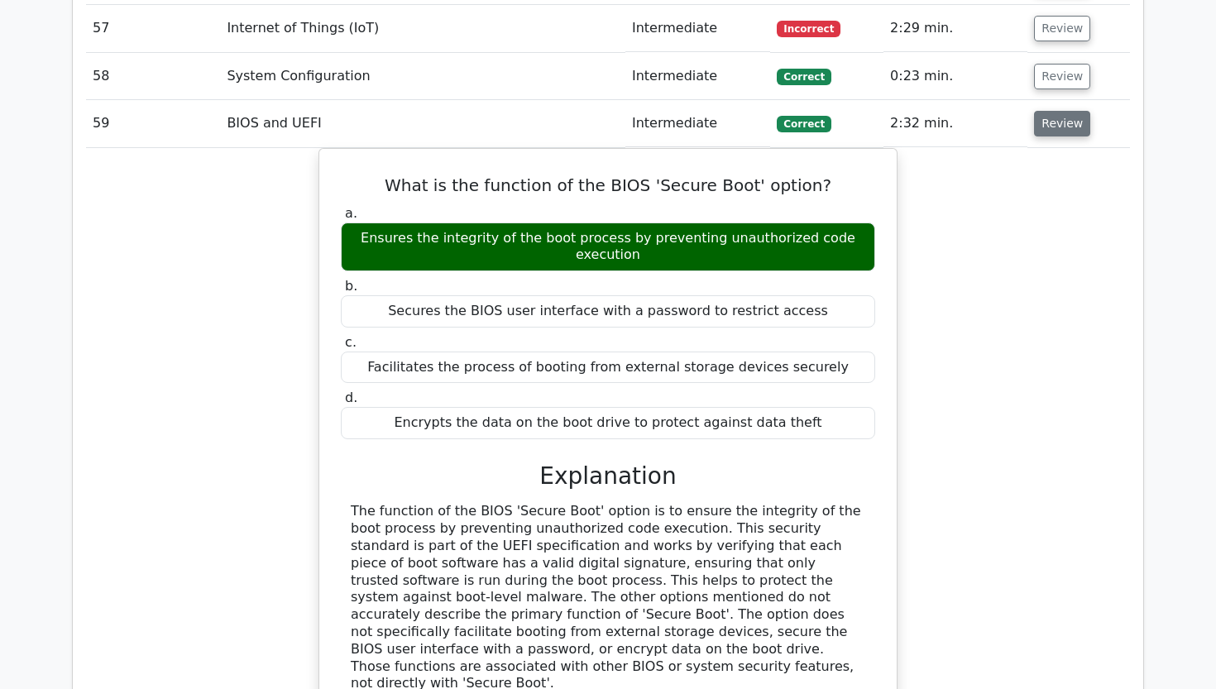
click at [1044, 111] on button "Review" at bounding box center [1062, 124] width 56 height 26
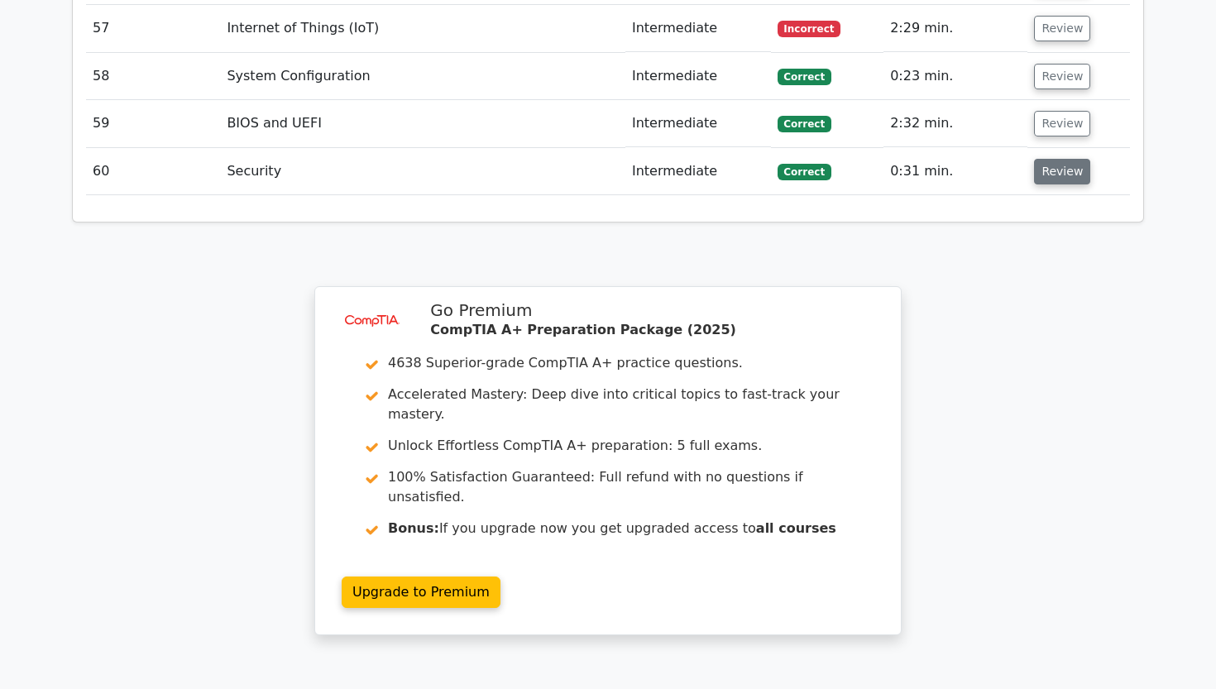
click at [1041, 159] on button "Review" at bounding box center [1062, 172] width 56 height 26
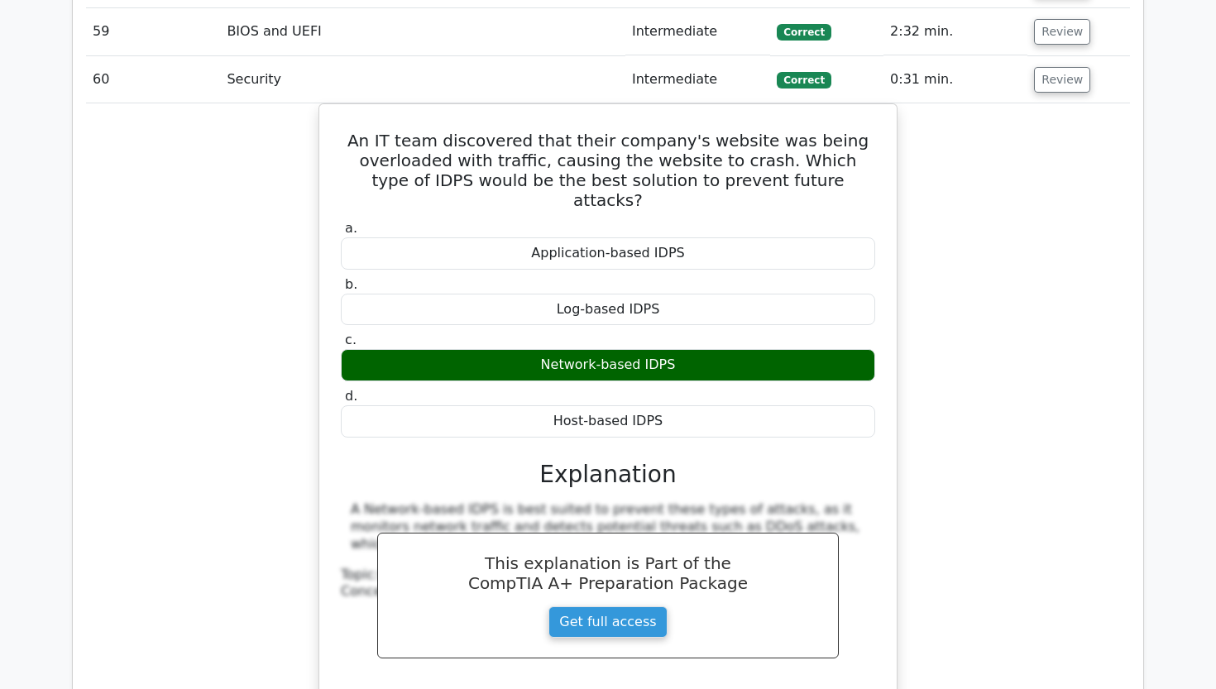
scroll to position [4773, 0]
